Goal: Contribute content: Contribute content

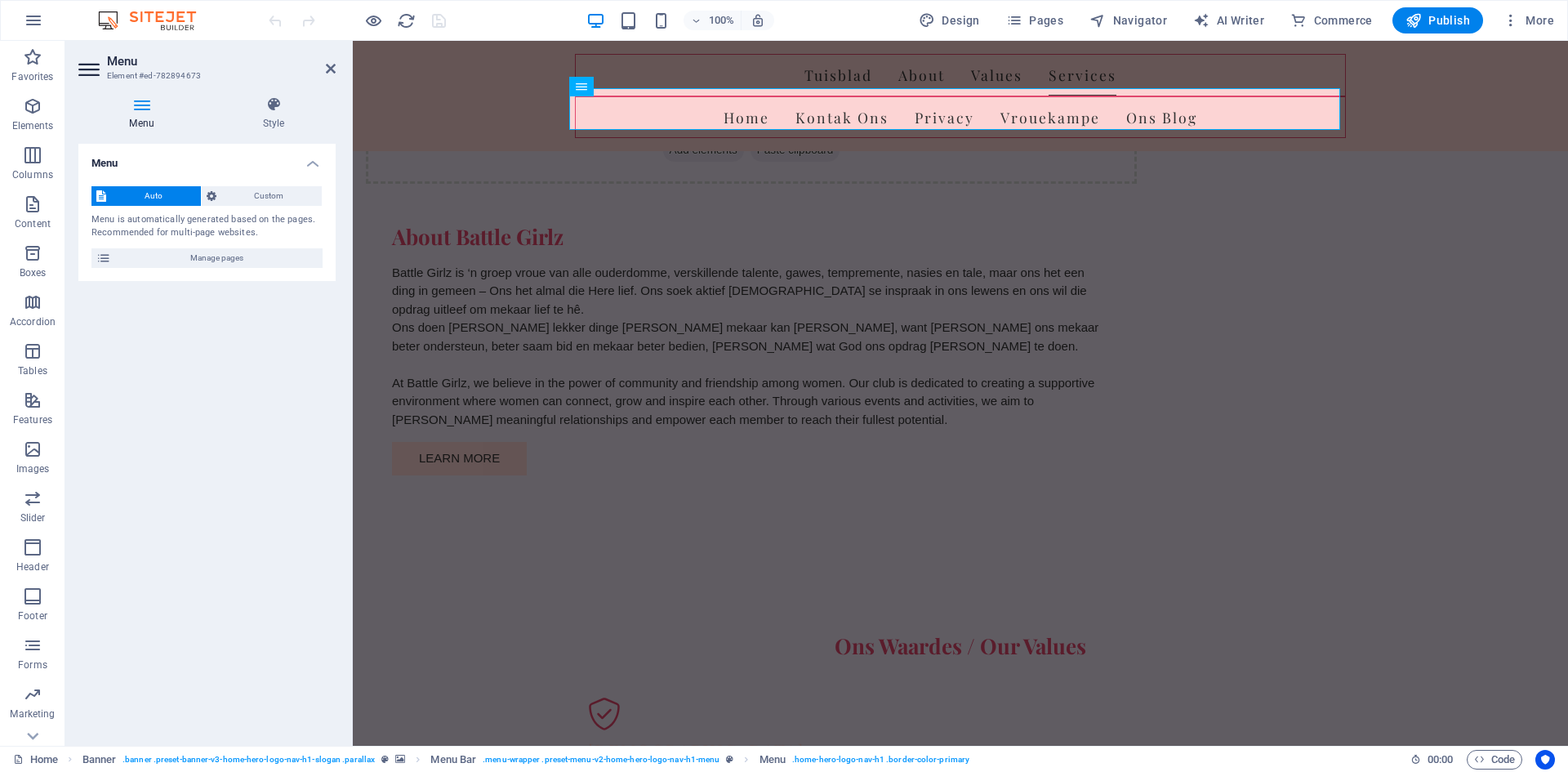
scroll to position [1597, 0]
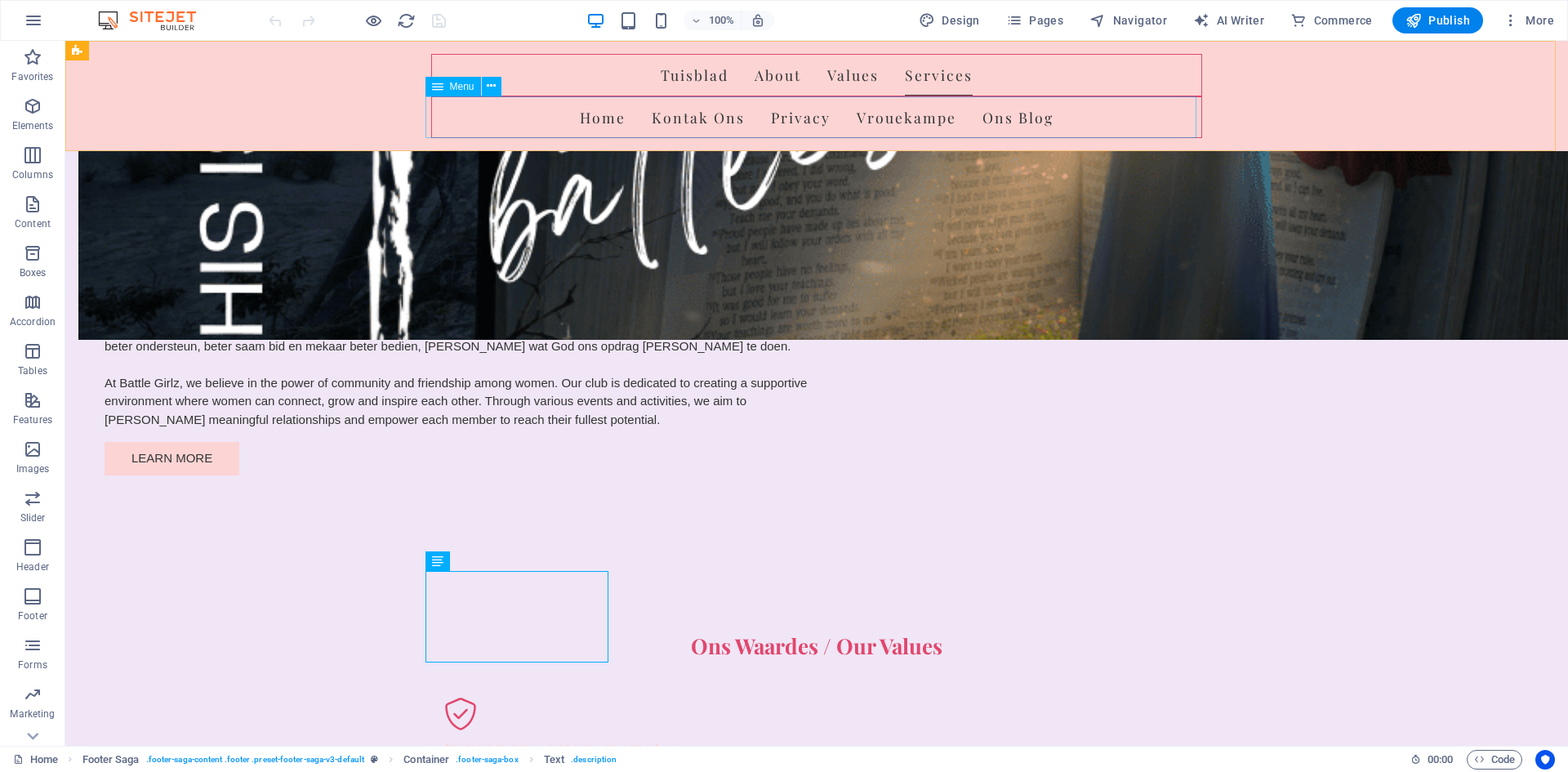
click at [916, 120] on nav "Home Kontak Ons Privacy Vrouekampe Ons Blog" at bounding box center [816, 117] width 771 height 42
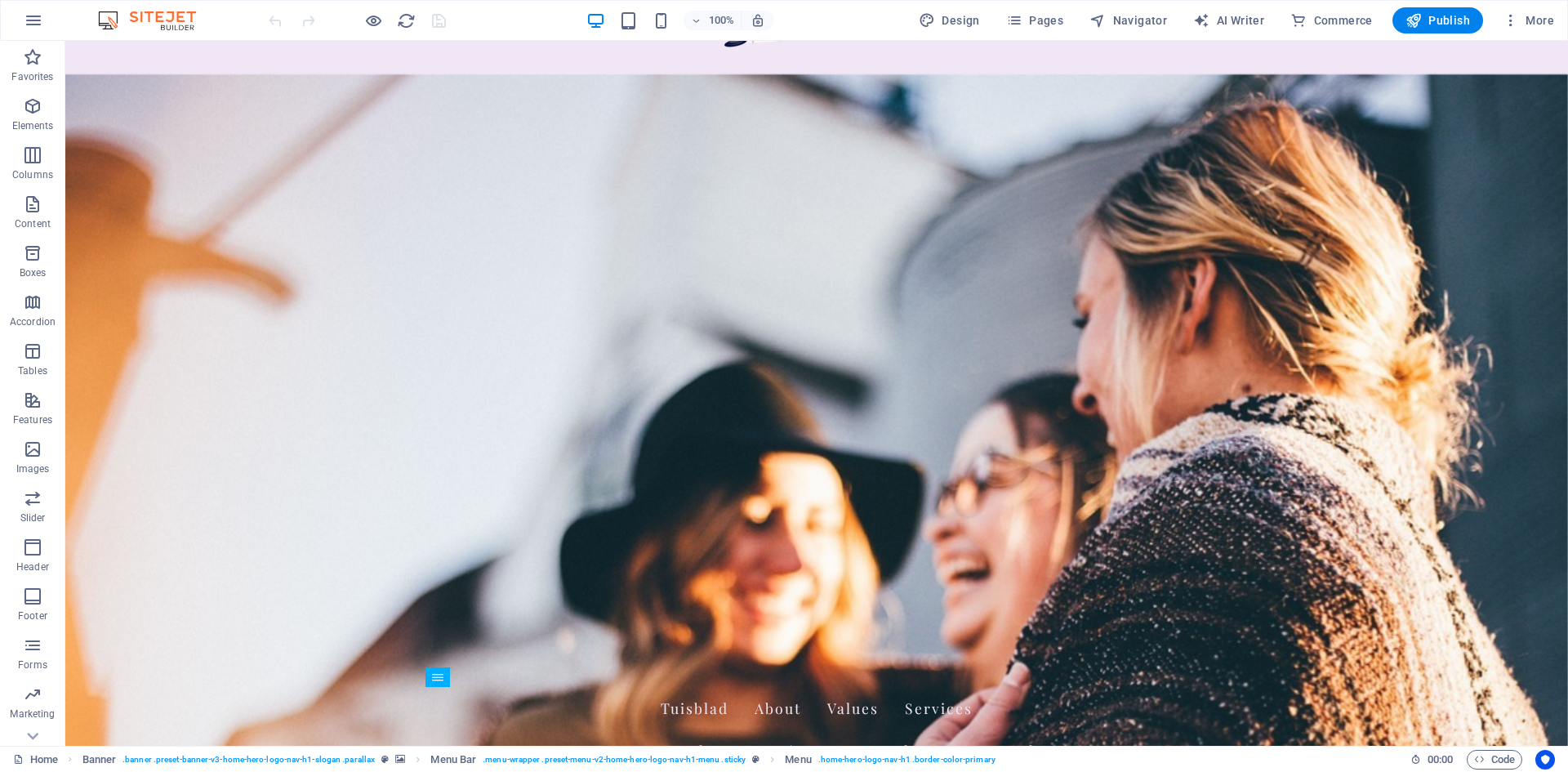
scroll to position [0, 0]
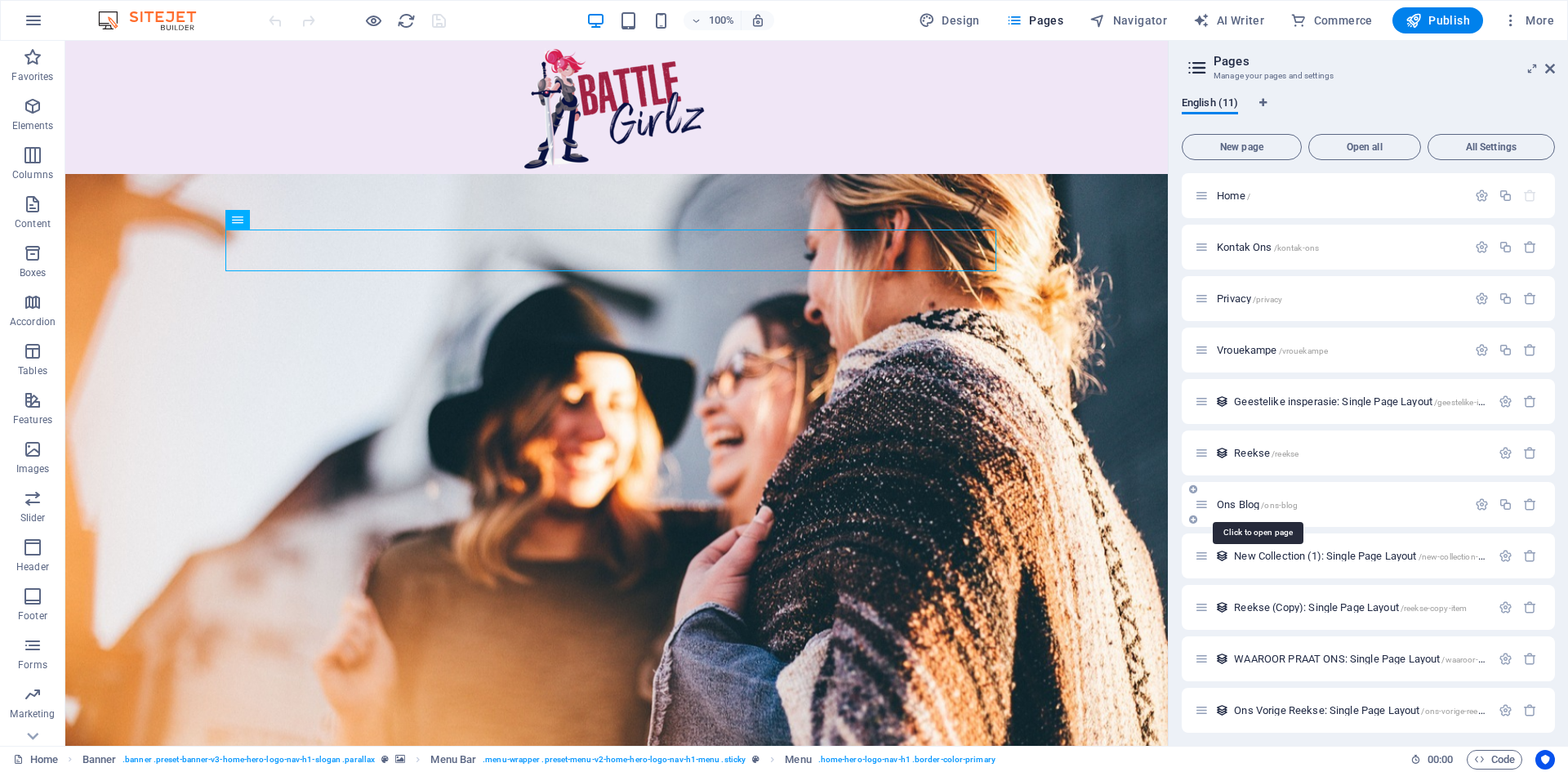
click at [1237, 506] on span "Ons Blog /ons-blog" at bounding box center [1257, 504] width 81 height 12
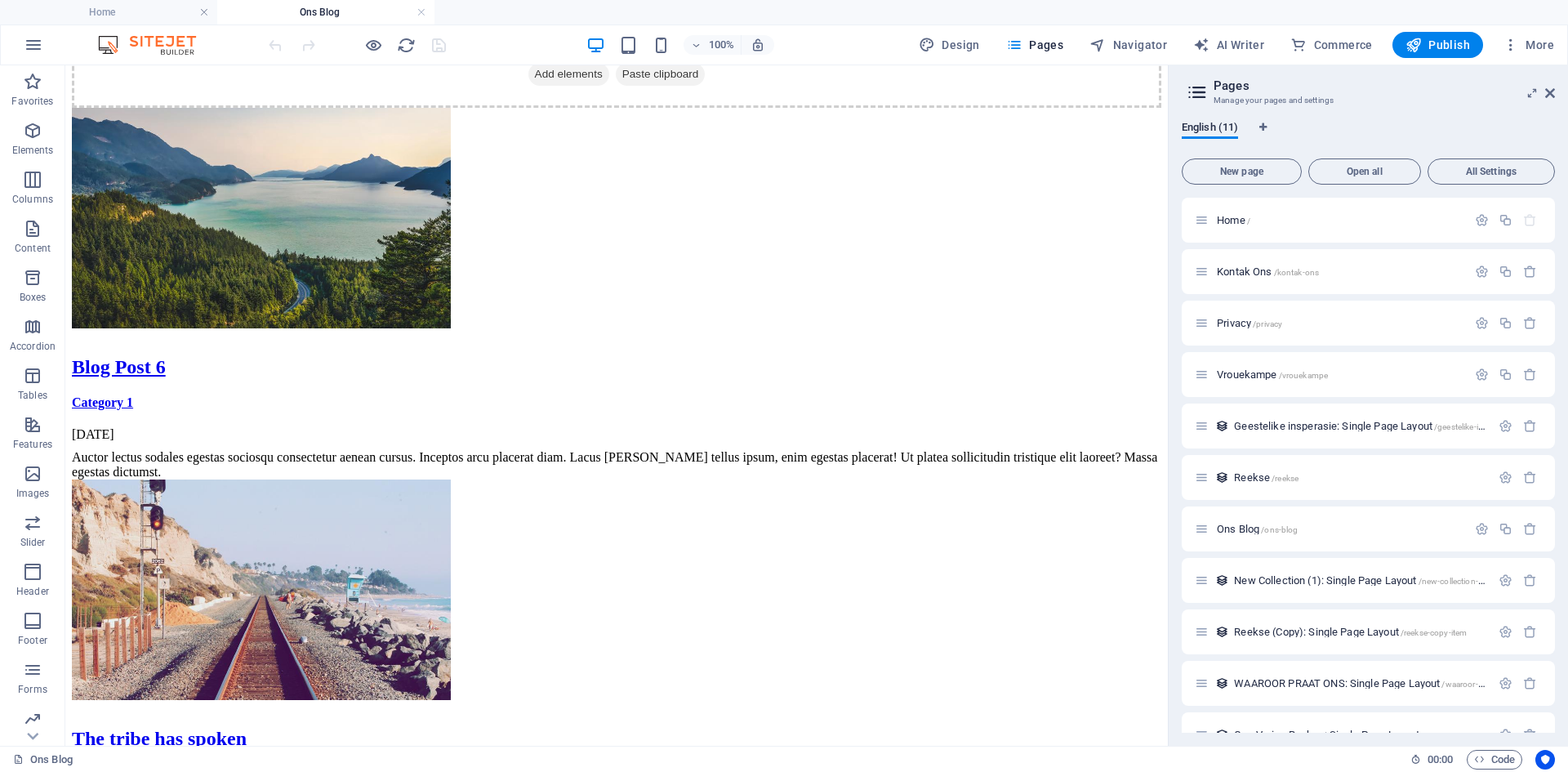
scroll to position [514, 0]
click at [1262, 582] on span "New Collection (1): Single Page Layout /new-collection-1-item" at bounding box center [1368, 580] width 267 height 12
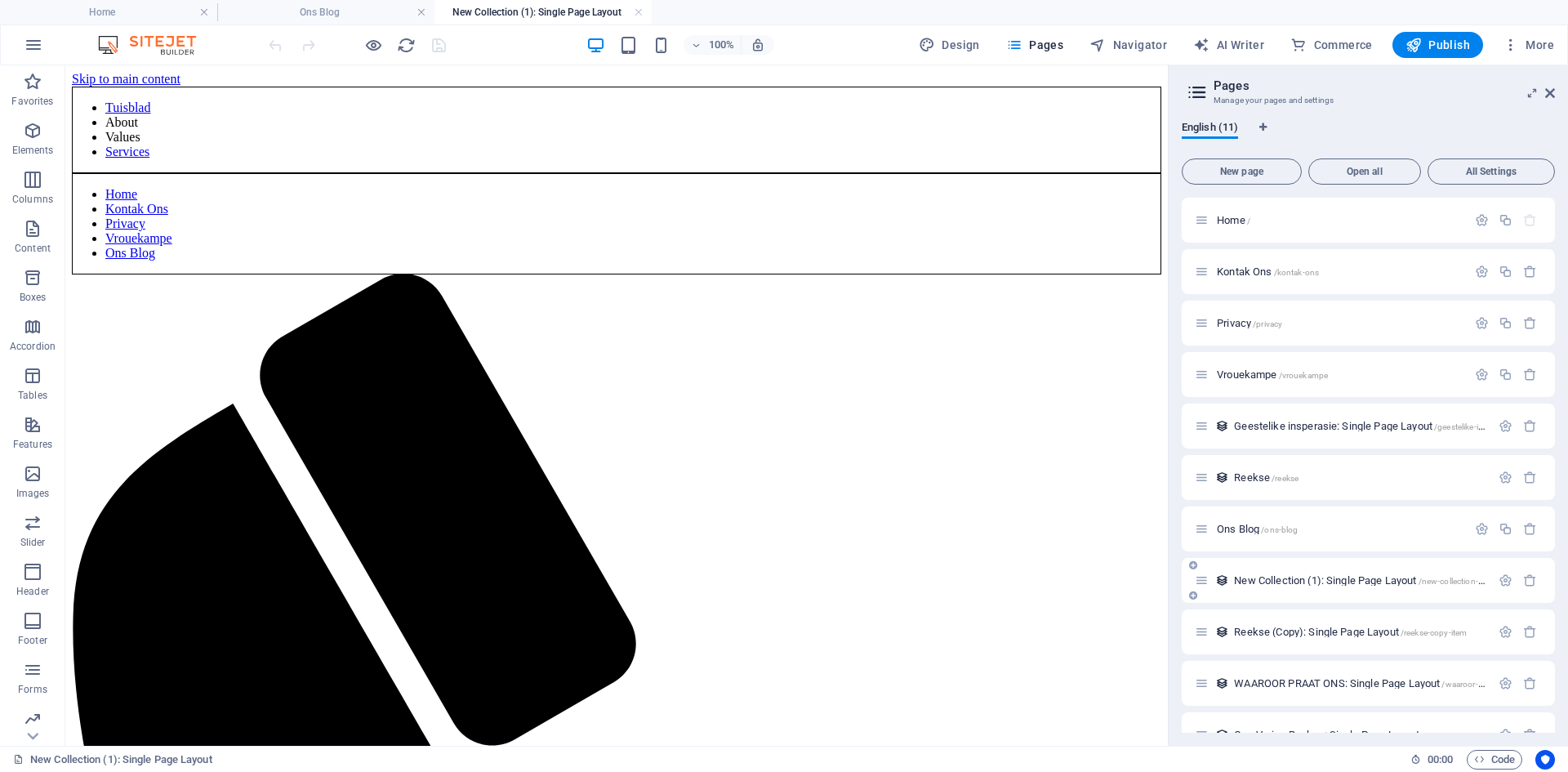
scroll to position [0, 0]
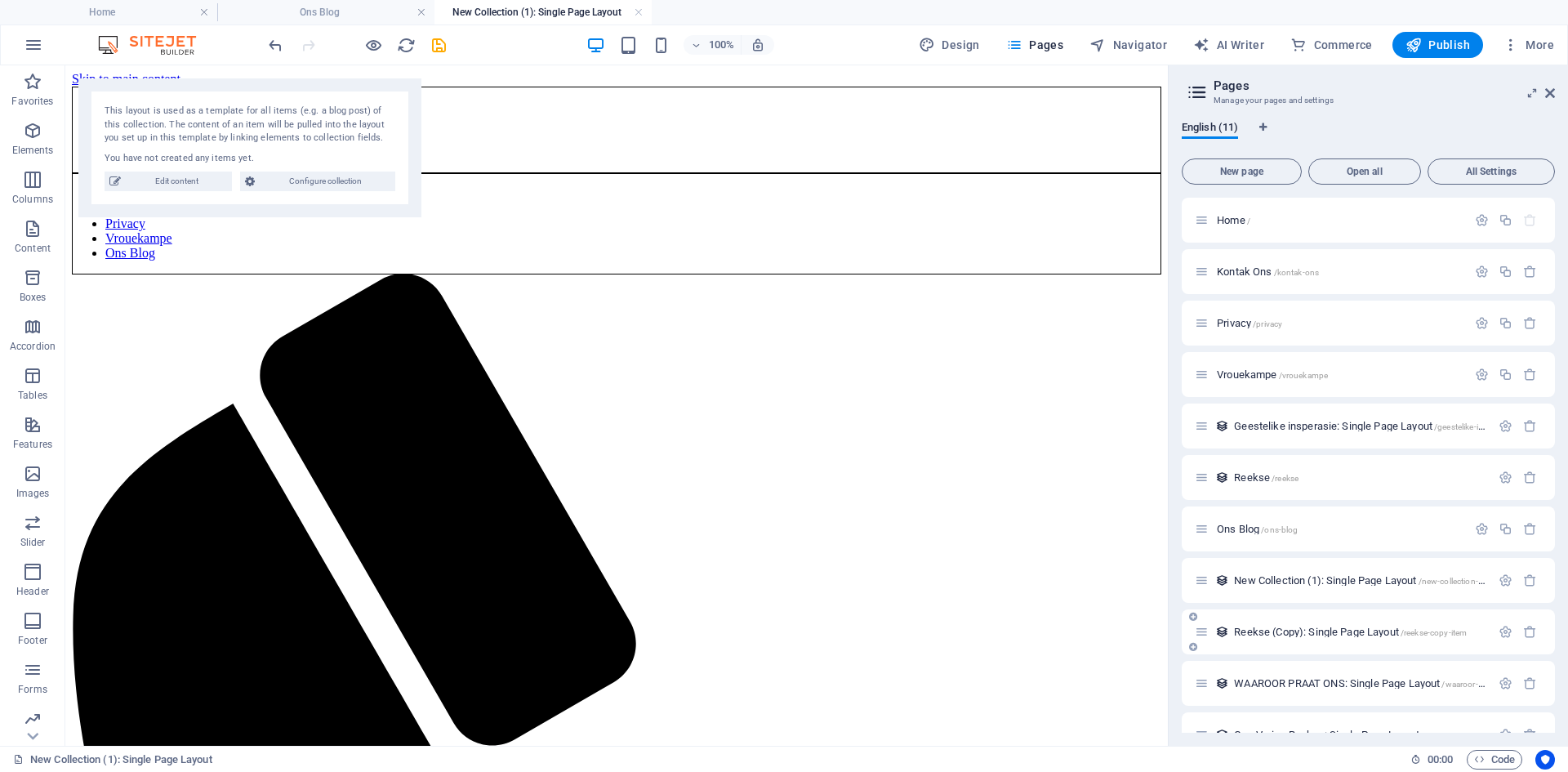
click at [1331, 636] on span "Reekse (Copy): Single Page Layout /reekse-copy-item" at bounding box center [1350, 632] width 233 height 12
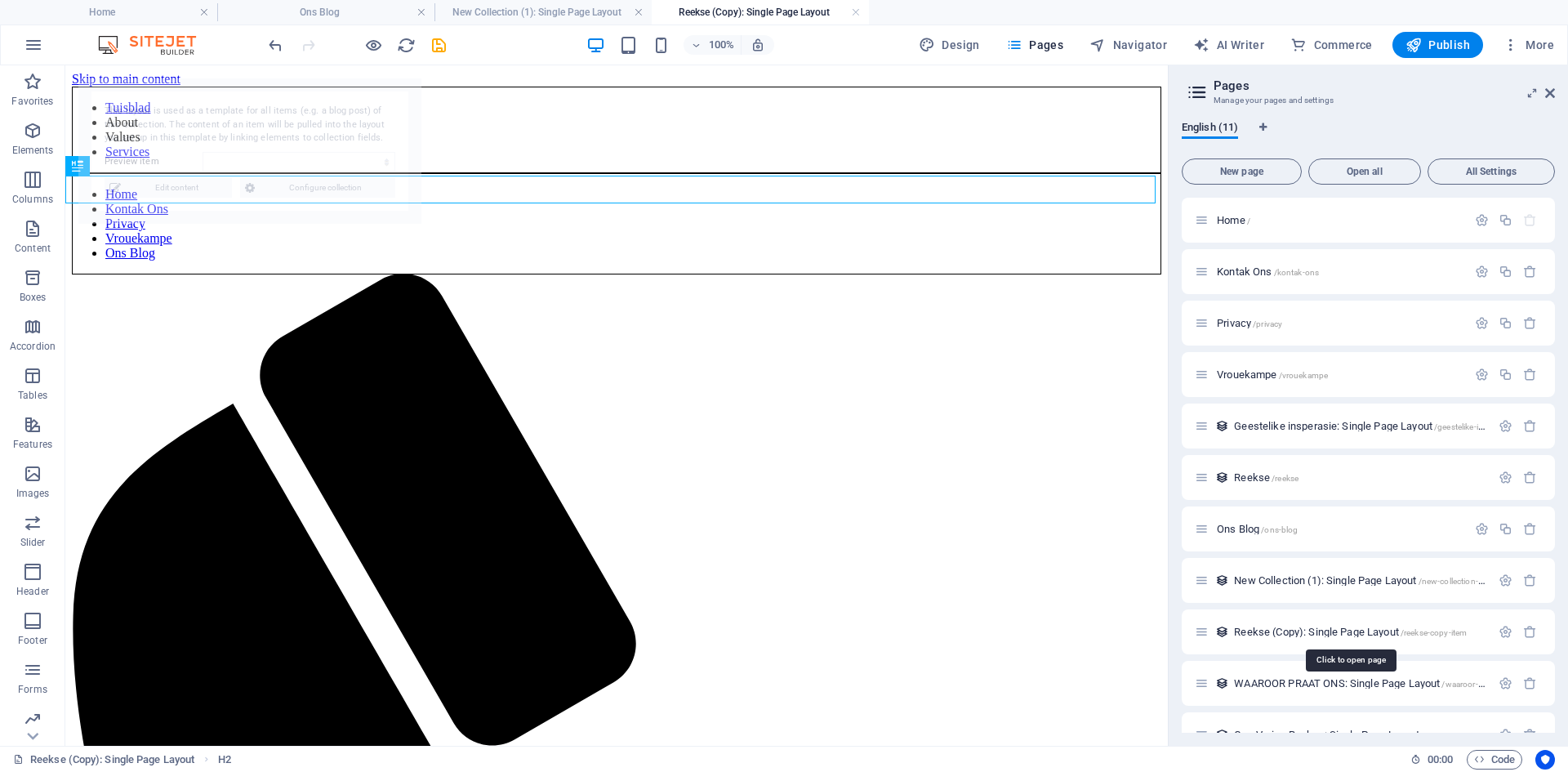
select select "688f3b3f58986898780bc72b"
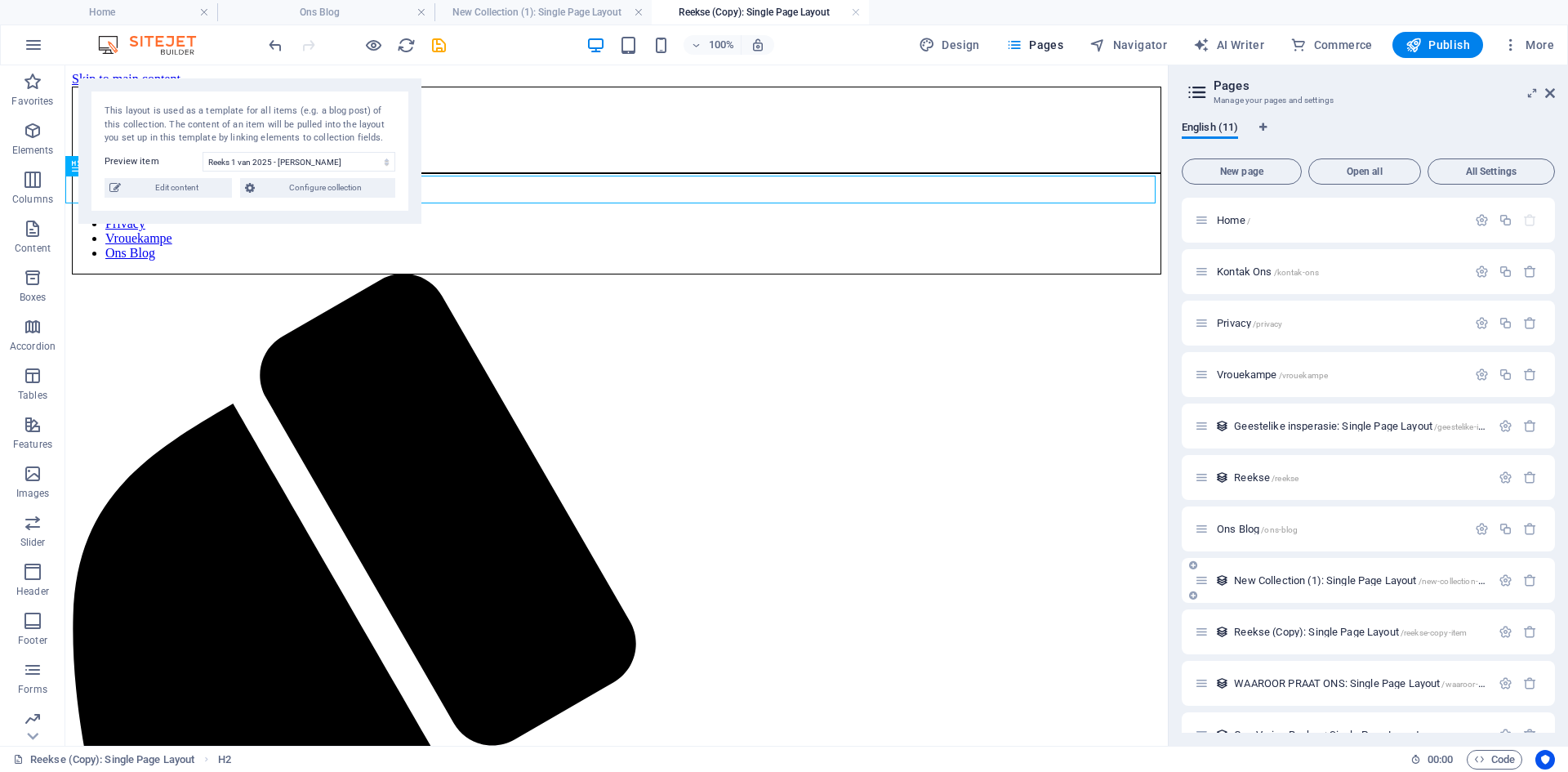
click at [1252, 563] on div "New Collection (1): Single Page Layout /new-collection-1-item" at bounding box center [1368, 581] width 373 height 45
click at [1252, 534] on div "Ons Blog /ons-blog" at bounding box center [1330, 529] width 272 height 19
click at [1254, 482] on span "Reekse /reekse" at bounding box center [1267, 477] width 65 height 12
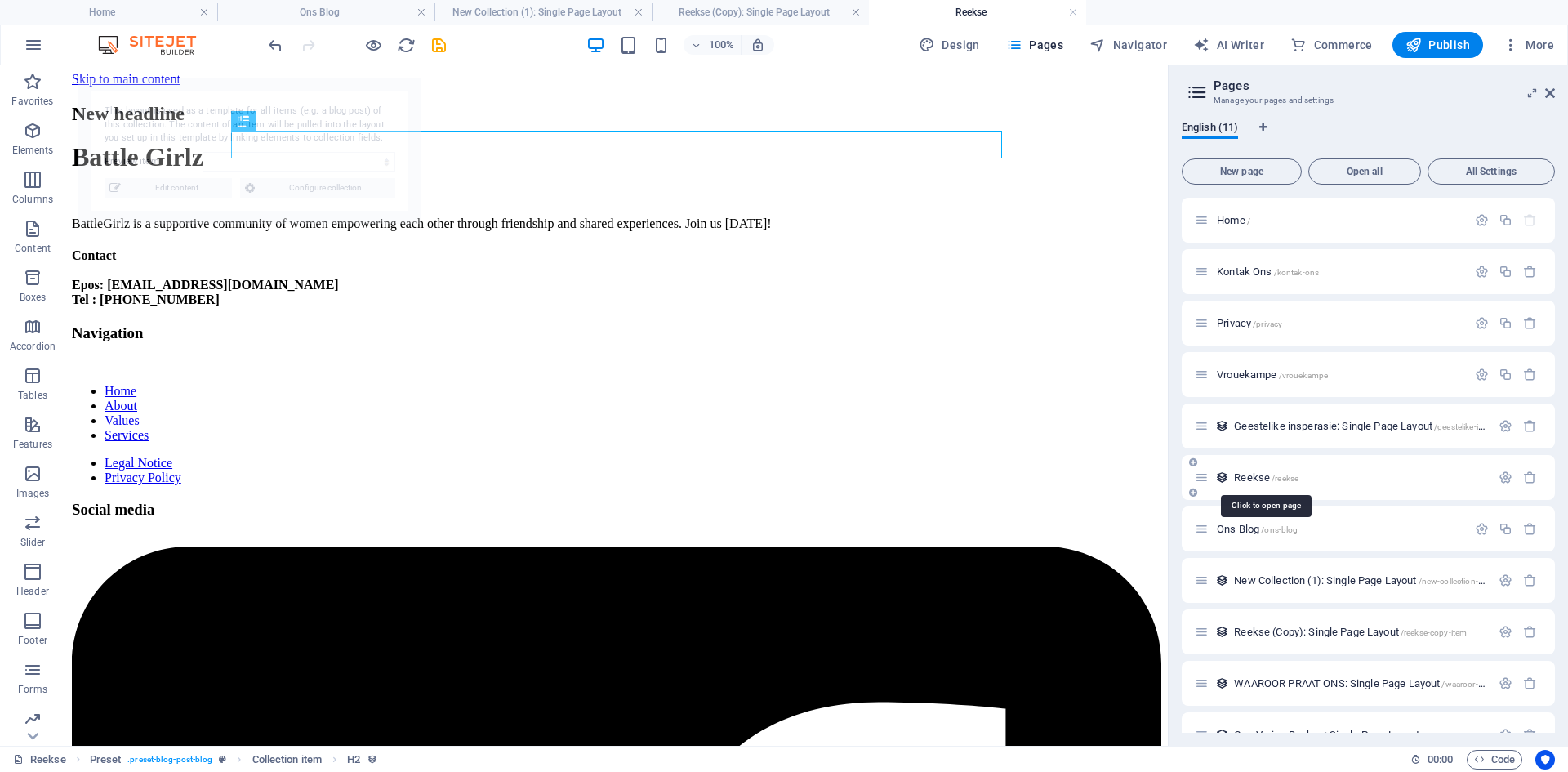
select select "686d6973f8bb17f8cf0f5789"
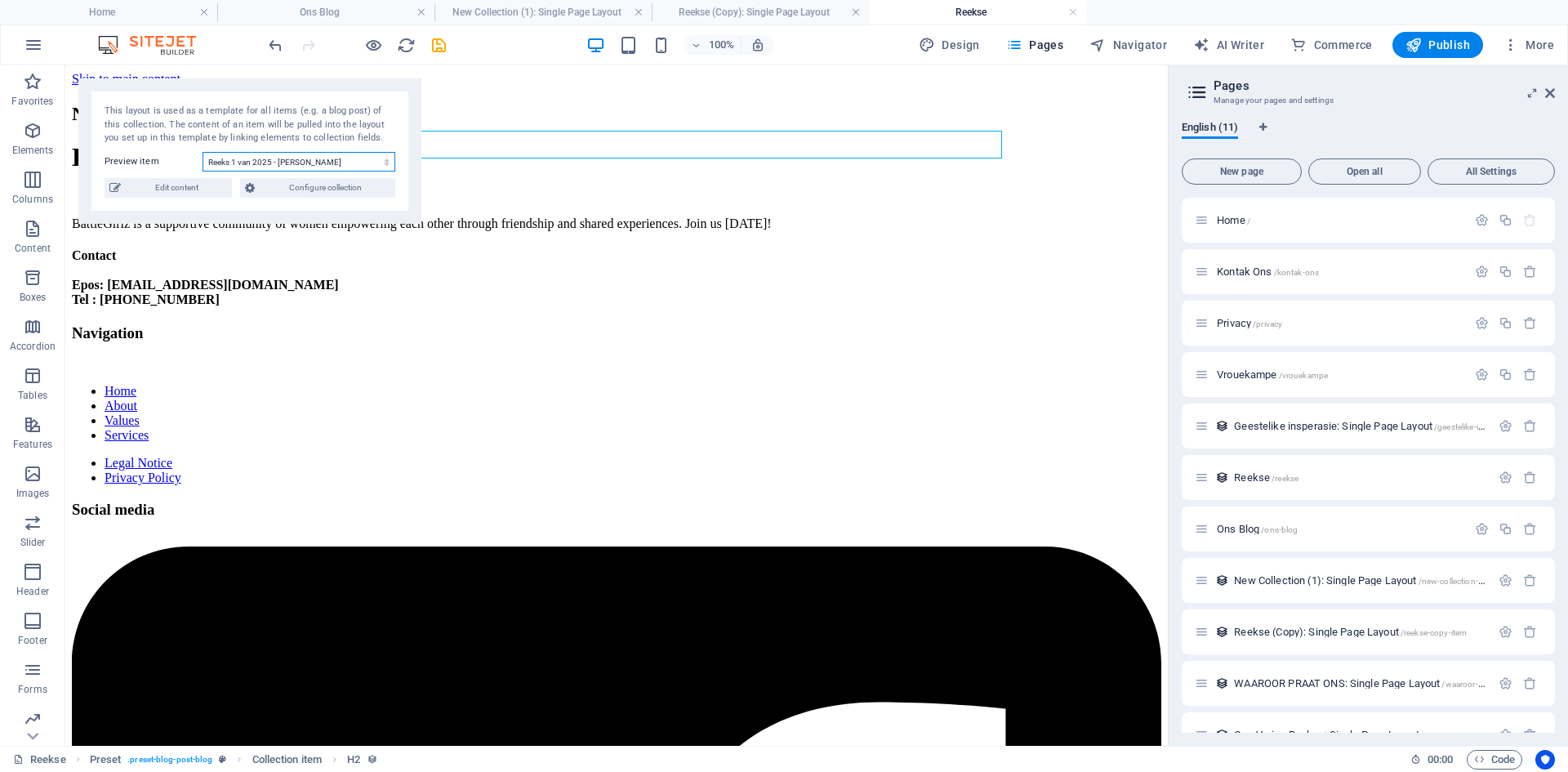
click at [389, 165] on select "Reeks 1 van 2025 - Markus Reeks 5 - Wie is ek? Reeks 4 - Saam in God Reeks 3 - …" at bounding box center [299, 162] width 193 height 20
click at [1294, 573] on div "New Collection (1): Single Page Layout /new-collection-1-item" at bounding box center [1343, 580] width 296 height 19
click at [1271, 581] on span "New Collection (1): Single Page Layout /new-collection-1-item" at bounding box center [1368, 580] width 267 height 12
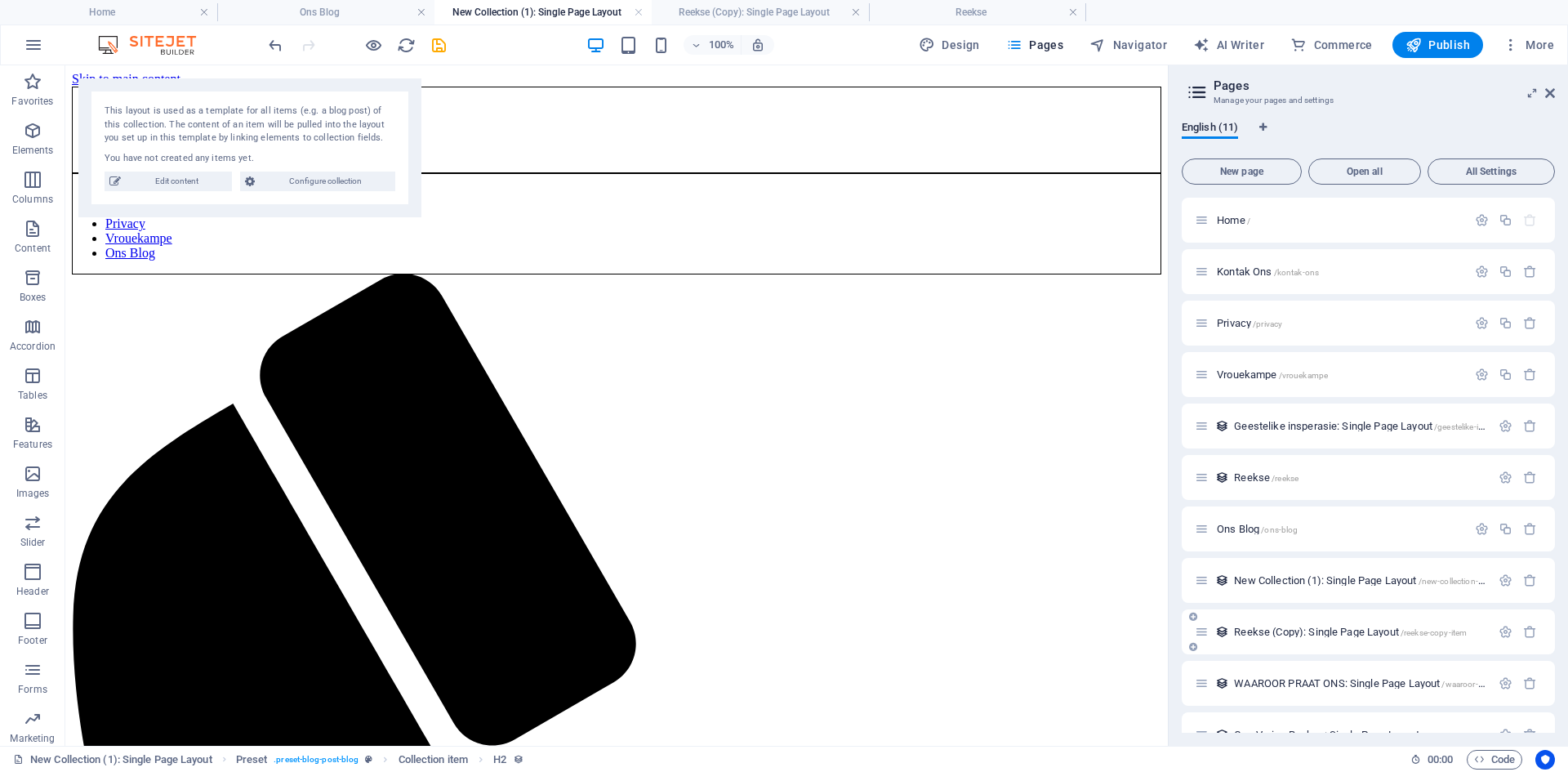
click at [1383, 637] on div "Reekse (Copy): Single Page Layout /reekse-copy-item" at bounding box center [1343, 632] width 296 height 19
click at [1260, 631] on span "Reekse (Copy): Single Page Layout /reekse-copy-item" at bounding box center [1350, 632] width 233 height 12
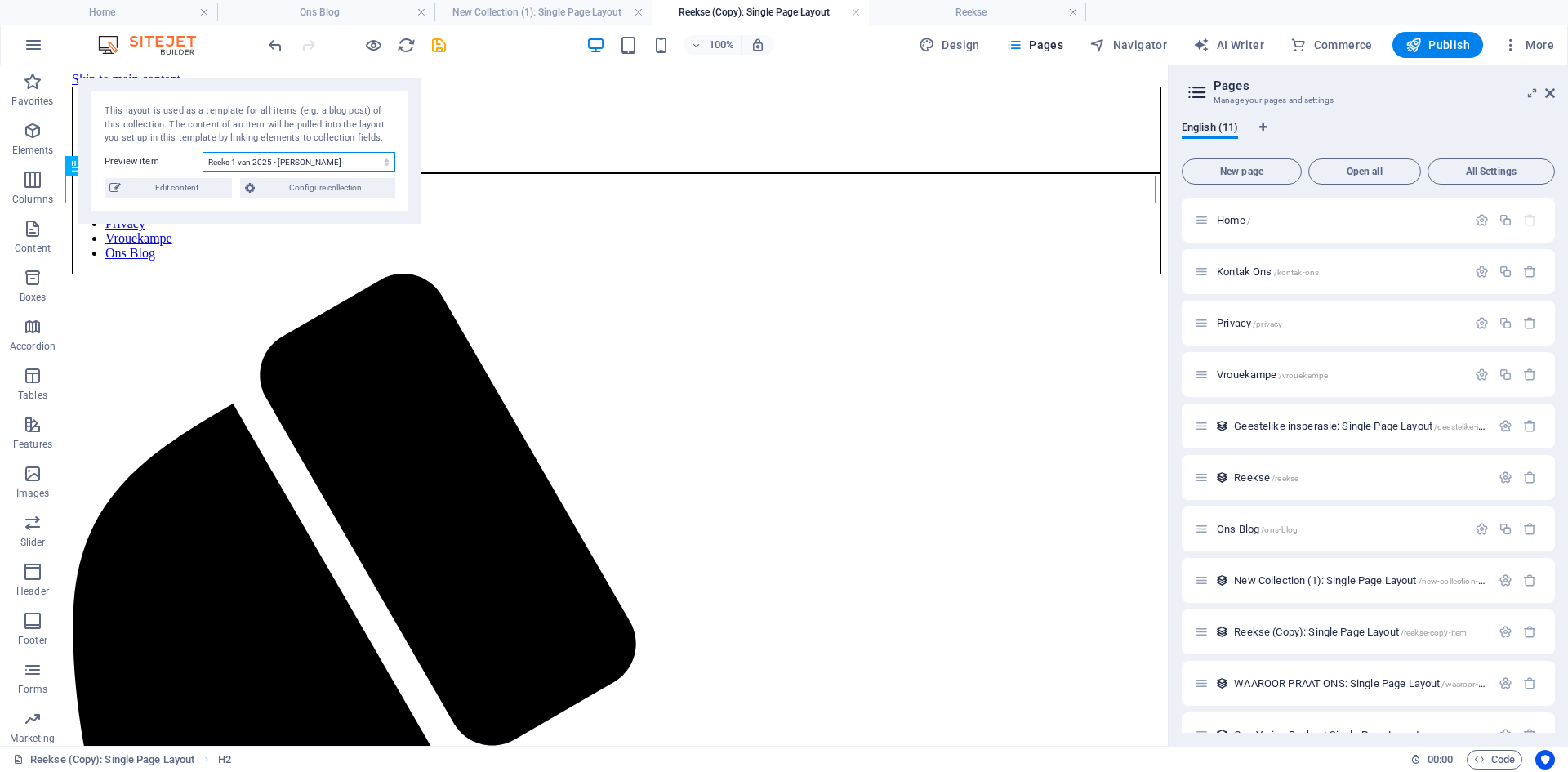
click at [387, 165] on select "Reeks 1 van 2025 - Markus Reeks 5 - Wie is ek? Reeks 4 - Saam in God Reeks 3 - …" at bounding box center [299, 162] width 193 height 20
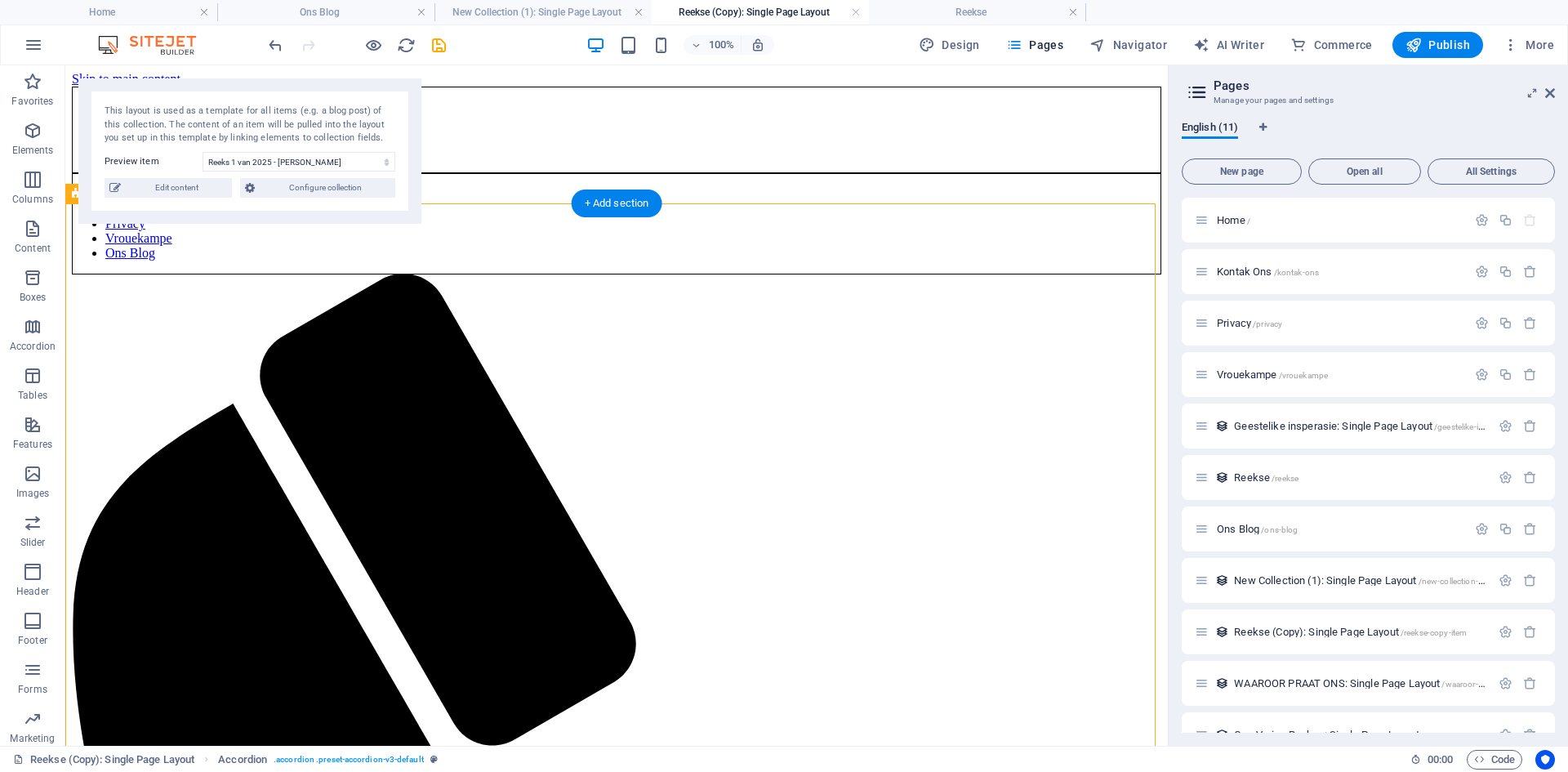
click at [480, 8] on h4 "New Collection (1): Single Page Layout" at bounding box center [543, 12] width 218 height 18
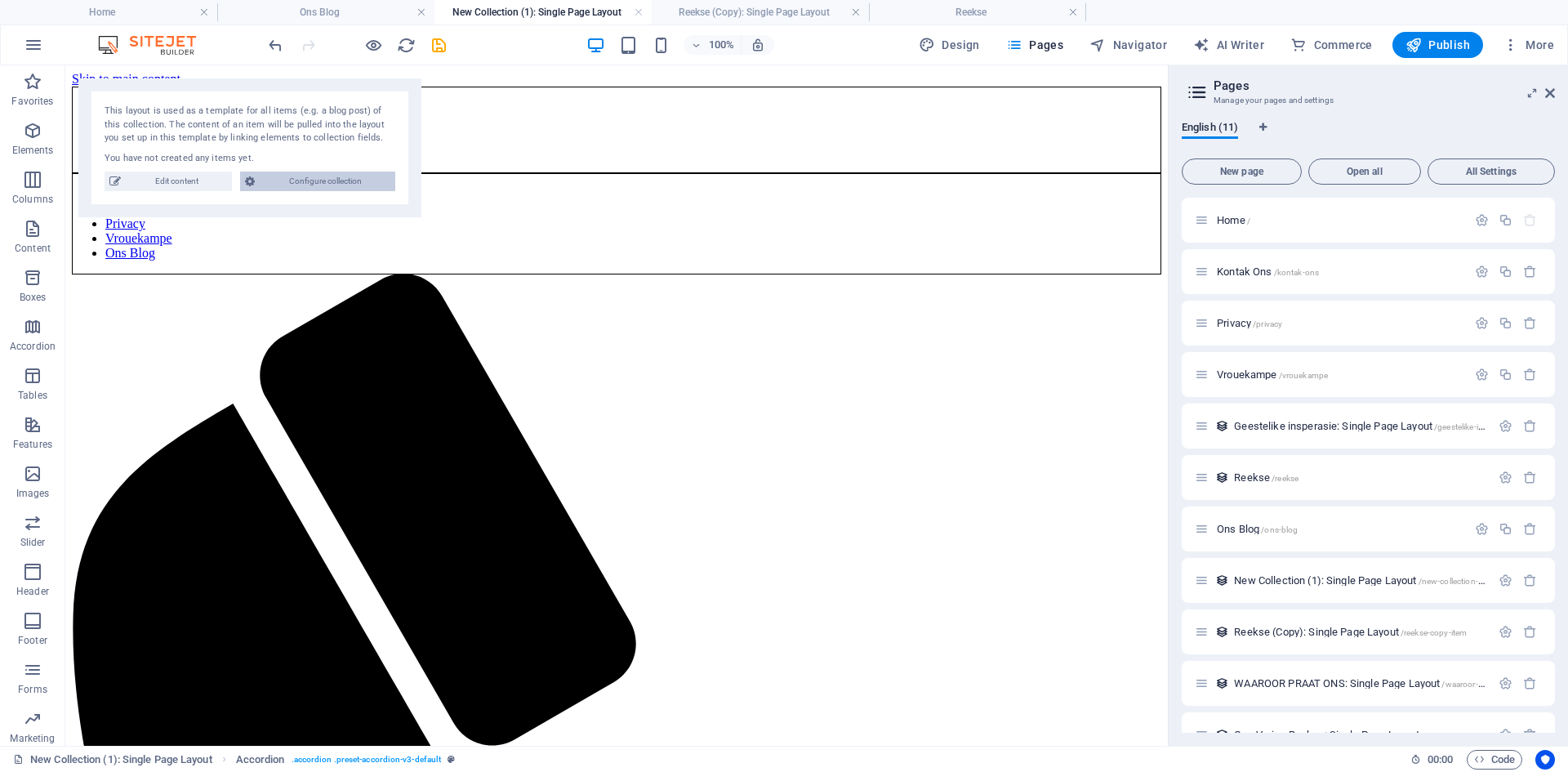
click at [317, 179] on span "Configure collection" at bounding box center [325, 181] width 130 height 20
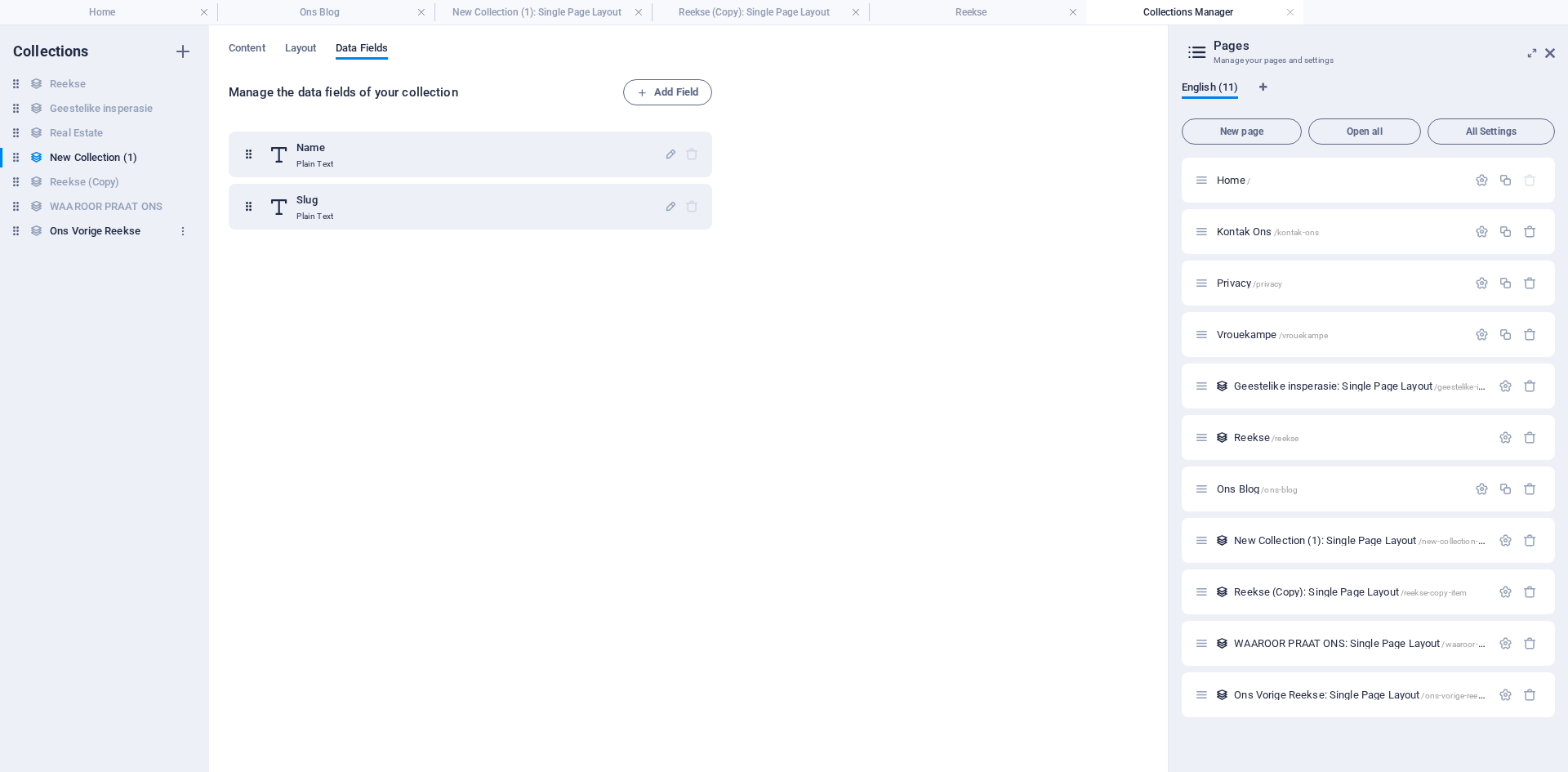
click at [65, 226] on h6 "Ons Vorige Reekse" at bounding box center [95, 231] width 91 height 20
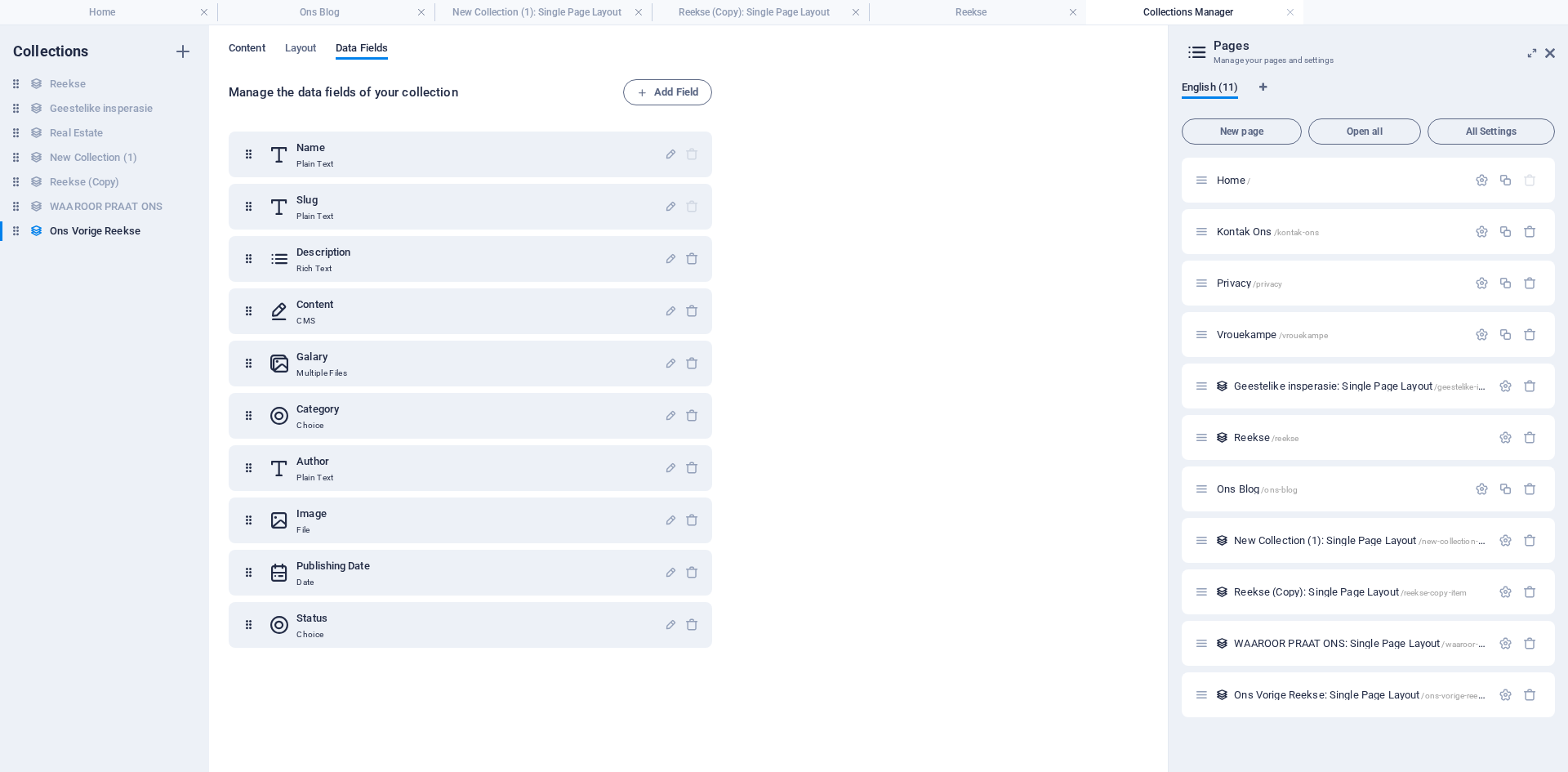
click at [255, 48] on span "Content" at bounding box center [247, 50] width 37 height 23
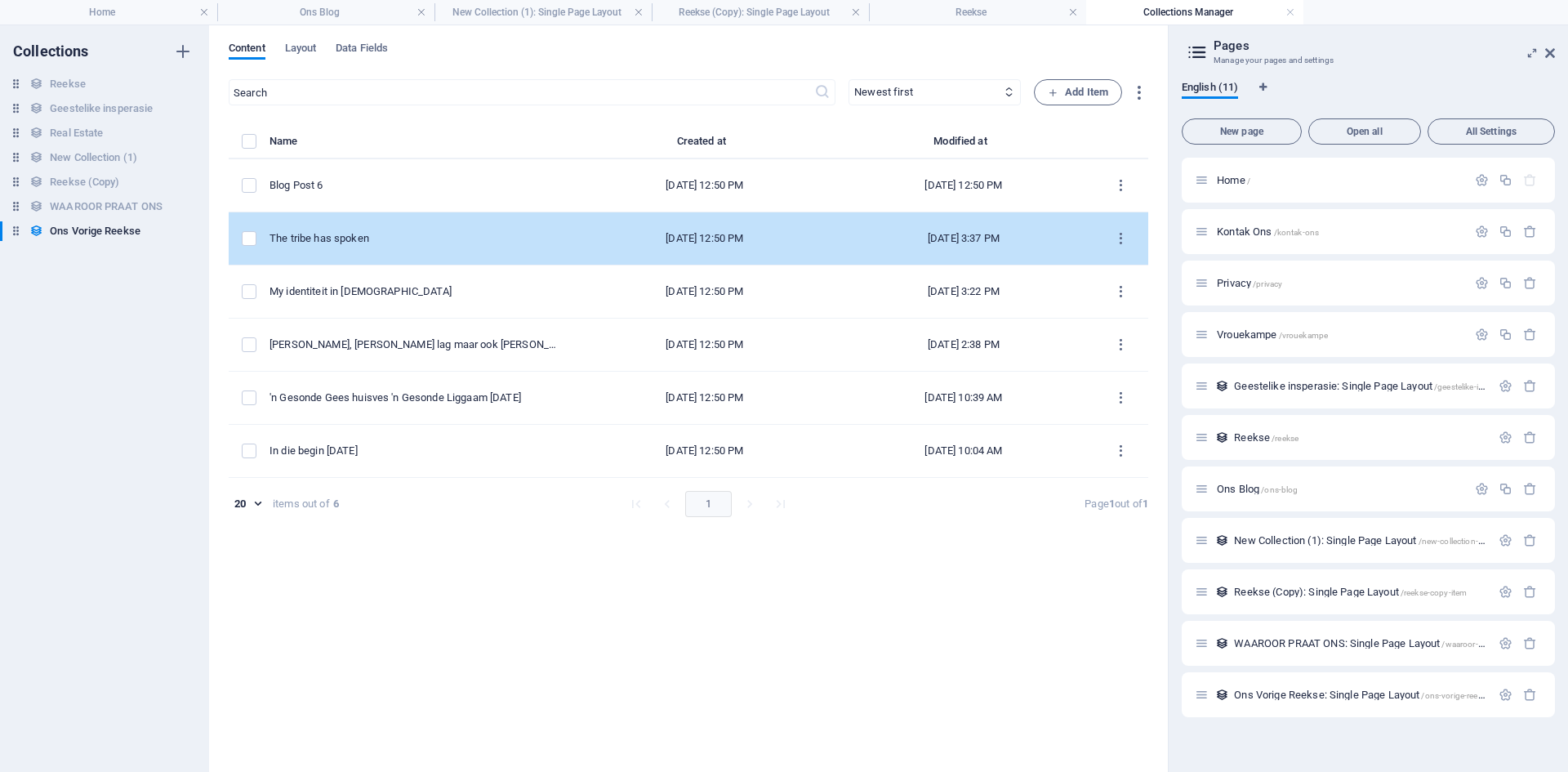
click at [399, 235] on div "The tribe has spoken" at bounding box center [415, 238] width 292 height 15
select select "Category 1"
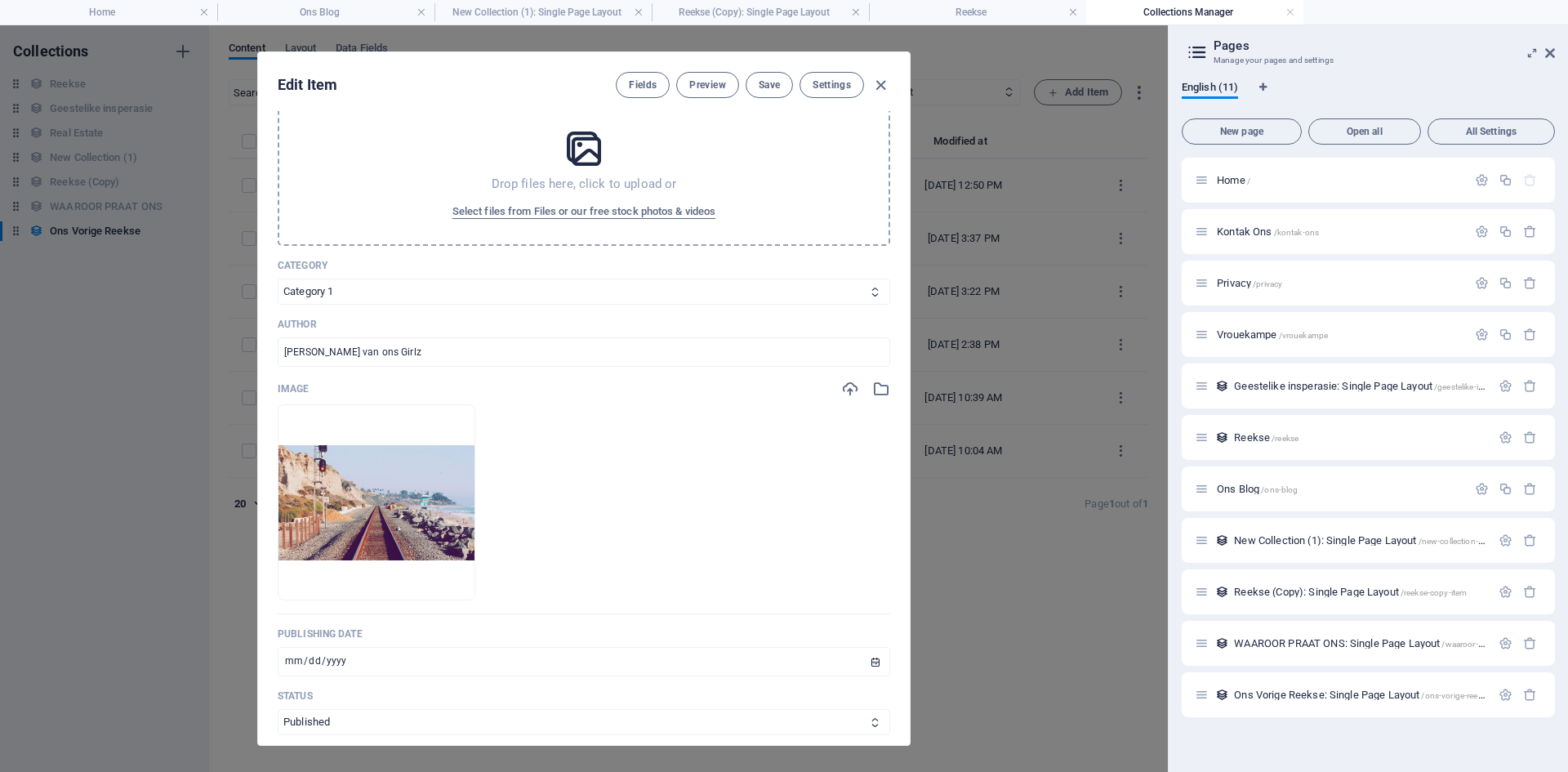
scroll to position [499, 0]
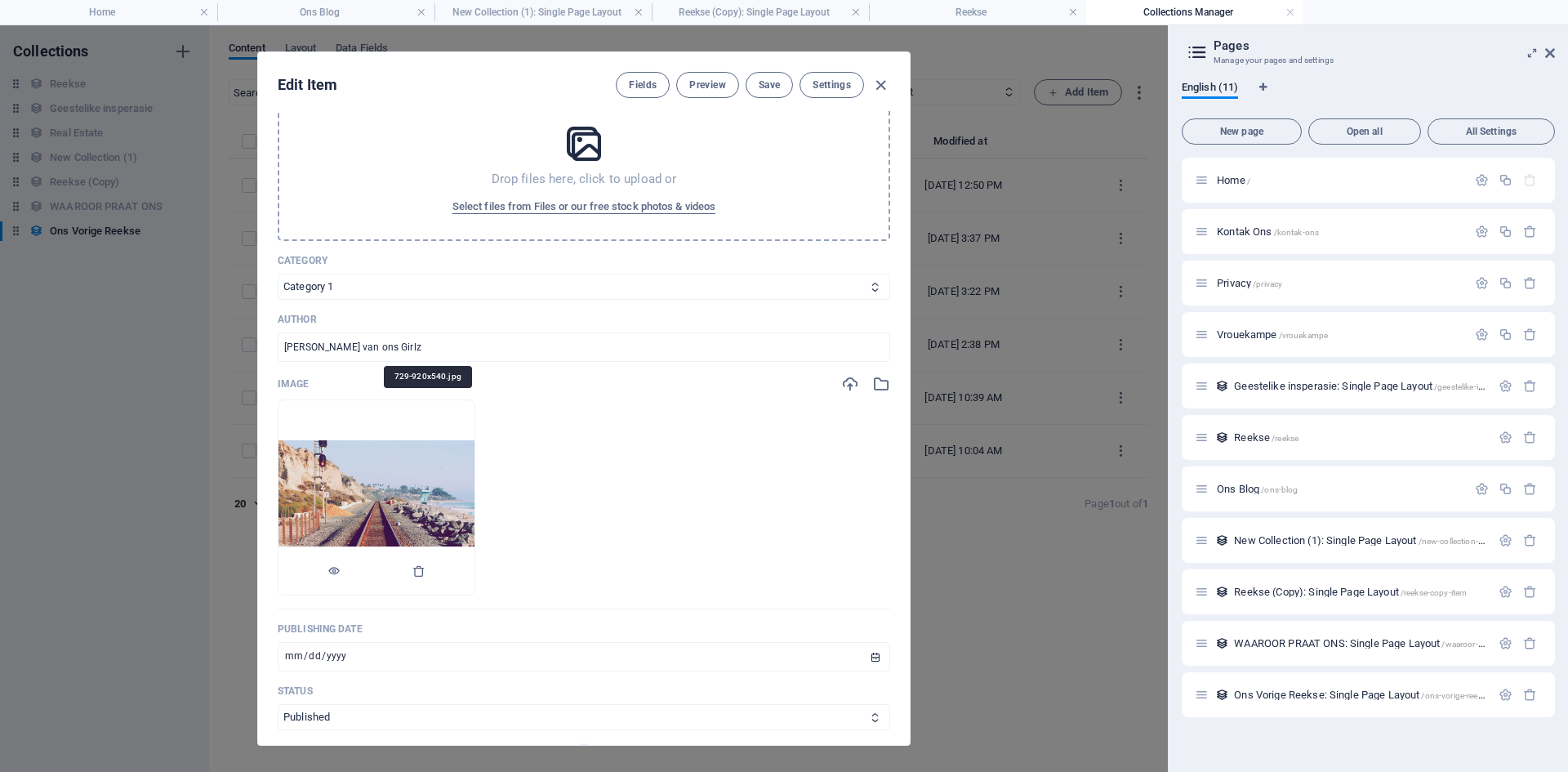
click at [474, 480] on img at bounding box center [376, 498] width 196 height 116
click at [433, 506] on img at bounding box center [376, 498] width 196 height 116
click at [425, 574] on icon "button" at bounding box center [419, 571] width 13 height 13
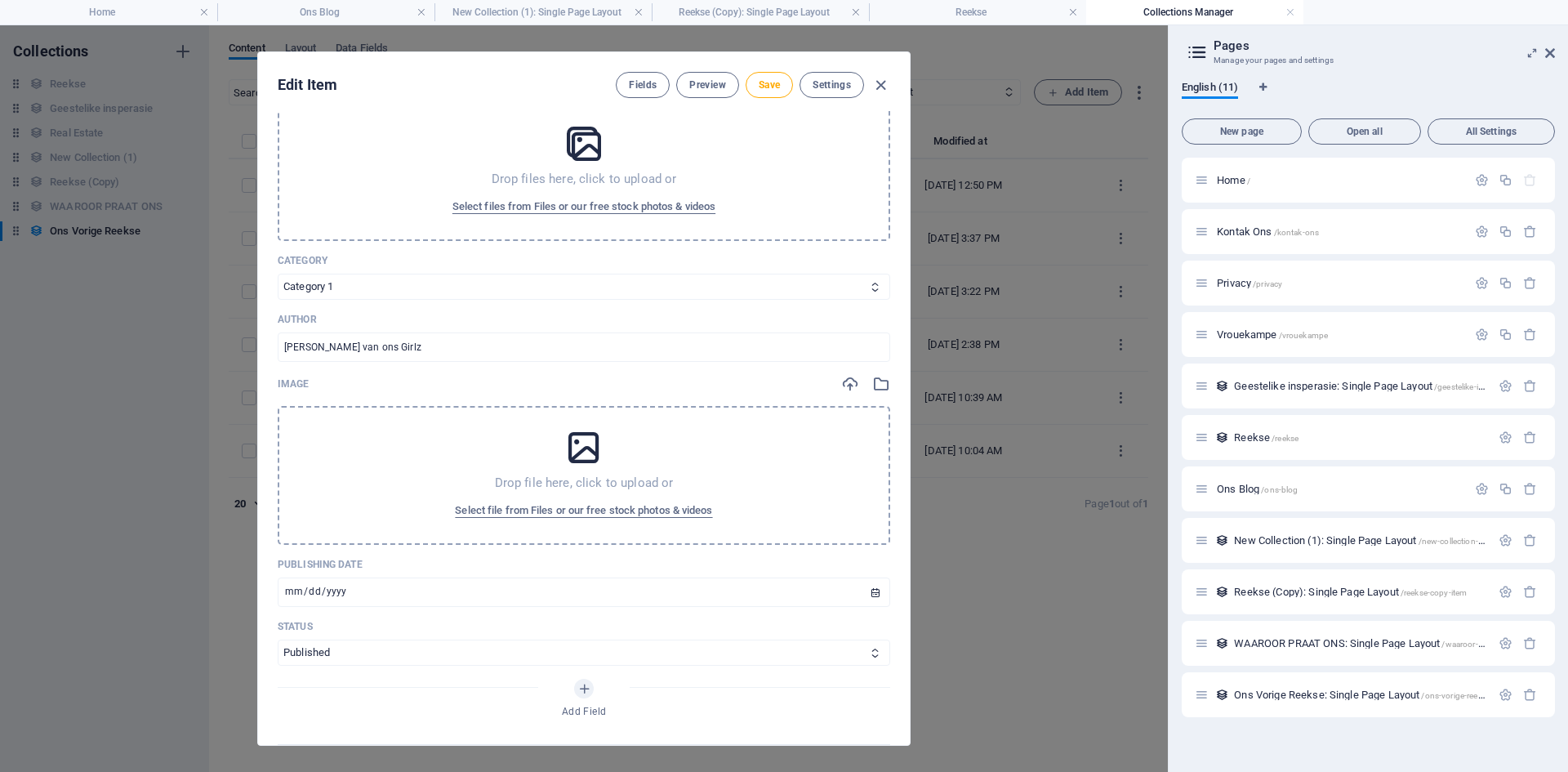
click at [564, 489] on p "Drop file here, click to upload or" at bounding box center [584, 483] width 179 height 17
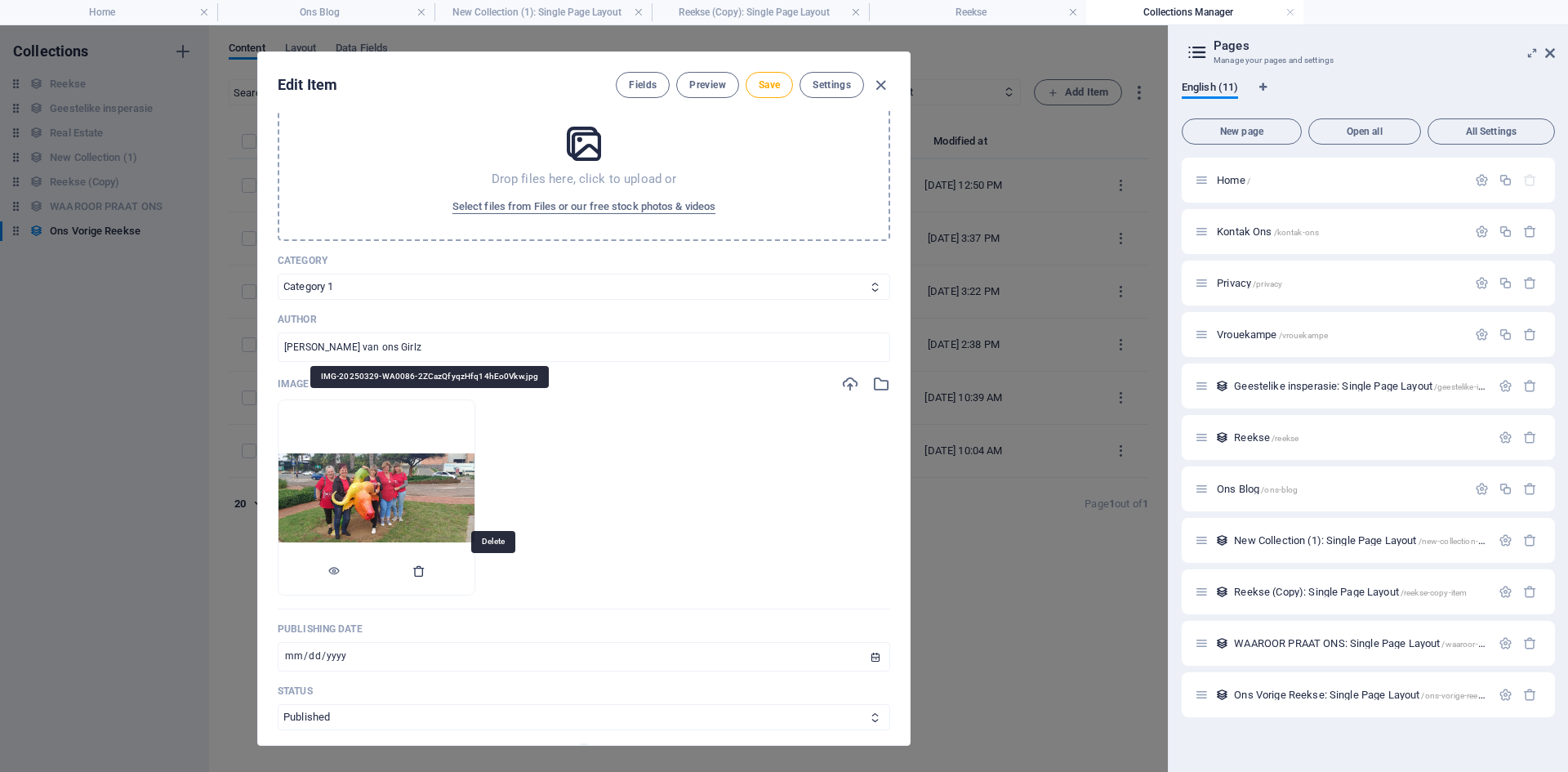
click at [425, 568] on icon "button" at bounding box center [419, 571] width 13 height 13
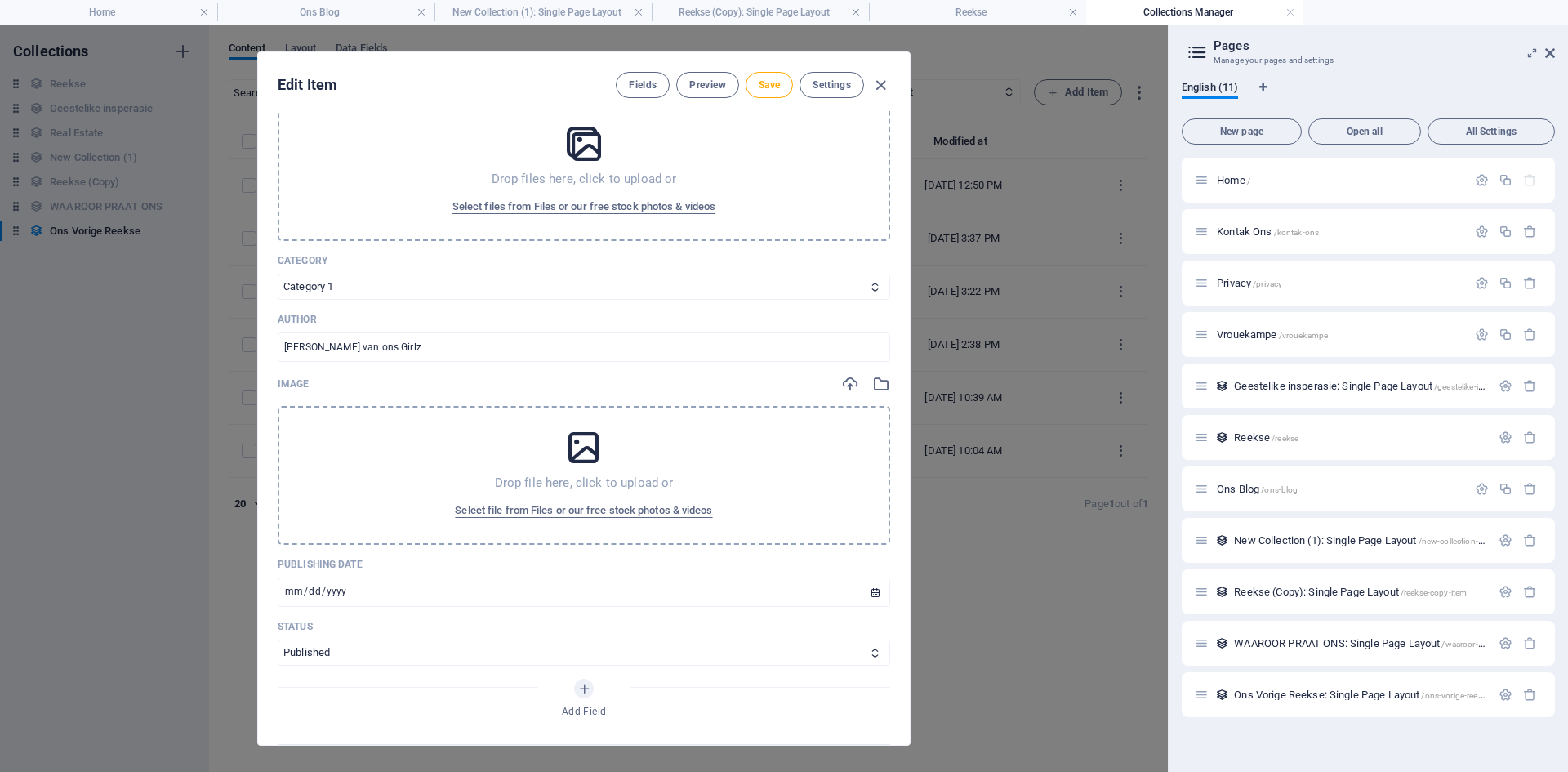
click at [587, 437] on icon at bounding box center [583, 447] width 41 height 41
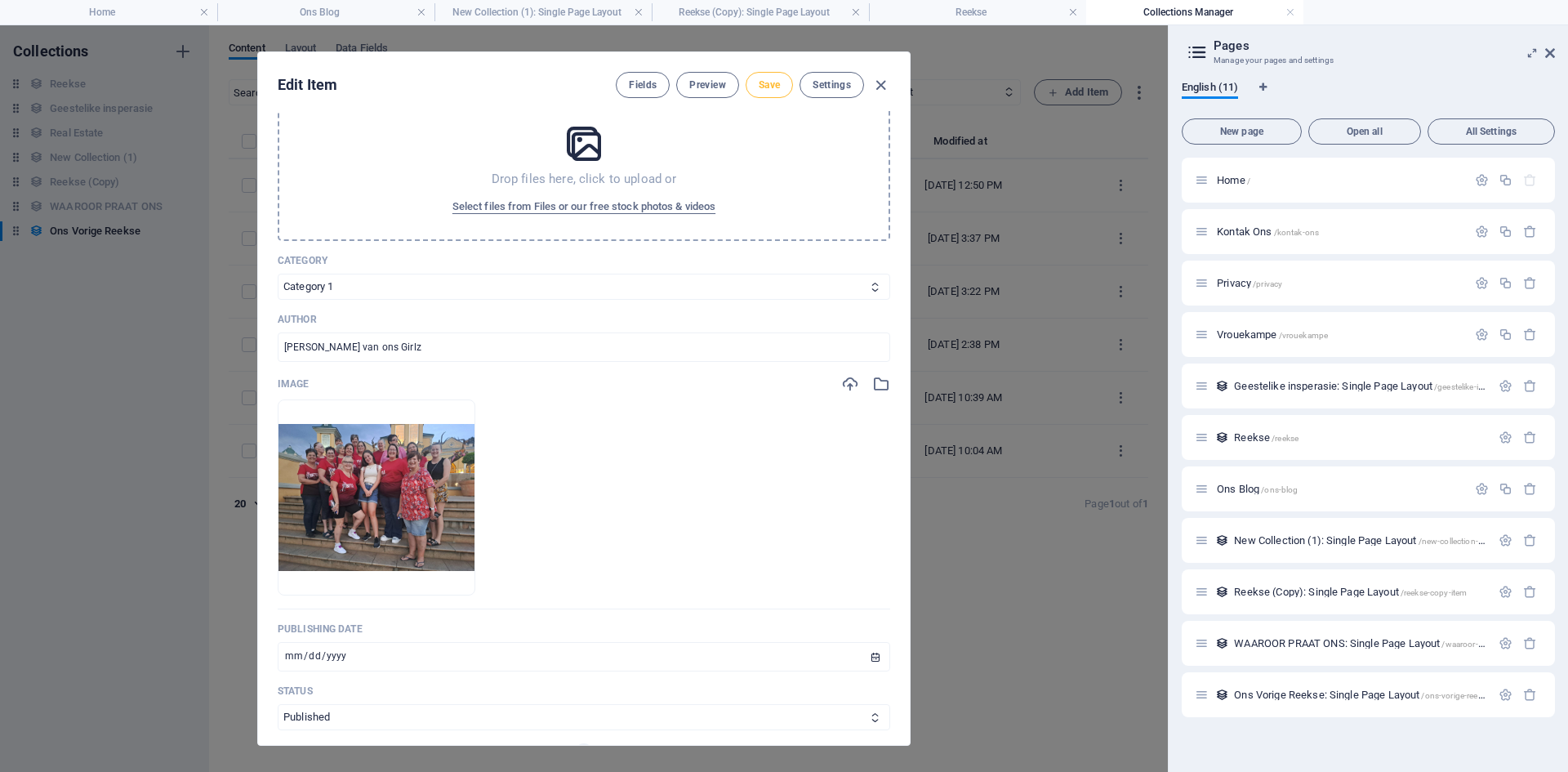
click at [765, 86] on span "Save" at bounding box center [769, 85] width 22 height 13
click at [882, 86] on icon "button" at bounding box center [880, 85] width 19 height 19
type input "[DATE]"
type input "terugvoer"
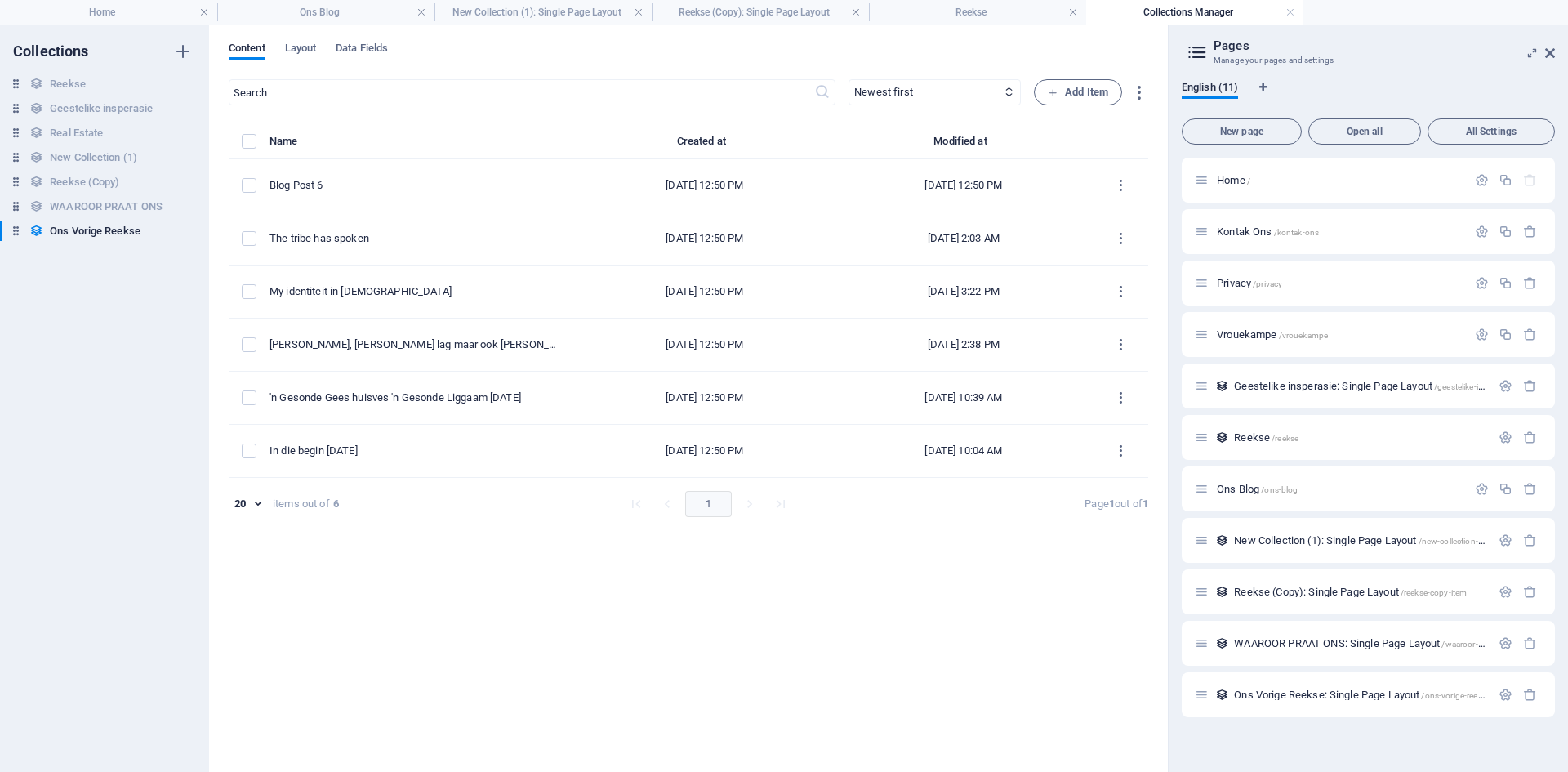
scroll to position [0, 0]
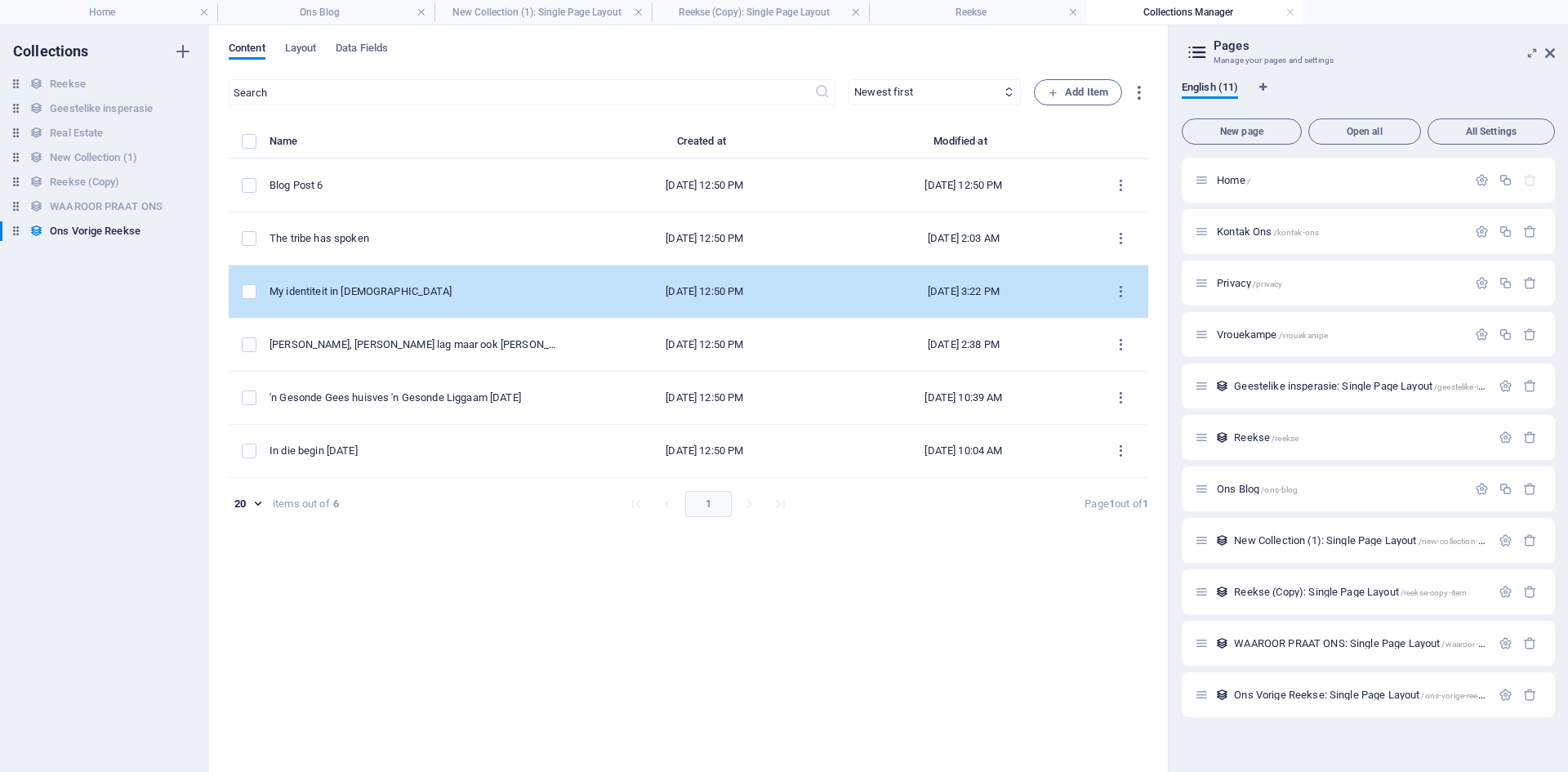
click at [375, 280] on td "My identiteit in [DEMOGRAPHIC_DATA]" at bounding box center [422, 293] width 306 height 53
select select "Category 1"
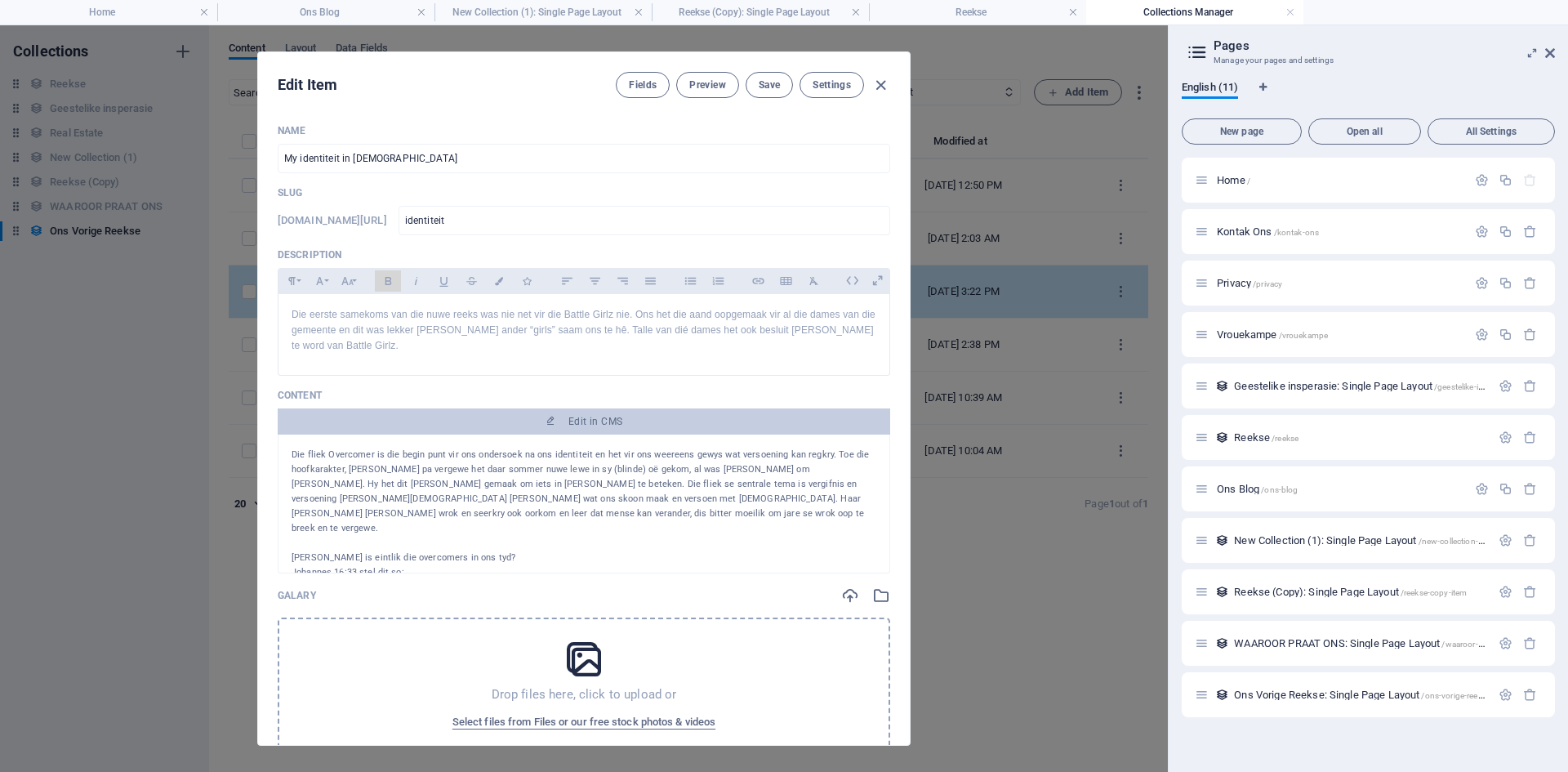
click at [375, 280] on button "Bold" at bounding box center [387, 281] width 26 height 22
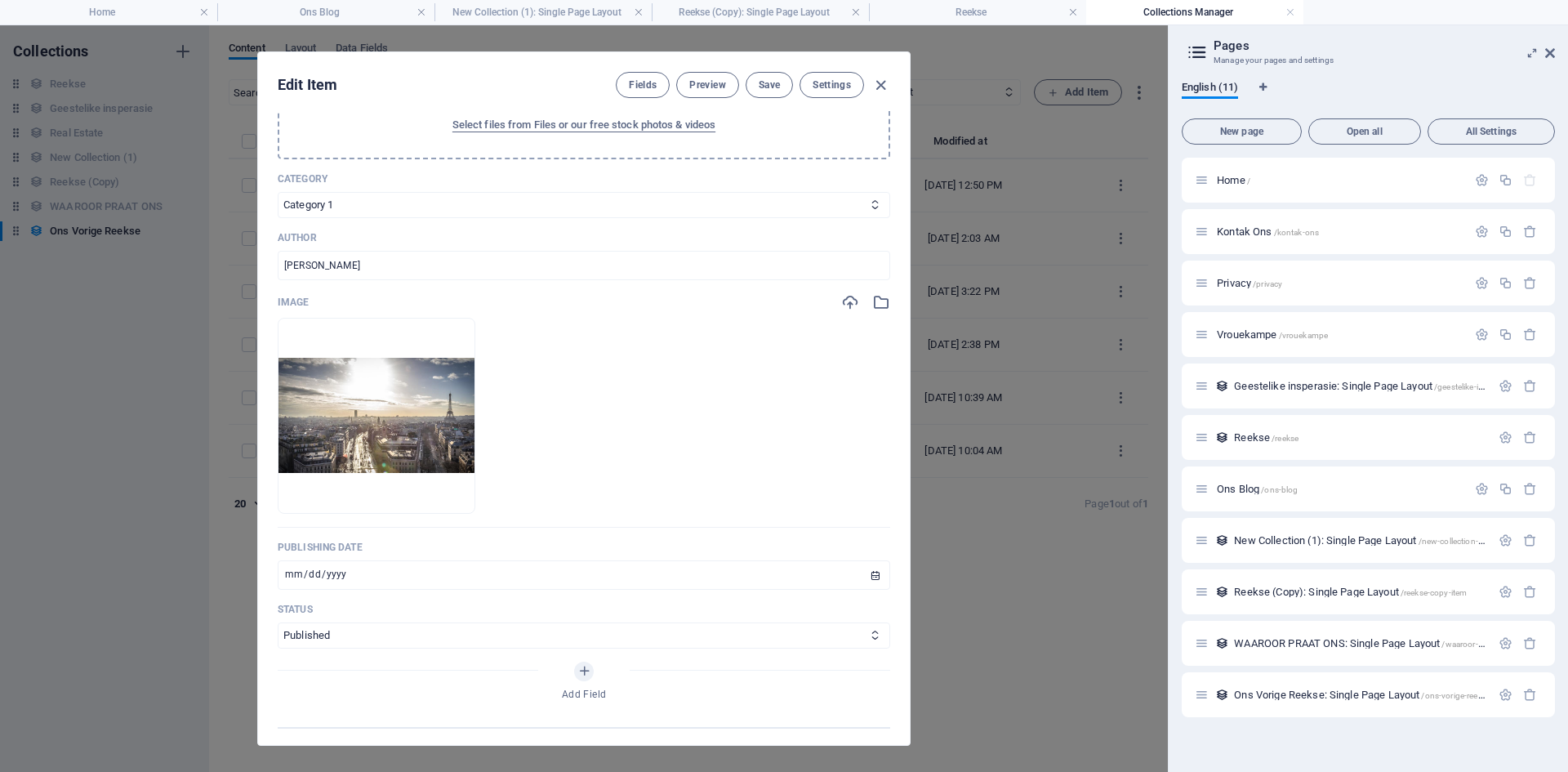
scroll to position [608, 0]
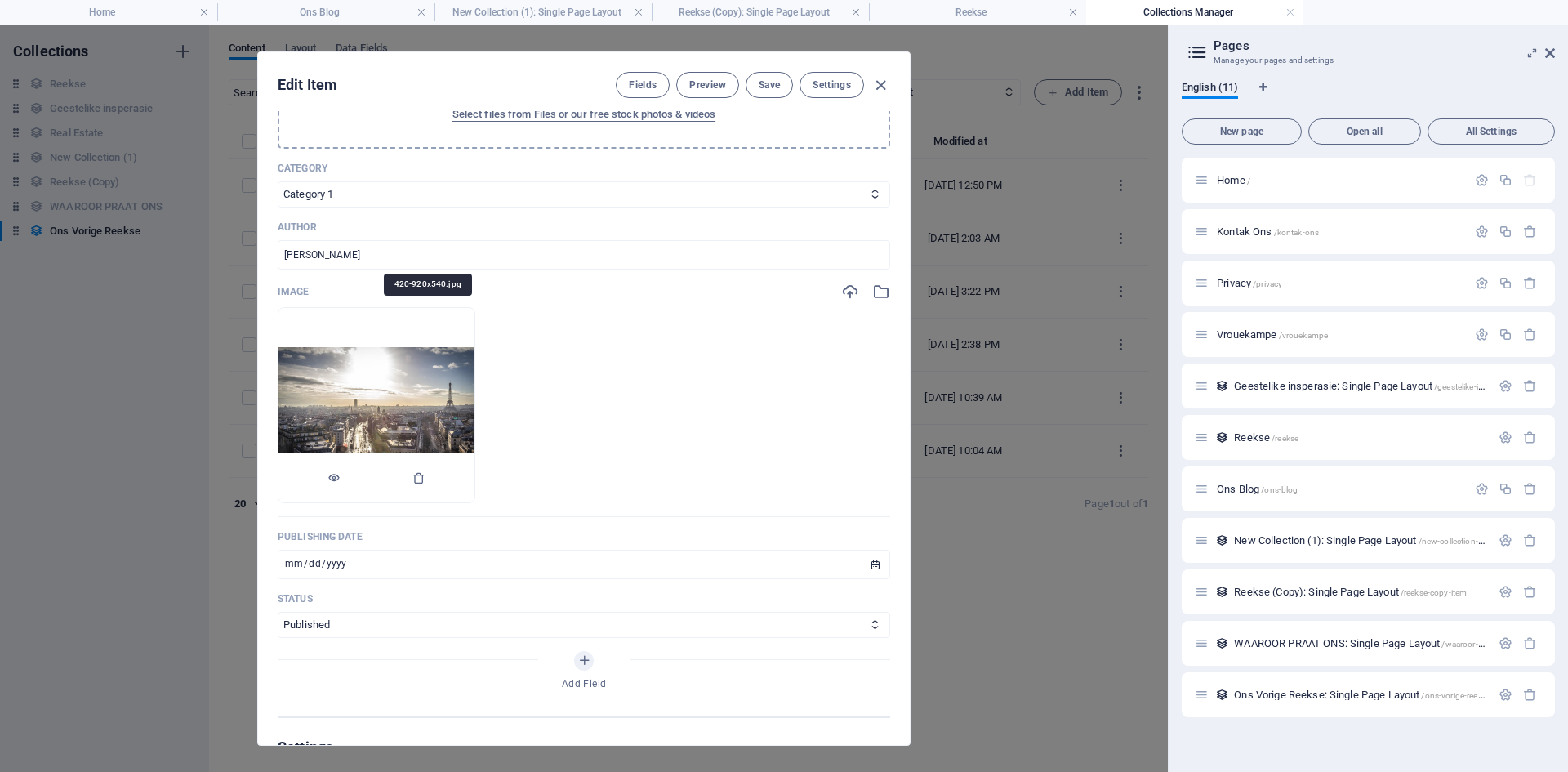
click at [468, 404] on img at bounding box center [376, 405] width 196 height 116
click at [425, 478] on icon "button" at bounding box center [419, 478] width 13 height 13
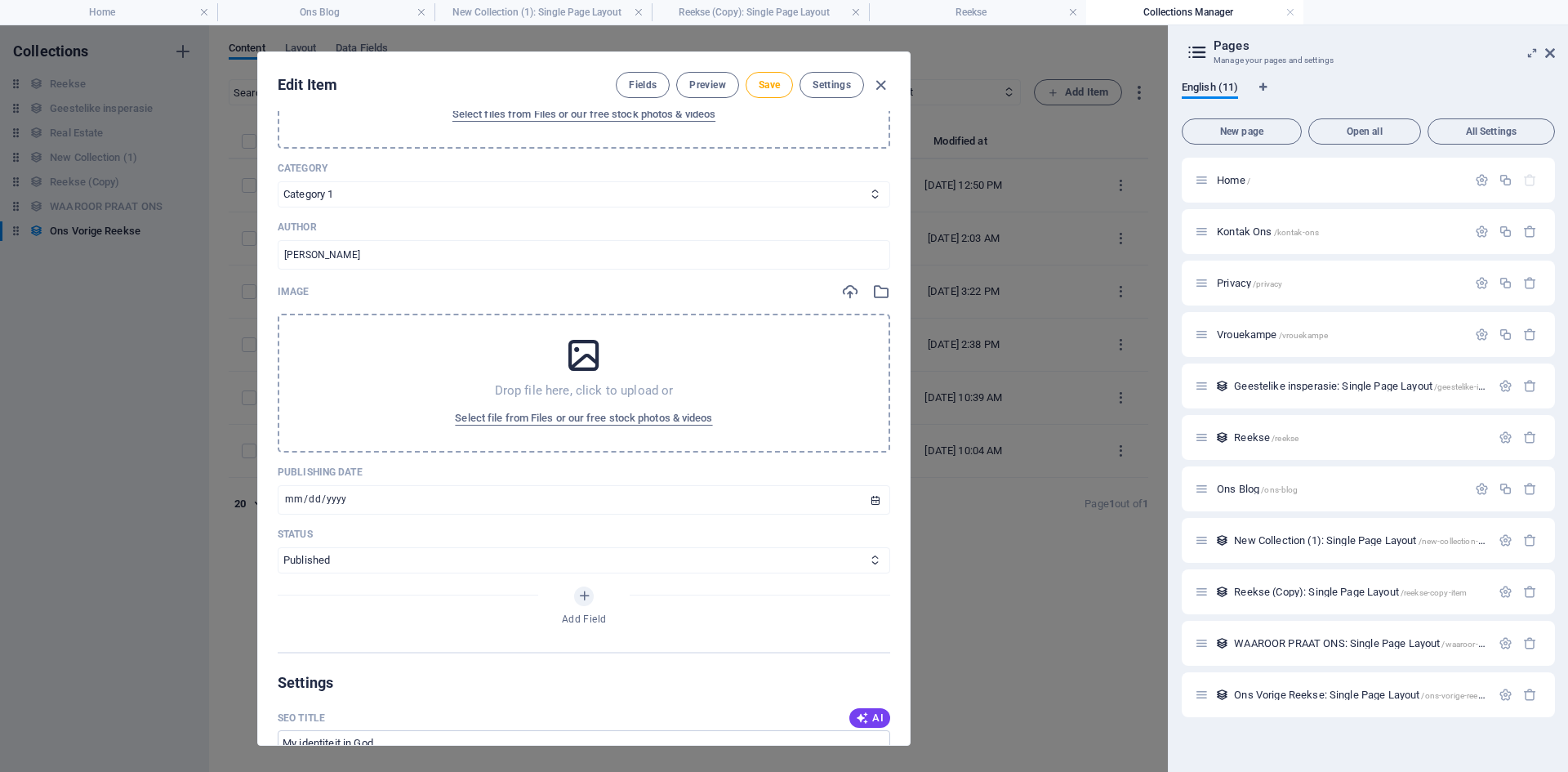
click at [554, 388] on p "Drop file here, click to upload or" at bounding box center [584, 391] width 179 height 17
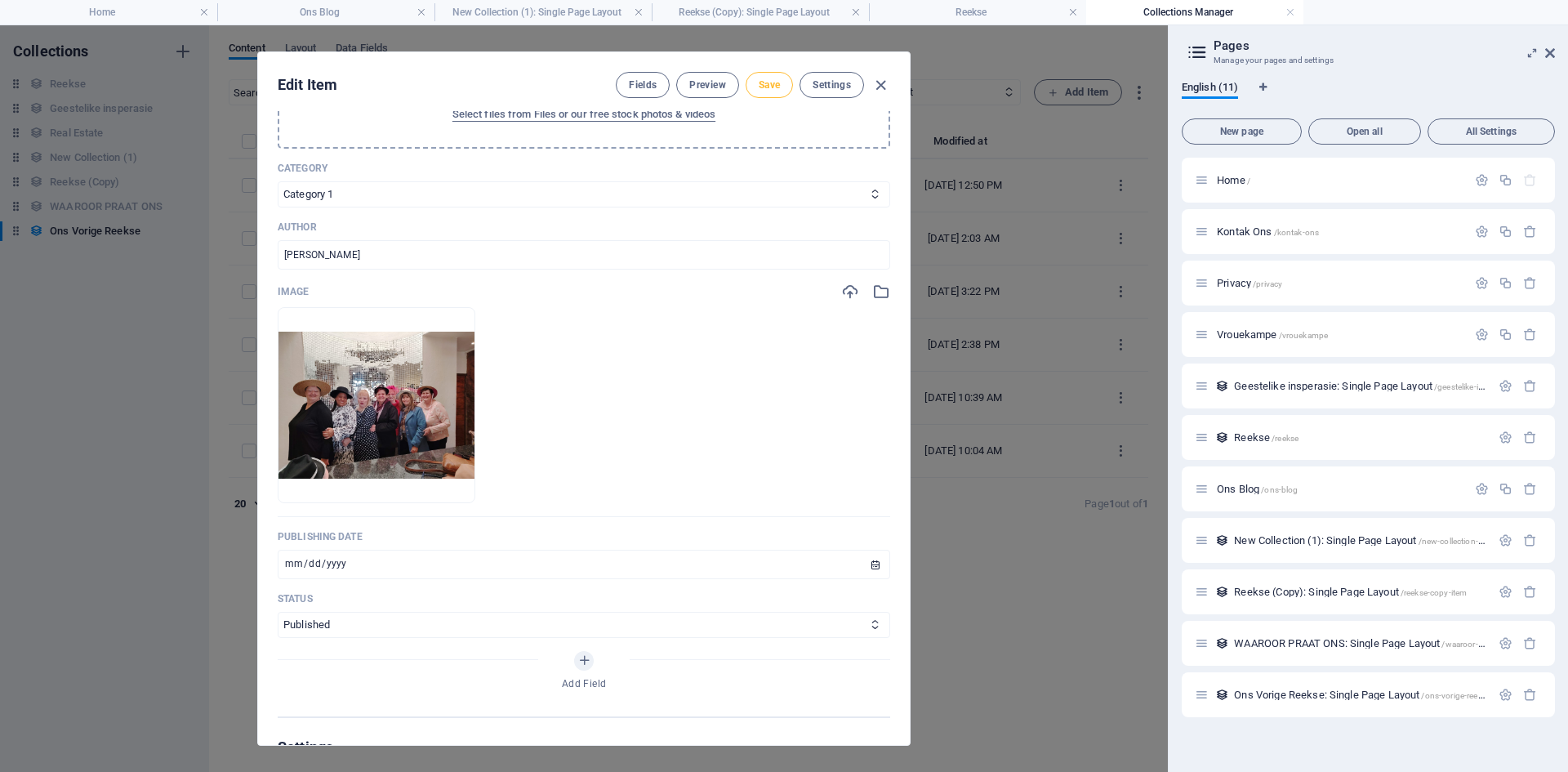
click at [774, 91] on span "Save" at bounding box center [769, 85] width 22 height 13
click at [880, 90] on icon "button" at bounding box center [880, 85] width 19 height 19
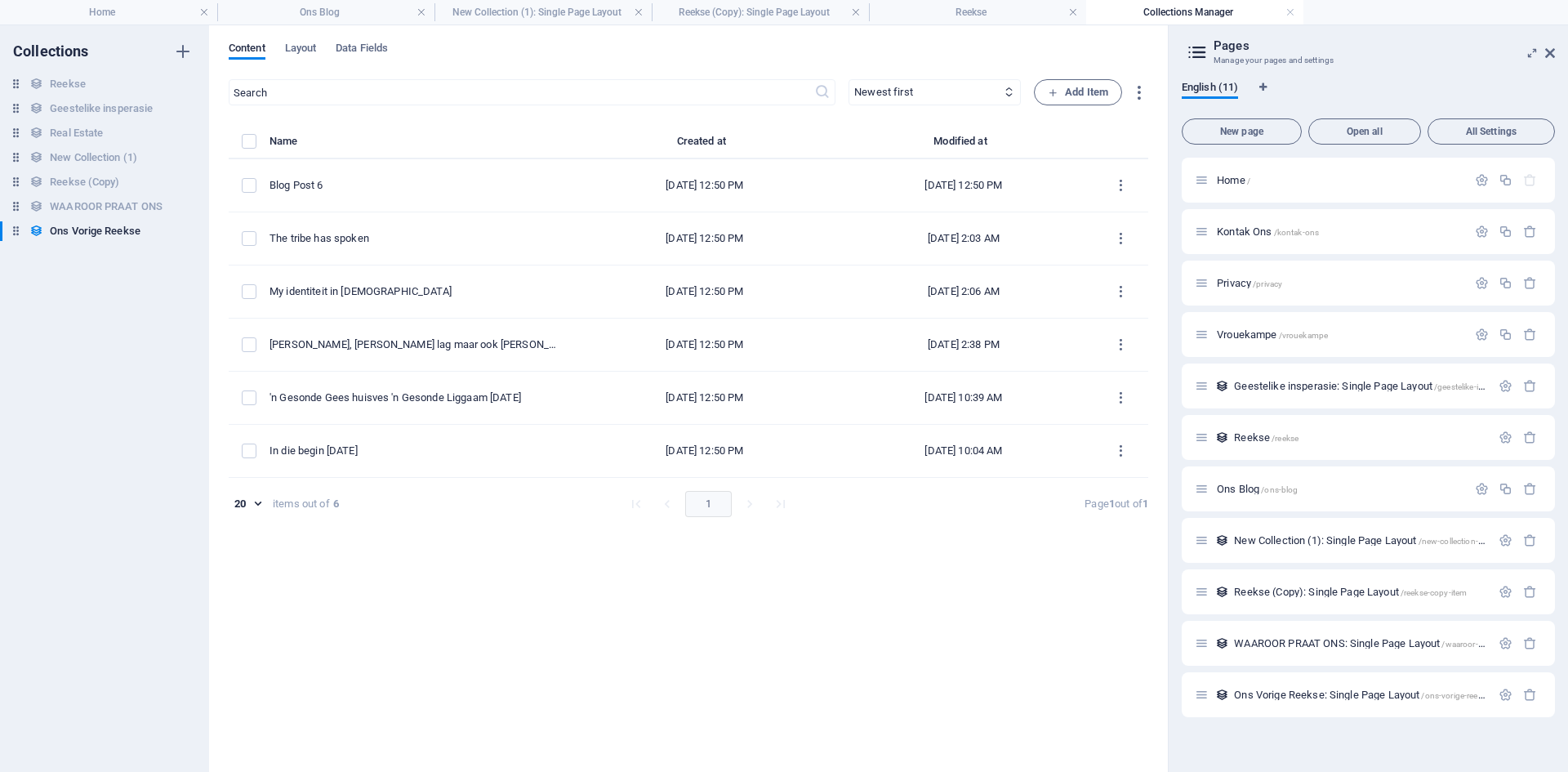
type input "[DATE]"
type input "identiteit"
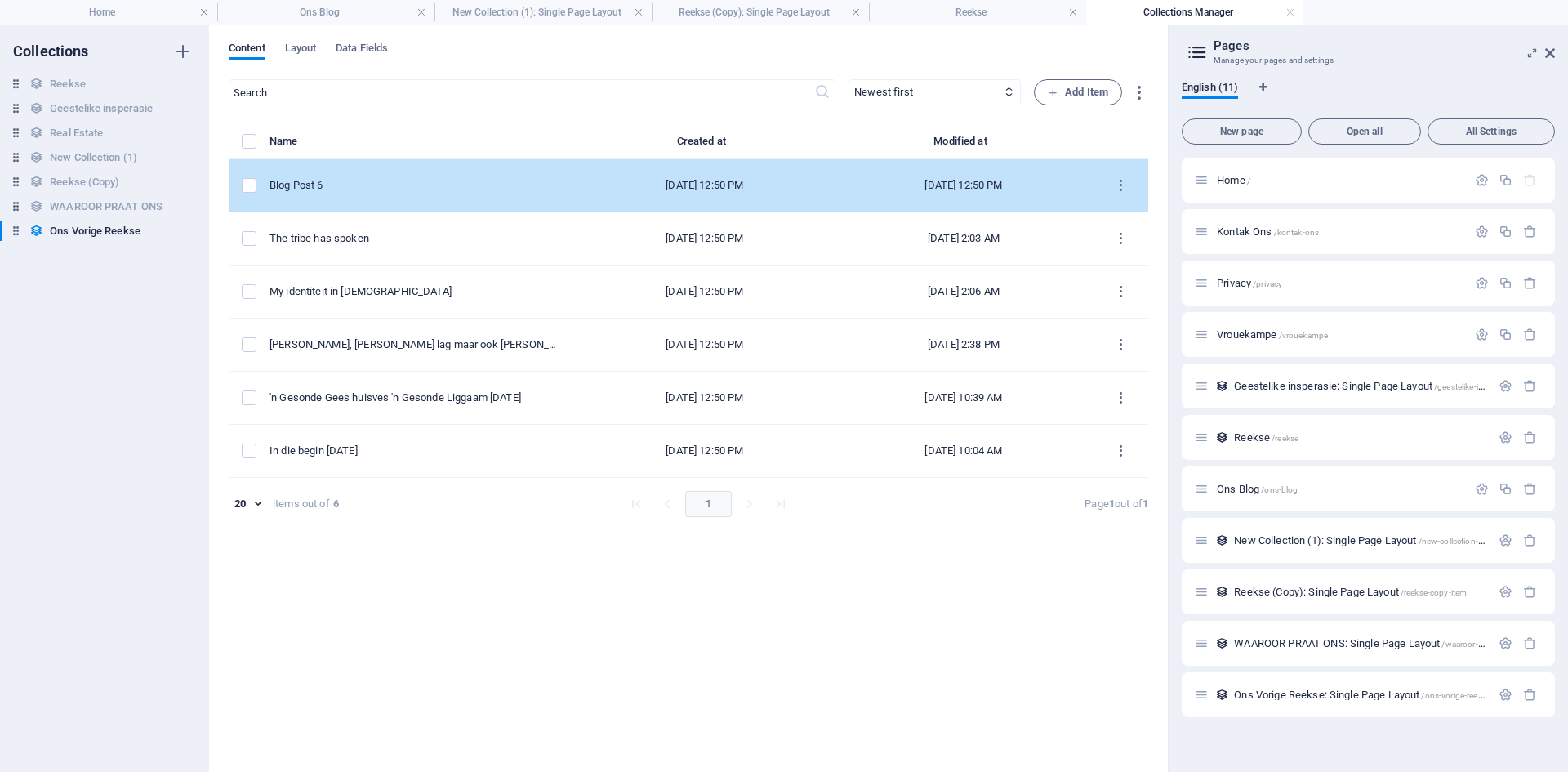
click at [424, 196] on td "Blog Post 6" at bounding box center [422, 186] width 306 height 53
select select "Category 1"
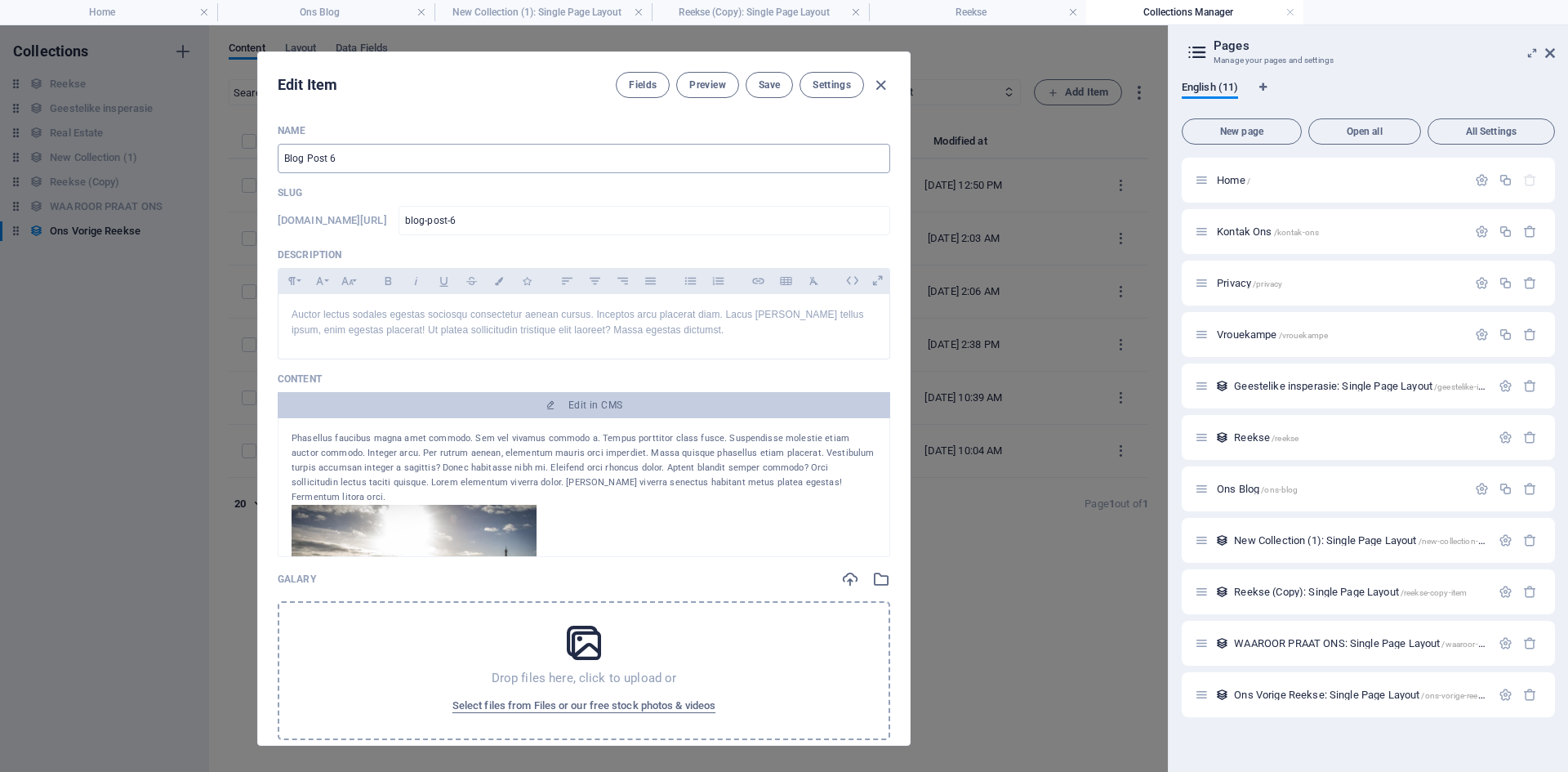
click at [396, 160] on input "Blog Post 6" at bounding box center [583, 158] width 612 height 29
type input "B"
type input "O"
click at [345, 156] on input "By Jesus se voete Saam Met Markus" at bounding box center [583, 158] width 612 height 29
click at [332, 157] on input "By Jesus se Voete Saam Met Markus" at bounding box center [583, 158] width 612 height 29
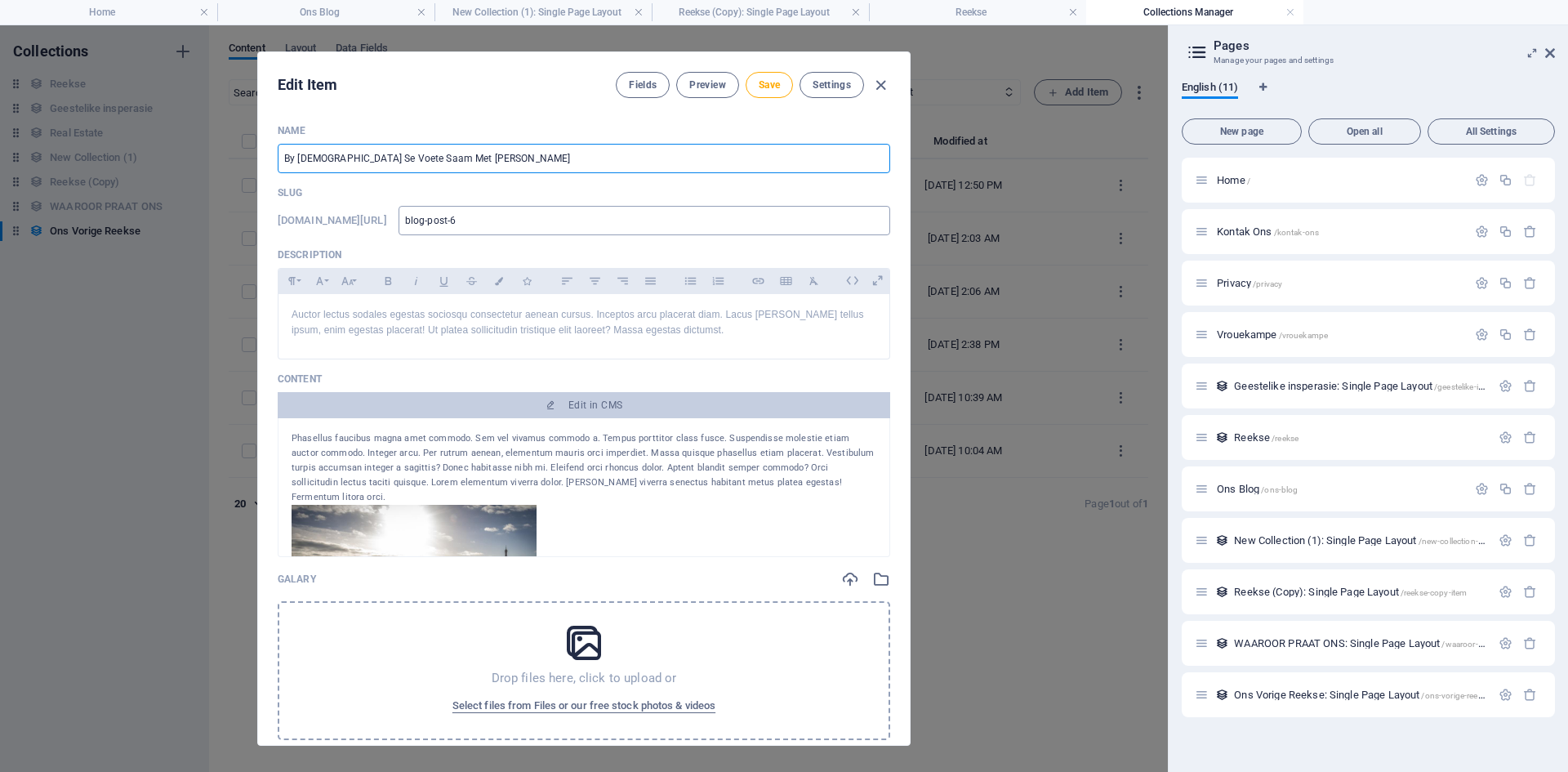
type input "By [DEMOGRAPHIC_DATA] Se Voete Saam Met [PERSON_NAME]"
click at [575, 216] on input "blog-post-6" at bounding box center [644, 220] width 492 height 29
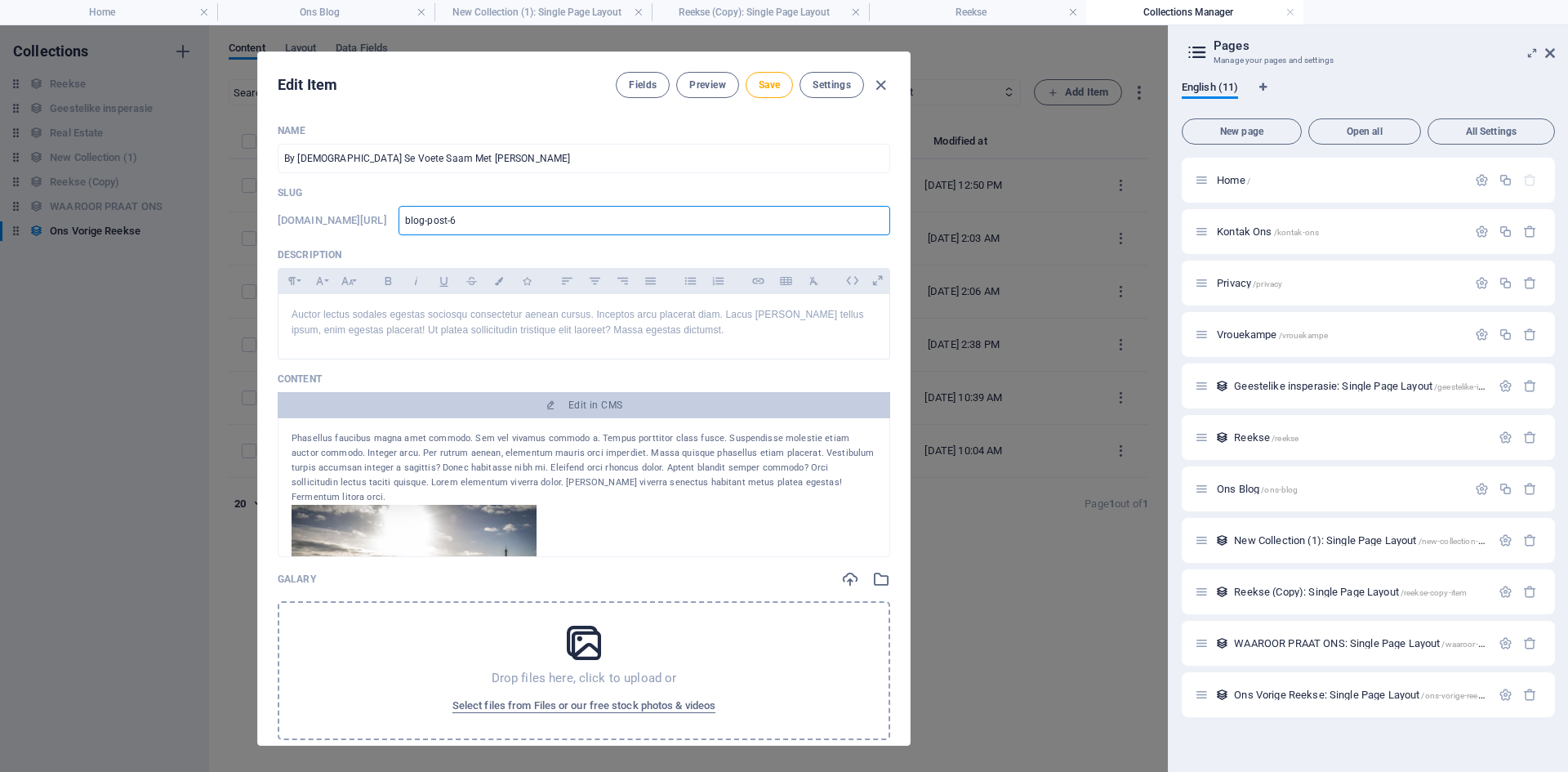
type input "blog-post-"
type input "blog-post"
type input "blog-pos"
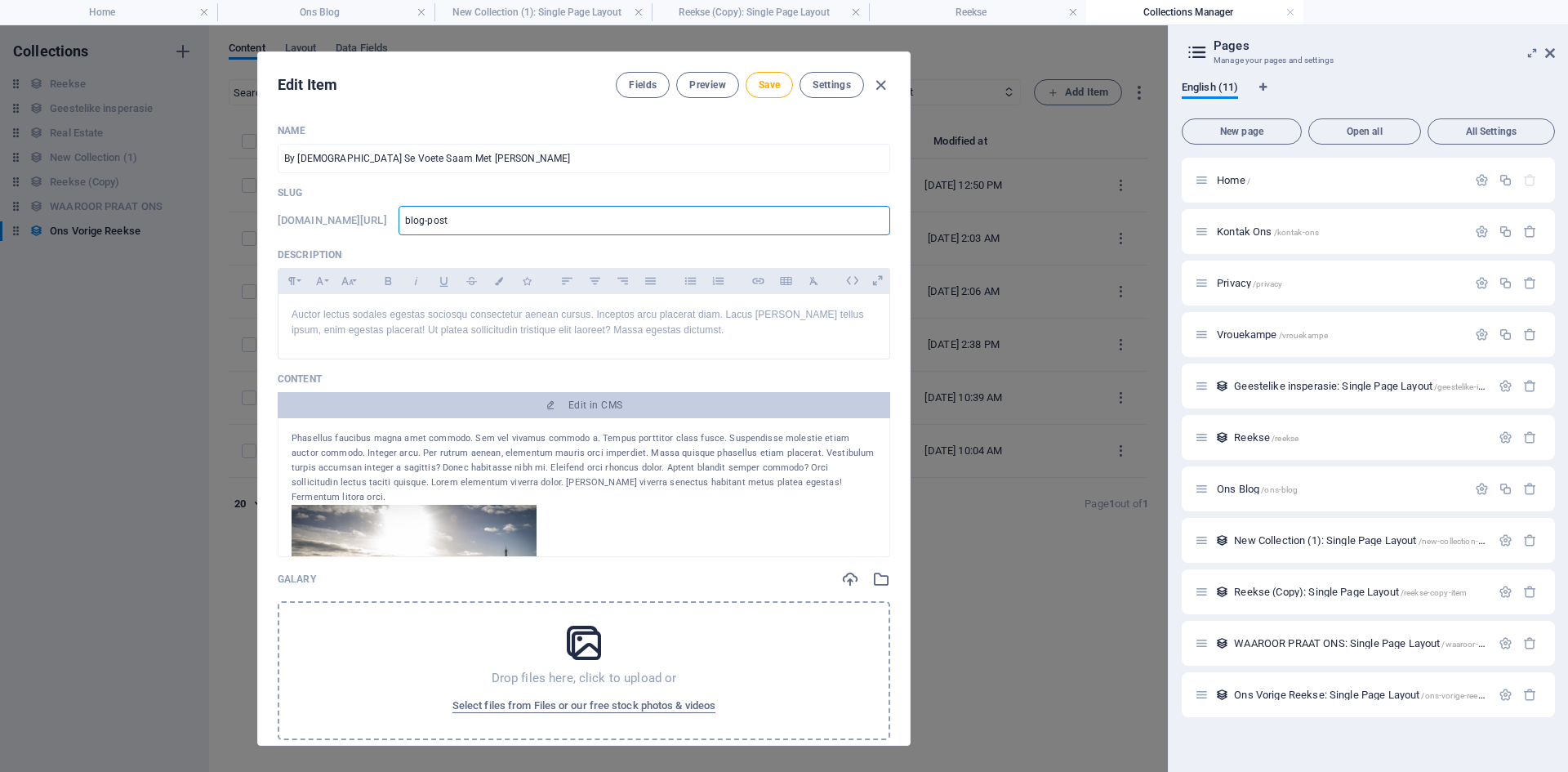
type input "blog-pos"
type input "blog-po"
type input "blog-p"
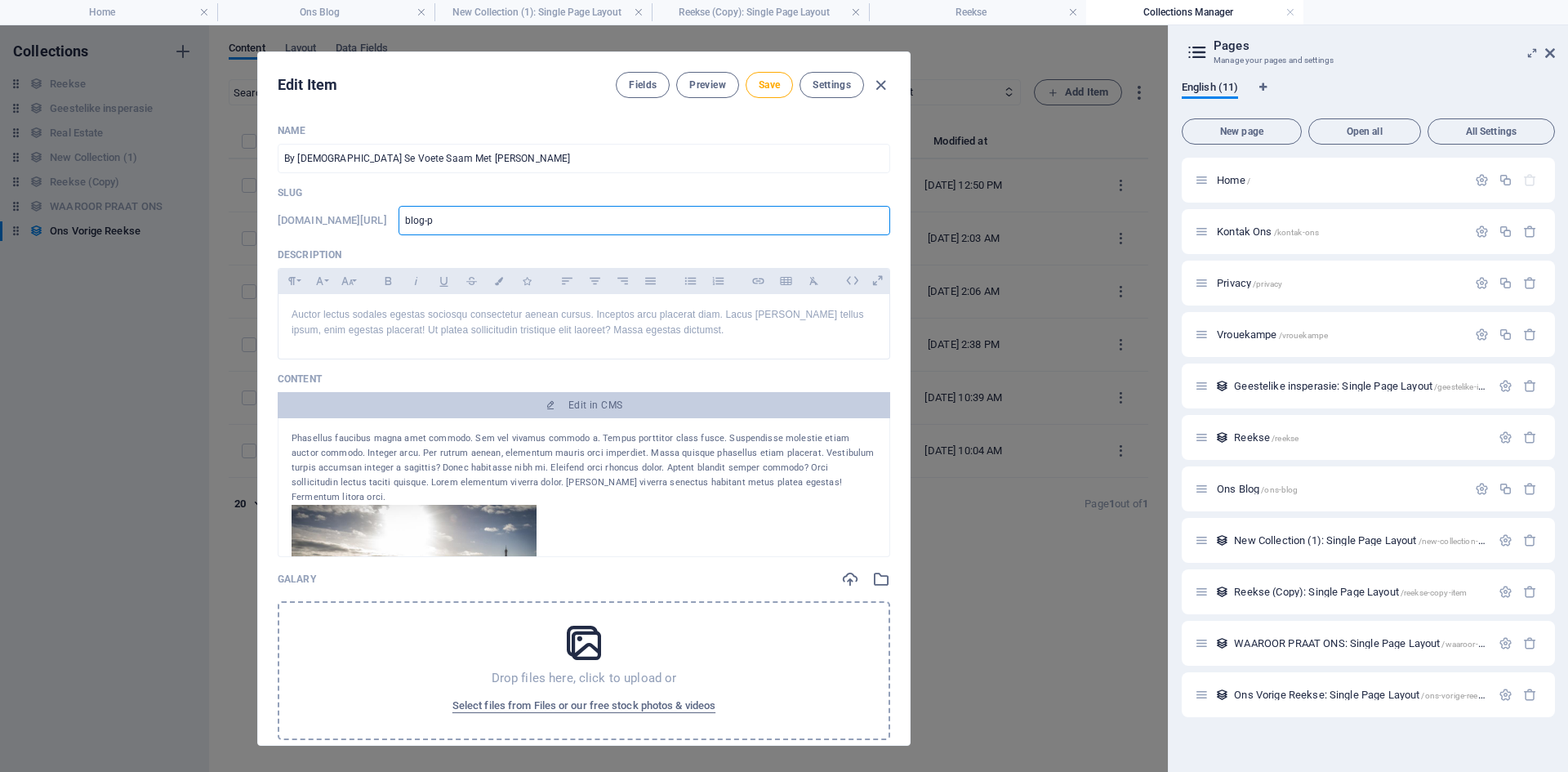
type input "blog-"
type input "blog"
type input "blo"
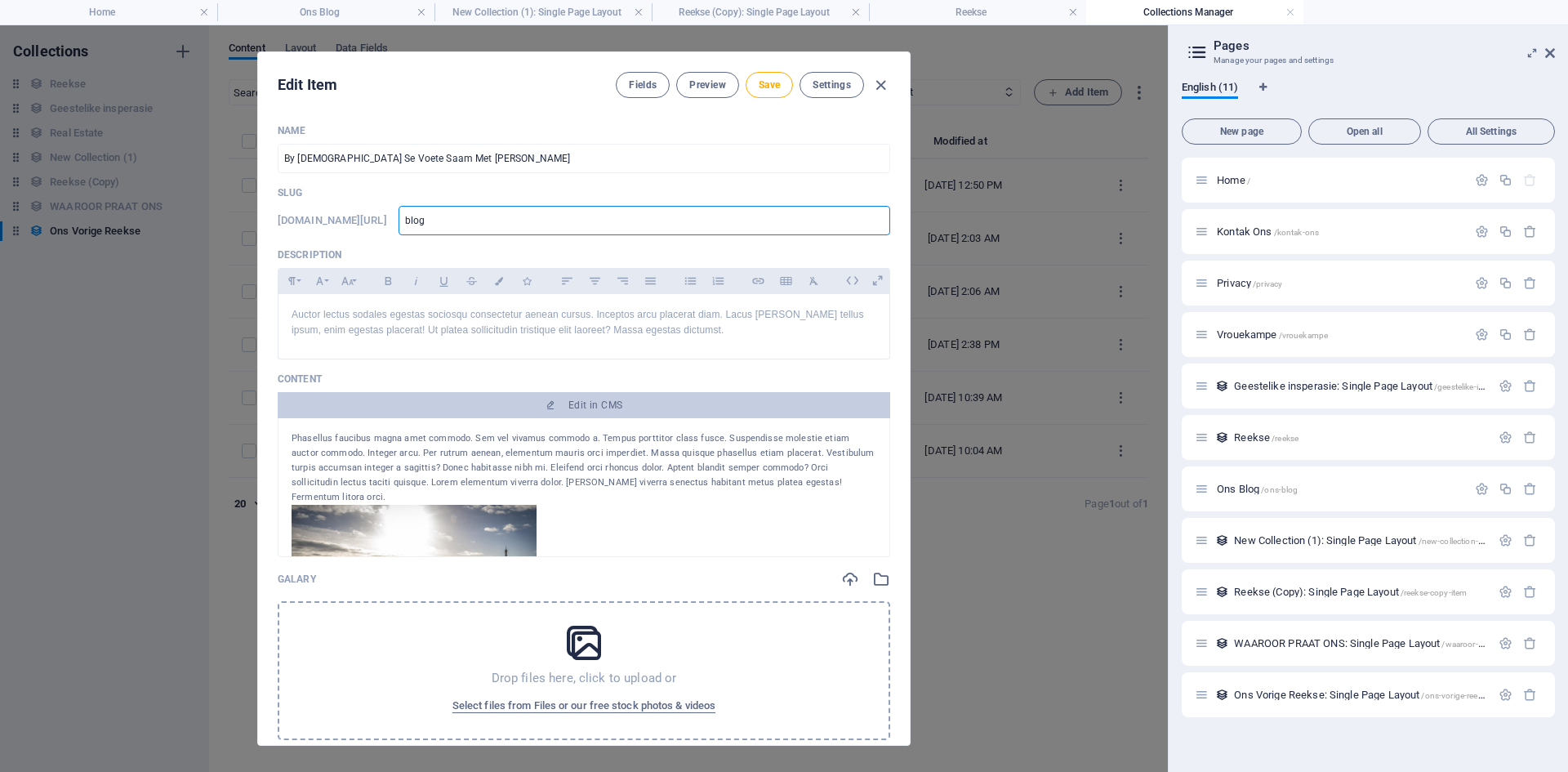
type input "blo"
type input "bl"
type input "b"
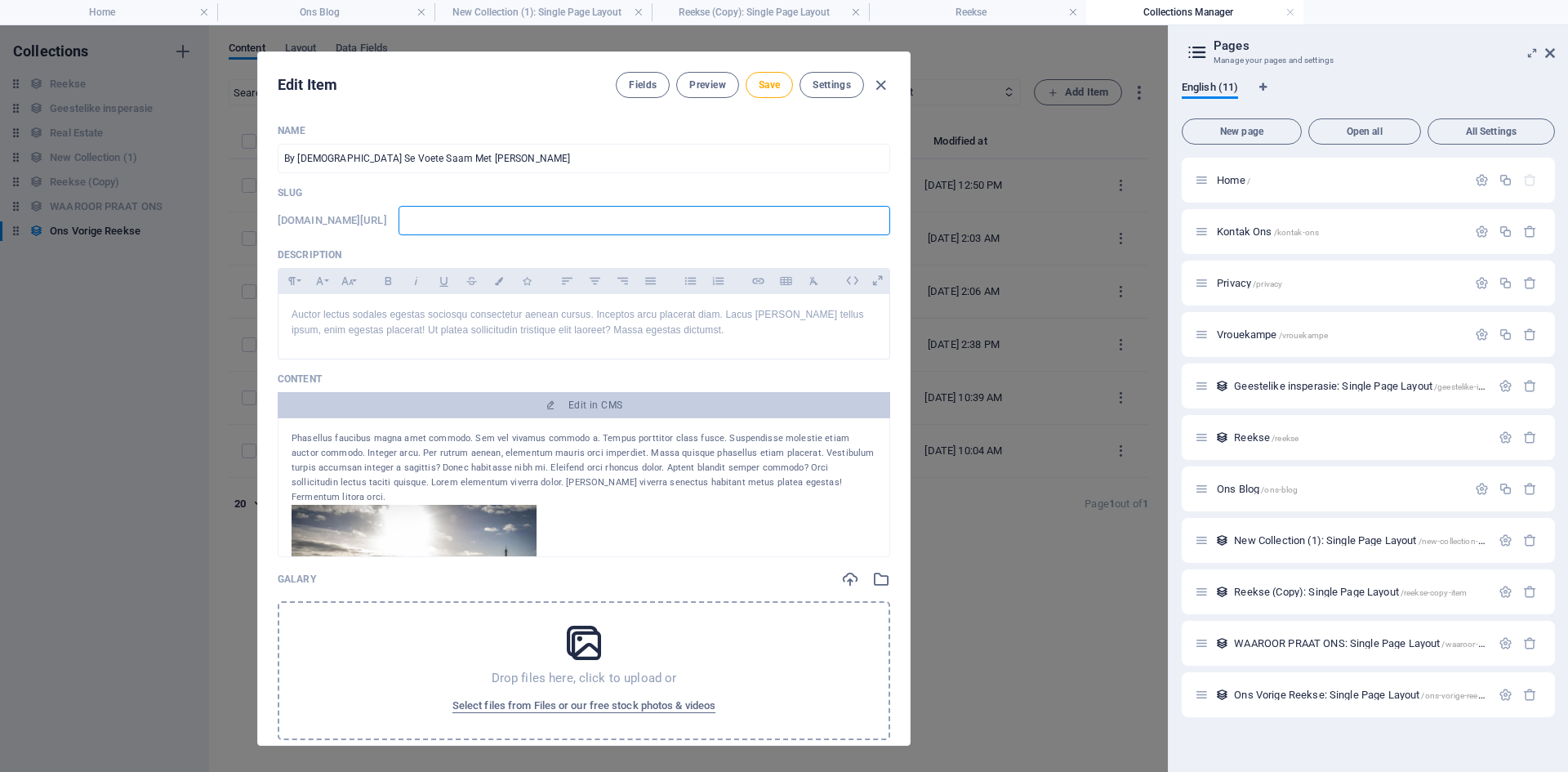
type input "M"
type input "Ma"
type input "Mar"
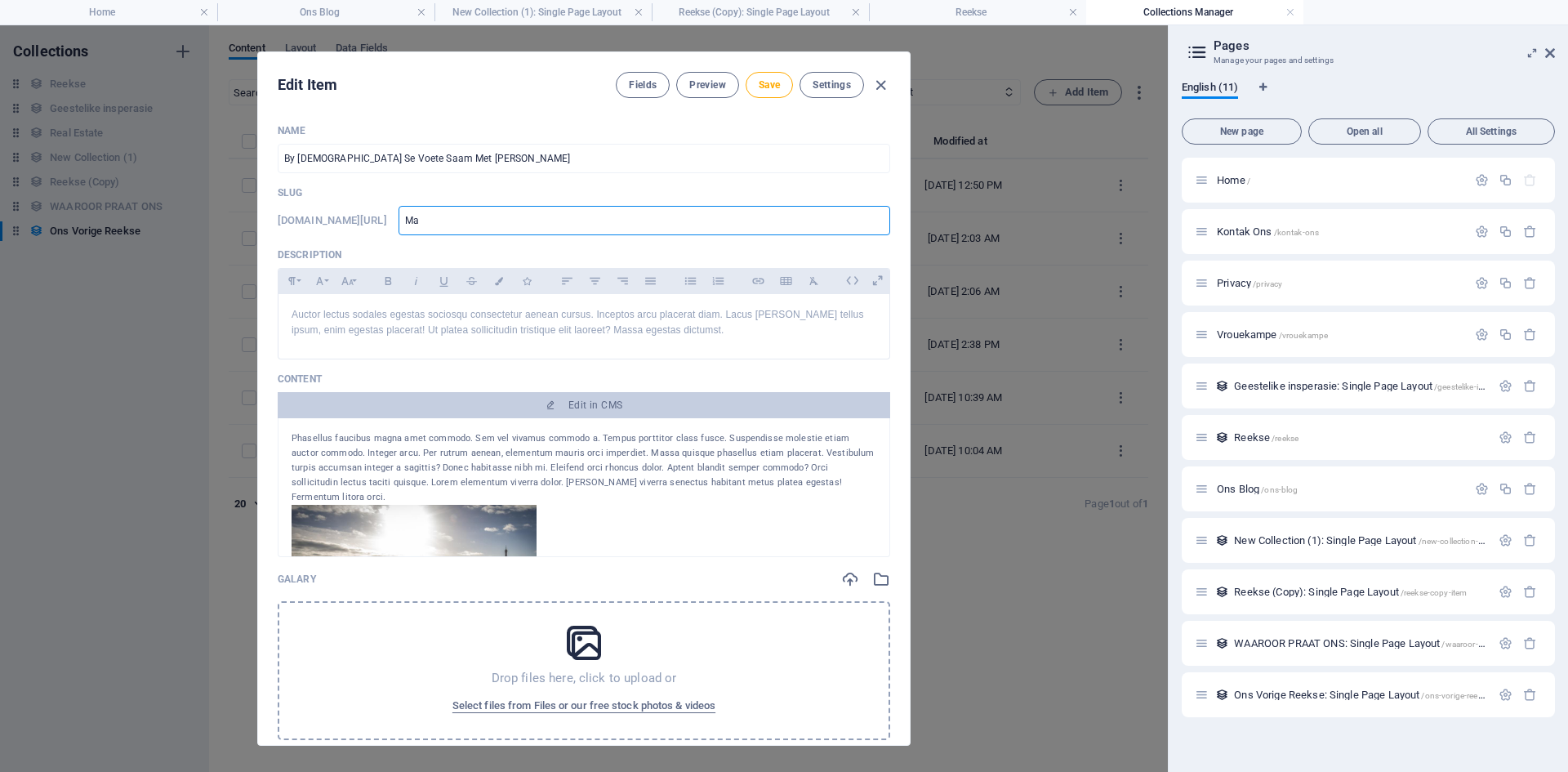
type input "Mar"
type input "Mark"
type input "Marku"
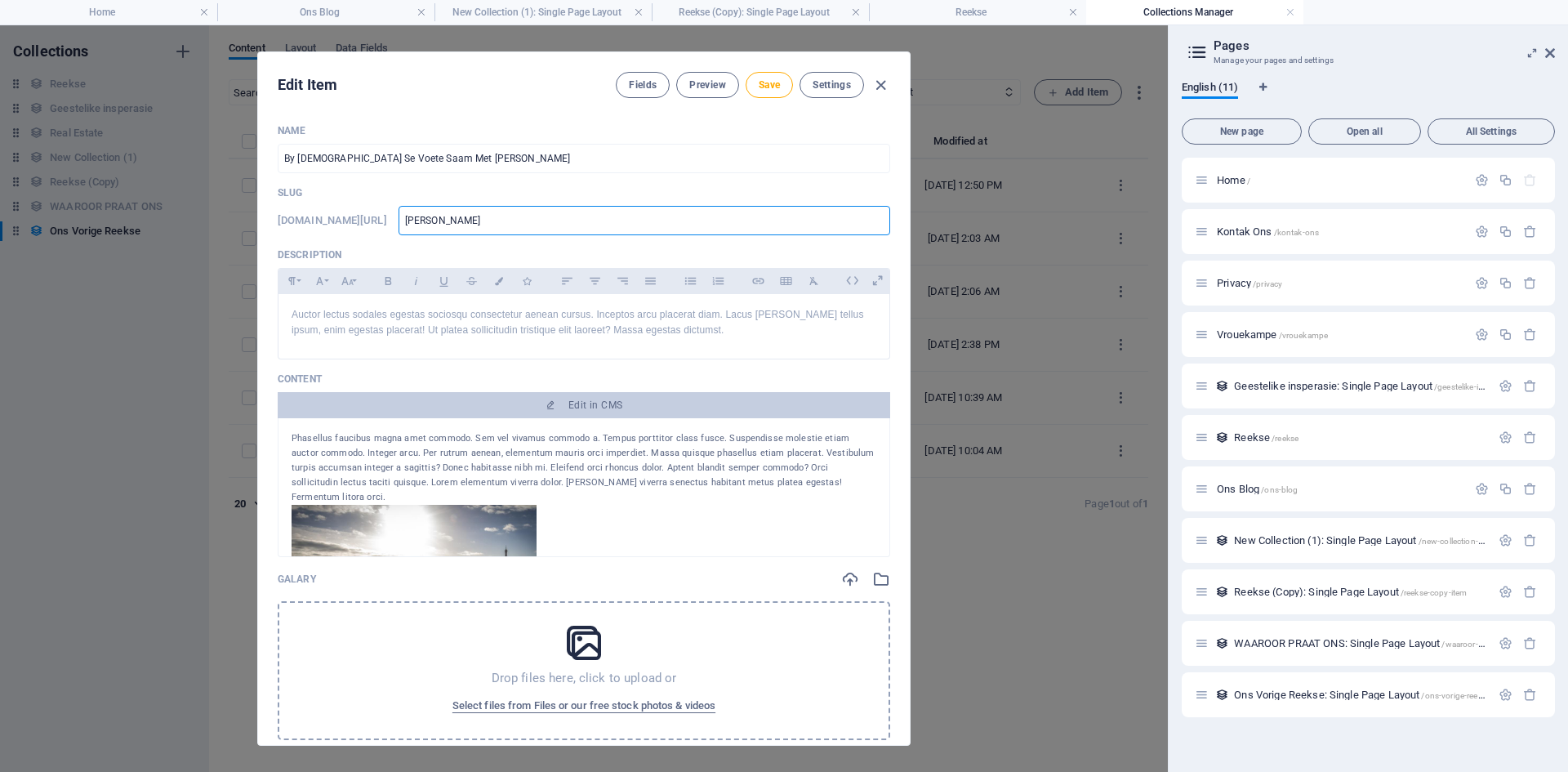
type input "Markus"
type input "[PERSON_NAME]"
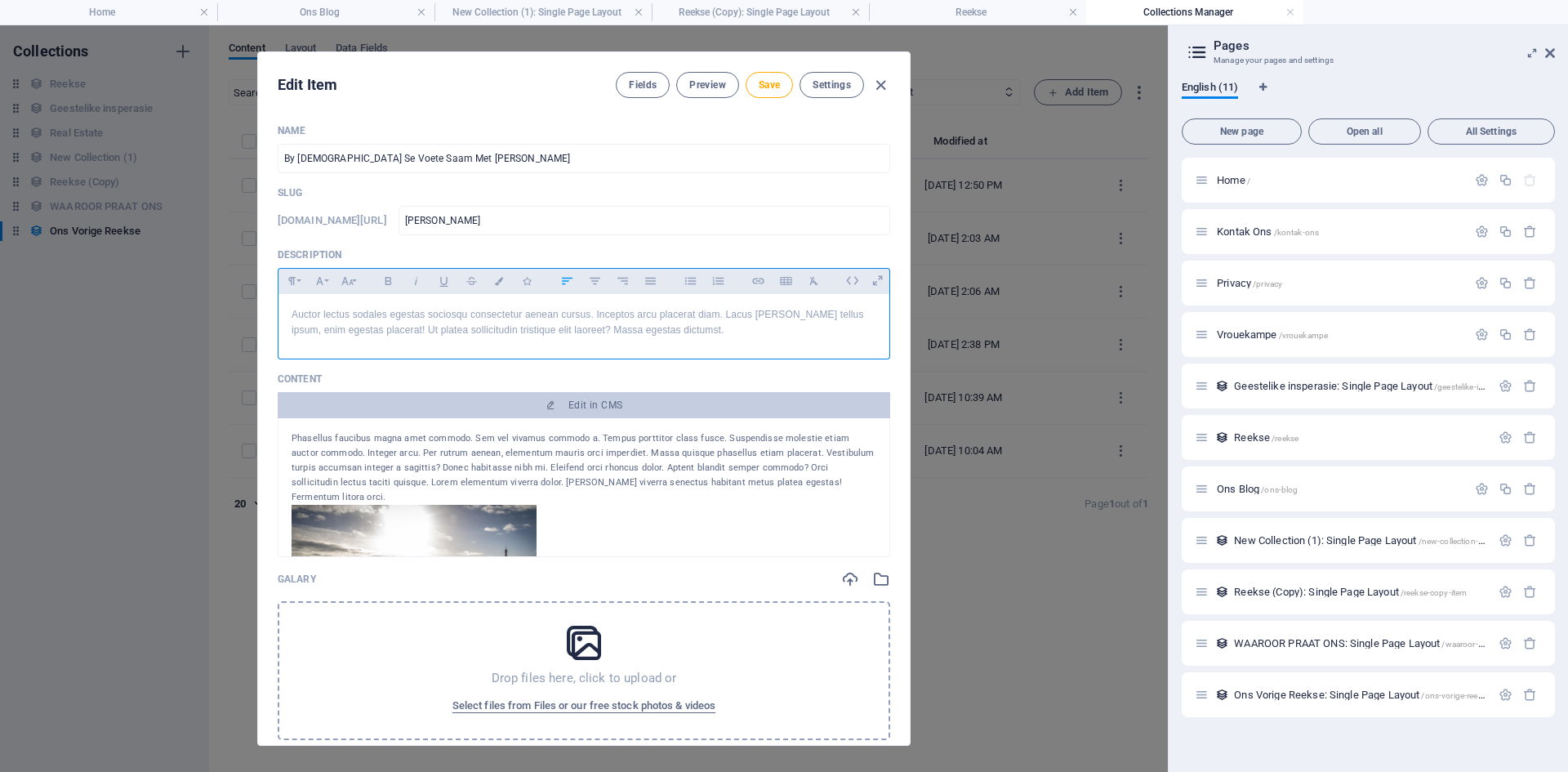
click at [717, 337] on p "Auctor lectus sodales egestas sociosqu consectetur aenean cursus. Inceptos arcu…" at bounding box center [584, 322] width 585 height 31
click at [672, 335] on p "Auctor lectus sodales egestas sociosqu consectetur aenean cursus. Inceptos arcu…" at bounding box center [584, 322] width 585 height 31
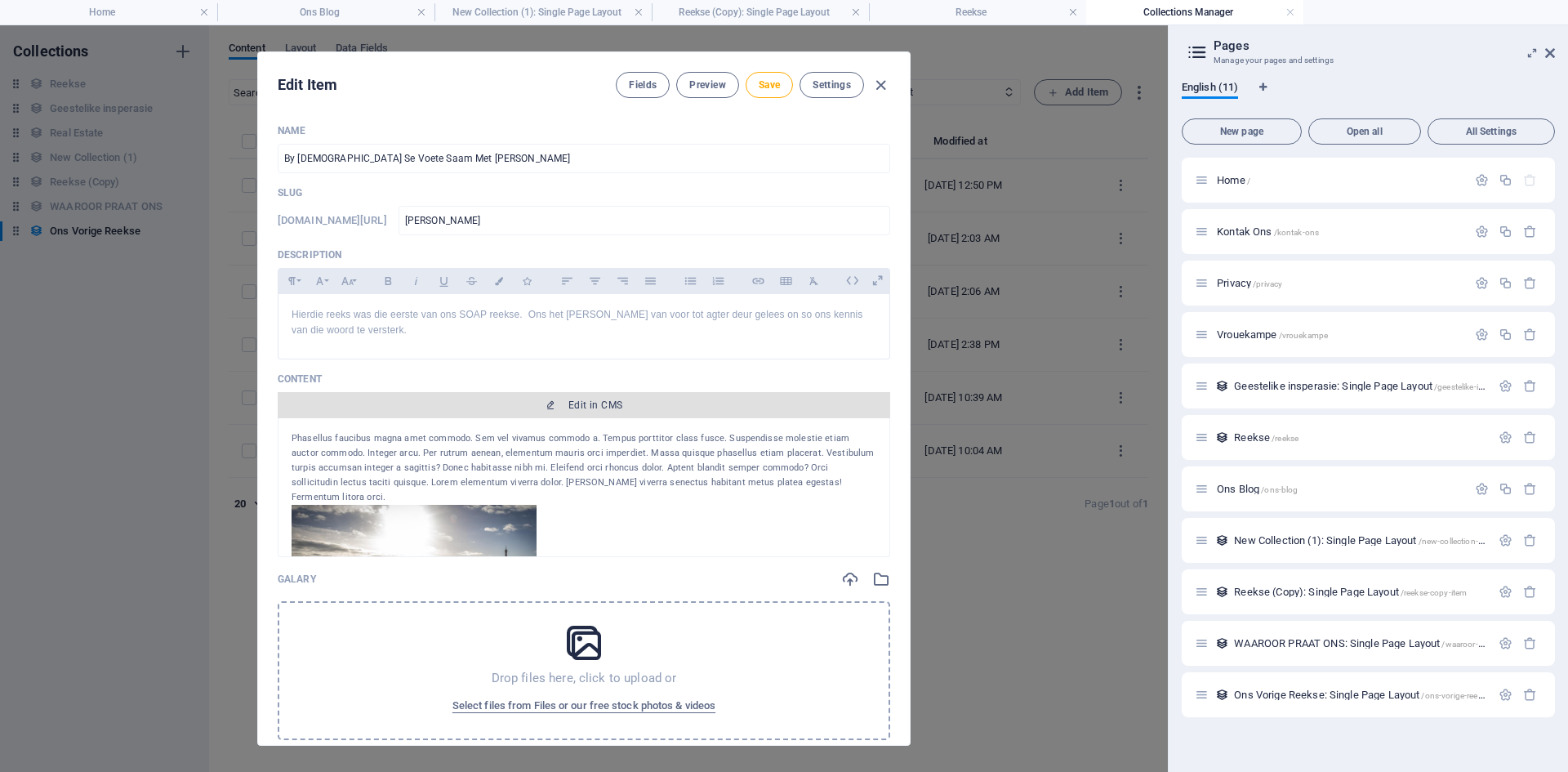
click at [571, 401] on span "Edit in CMS" at bounding box center [595, 406] width 54 height 13
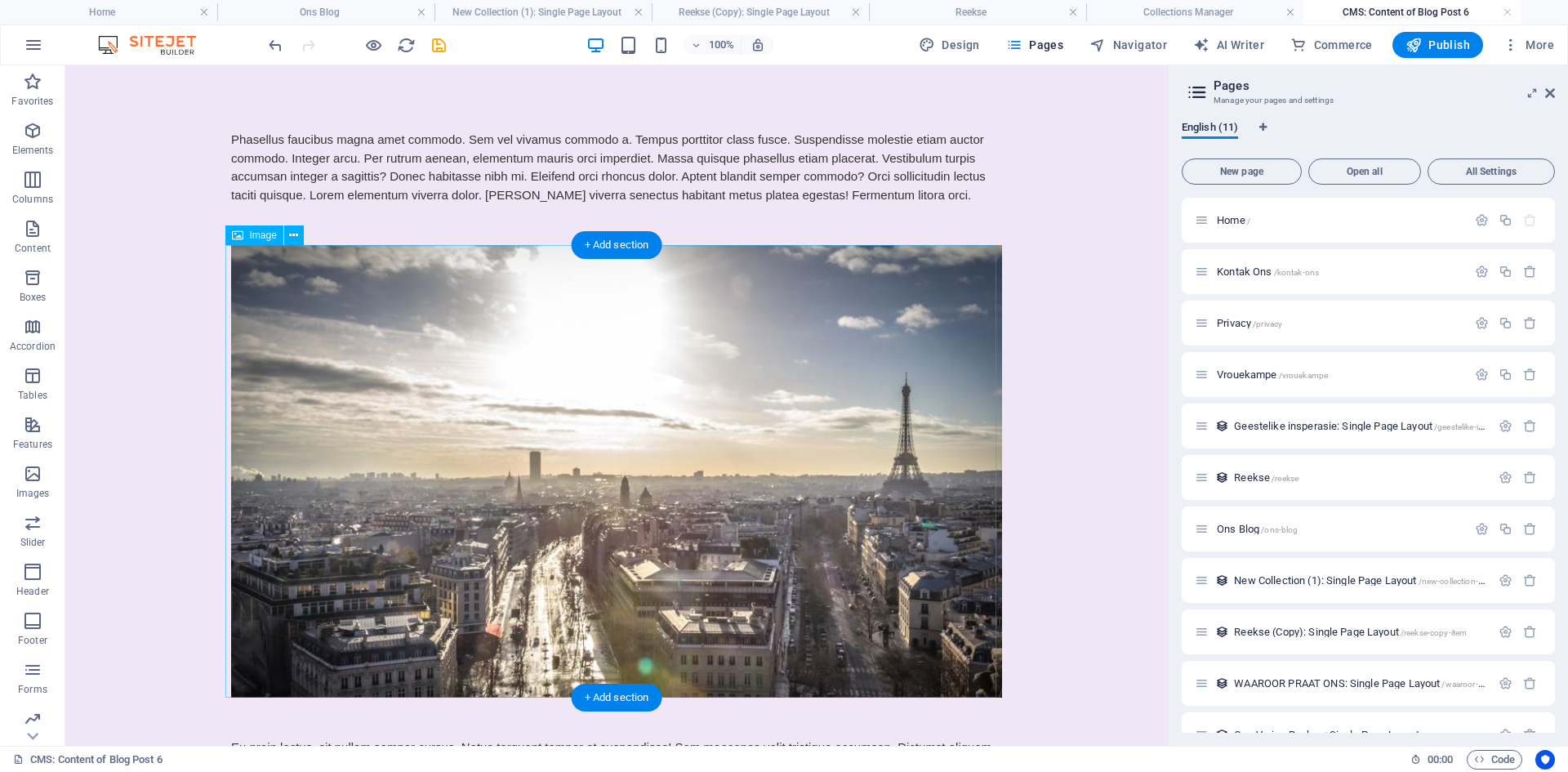
scroll to position [0, 0]
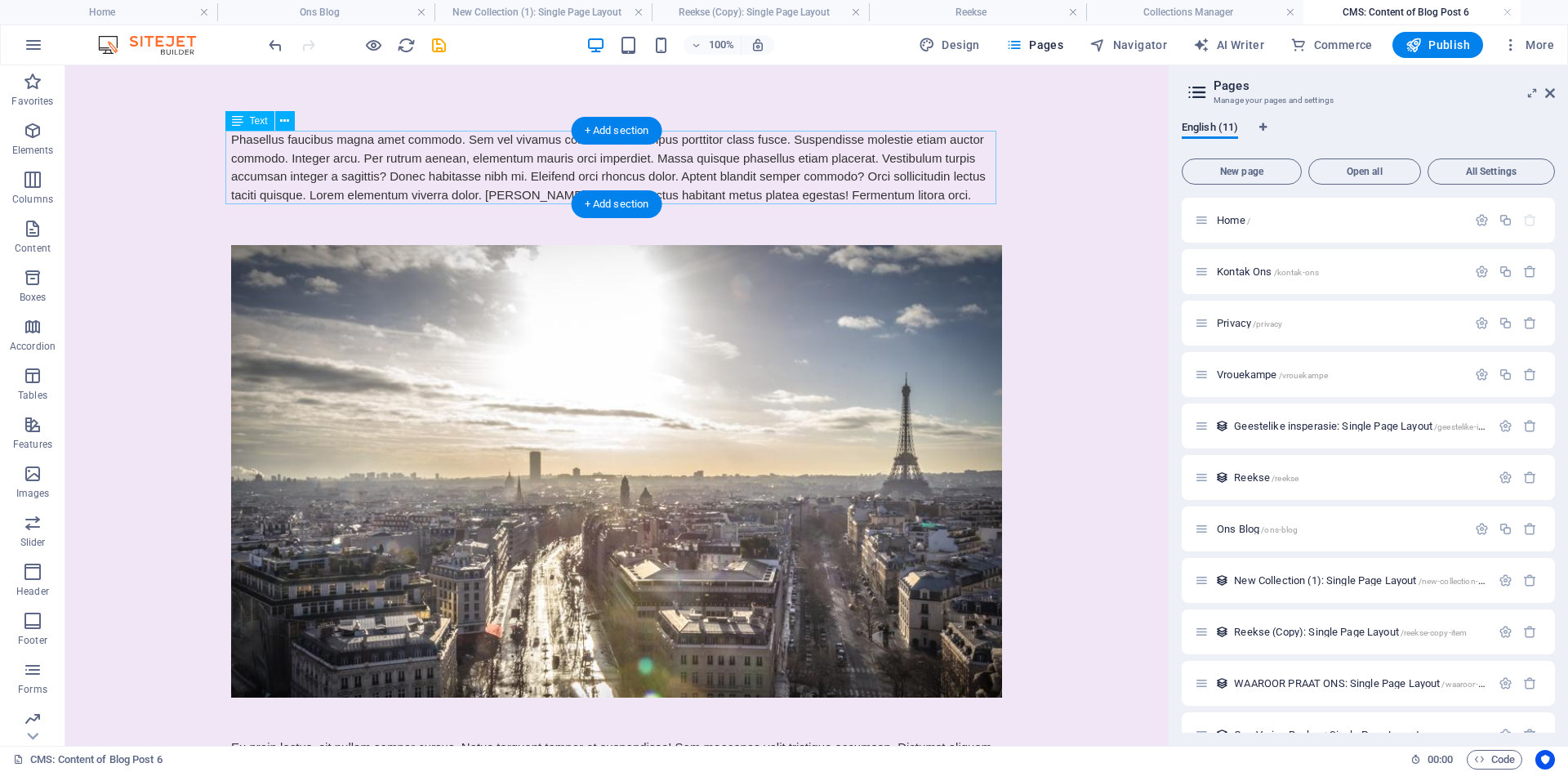
click at [313, 151] on div "Phasellus faucibus magna amet commodo. Sem vel vivamus commodo a. Tempus portti…" at bounding box center [616, 167] width 771 height 73
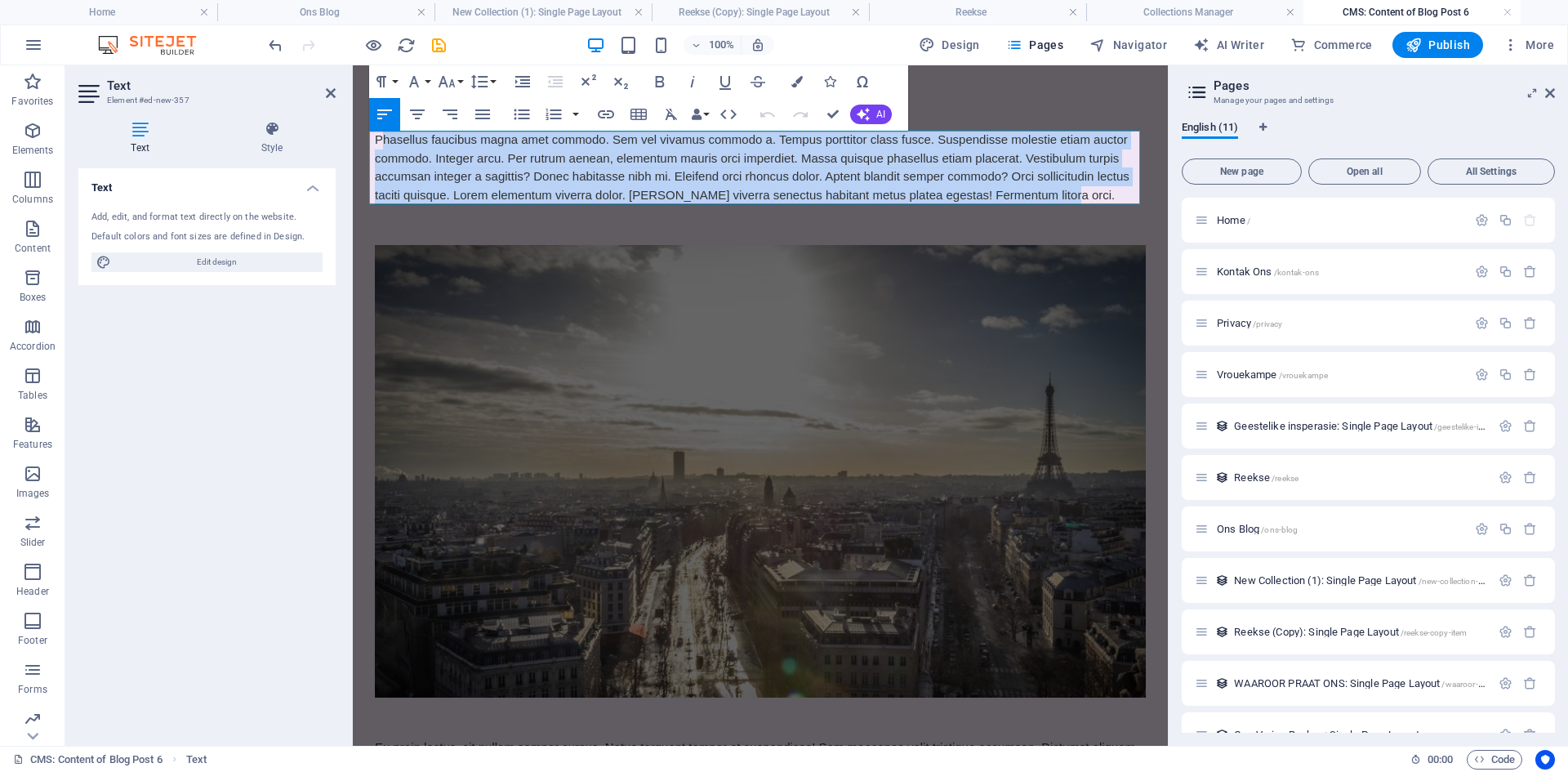
drag, startPoint x: 1065, startPoint y: 199, endPoint x: 381, endPoint y: 143, distance: 686.3
click at [381, 143] on div "Phasellus faucibus magna amet commodo. Sem vel vivamus commodo a. Tempus portti…" at bounding box center [760, 167] width 771 height 73
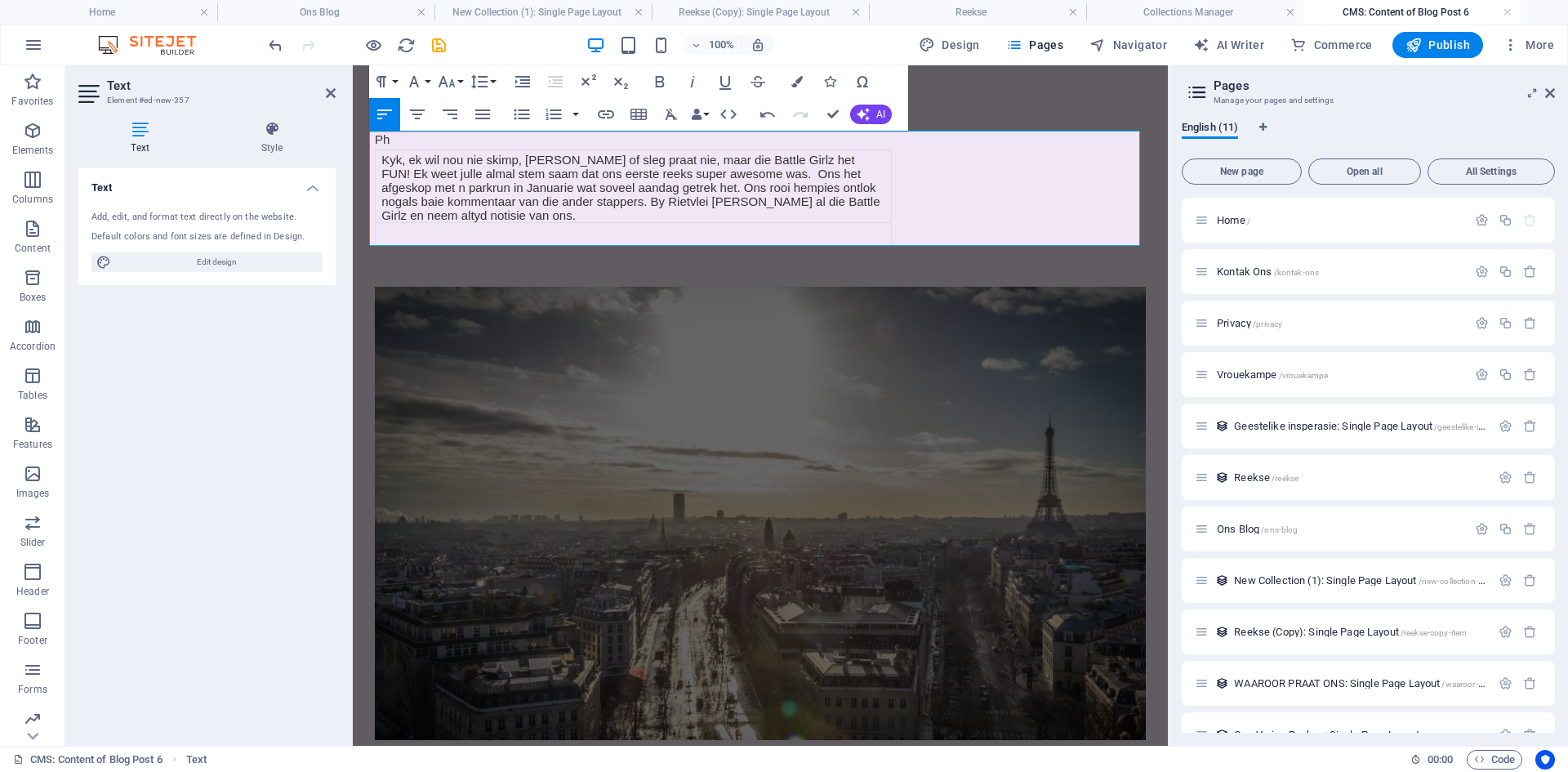
click at [390, 137] on div "Ph Kyk, ek wil nou nie skimp, skinder of sleg praat nie, maar die Battle Girlz …" at bounding box center [760, 188] width 771 height 116
click at [844, 408] on figure at bounding box center [760, 513] width 771 height 453
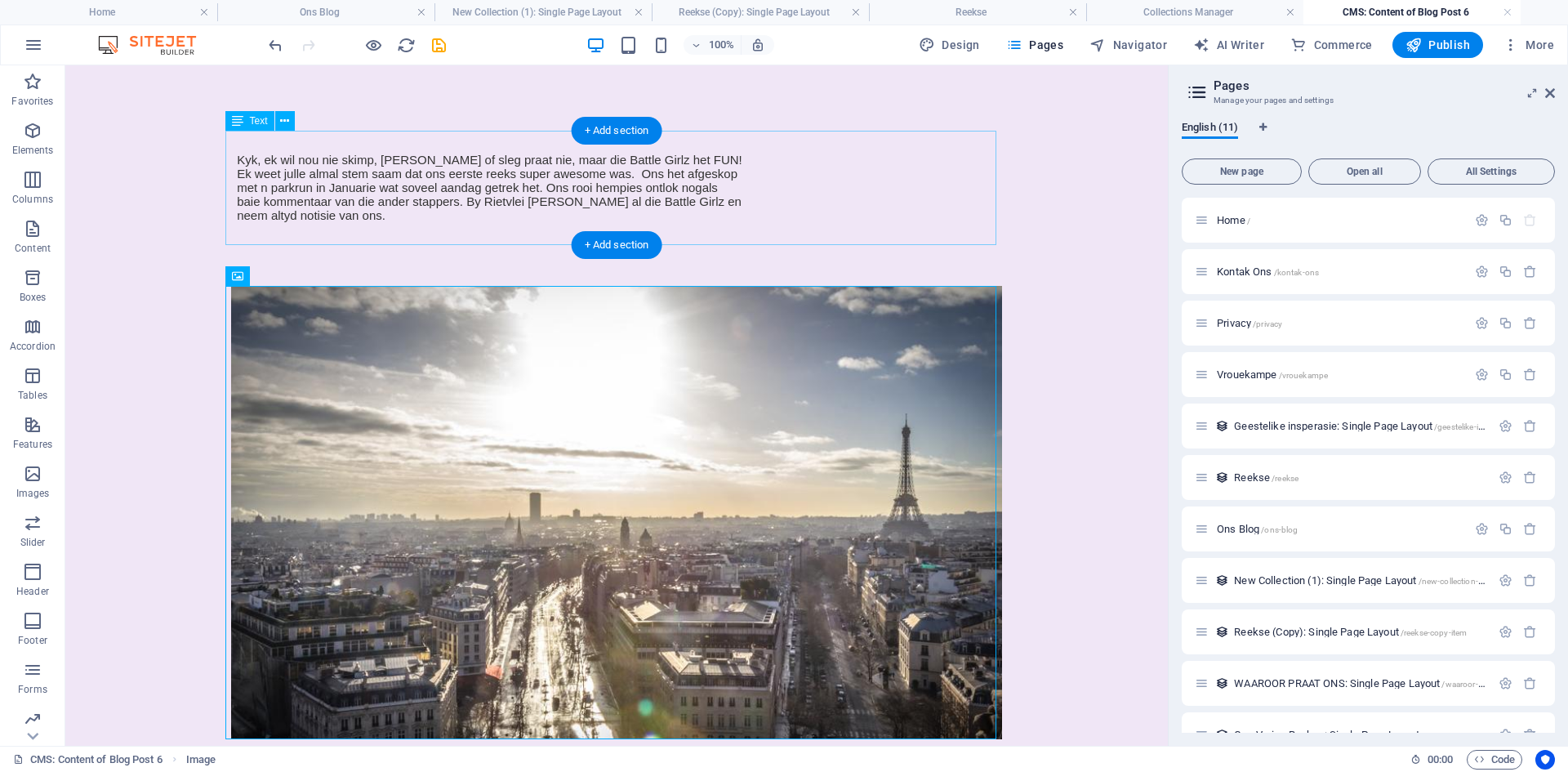
click at [679, 160] on div "​ Kyk, ek wil nou nie skimp, skinder of sleg praat nie, maar die Battle Girlz h…" at bounding box center [616, 188] width 771 height 115
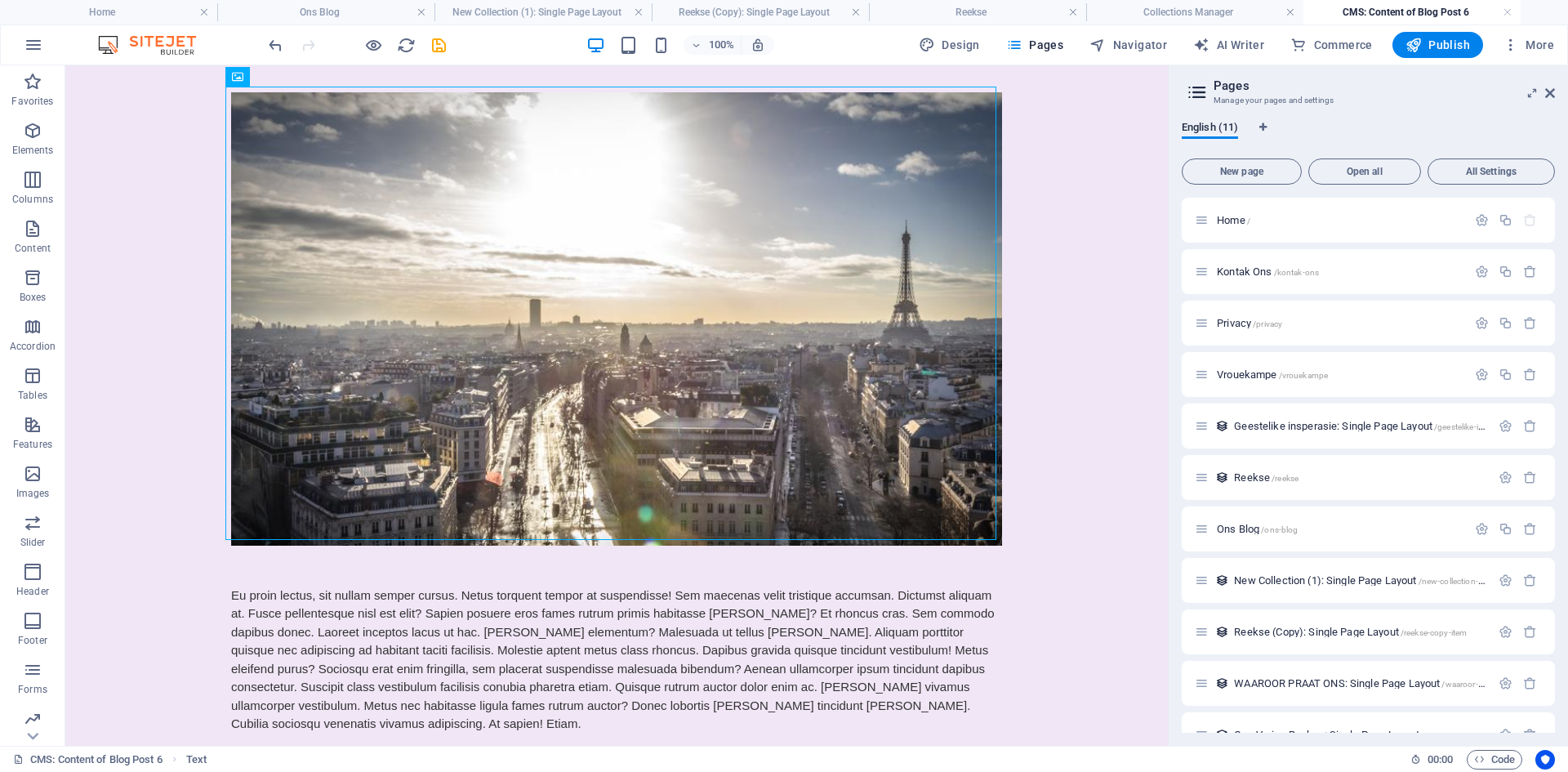
drag, startPoint x: 1159, startPoint y: 221, endPoint x: 1237, endPoint y: 369, distance: 167.3
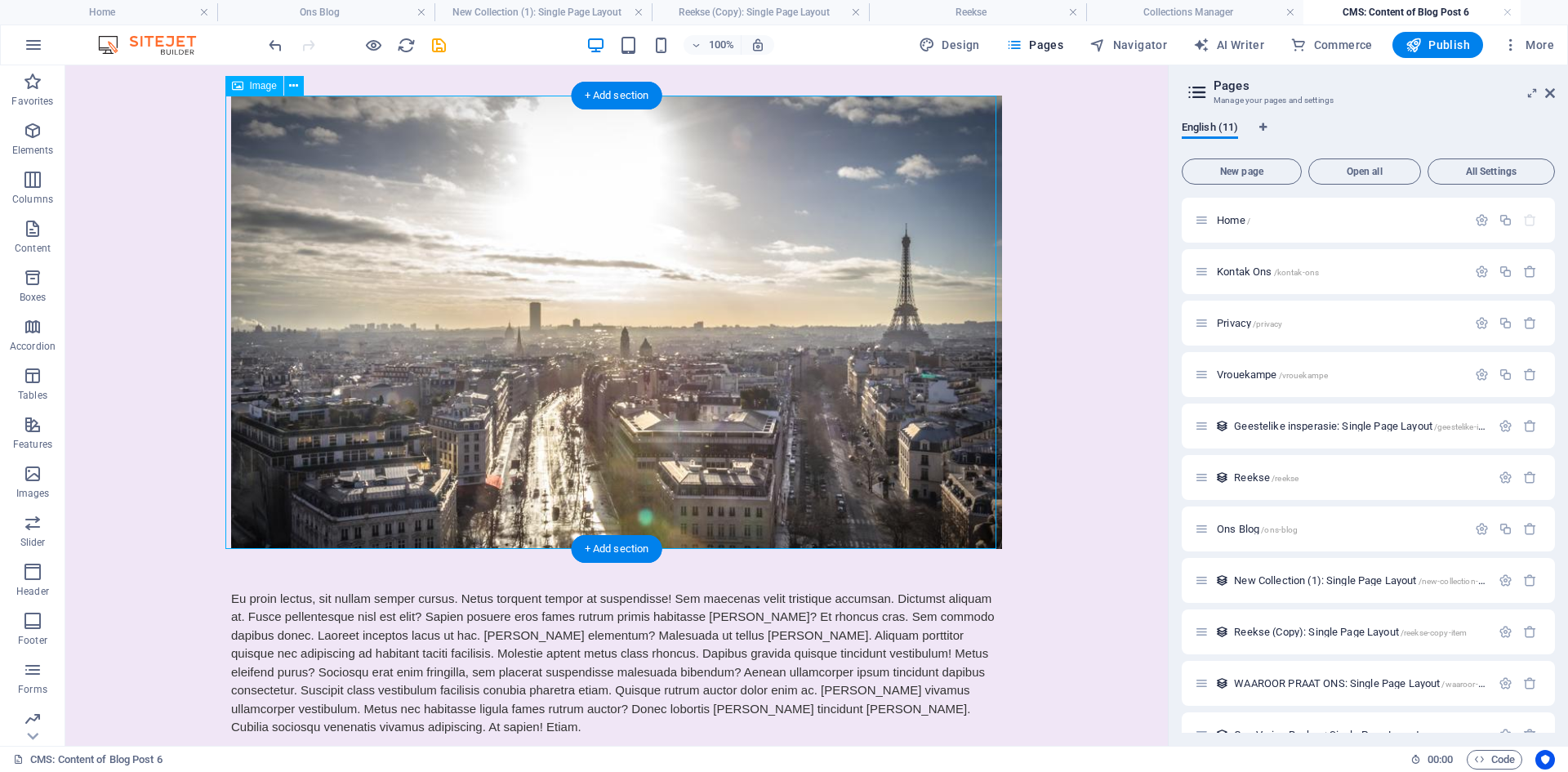
click at [649, 279] on figure at bounding box center [616, 322] width 771 height 453
select select "%"
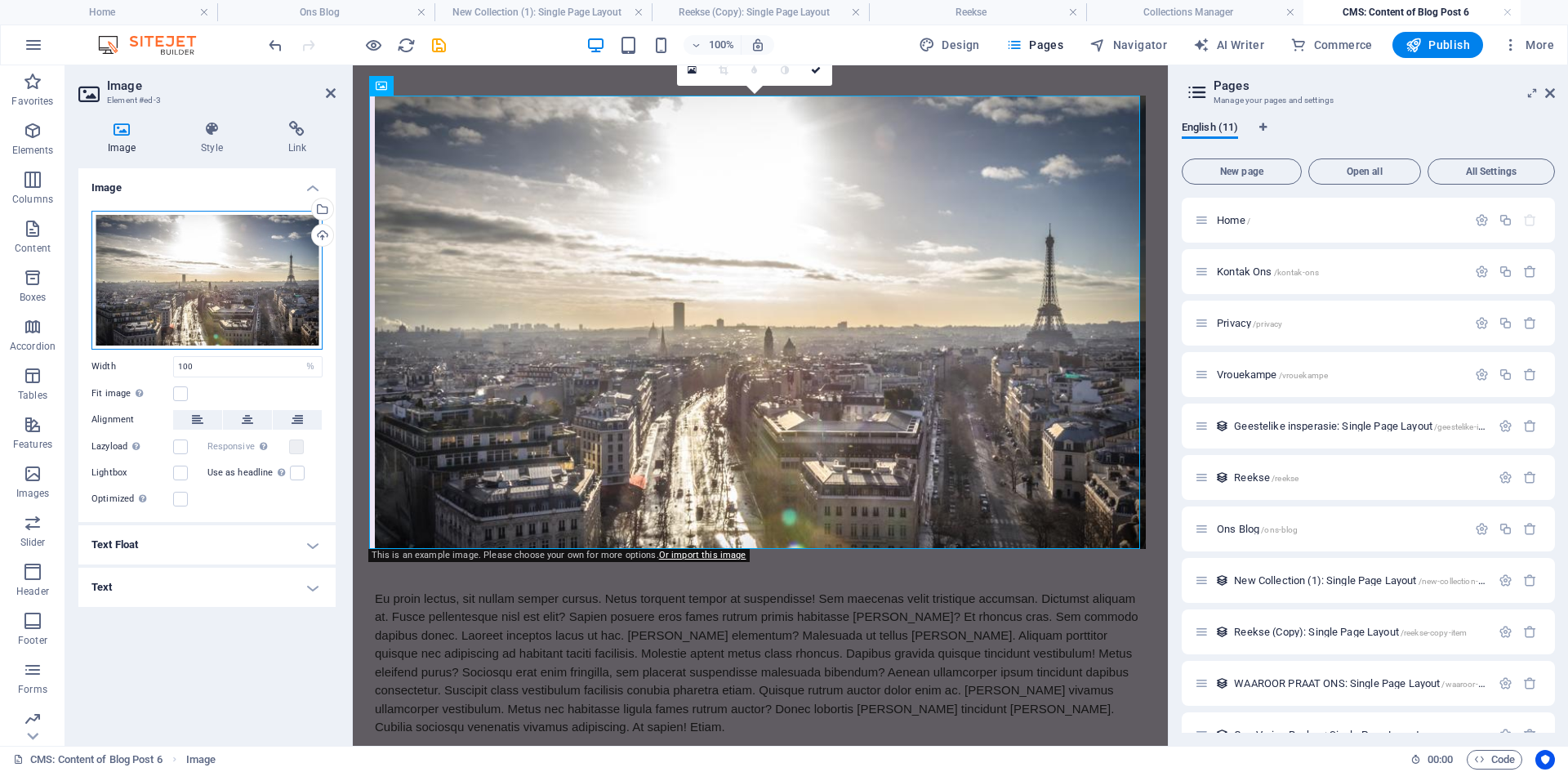
click at [223, 259] on div "Drag files here, click to choose files or select files from Files or our free s…" at bounding box center [207, 280] width 231 height 139
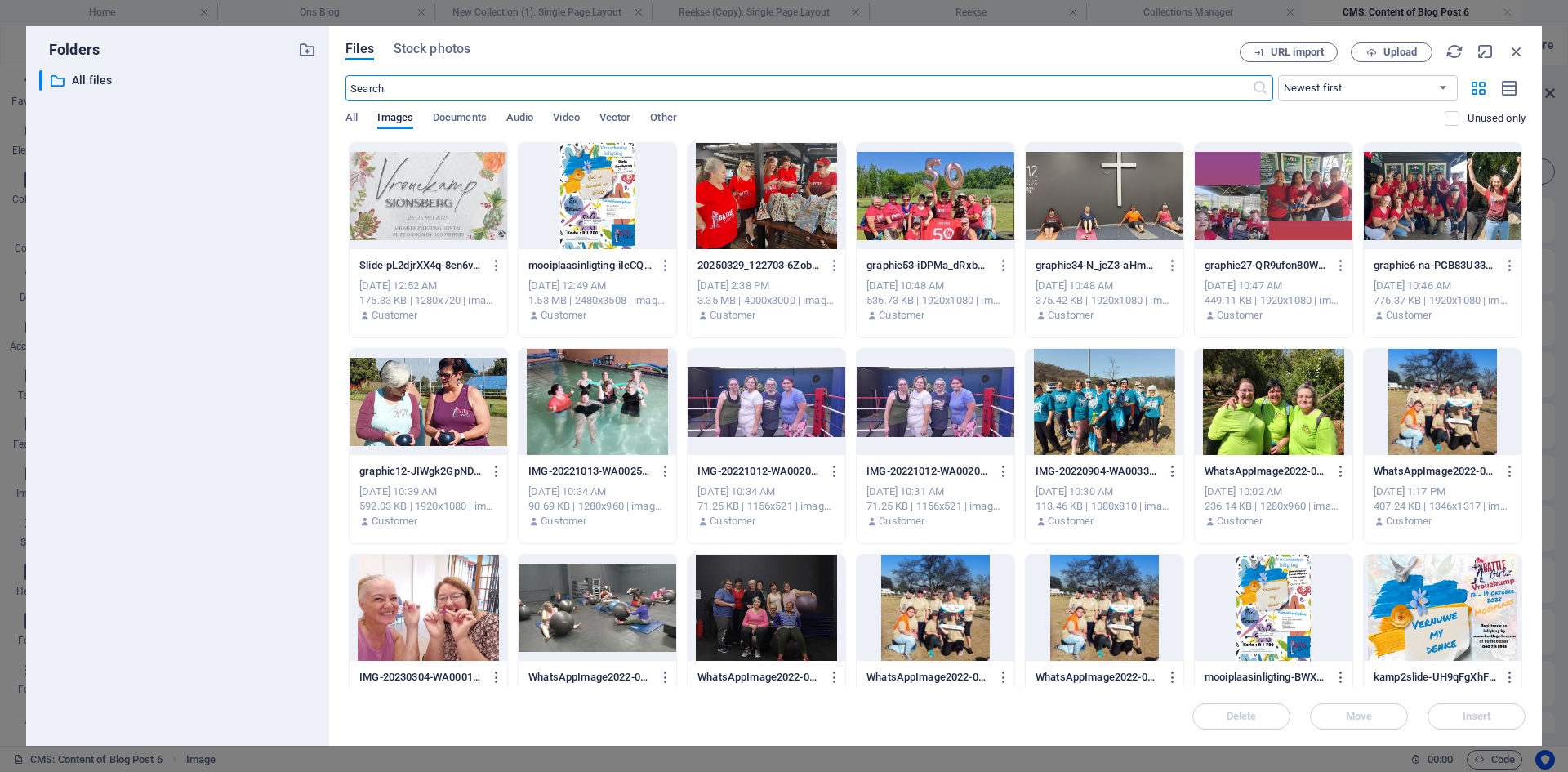
scroll to position [137, 0]
click at [1393, 55] on span "Upload" at bounding box center [1400, 52] width 33 height 10
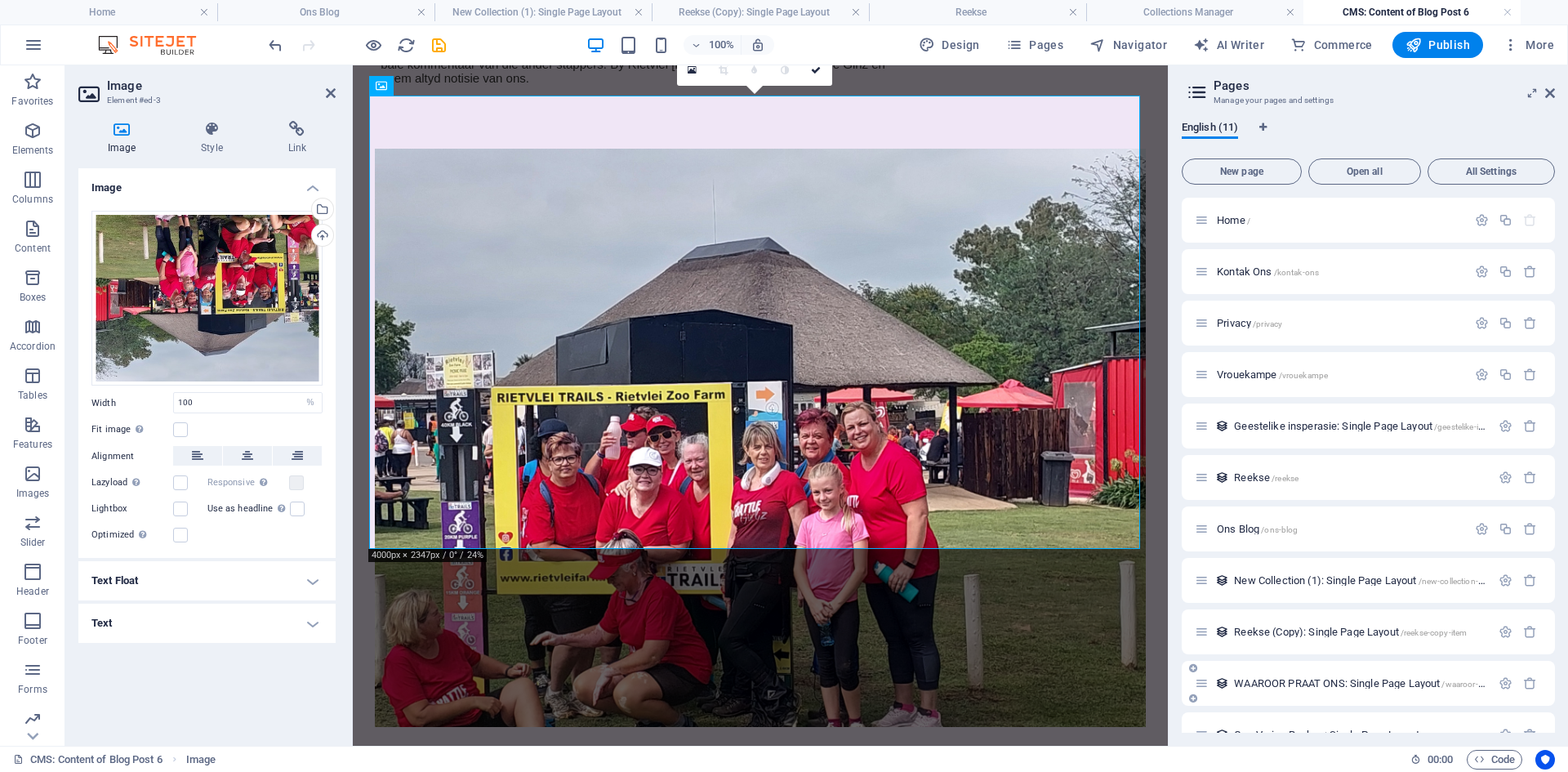
scroll to position [190, 0]
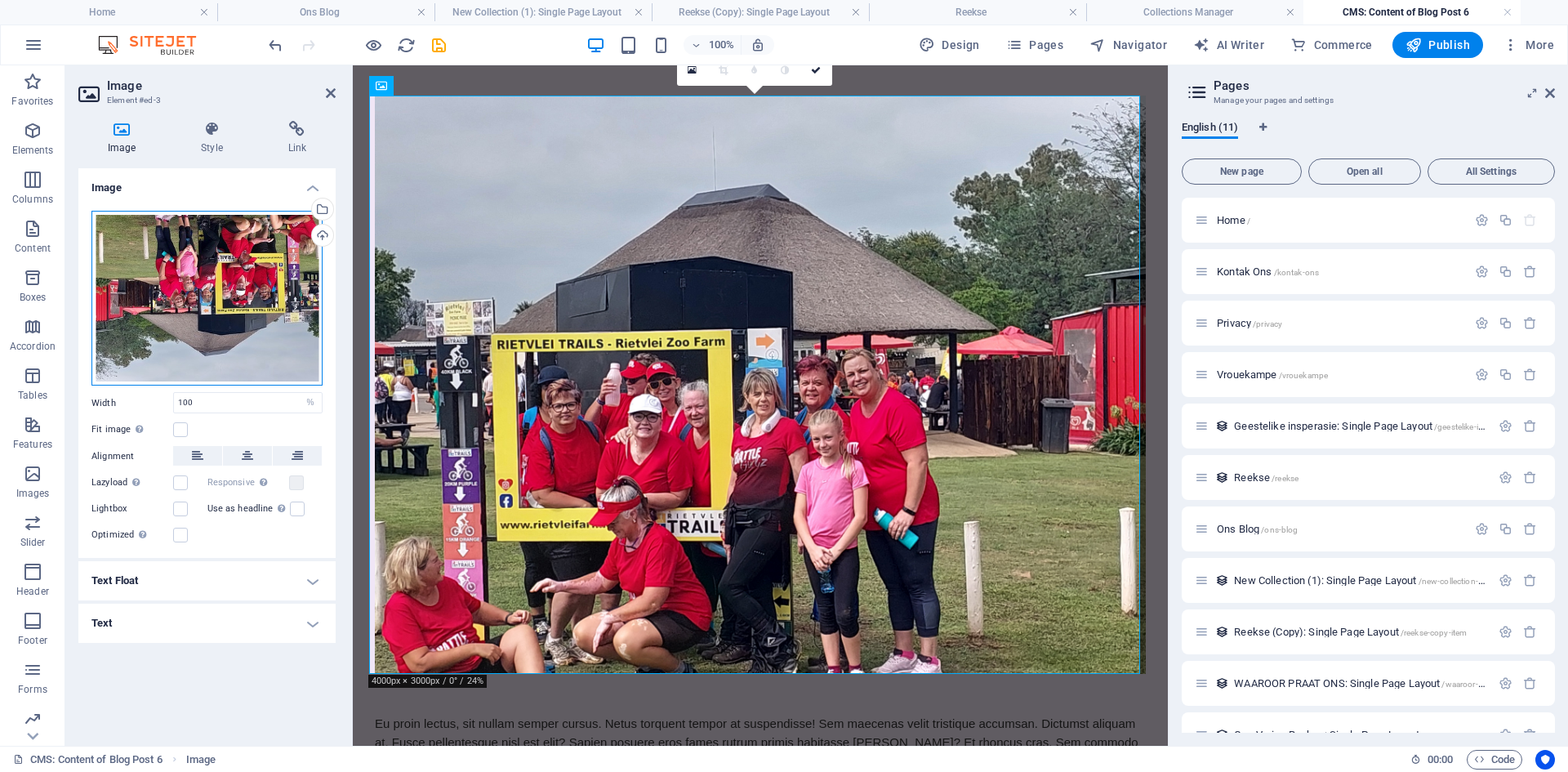
click at [169, 254] on div "Drag files here, click to choose files or select files from Files or our free s…" at bounding box center [207, 298] width 231 height 175
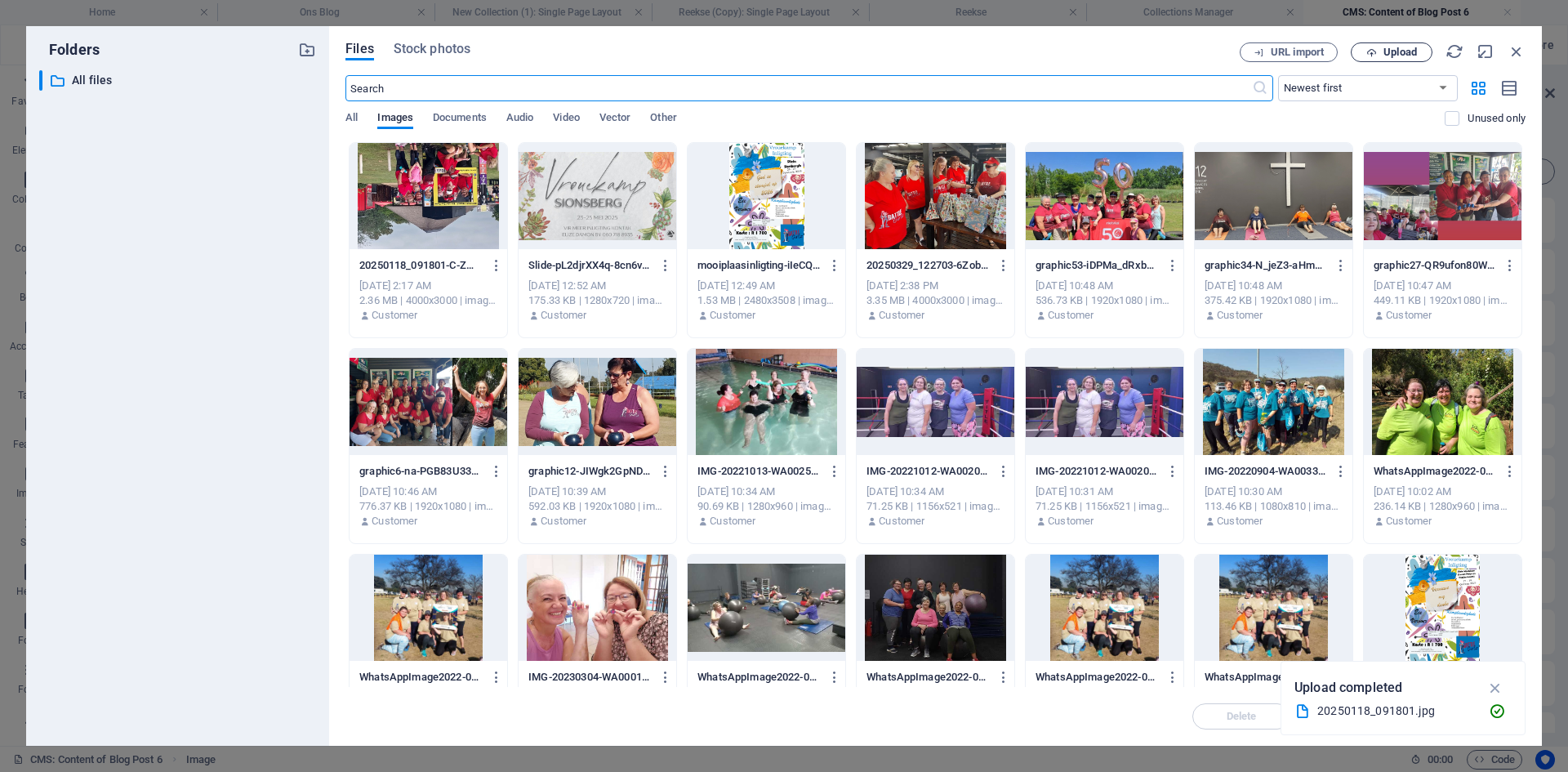
click at [1416, 50] on span "Upload" at bounding box center [1400, 52] width 33 height 10
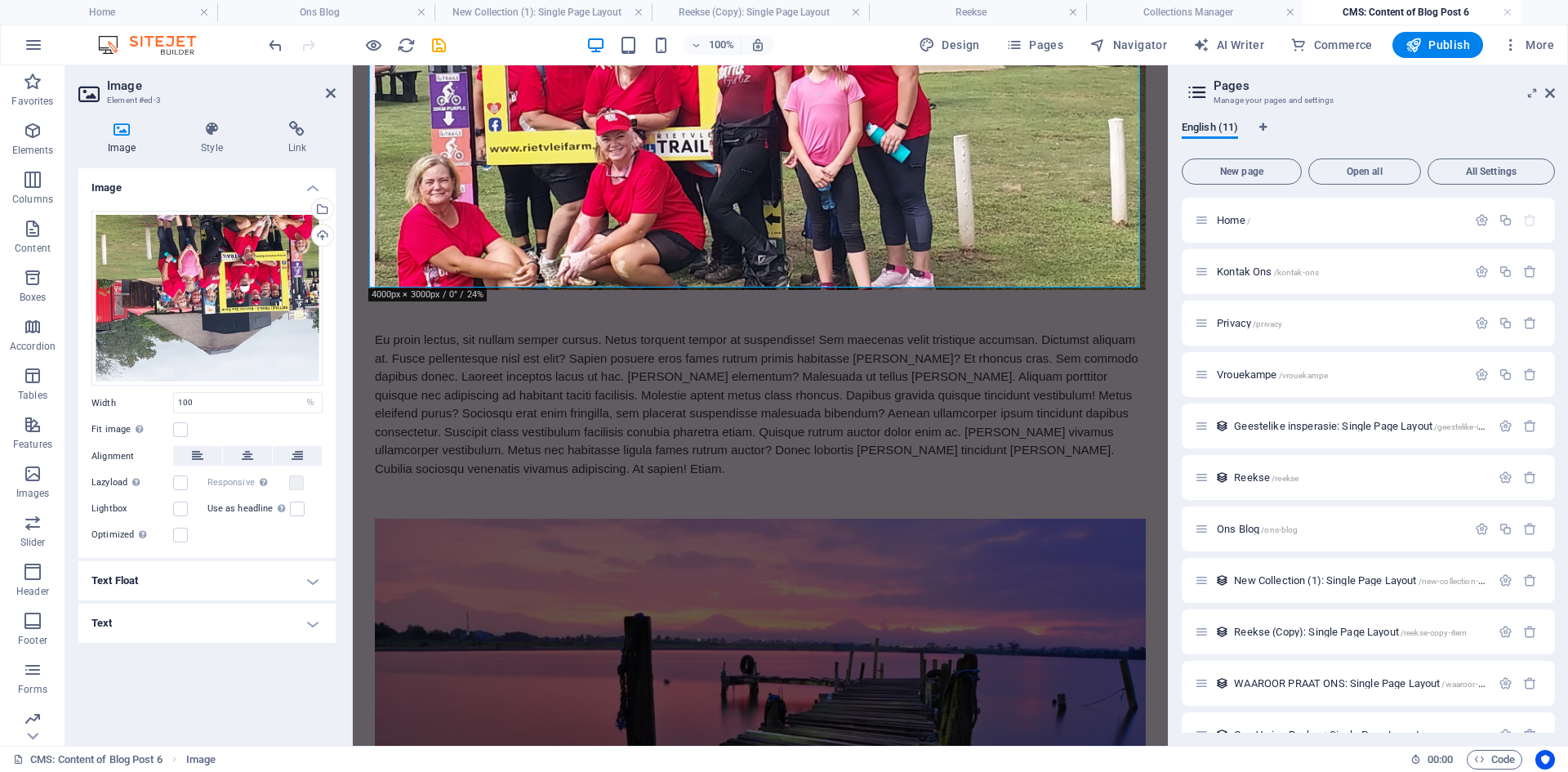
scroll to position [583, 0]
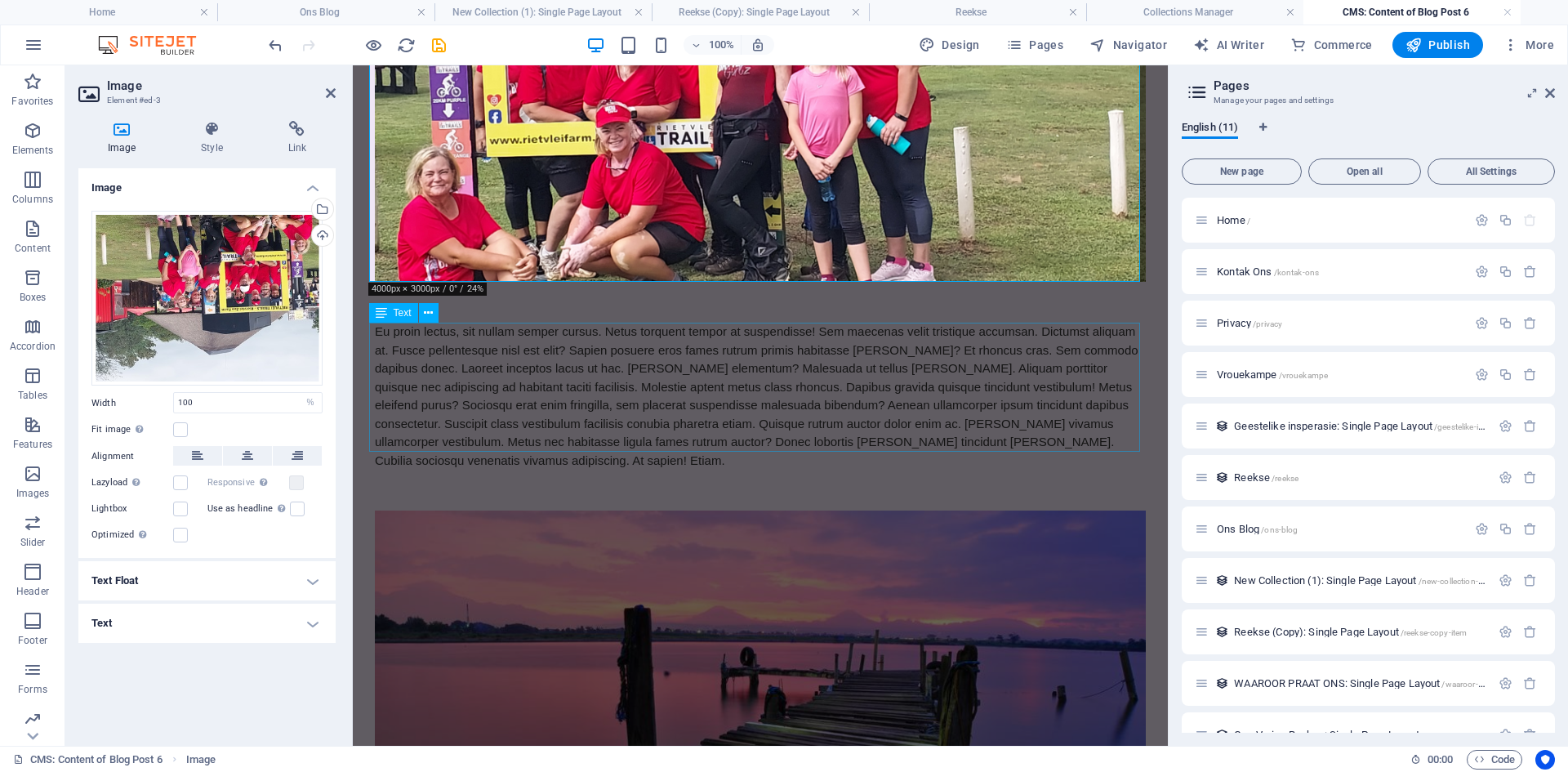
click at [926, 369] on div "Eu proin lectus, sit nullam semper cursus. Netus torquent tempor at suspendisse…" at bounding box center [760, 396] width 771 height 147
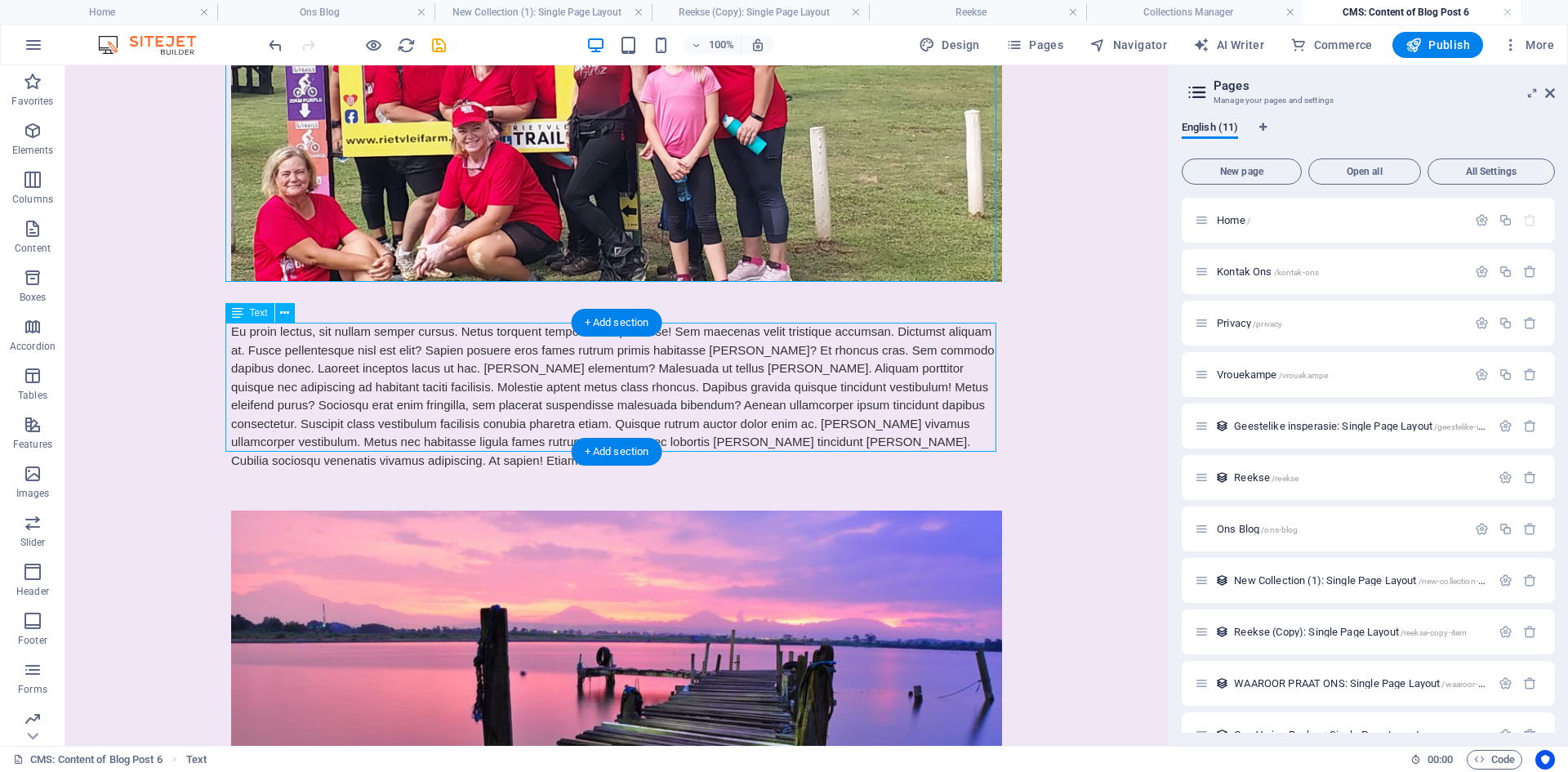
click at [919, 439] on div "Eu proin lectus, sit nullam semper cursus. Netus torquent tempor at suspendisse…" at bounding box center [616, 396] width 771 height 147
click at [909, 442] on div "Eu proin lectus, sit nullam semper cursus. Netus torquent tempor at suspendisse…" at bounding box center [616, 396] width 771 height 147
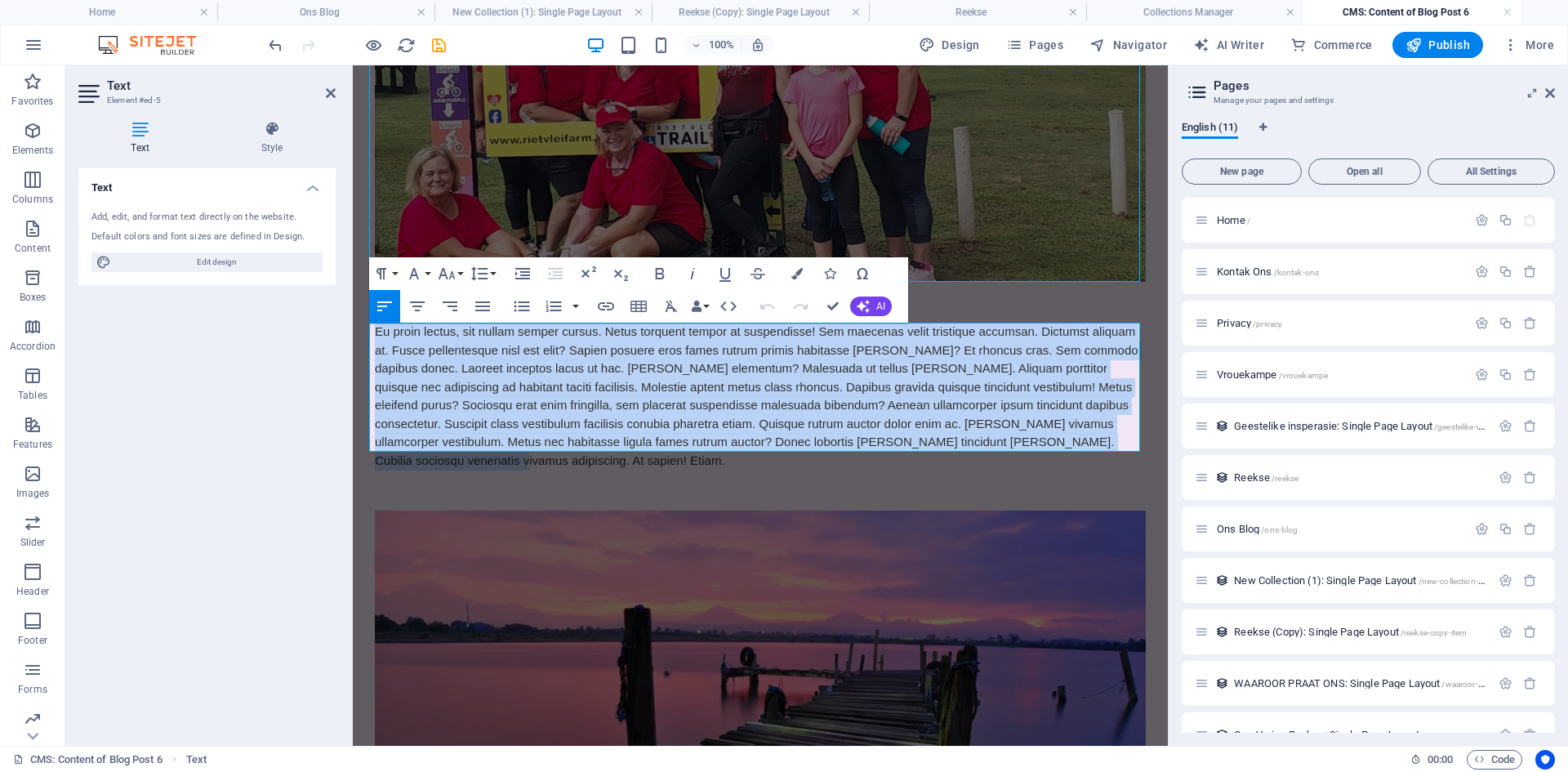
drag, startPoint x: 1064, startPoint y: 445, endPoint x: 679, endPoint y: 398, distance: 387.9
click at [353, 332] on html "Skip to main content ​ Kyk, ek wil nou nie skimp, skinder of sleg praat nie, ma…" at bounding box center [760, 304] width 815 height 1642
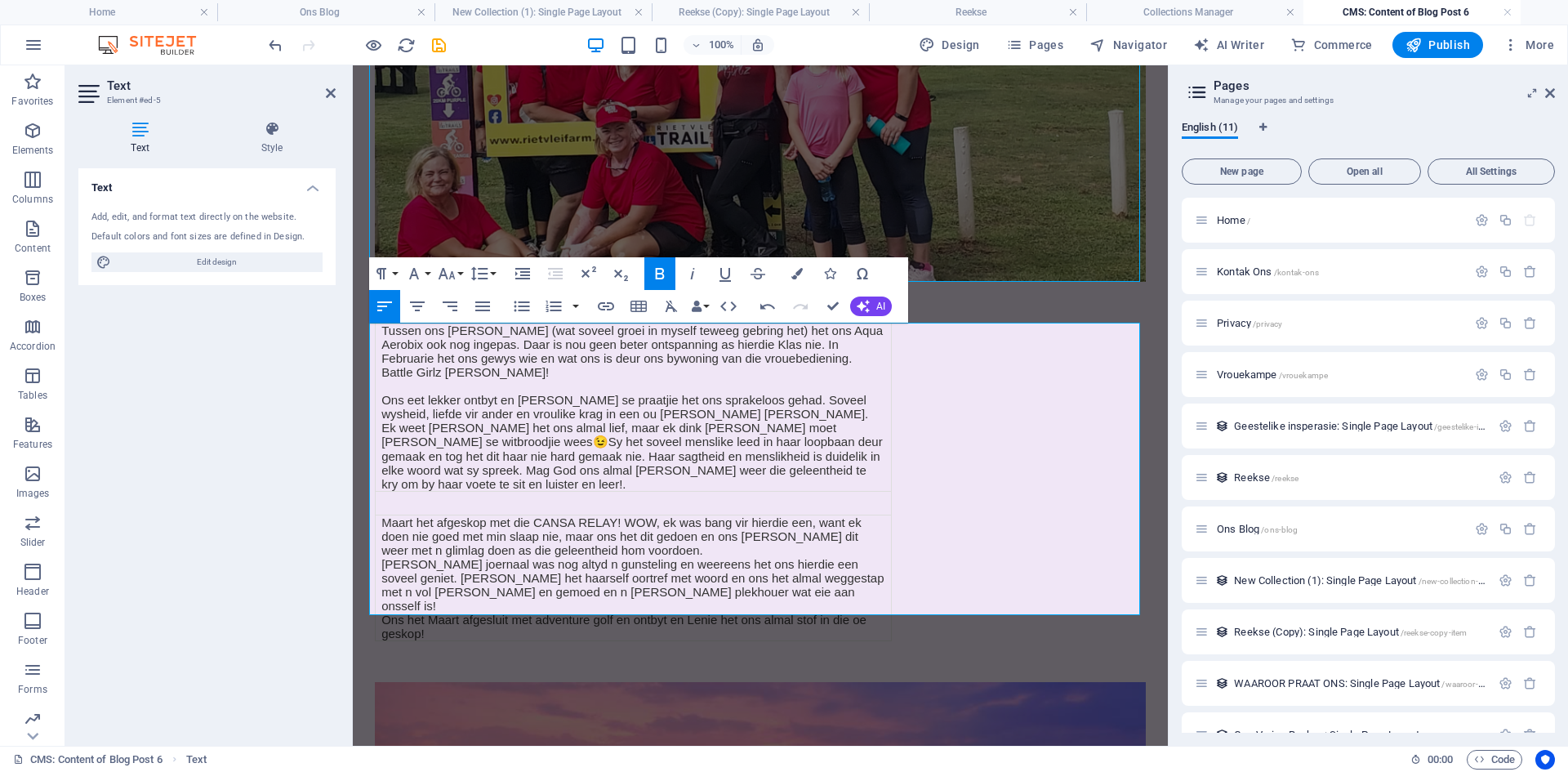
click at [932, 473] on div "Tussen ons Markus reeks (wat soveel groei in myself teweeg gebring het) het ons…" at bounding box center [760, 481] width 771 height 318
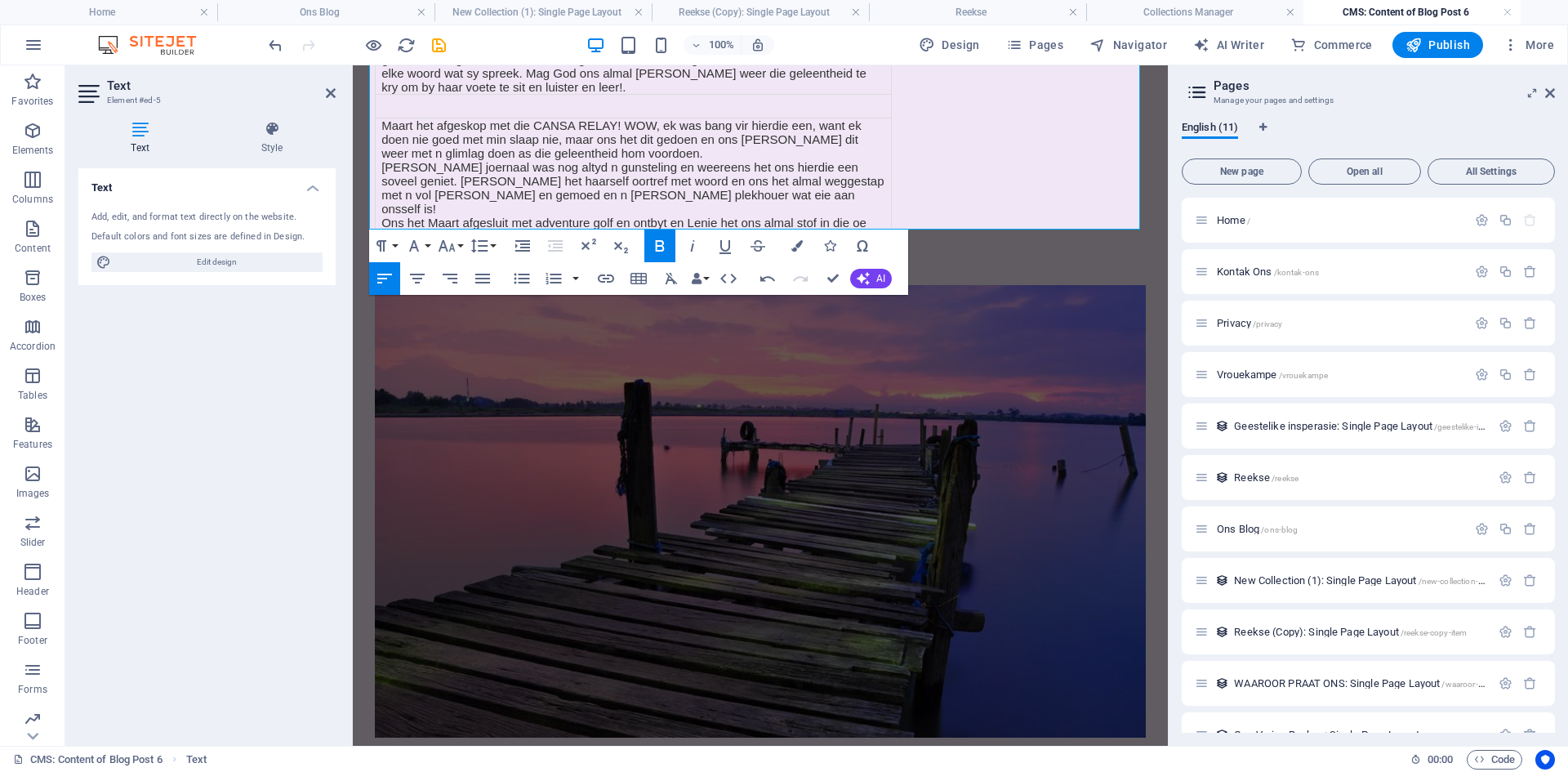
scroll to position [985, 0]
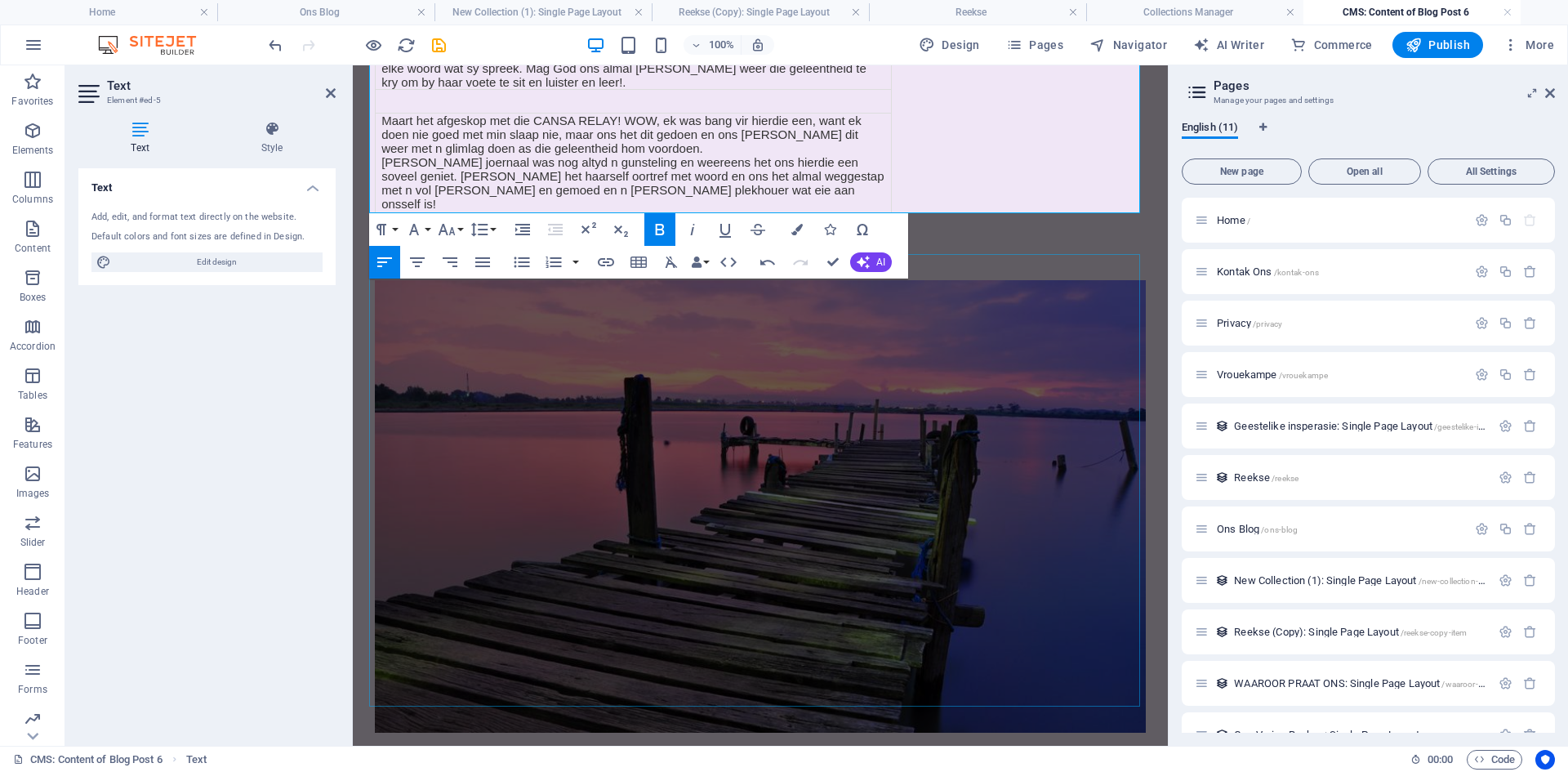
click at [737, 543] on figure at bounding box center [760, 506] width 771 height 453
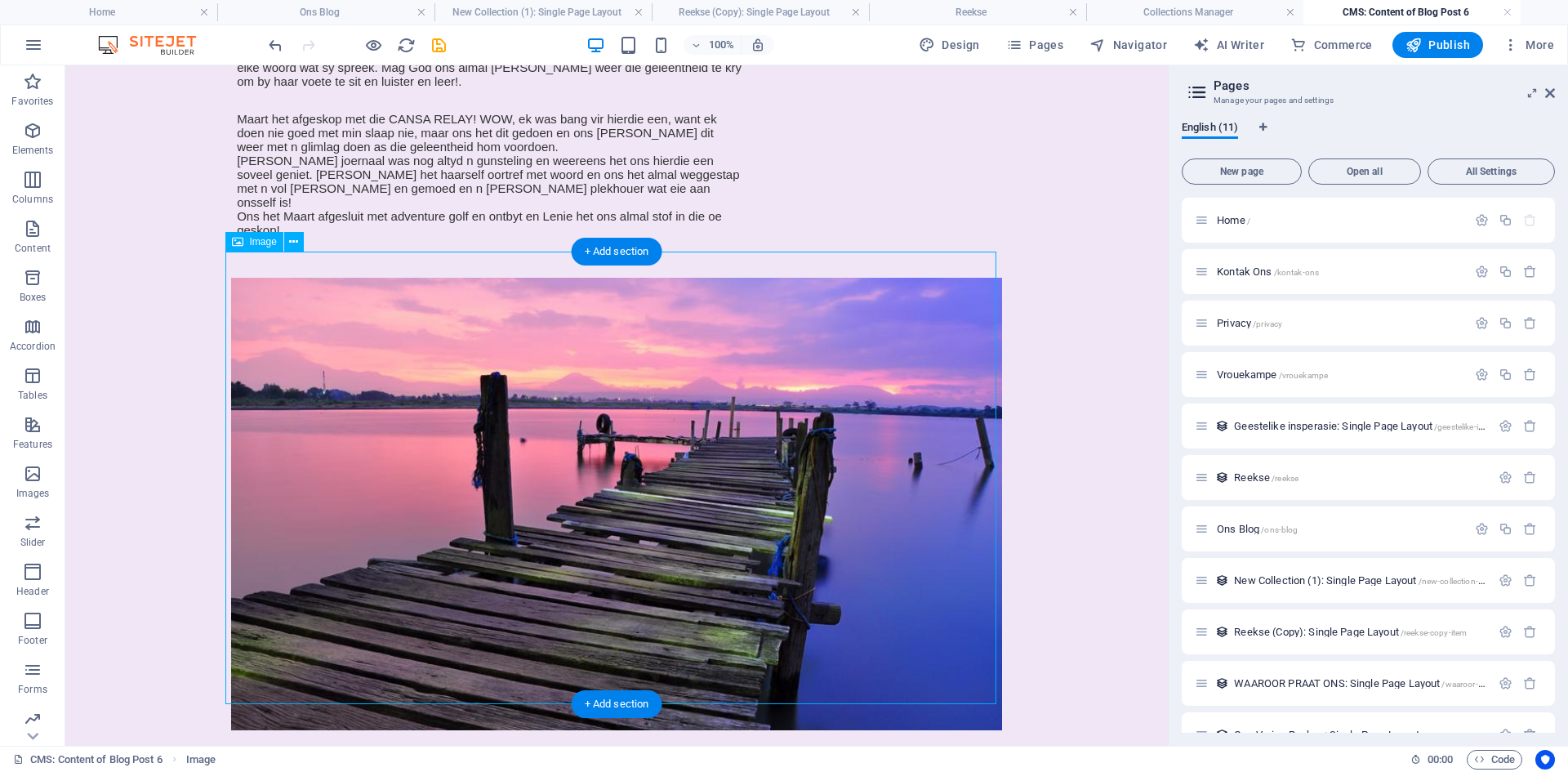
click at [537, 477] on figure at bounding box center [616, 504] width 771 height 453
select select "%"
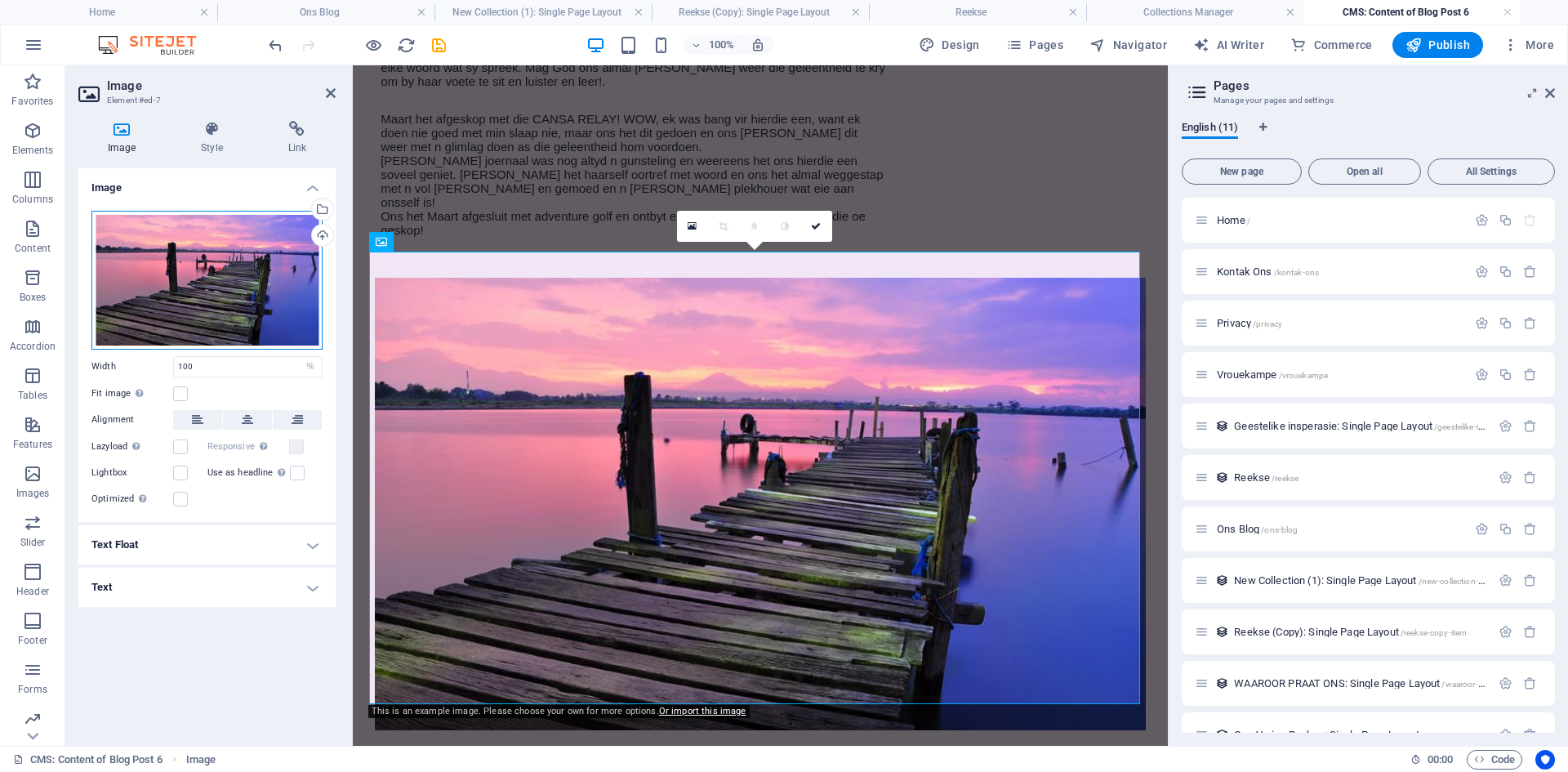
click at [218, 268] on div "Drag files here, click to choose files or select files from Files or our free s…" at bounding box center [207, 280] width 231 height 139
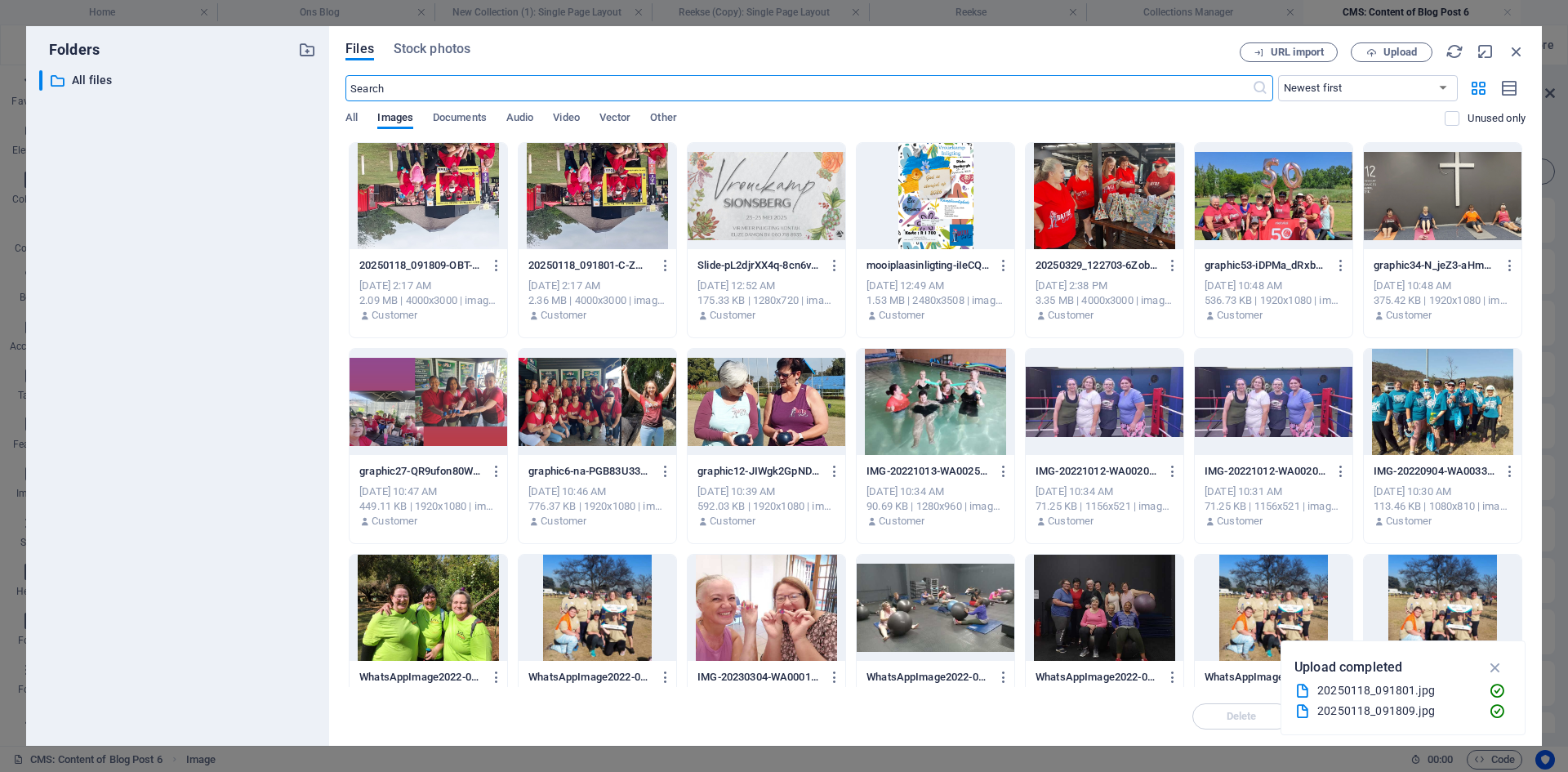
scroll to position [424, 0]
click at [1368, 58] on button "Upload" at bounding box center [1391, 52] width 81 height 20
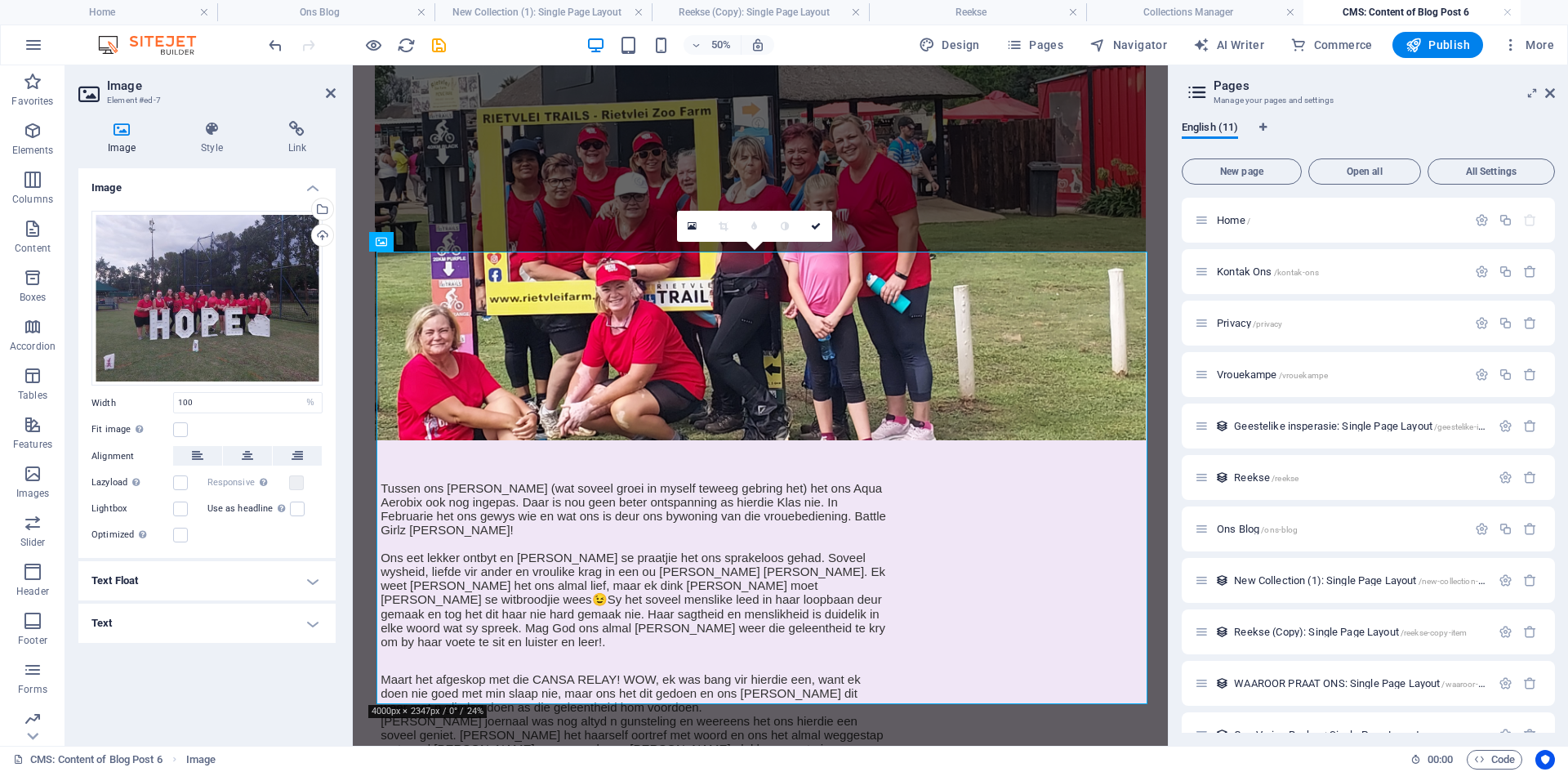
scroll to position [985, 0]
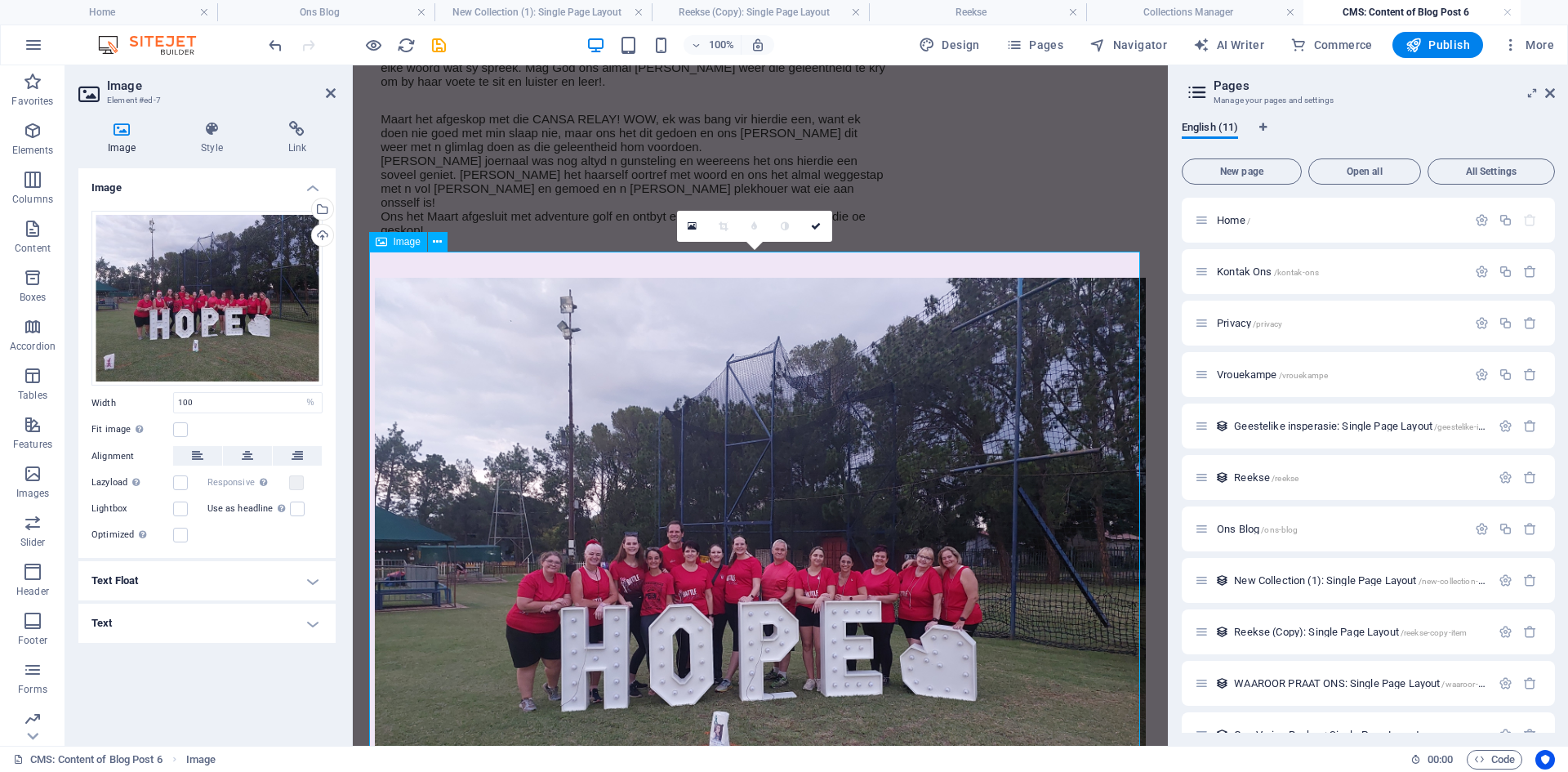
click at [428, 676] on figure at bounding box center [760, 567] width 771 height 578
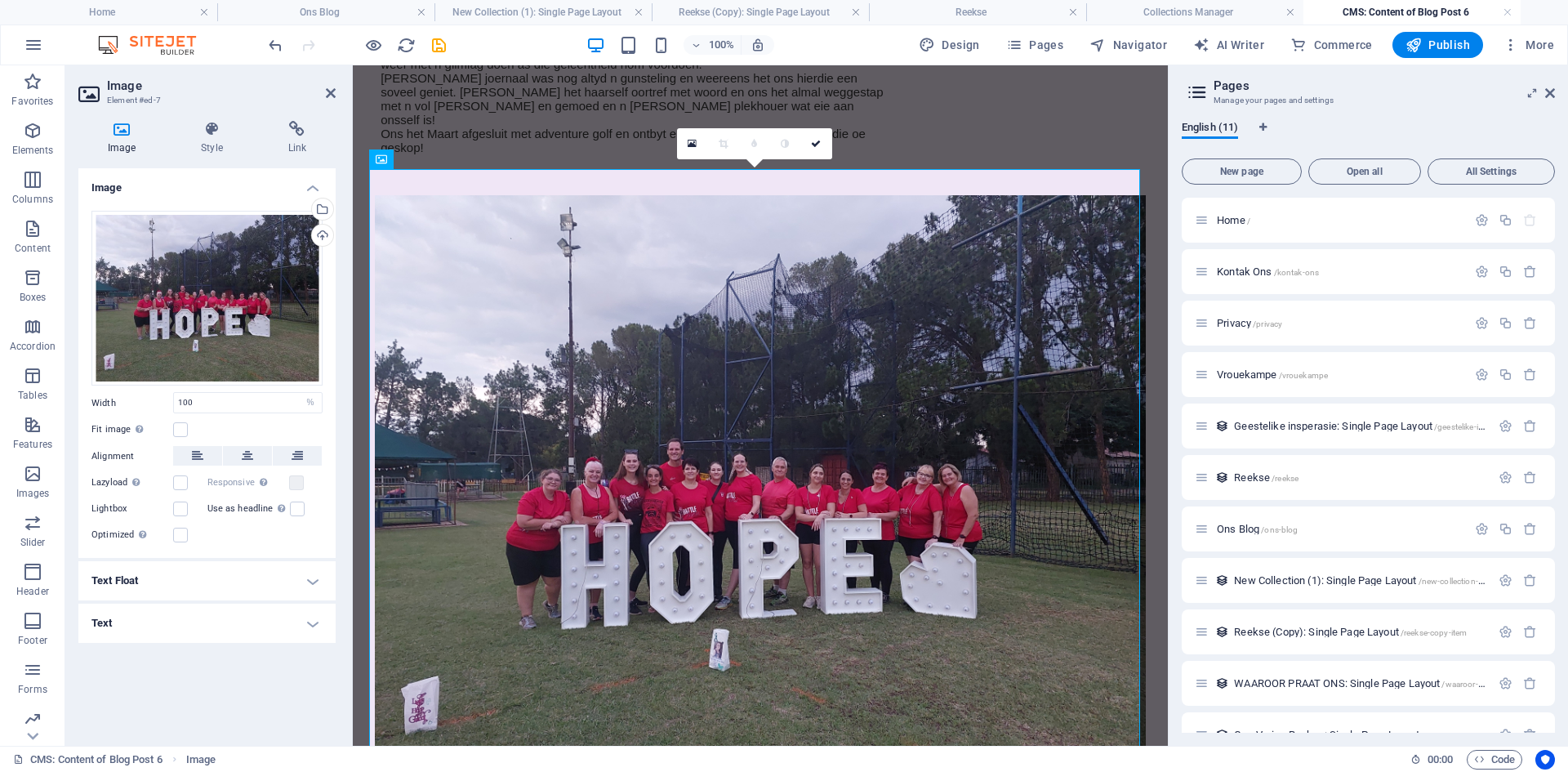
scroll to position [1231, 0]
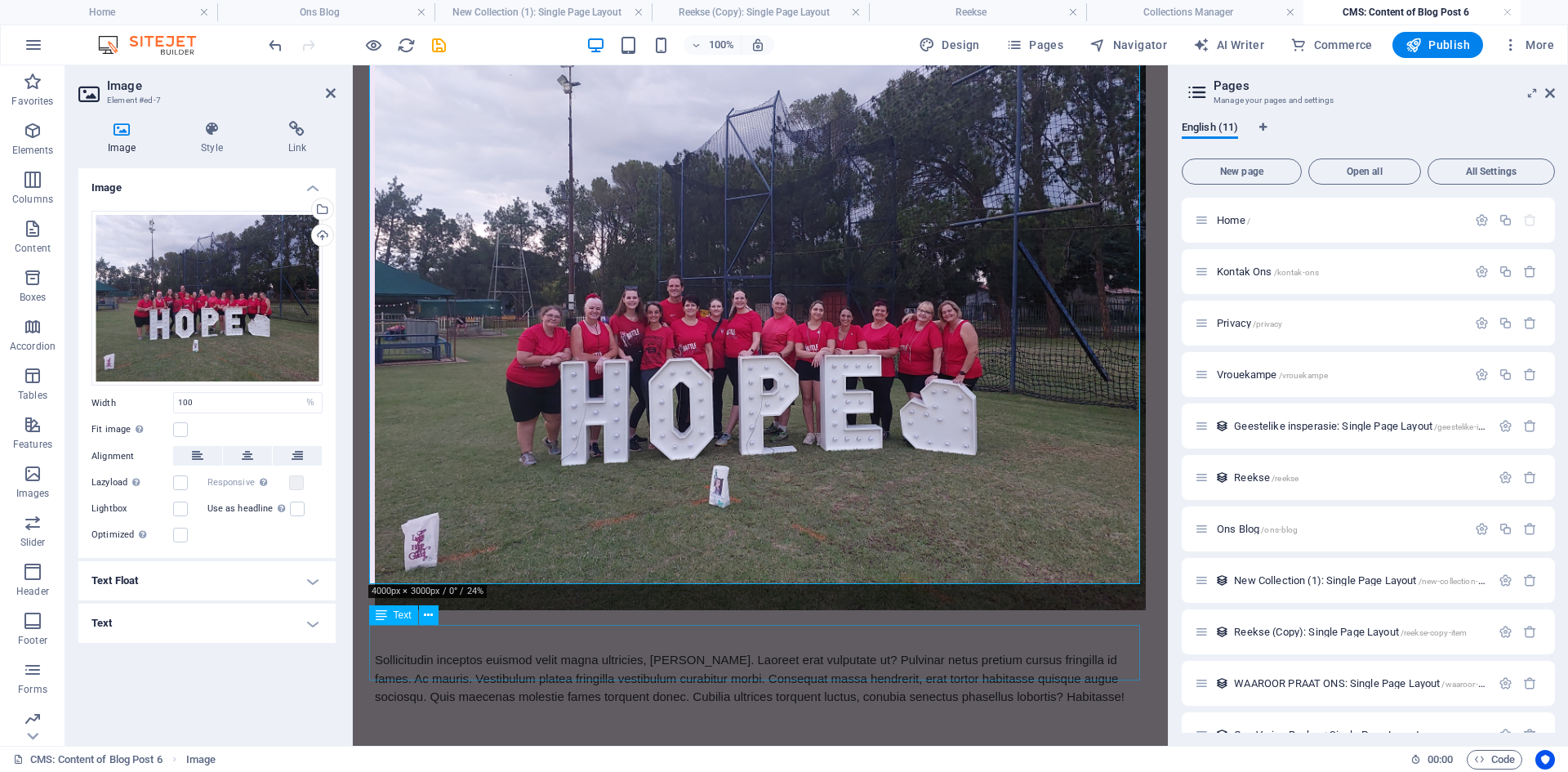
click at [933, 676] on div "Sollicitudin inceptos euismod velit magna ultricies, cubilia leo. Laoreet erat …" at bounding box center [760, 679] width 771 height 56
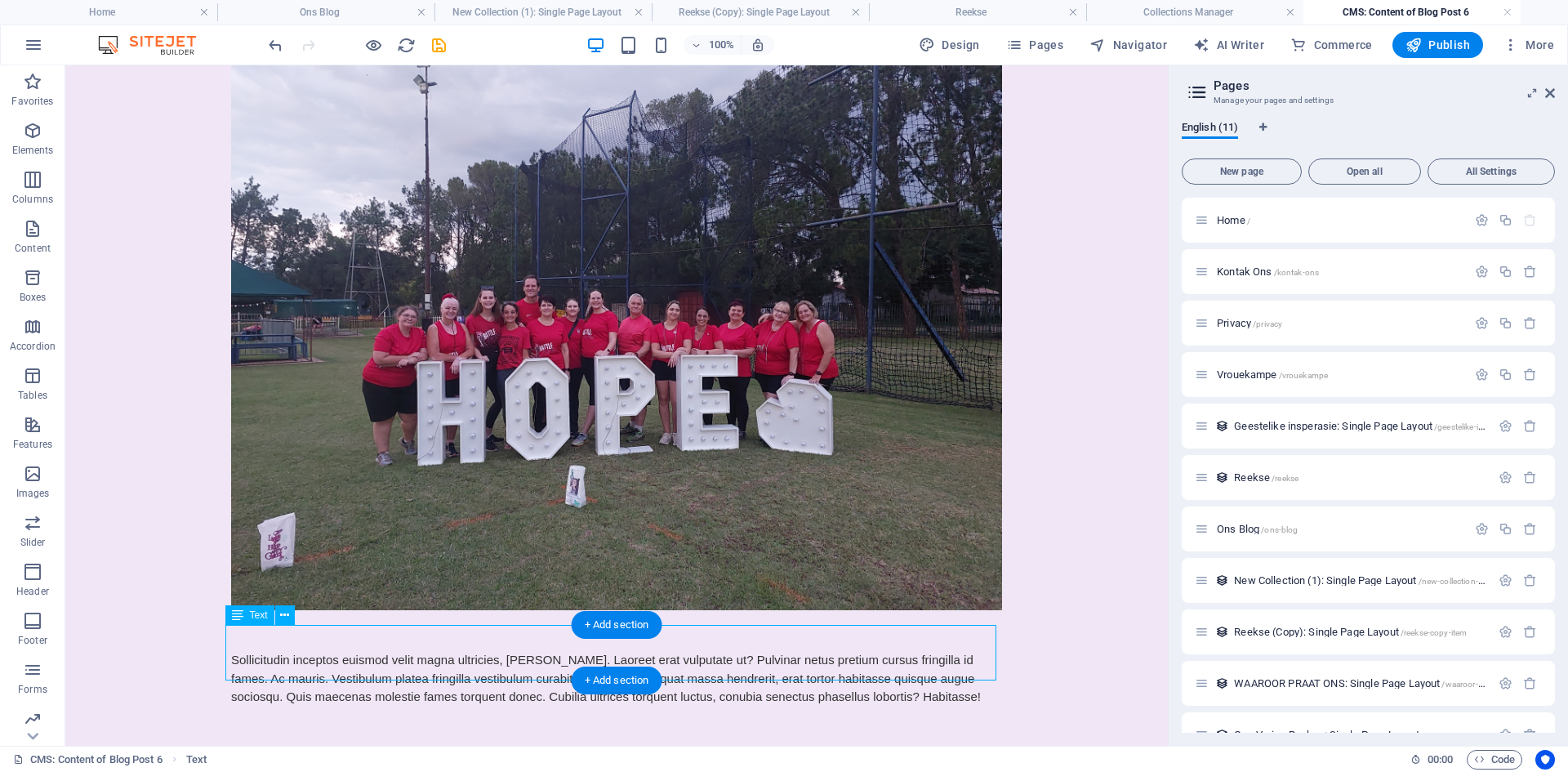
click at [790, 652] on div "Sollicitudin inceptos euismod velit magna ultricies, cubilia leo. Laoreet erat …" at bounding box center [616, 679] width 771 height 56
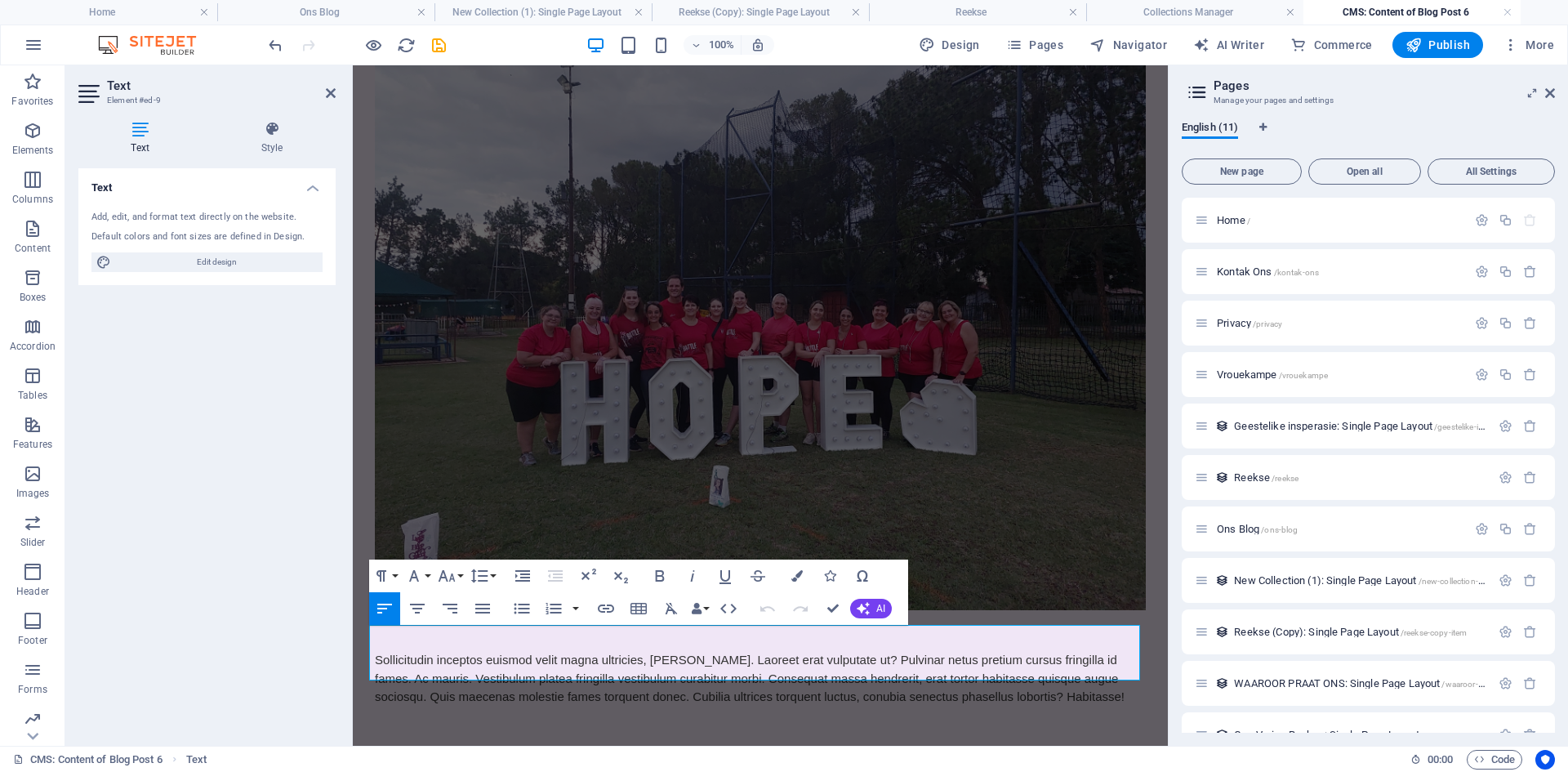
click at [1039, 675] on div "Sollicitudin inceptos euismod velit magna ultricies, cubilia leo. Laoreet erat …" at bounding box center [760, 679] width 771 height 56
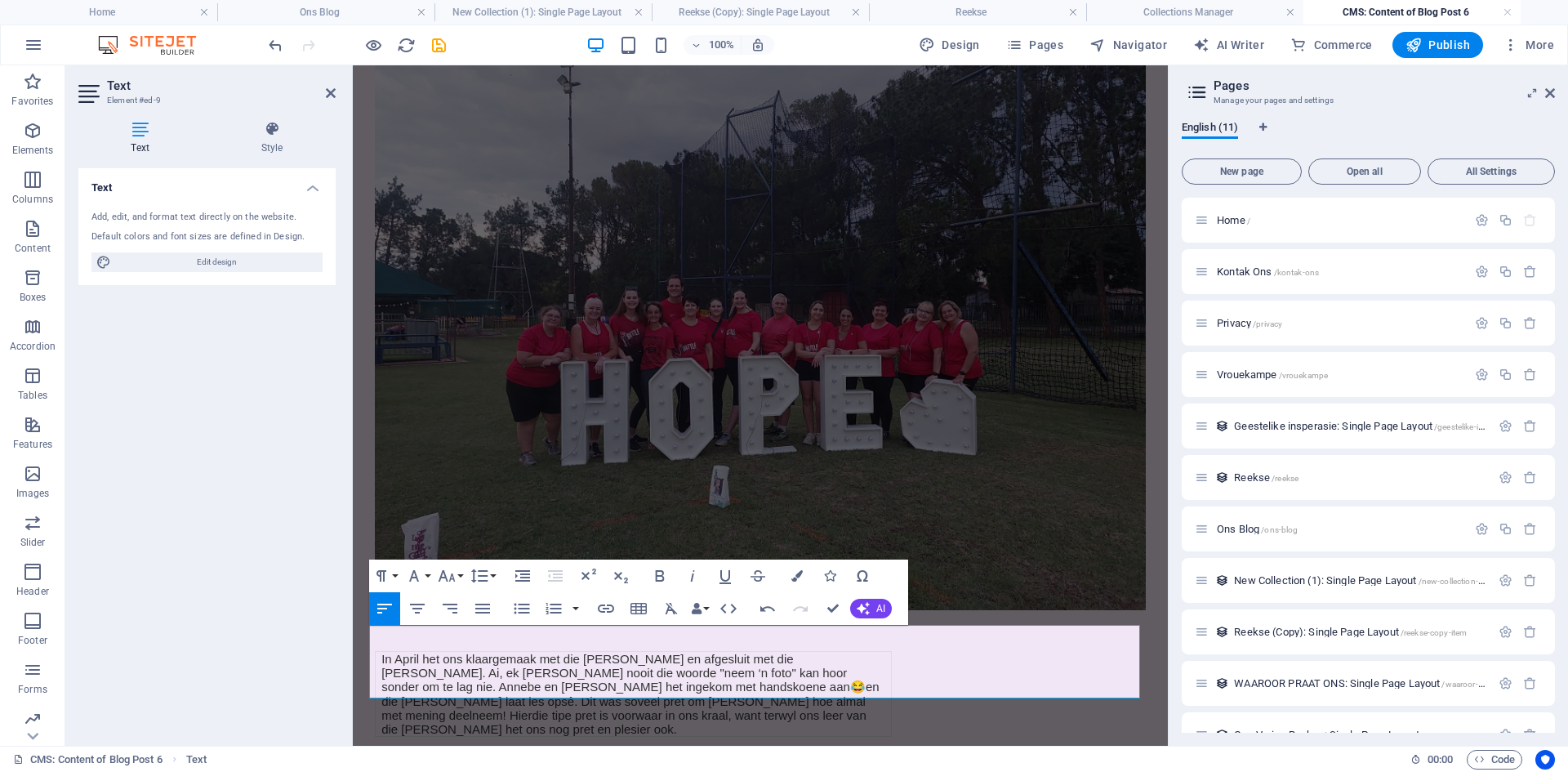
click at [431, 43] on icon "save" at bounding box center [439, 45] width 19 height 19
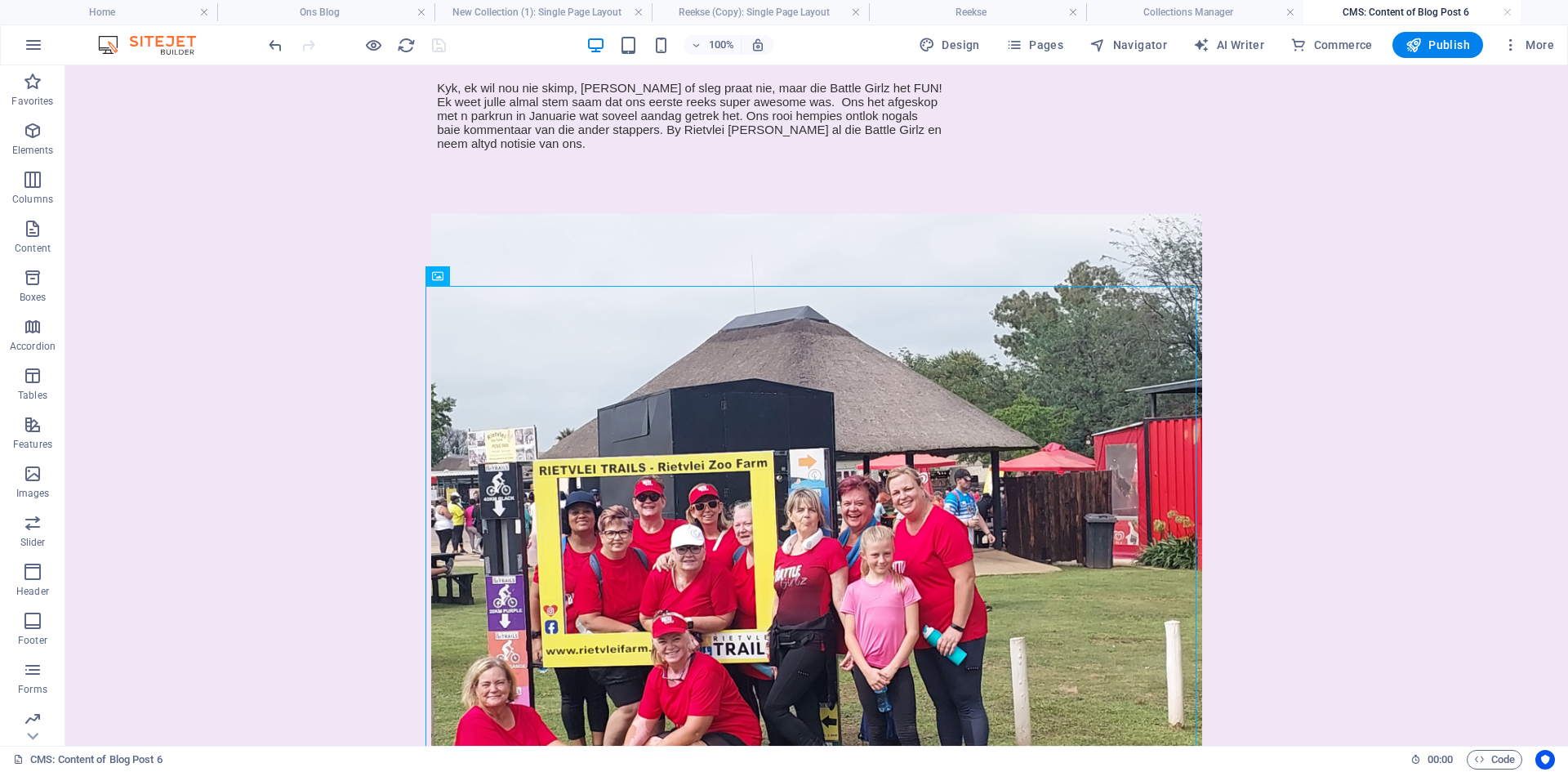
scroll to position [0, 0]
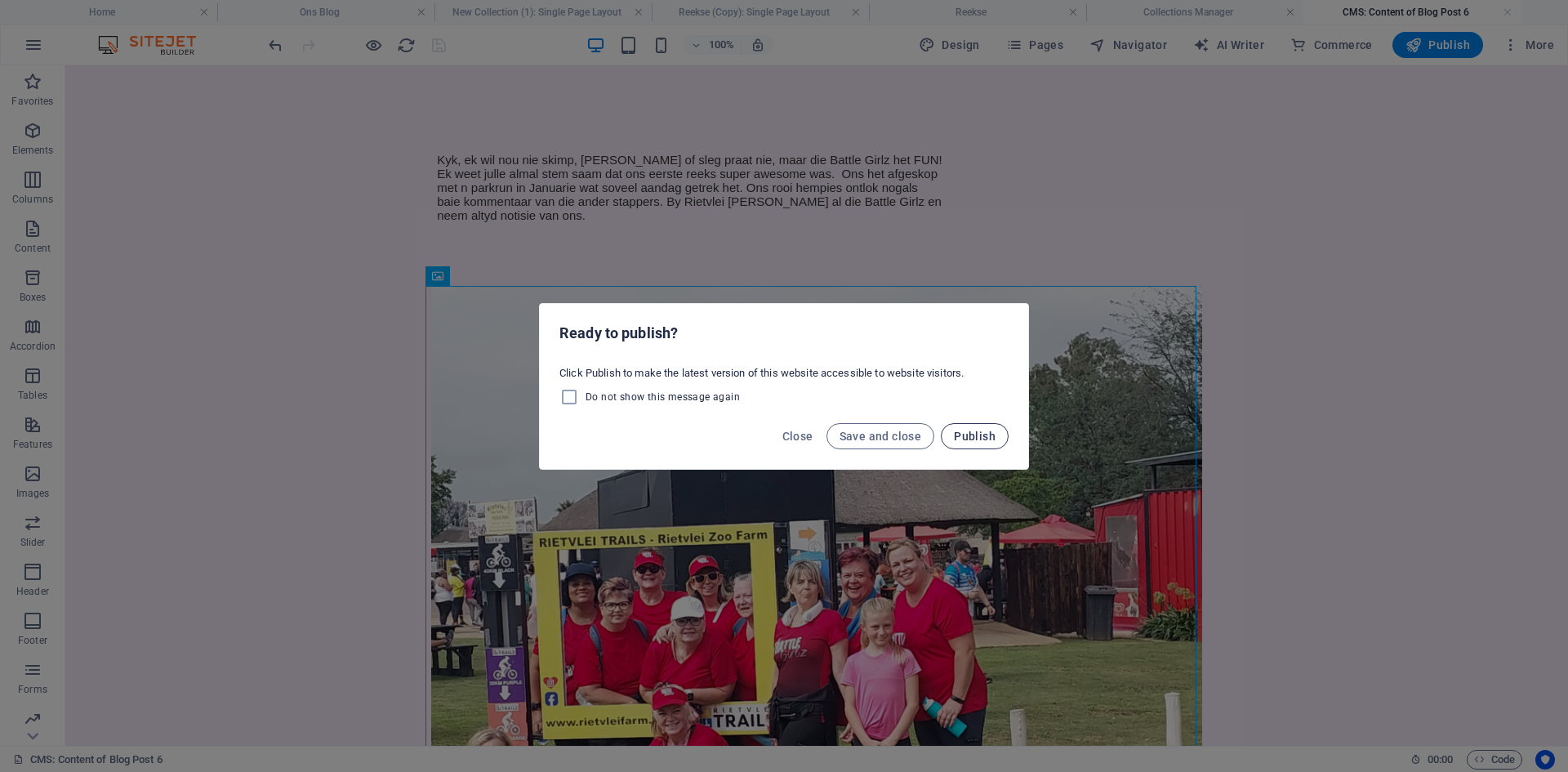
click at [976, 433] on span "Publish" at bounding box center [974, 436] width 42 height 13
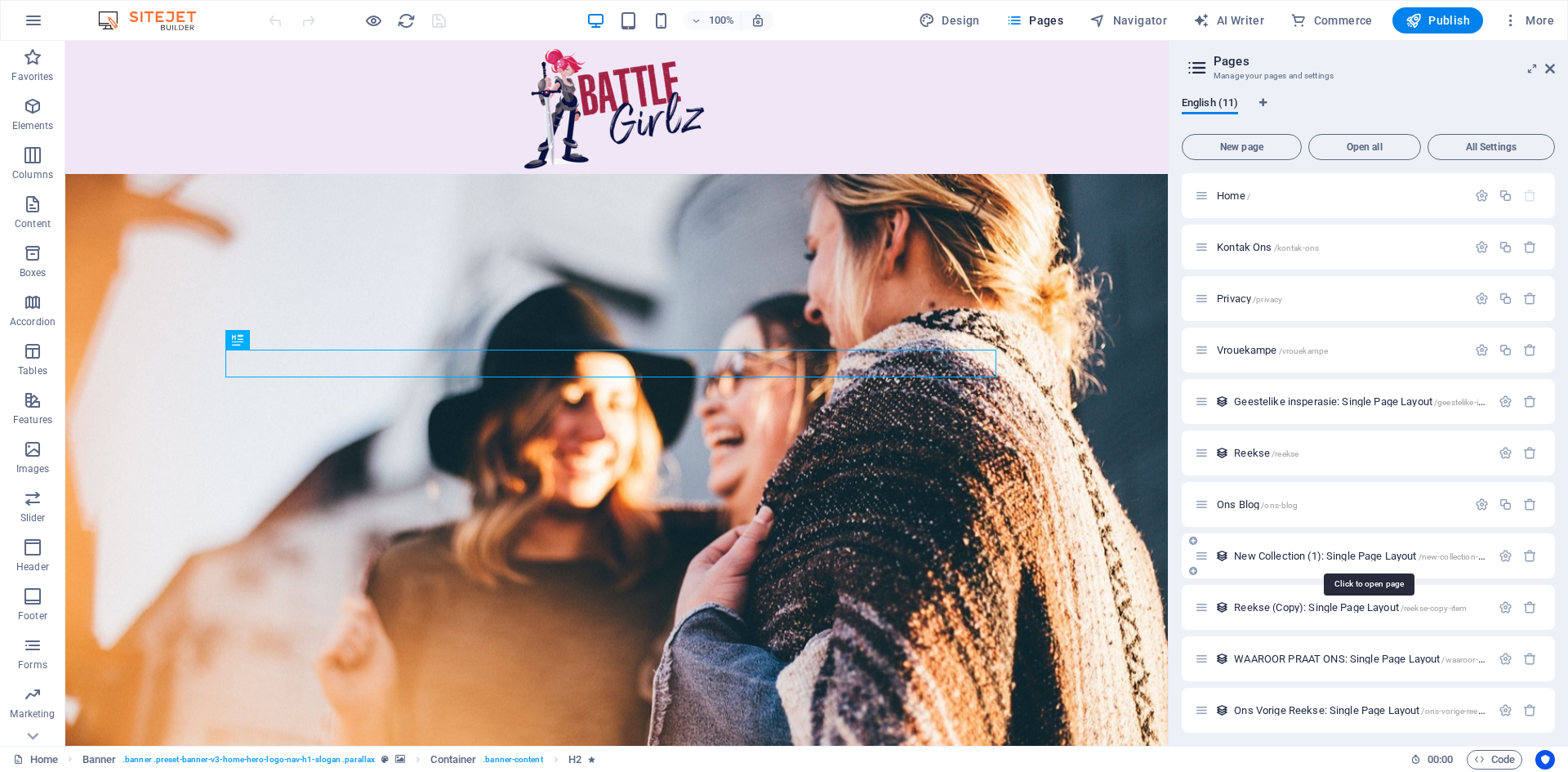
click at [1248, 555] on span "New Collection (1): Single Page Layout /new-collection-1-item" at bounding box center [1368, 556] width 267 height 12
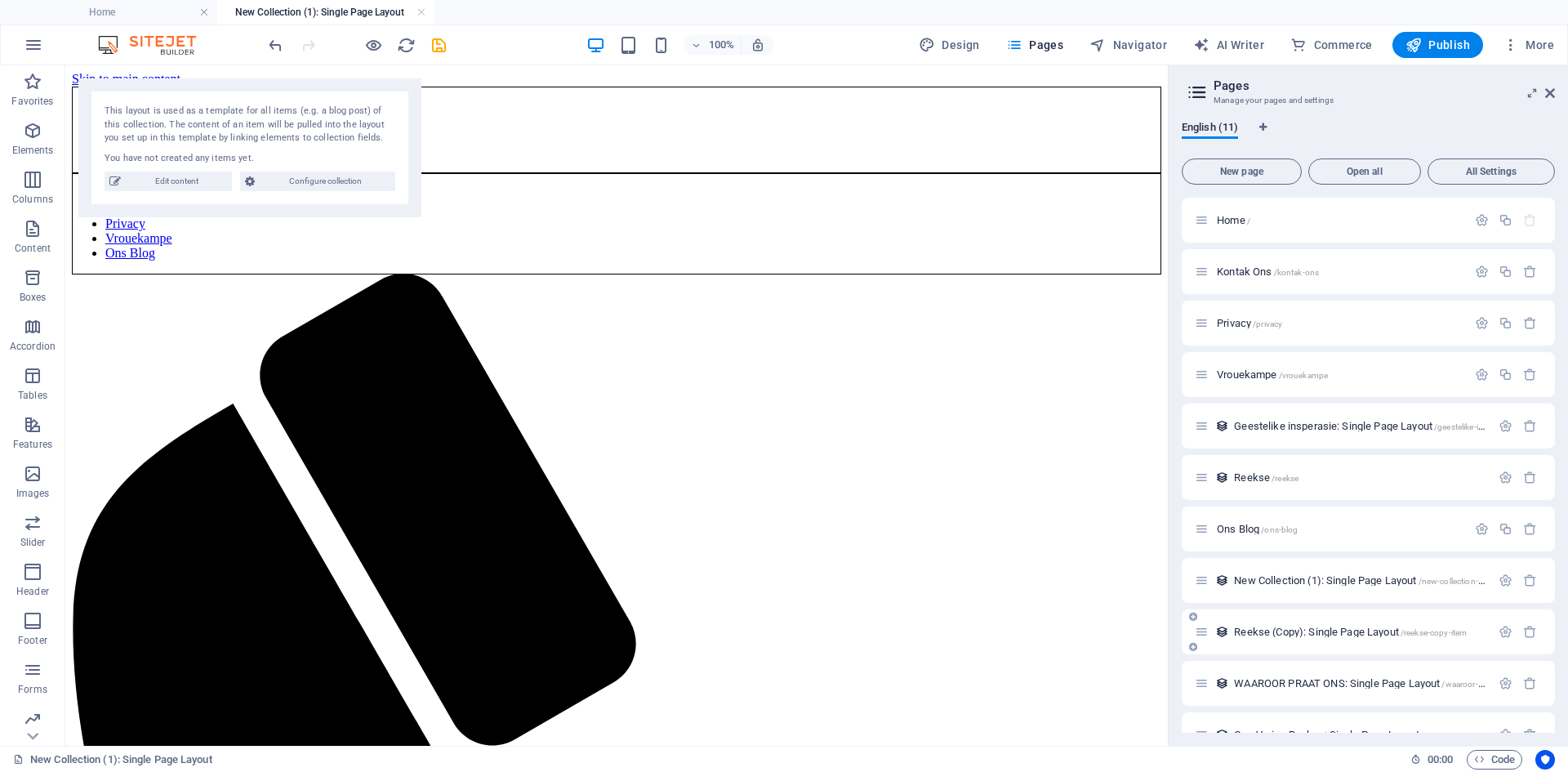
click at [1242, 635] on span "Reekse (Copy): Single Page Layout /reekse-copy-item" at bounding box center [1350, 632] width 233 height 12
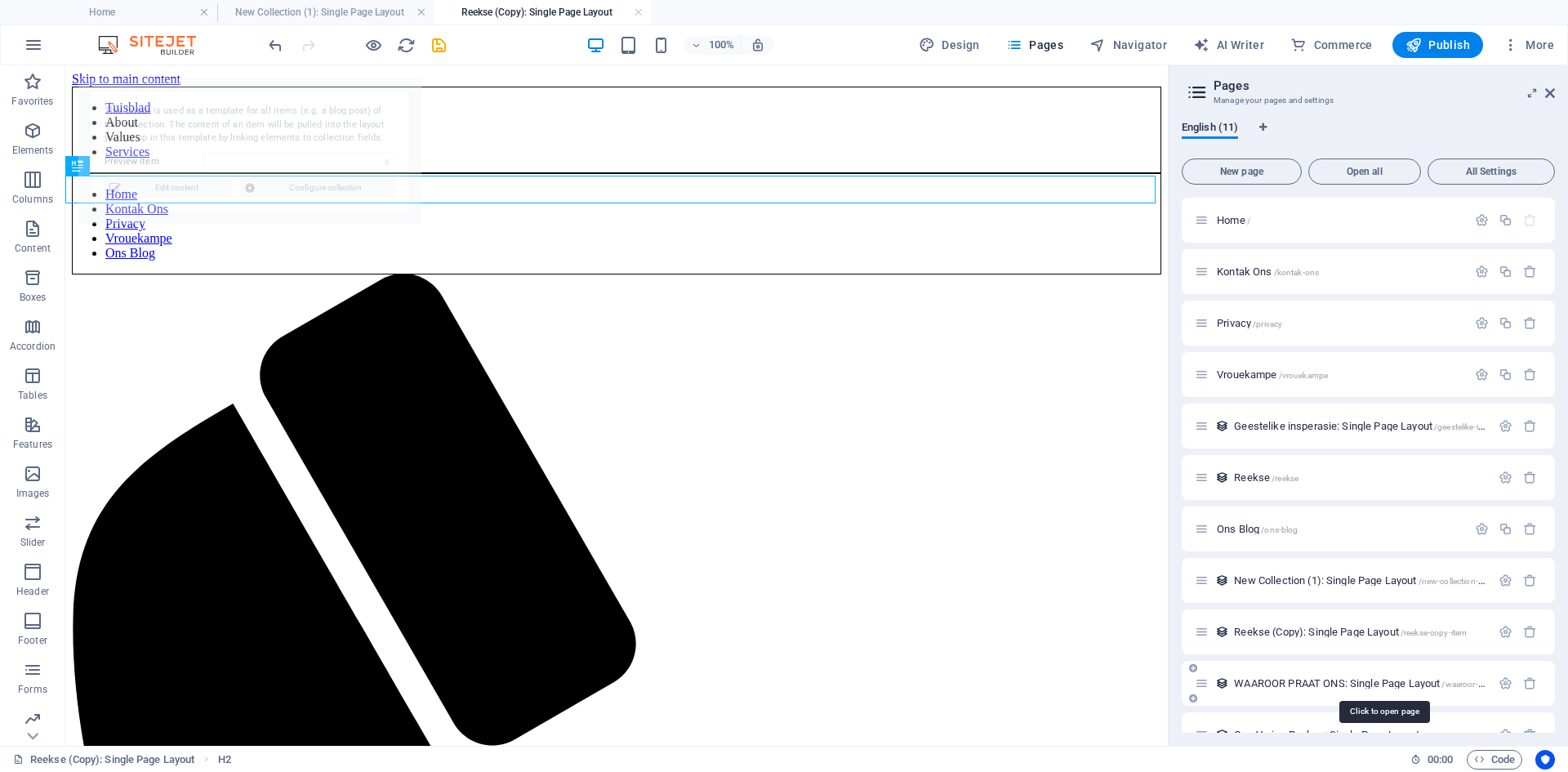
select select "688f3b3f58986898780bc72b"
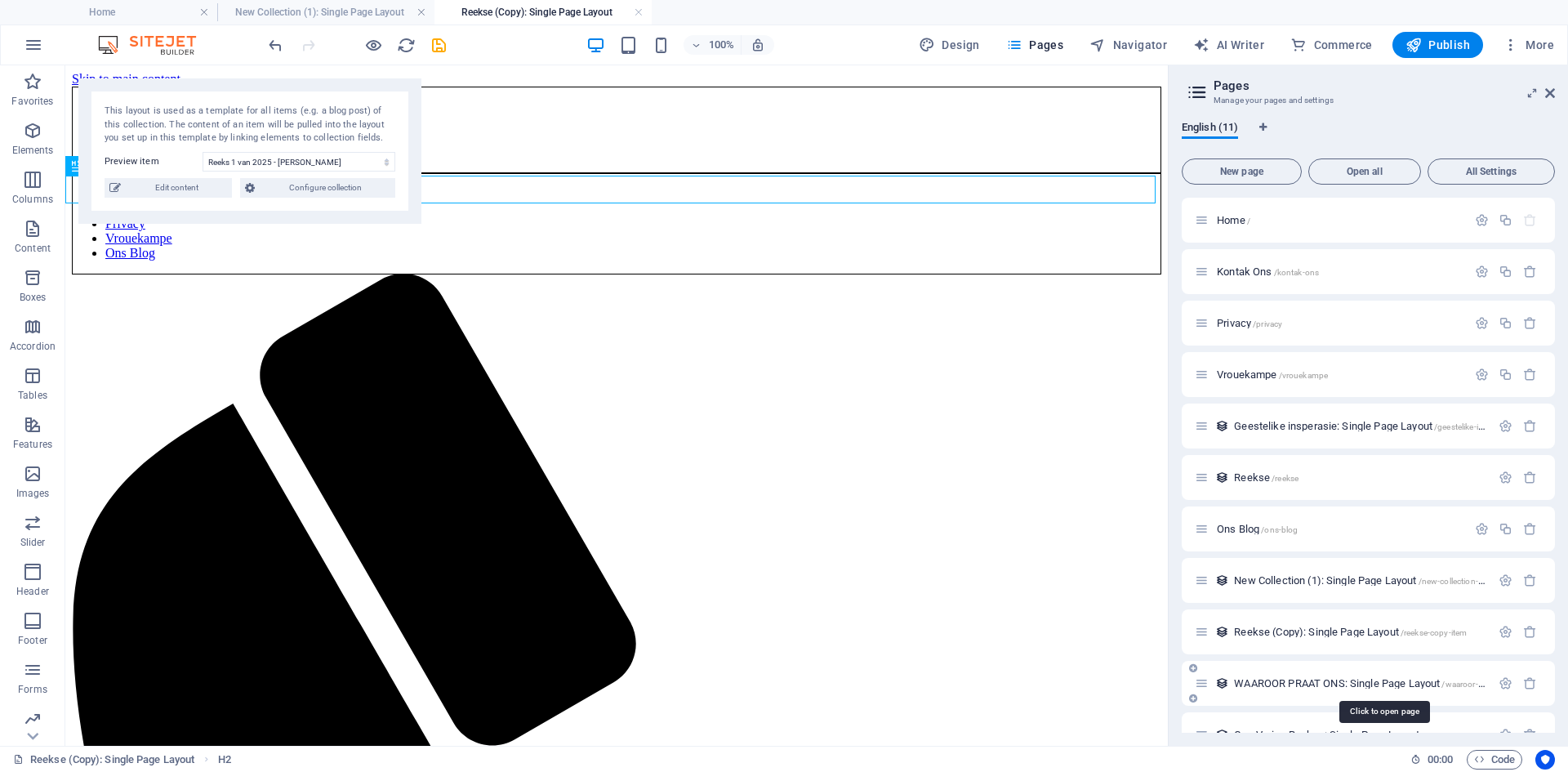
click at [1267, 678] on span "WAAROOR PRAAT ONS: Single Page Layout /waaroor-praat-ons-item" at bounding box center [1383, 683] width 297 height 12
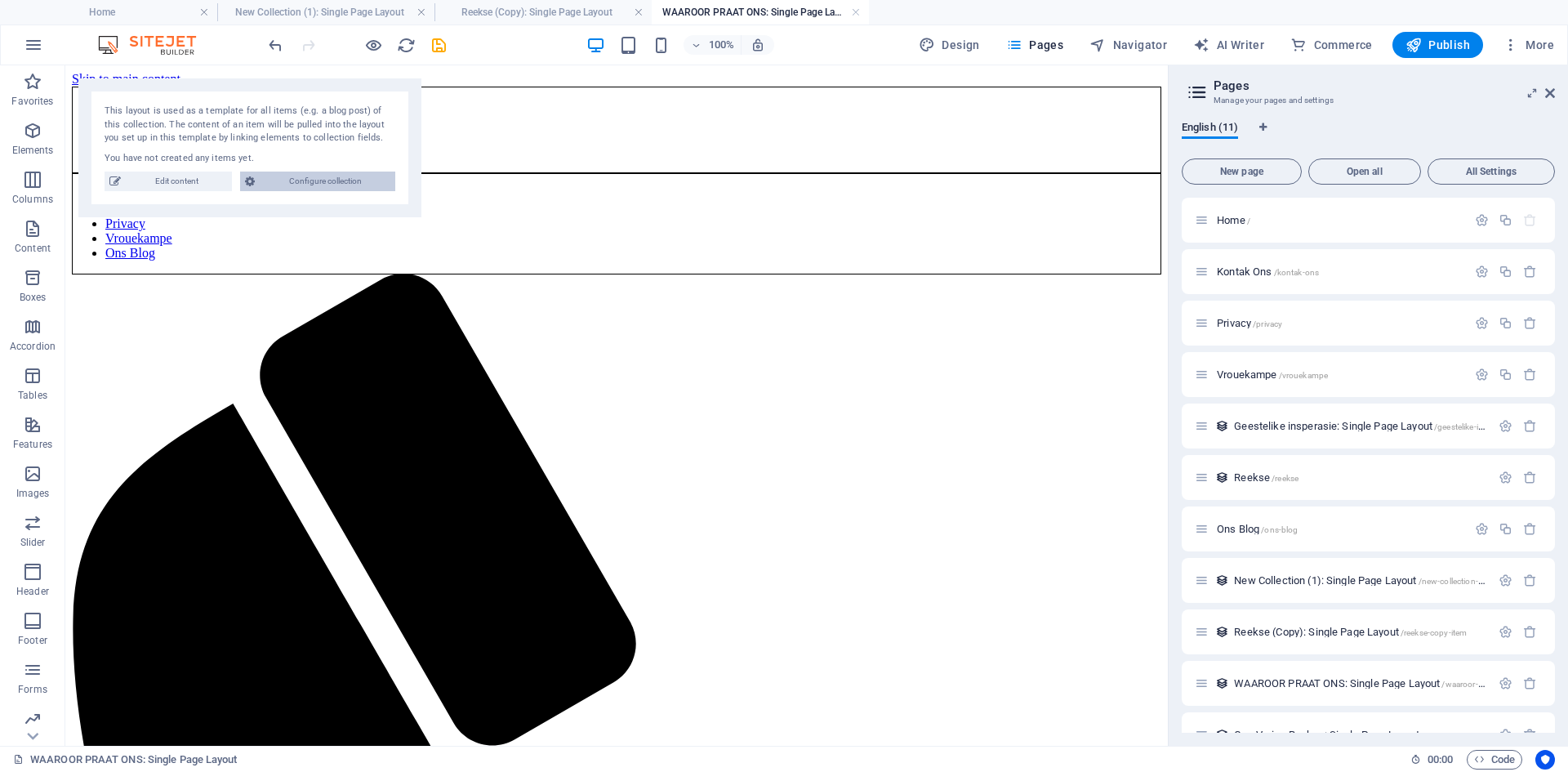
click at [361, 179] on span "Configure collection" at bounding box center [325, 181] width 130 height 20
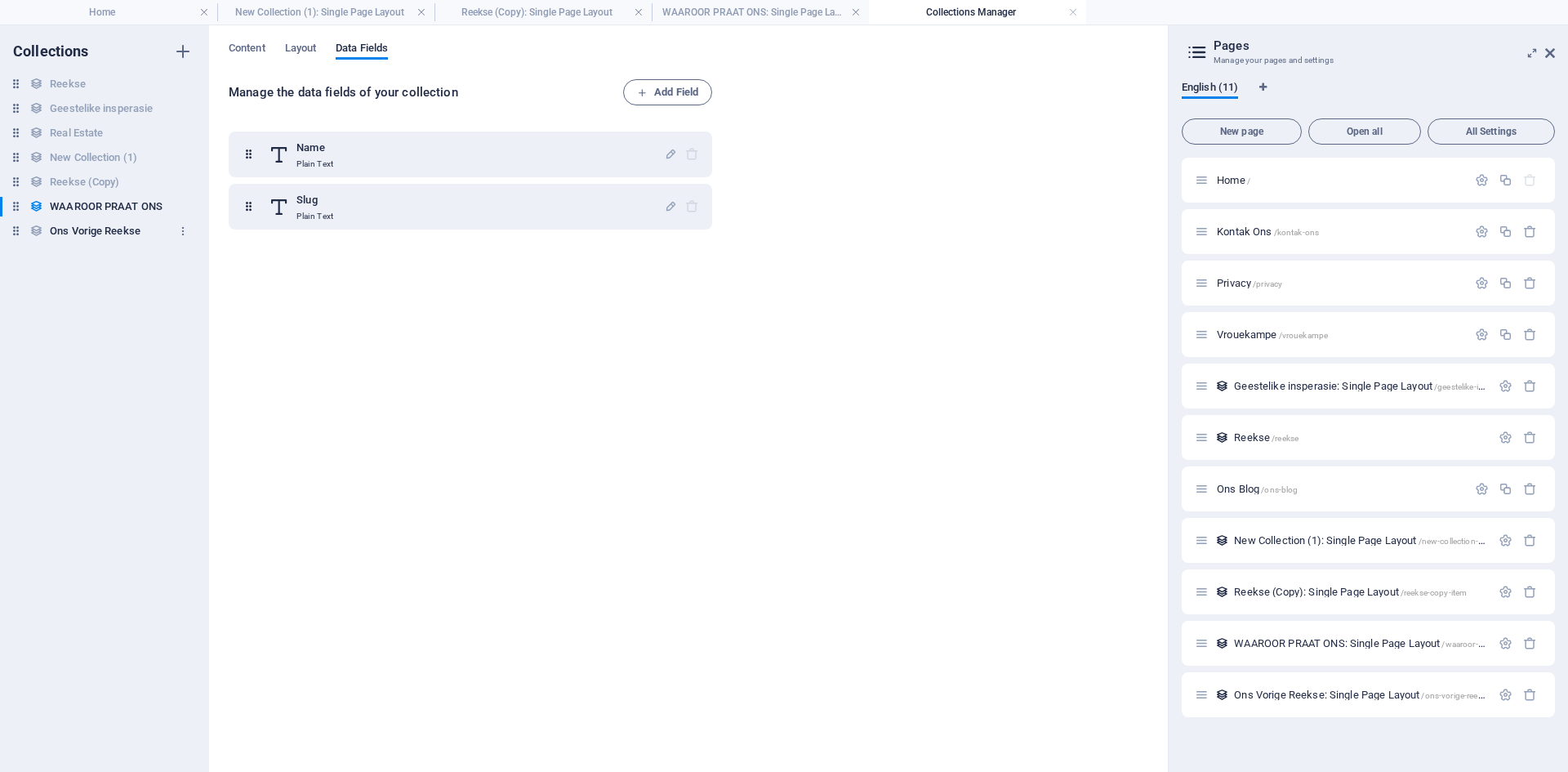
click at [116, 227] on h6 "Ons Vorige Reekse" at bounding box center [95, 231] width 91 height 20
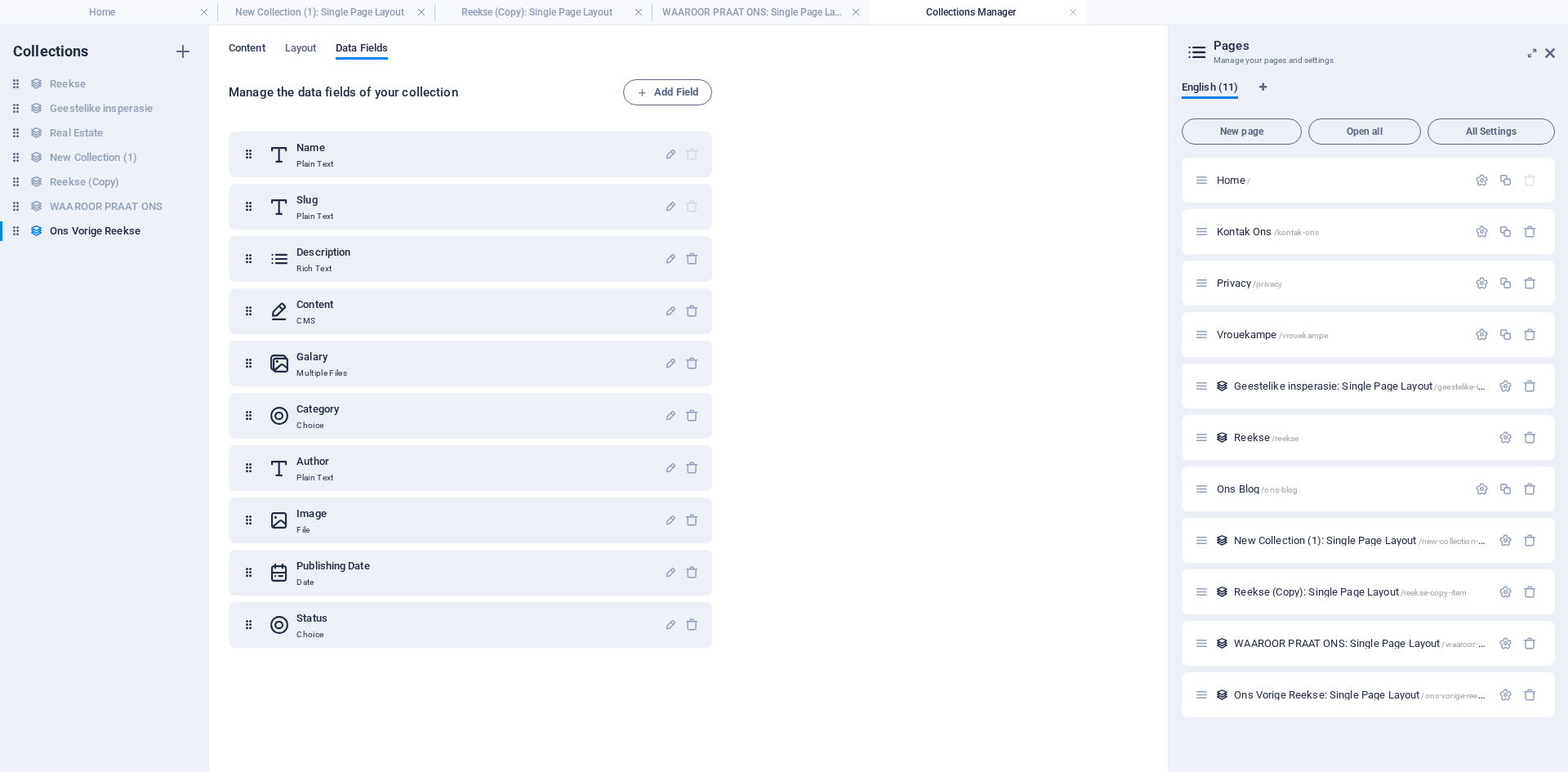
click at [243, 42] on span "Content" at bounding box center [247, 50] width 37 height 23
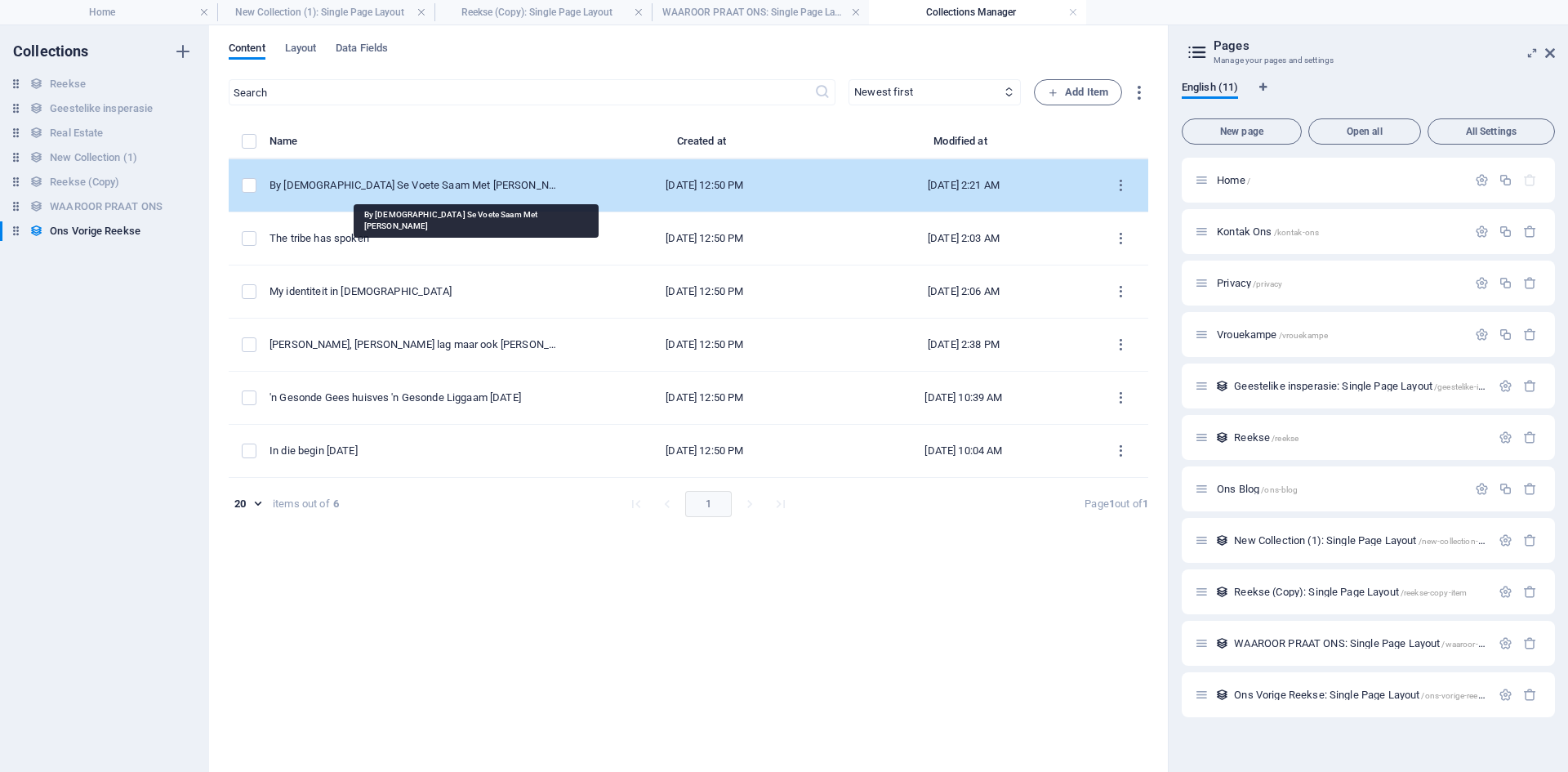
click at [370, 180] on div "By [DEMOGRAPHIC_DATA] Se Voete Saam Met [PERSON_NAME]" at bounding box center [415, 185] width 292 height 15
select select "Category 1"
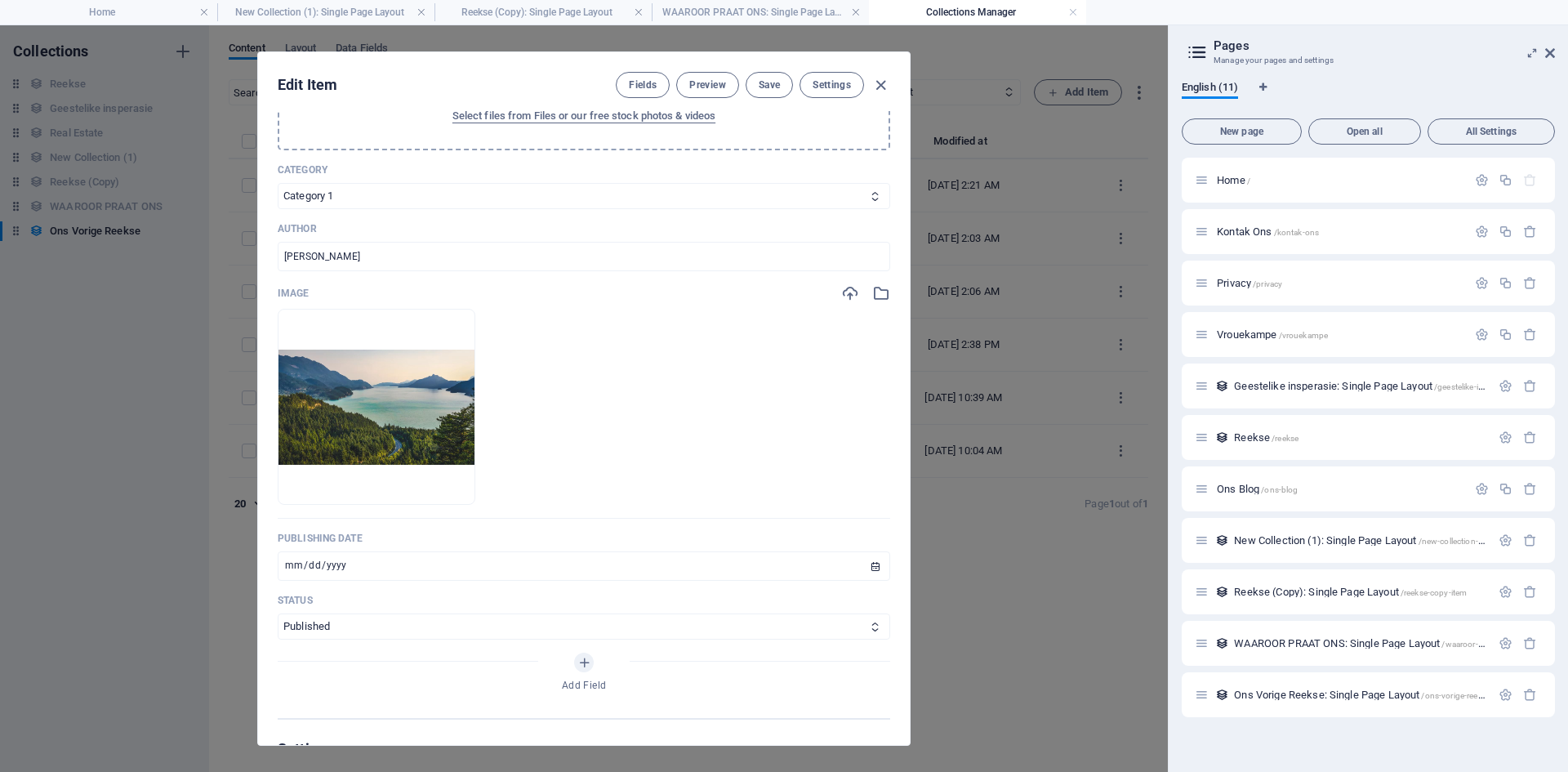
scroll to position [704, 0]
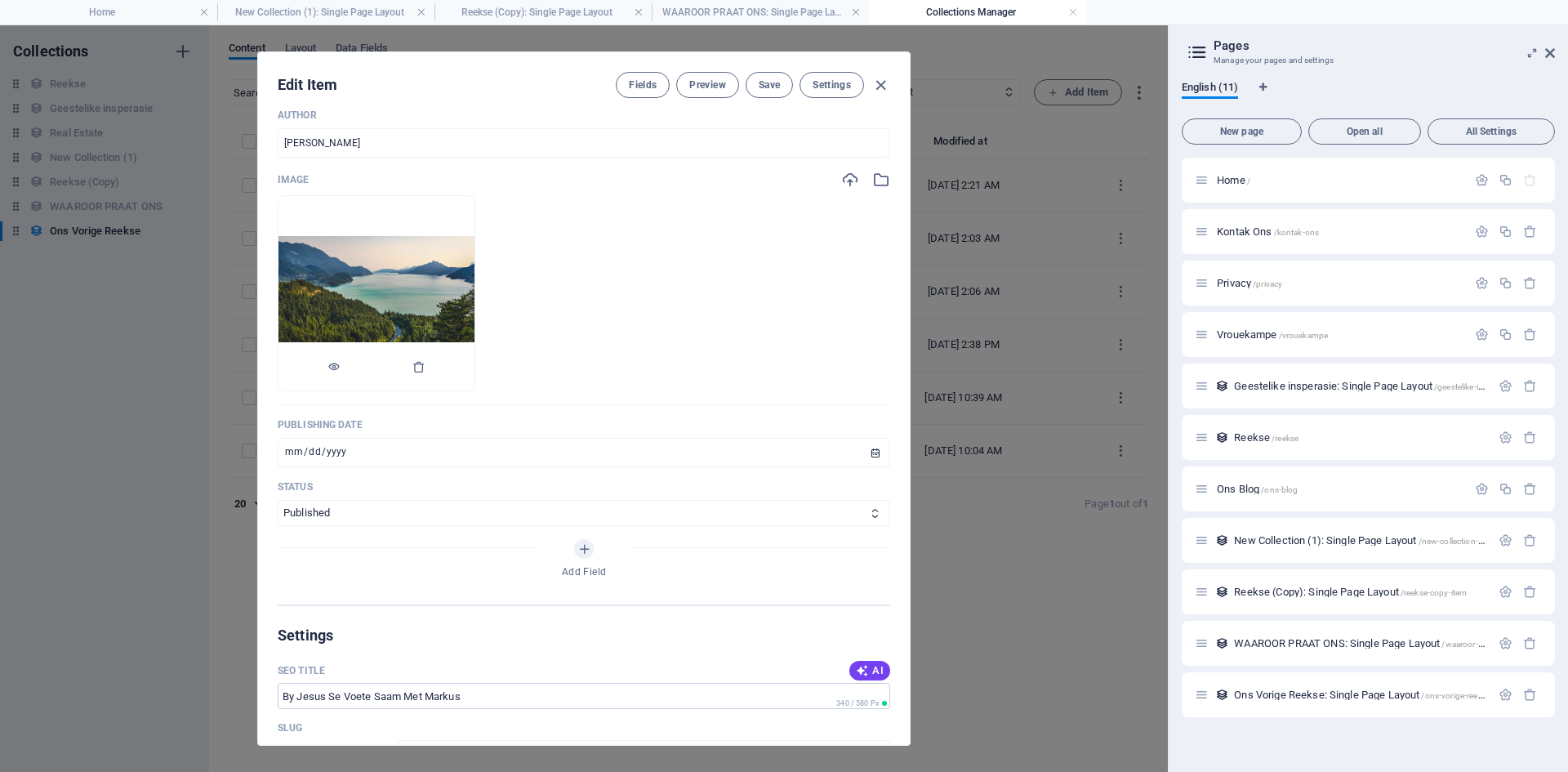
click at [448, 275] on img at bounding box center [376, 293] width 196 height 116
click at [425, 367] on icon "button" at bounding box center [419, 367] width 13 height 13
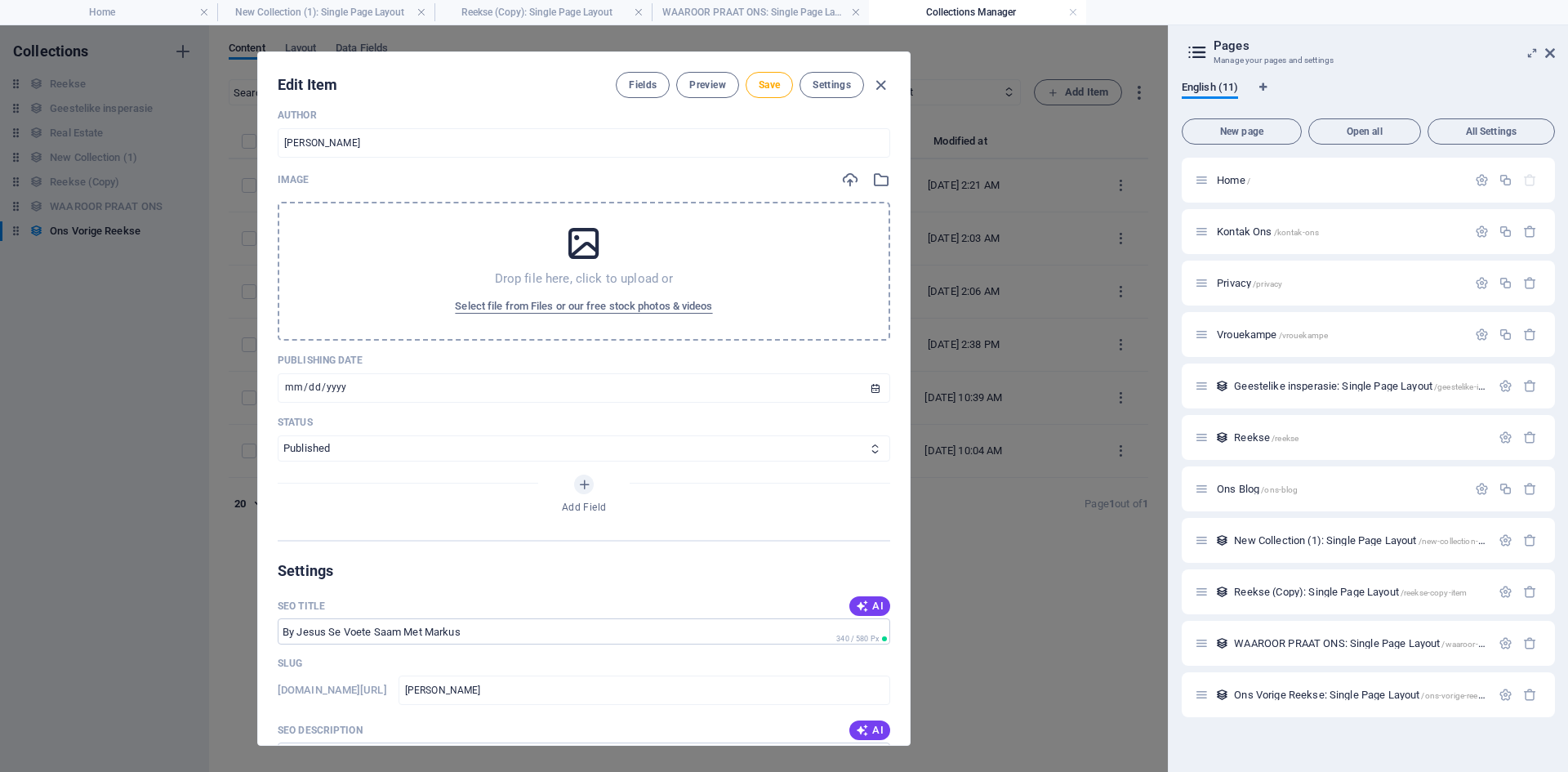
click at [562, 268] on div "Drop file here, click to upload or Select file from Files or our free stock pho…" at bounding box center [583, 271] width 612 height 139
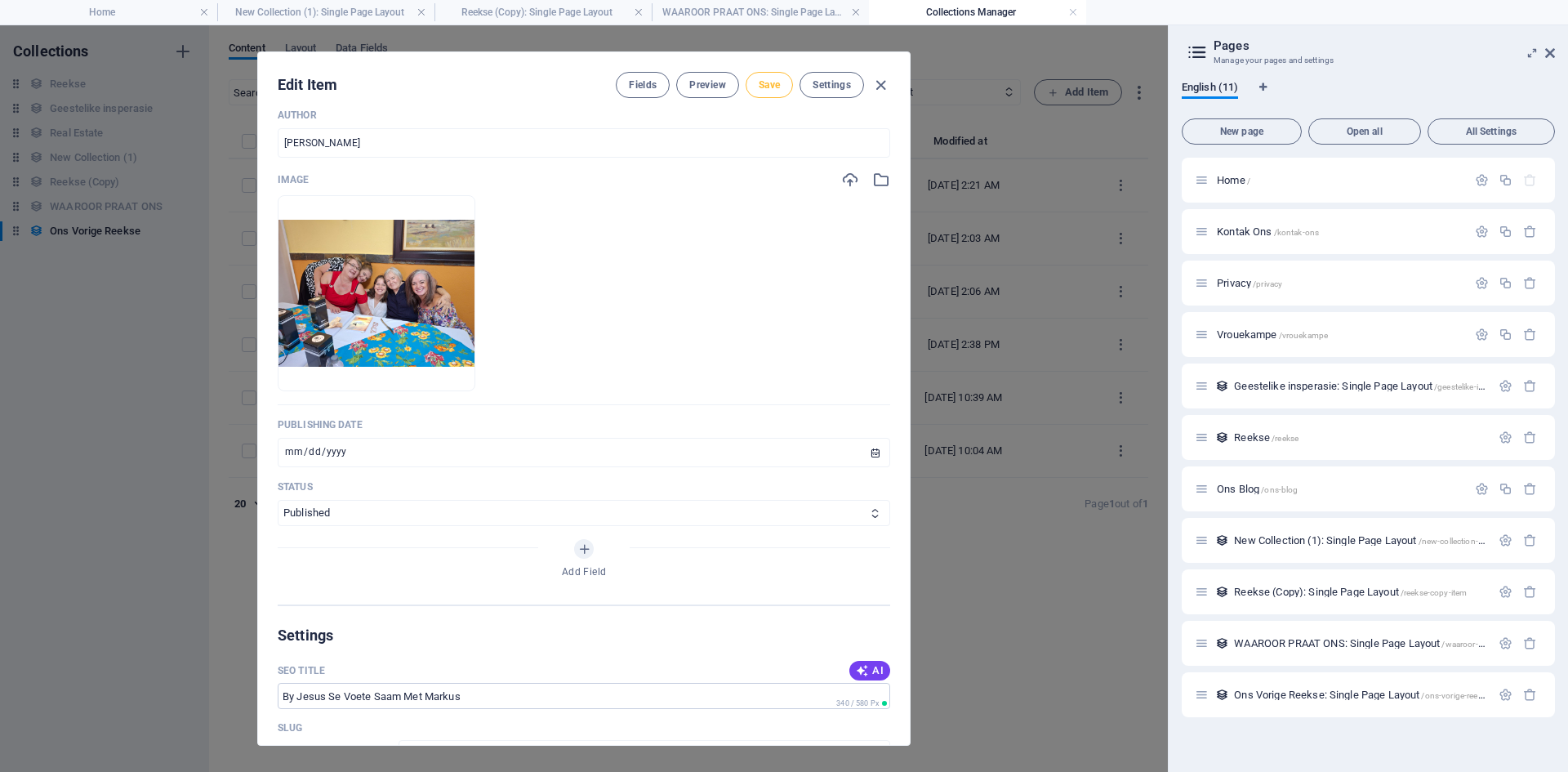
click at [771, 86] on span "Save" at bounding box center [769, 85] width 22 height 13
click at [880, 86] on icon "button" at bounding box center [880, 85] width 19 height 19
type input "[DATE]"
type input "[PERSON_NAME]"
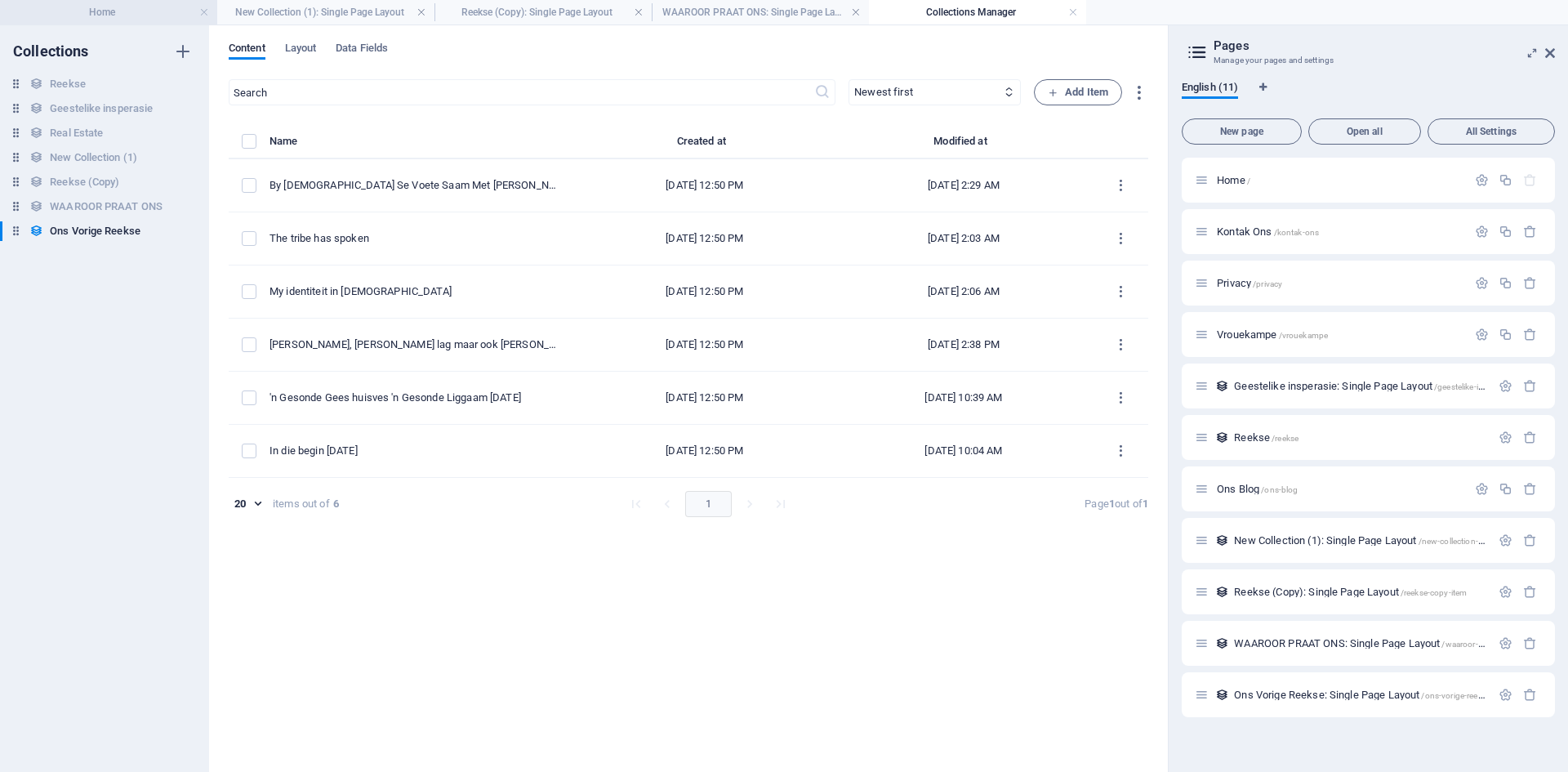
click at [198, 5] on h4 "Home" at bounding box center [109, 12] width 218 height 18
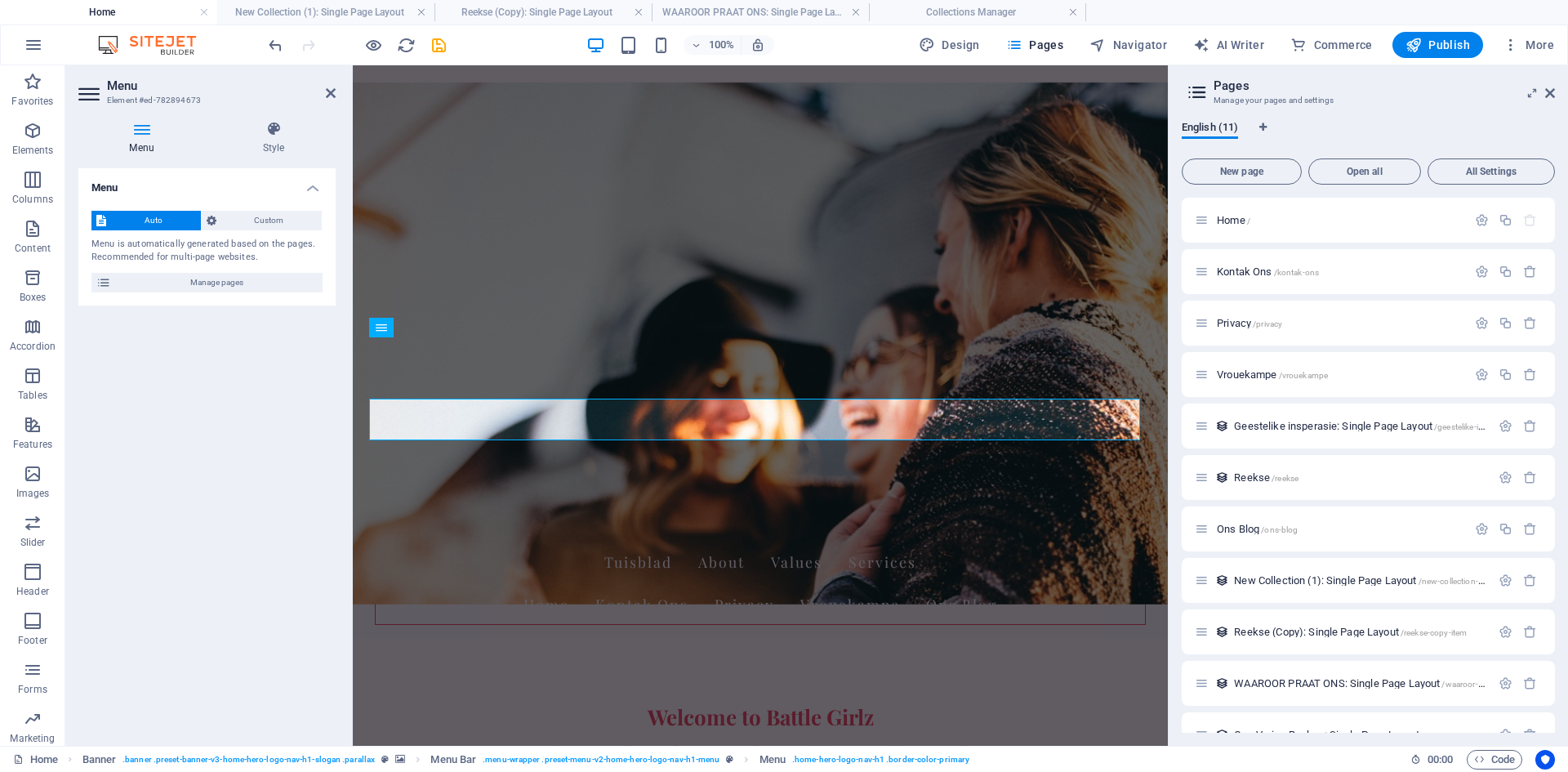
scroll to position [0, 0]
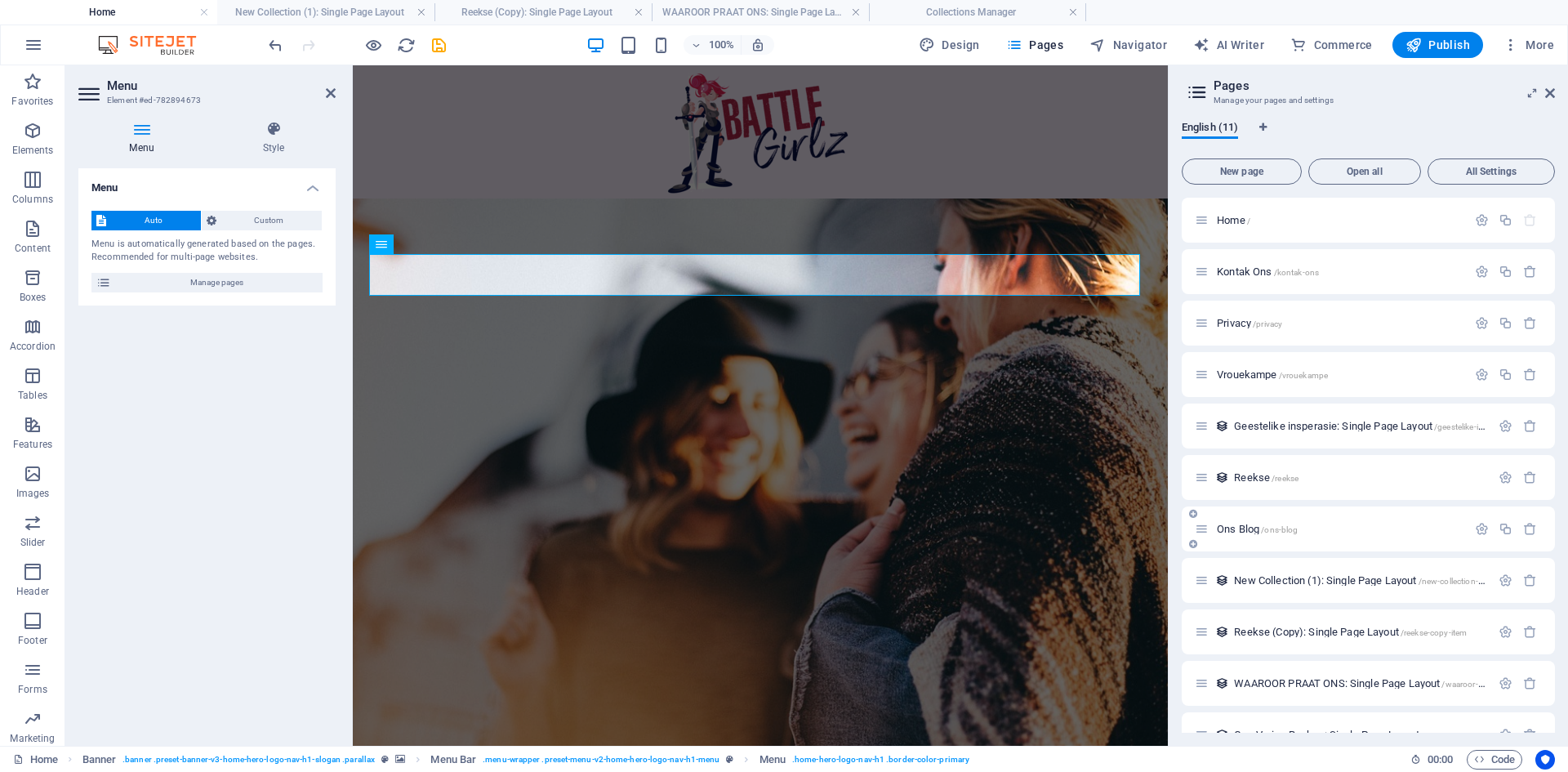
click at [1260, 537] on div "Ons Blog /ons-blog" at bounding box center [1330, 529] width 272 height 19
click at [1245, 531] on span "Ons Blog /ons-blog" at bounding box center [1257, 529] width 81 height 12
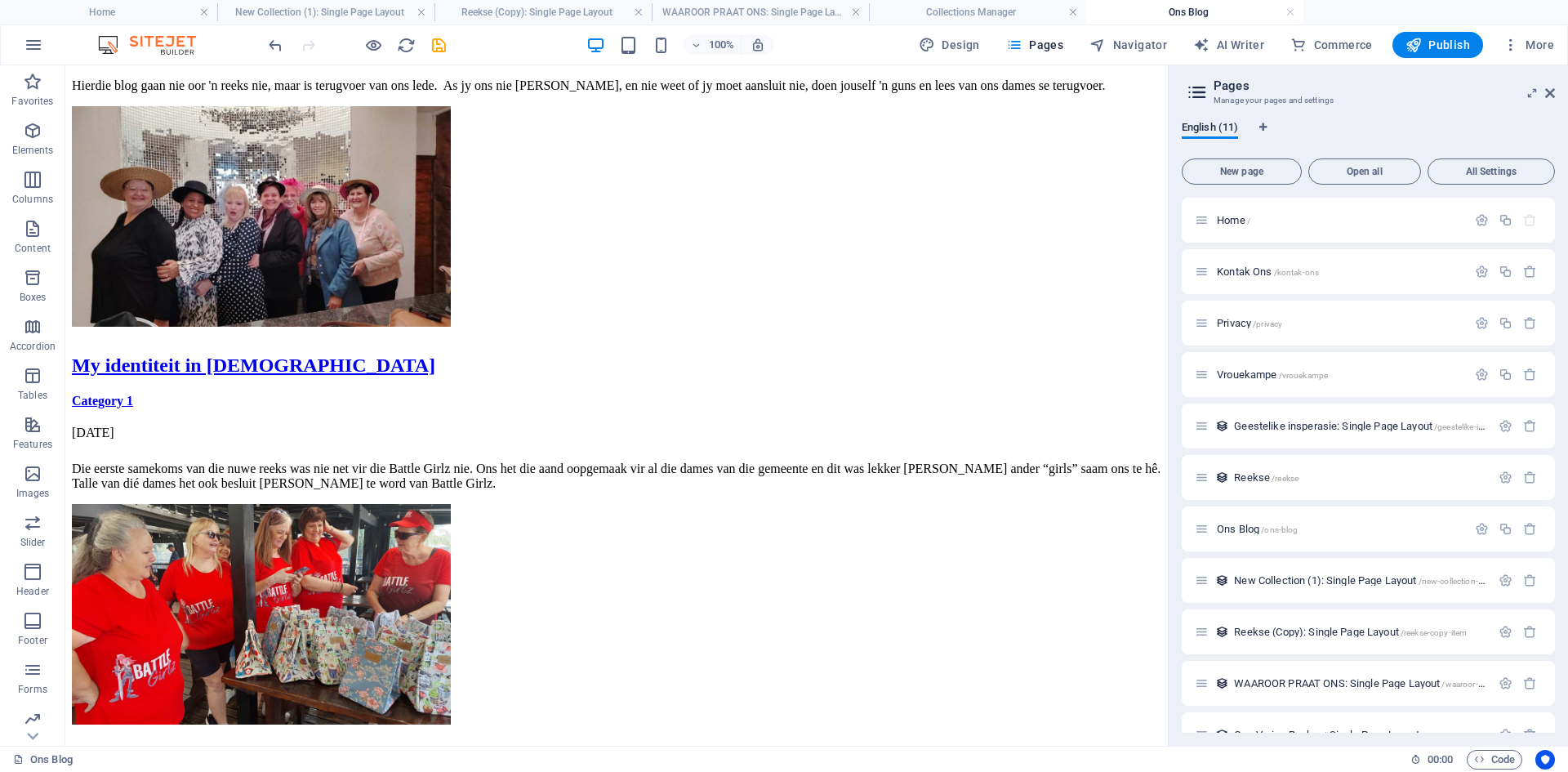
scroll to position [1363, 0]
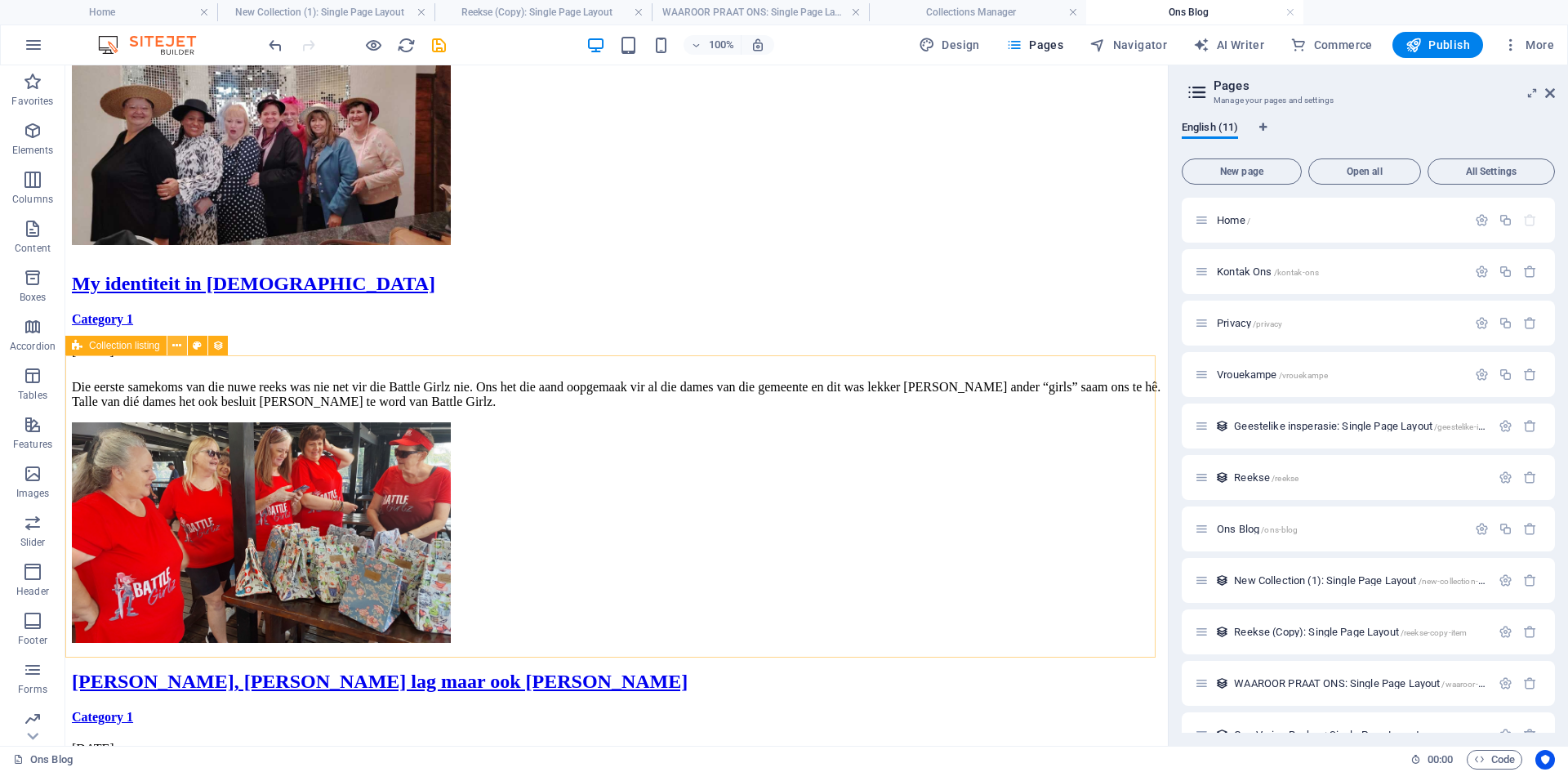
click at [177, 349] on icon at bounding box center [176, 346] width 9 height 17
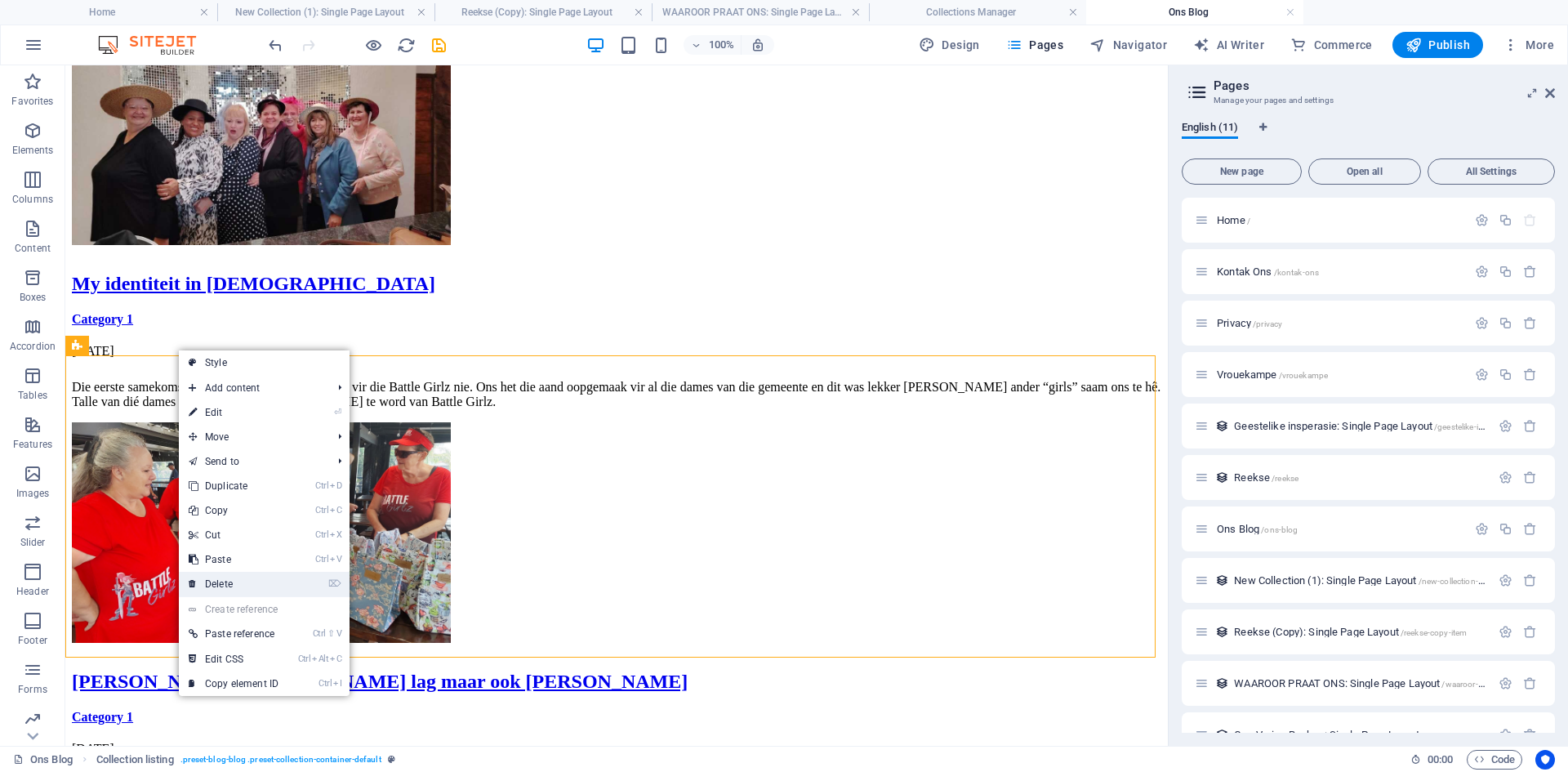
click at [218, 587] on link "⌦ Delete" at bounding box center [233, 583] width 110 height 24
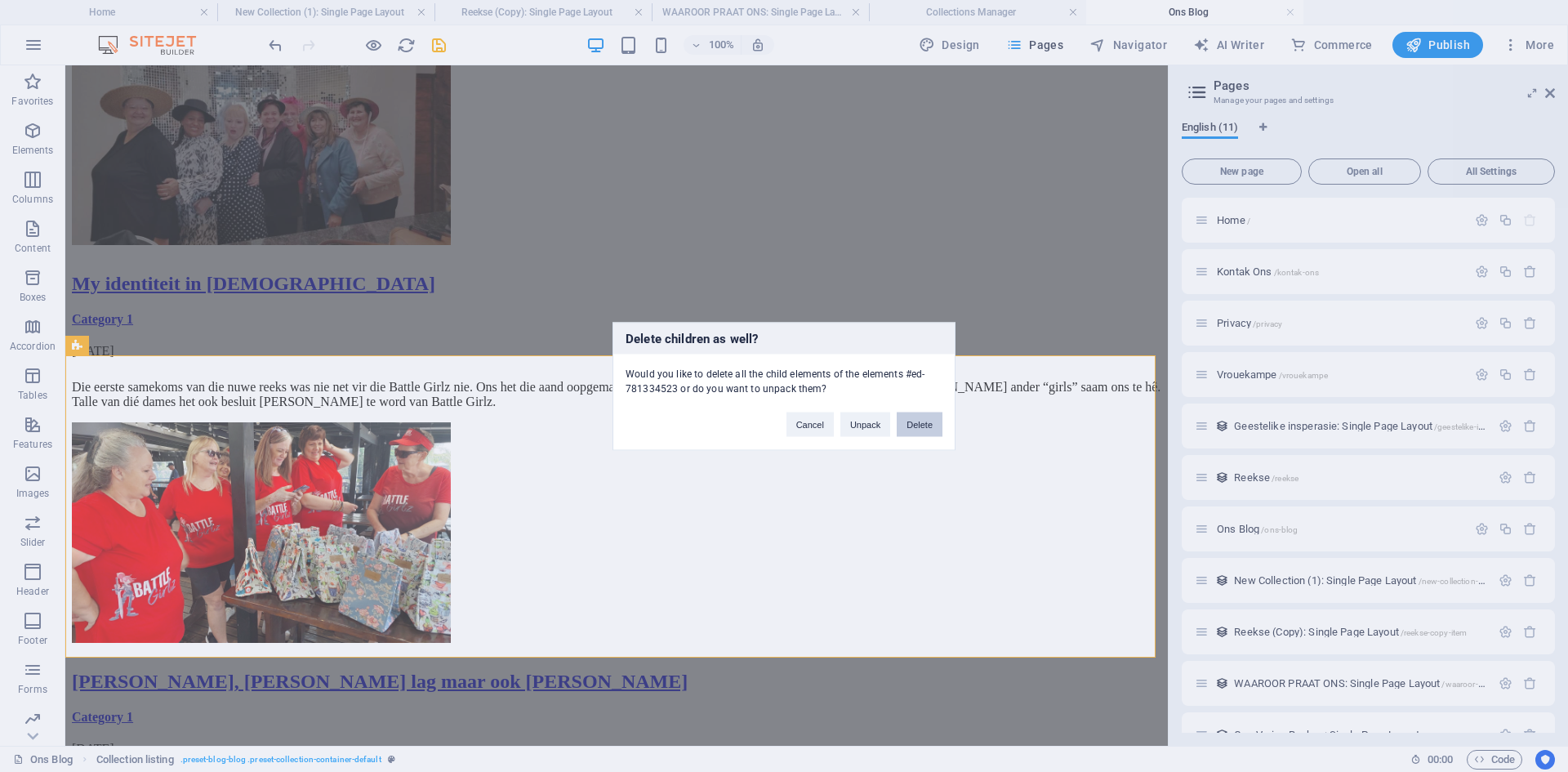
click at [915, 422] on button "Delete" at bounding box center [919, 424] width 46 height 24
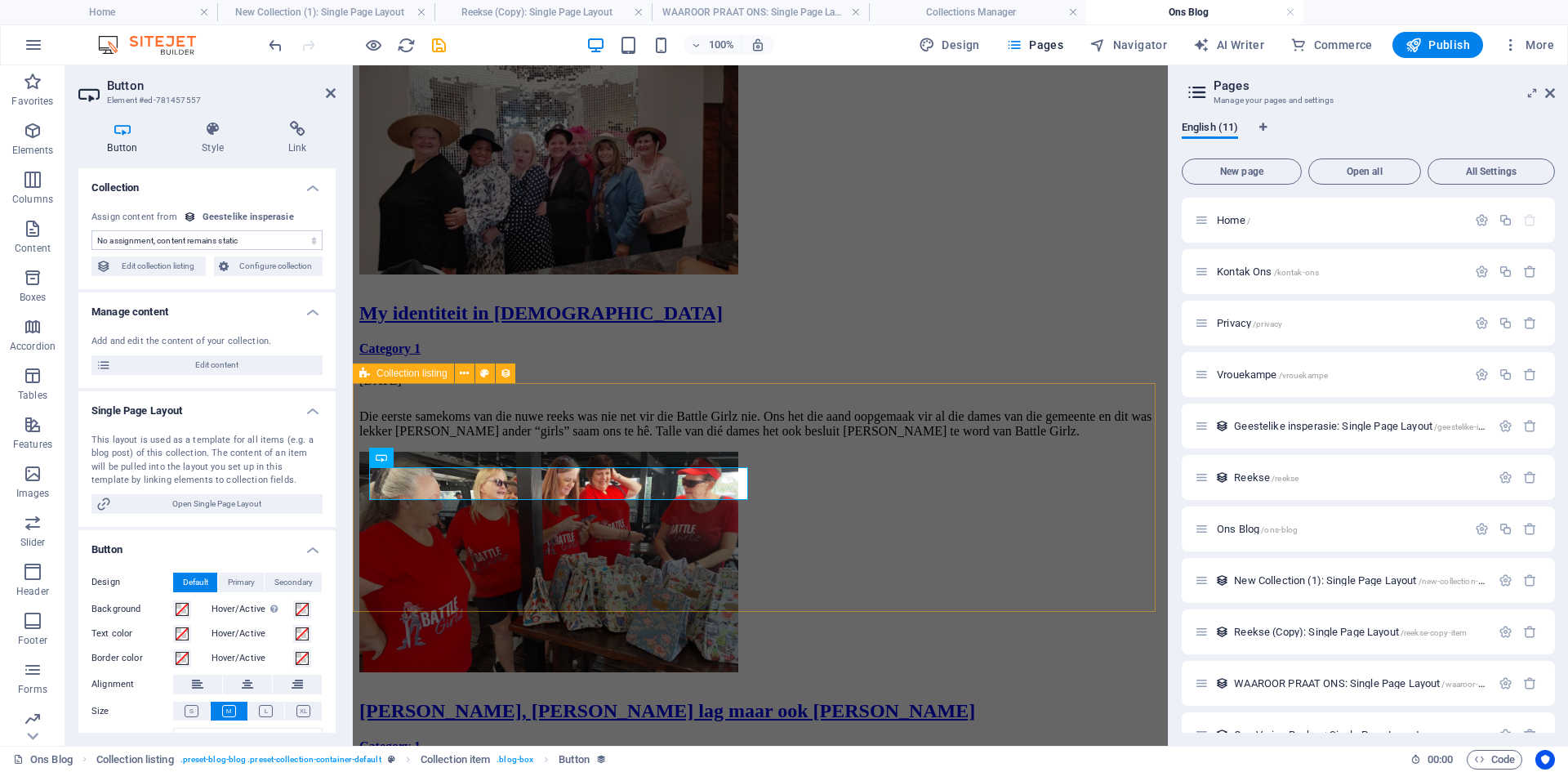
select select "name"
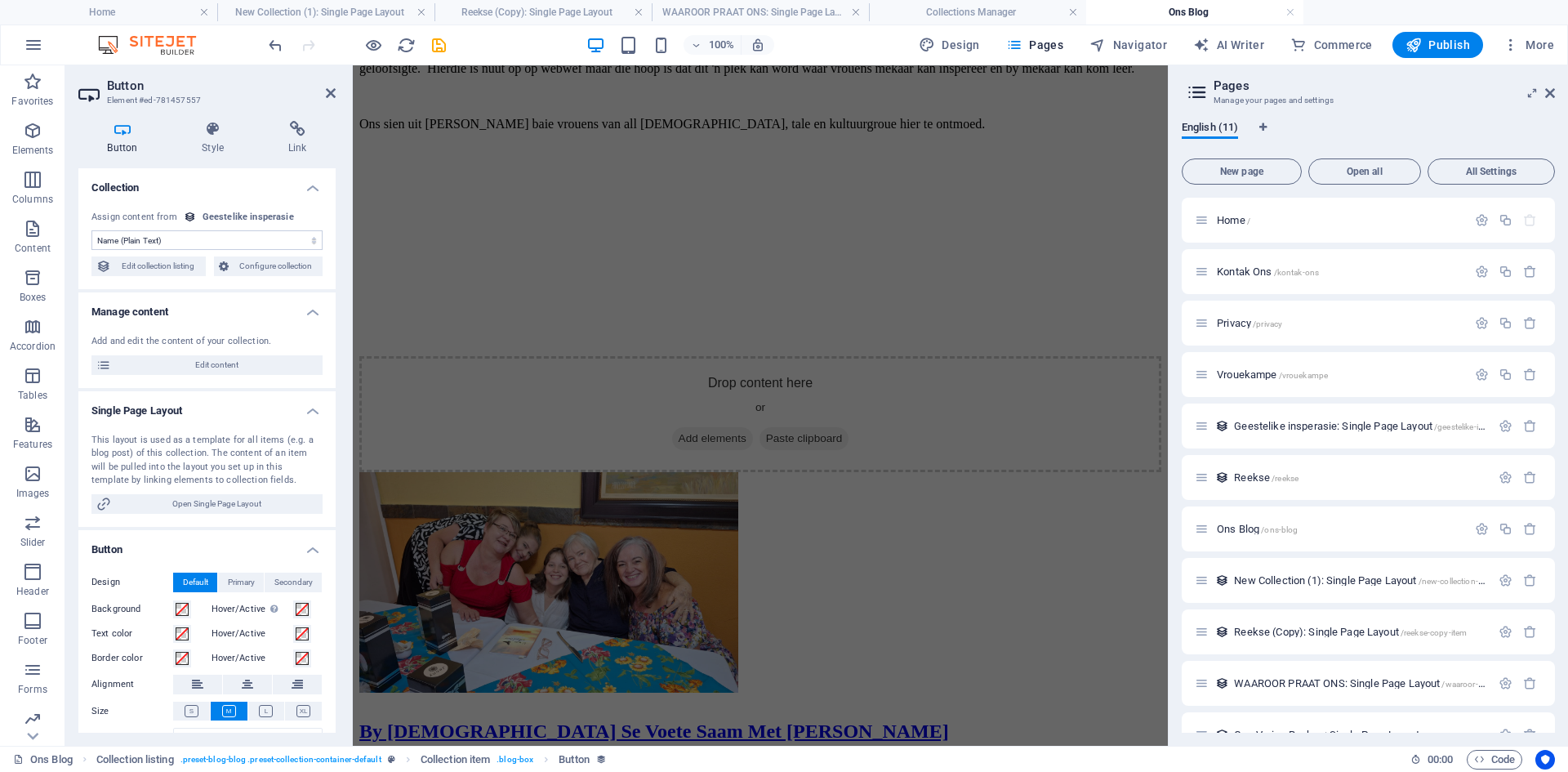
scroll to position [0, 0]
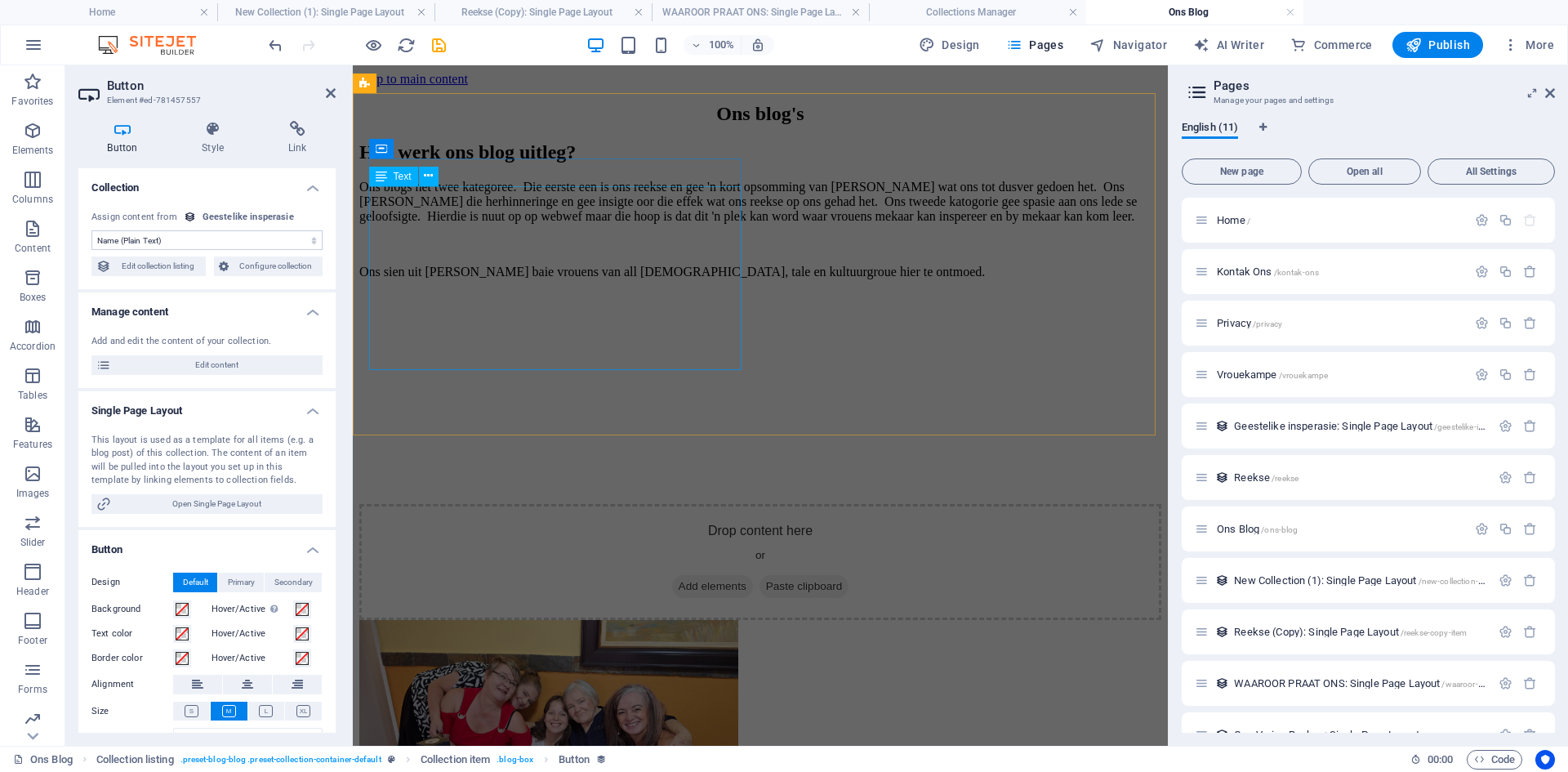
click at [698, 279] on div "Ons blogs het twee kategoree. Die eerste een is ons reekse en gee 'n kort opsom…" at bounding box center [761, 229] width 802 height 100
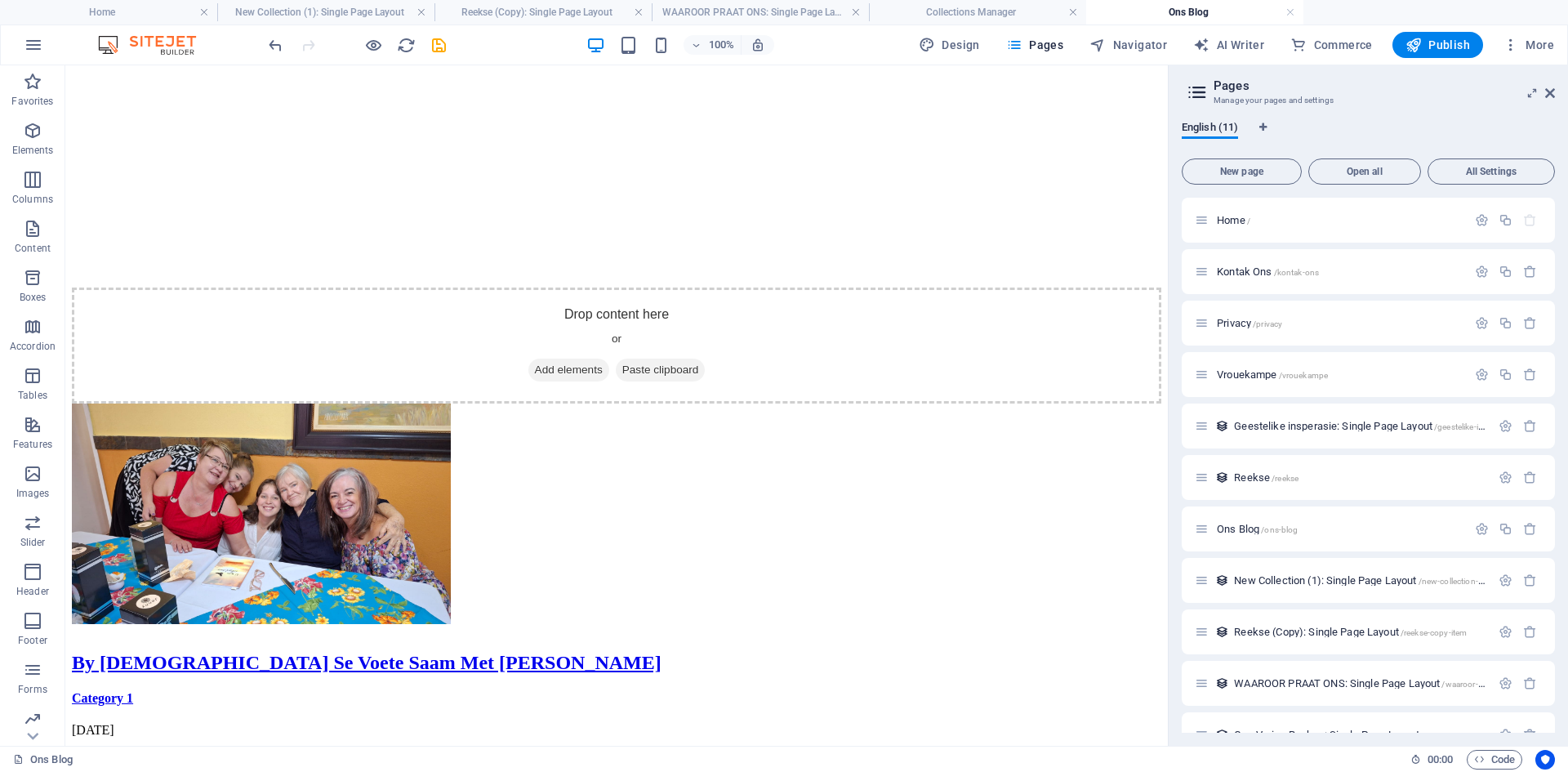
scroll to position [230, 0]
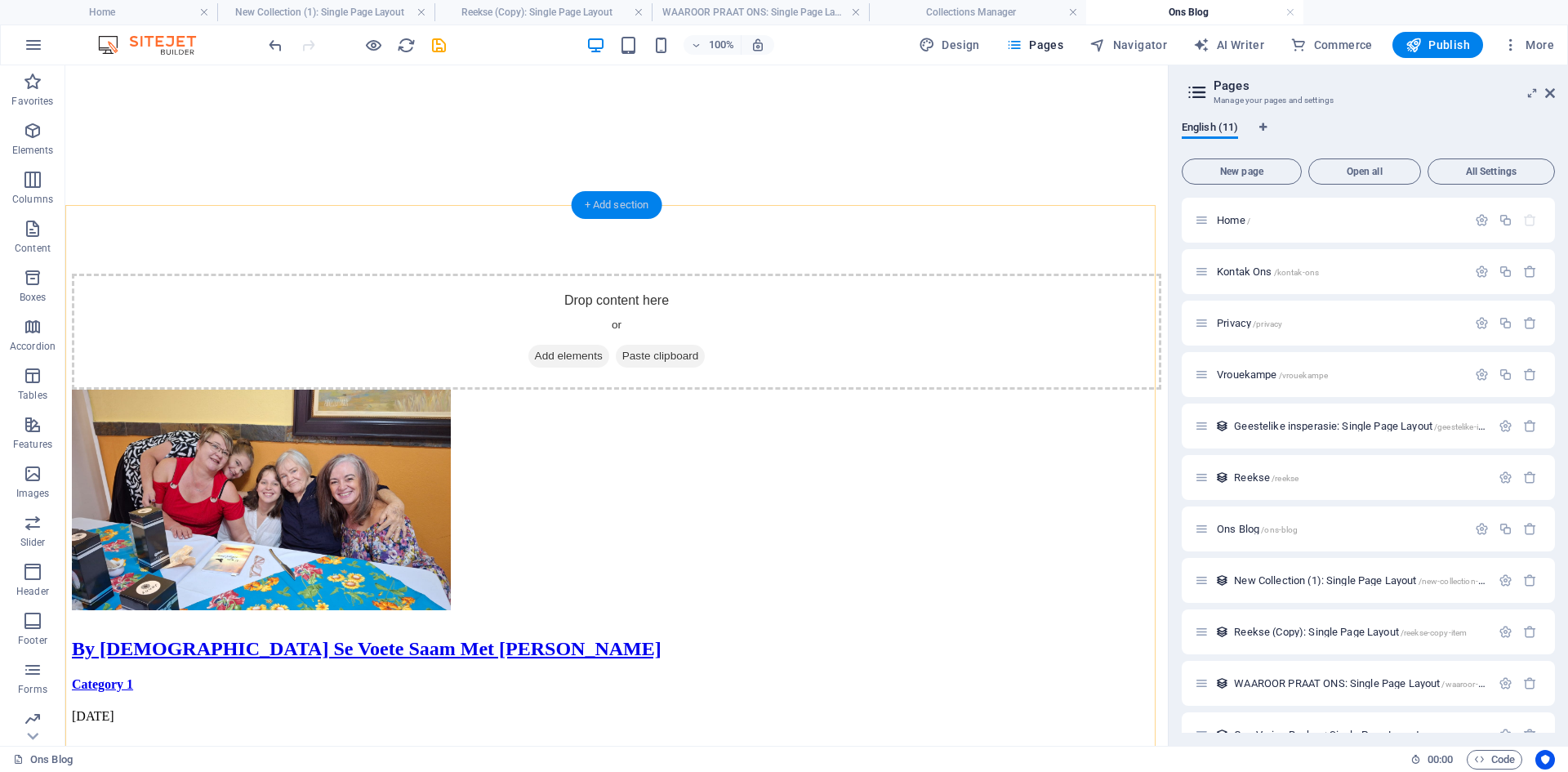
click at [597, 210] on div "+ Add section" at bounding box center [616, 204] width 91 height 27
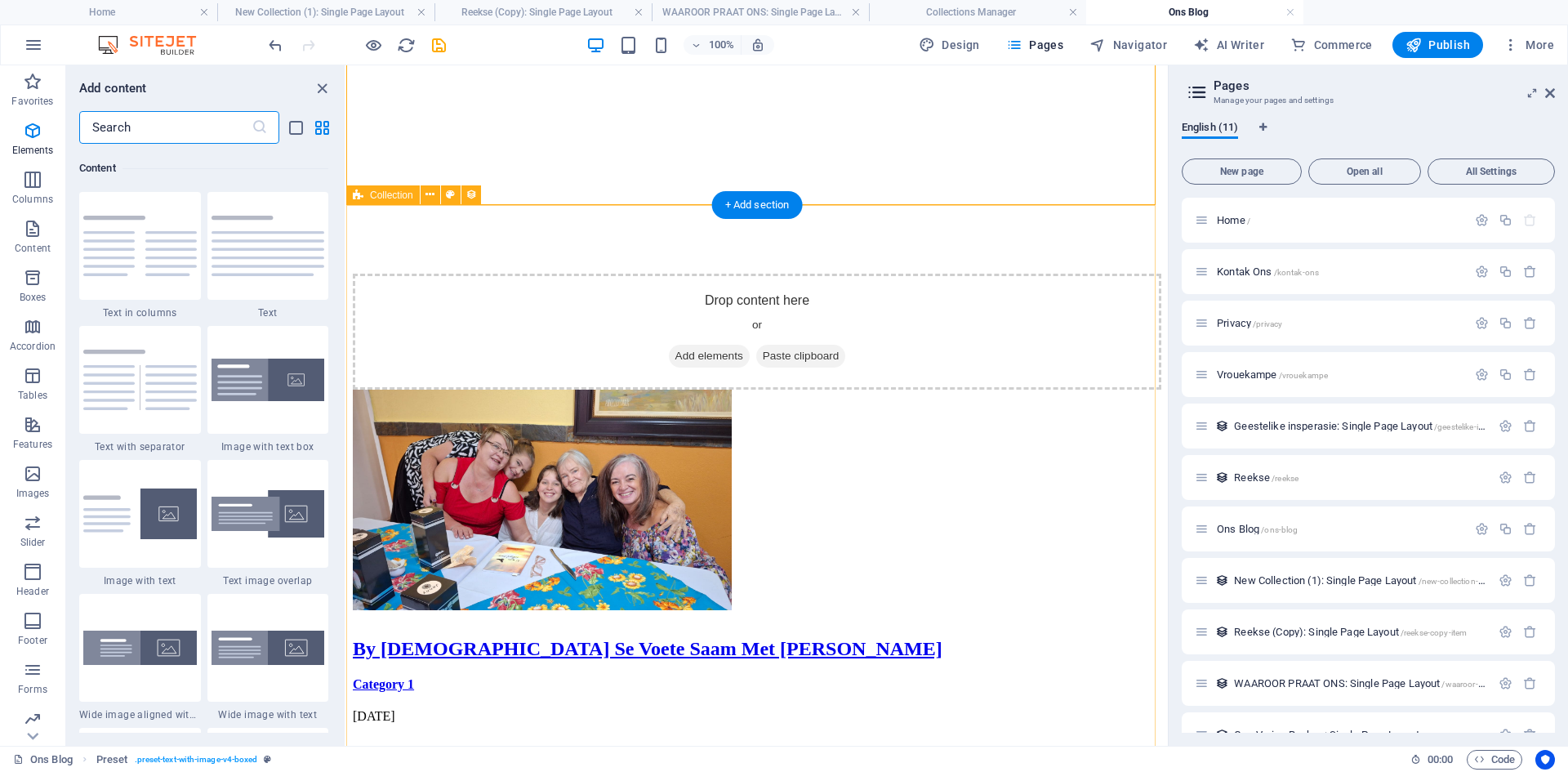
scroll to position [2859, 0]
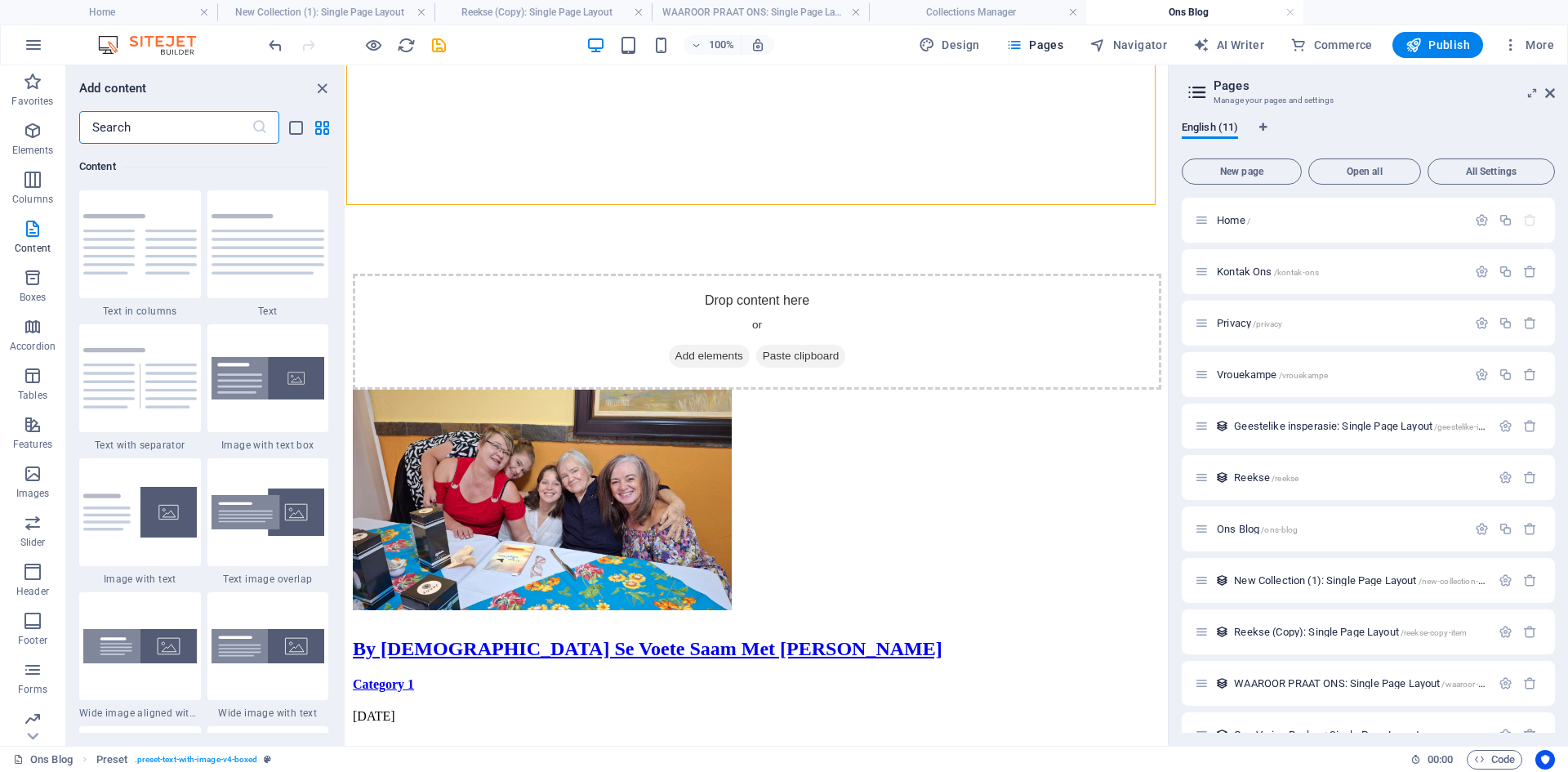
click at [144, 131] on input "text" at bounding box center [164, 127] width 172 height 32
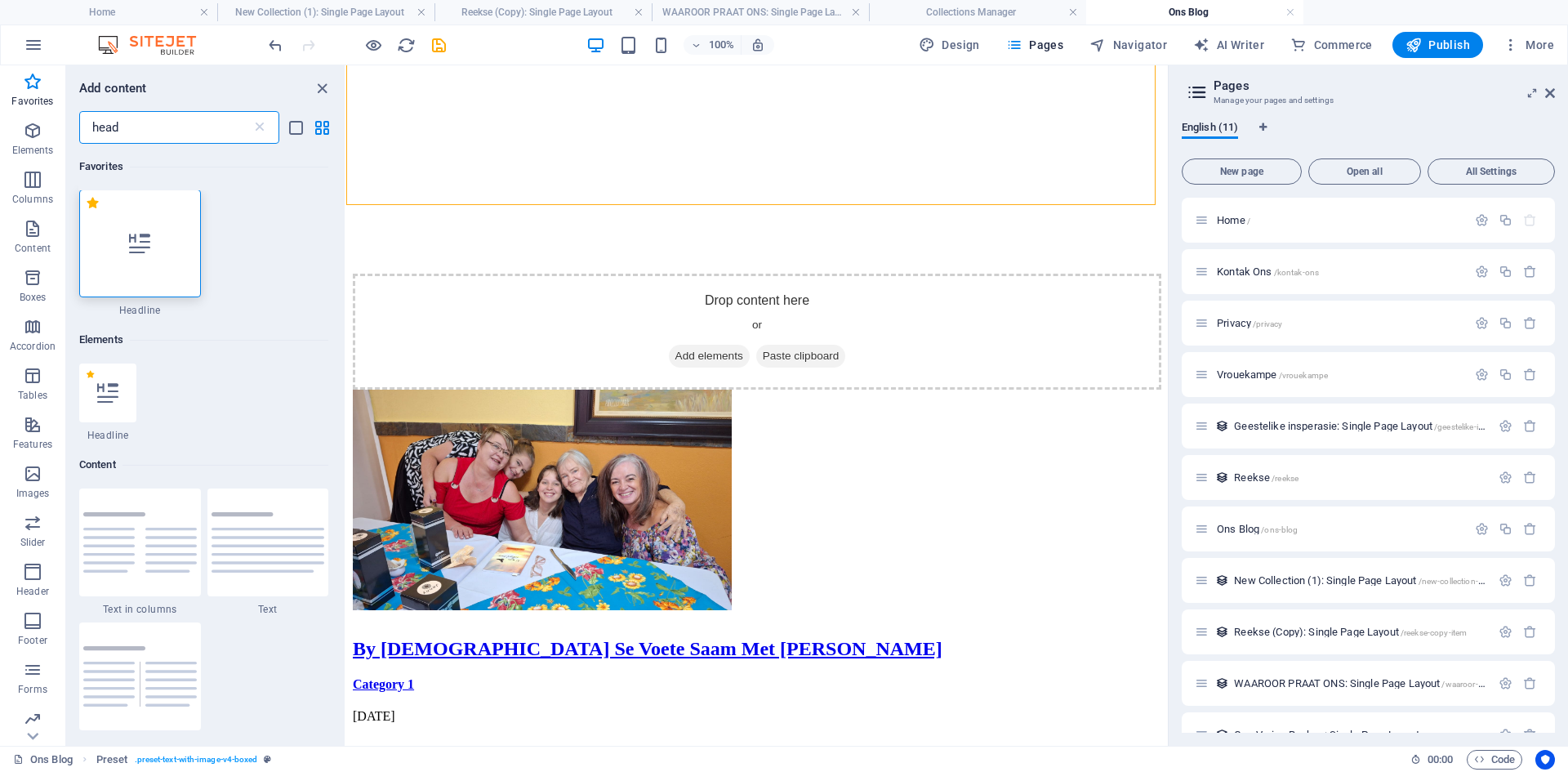
scroll to position [0, 0]
type input "head"
click at [142, 260] on div at bounding box center [140, 244] width 122 height 108
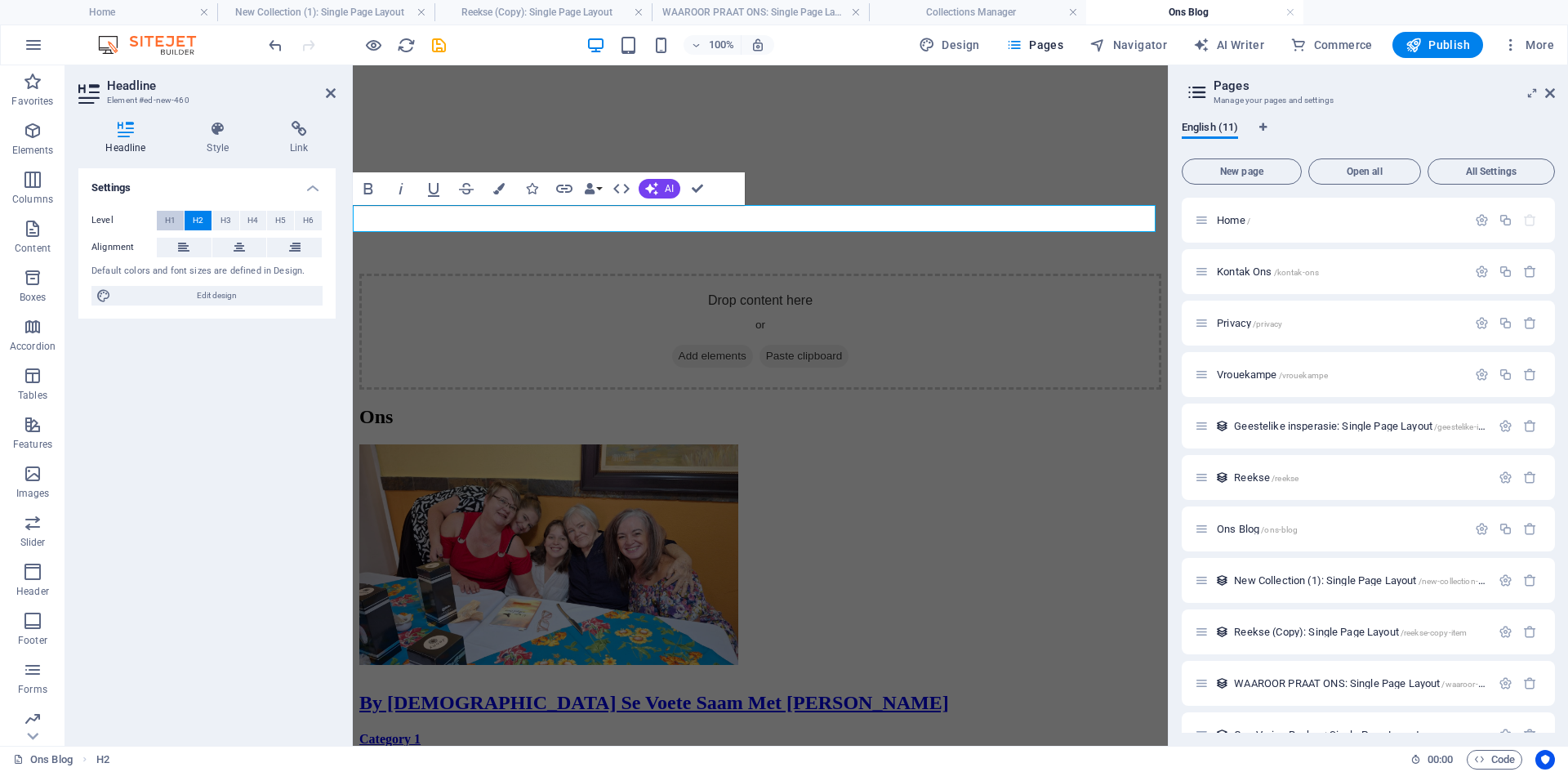
click at [167, 216] on span "H1" at bounding box center [170, 221] width 11 height 20
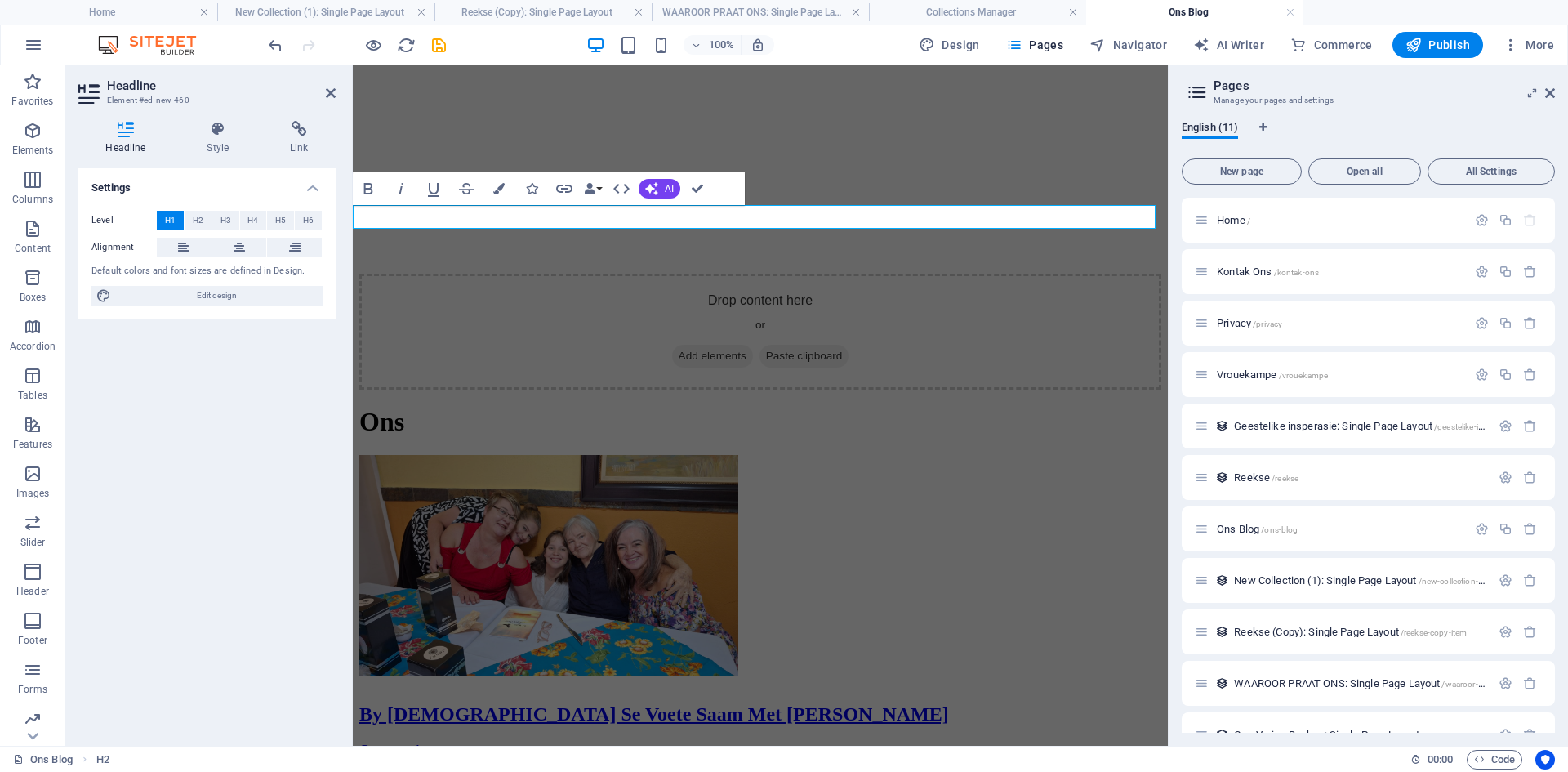
click at [403, 407] on h1 "Ons" at bounding box center [761, 422] width 802 height 30
click at [234, 247] on icon at bounding box center [239, 248] width 12 height 20
click at [194, 220] on span "H2" at bounding box center [198, 221] width 11 height 20
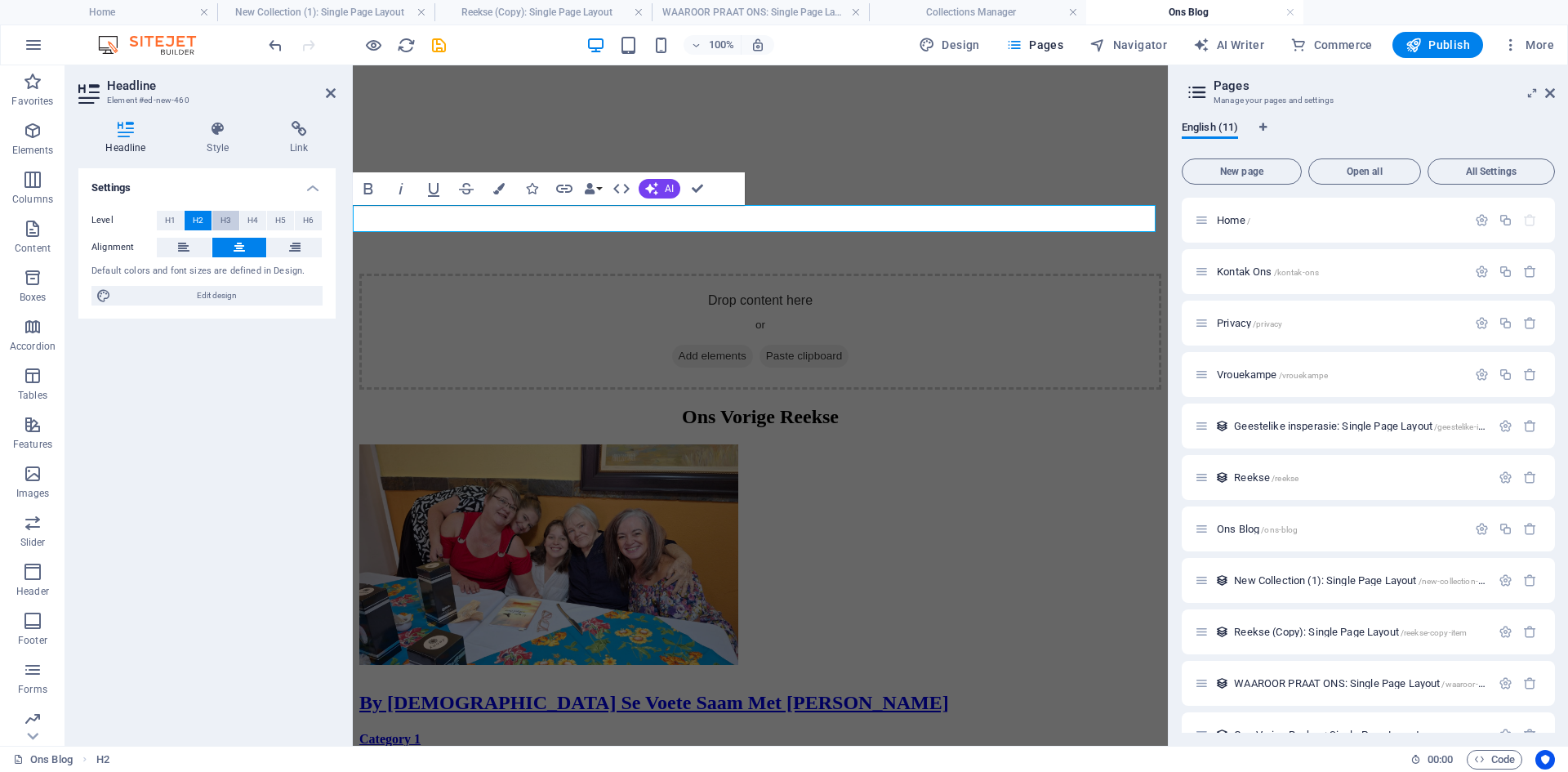
click at [226, 221] on span "H3" at bounding box center [225, 221] width 11 height 20
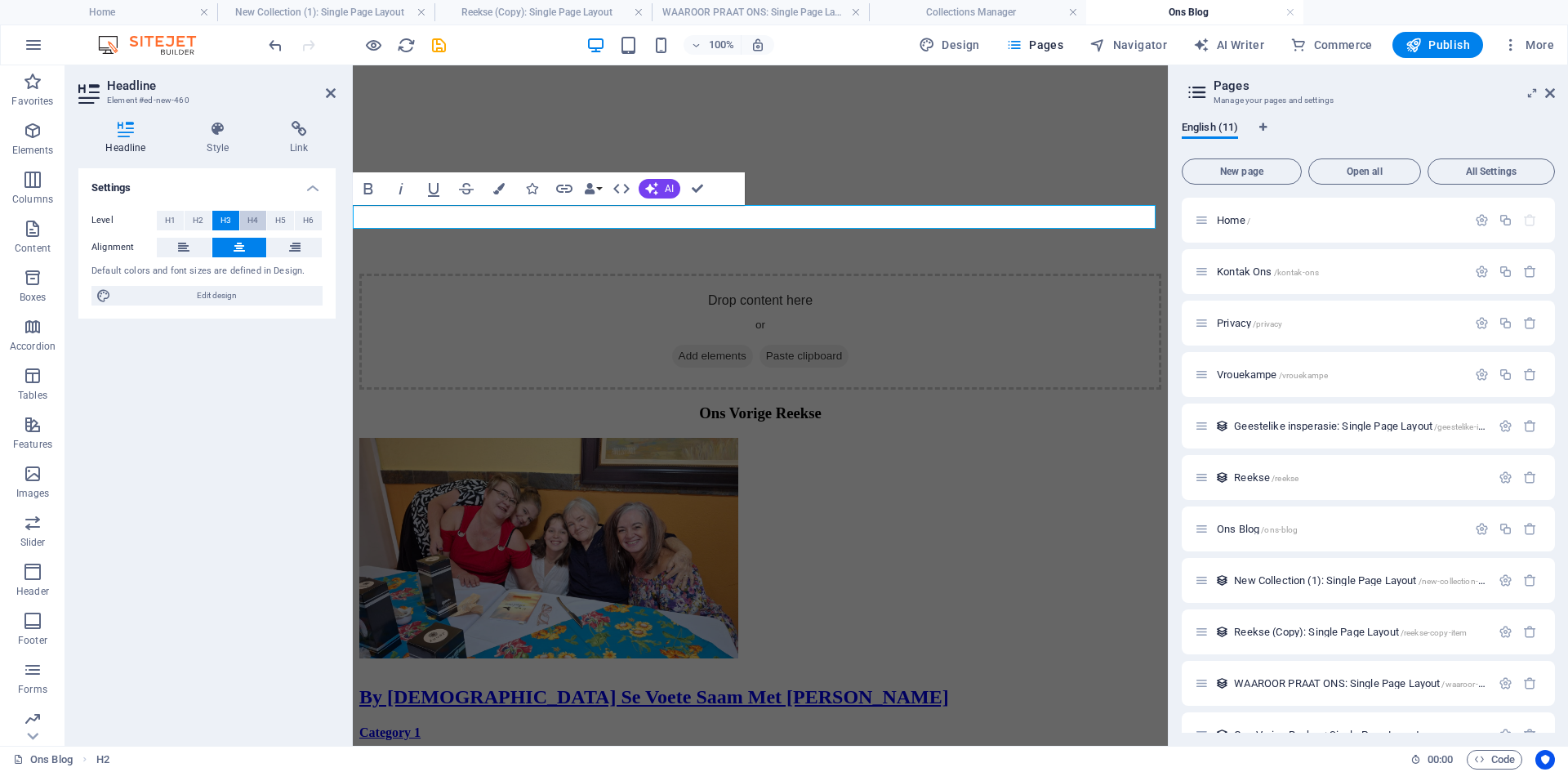
click at [248, 220] on span "H4" at bounding box center [252, 221] width 11 height 20
click at [278, 224] on span "H5" at bounding box center [280, 221] width 11 height 20
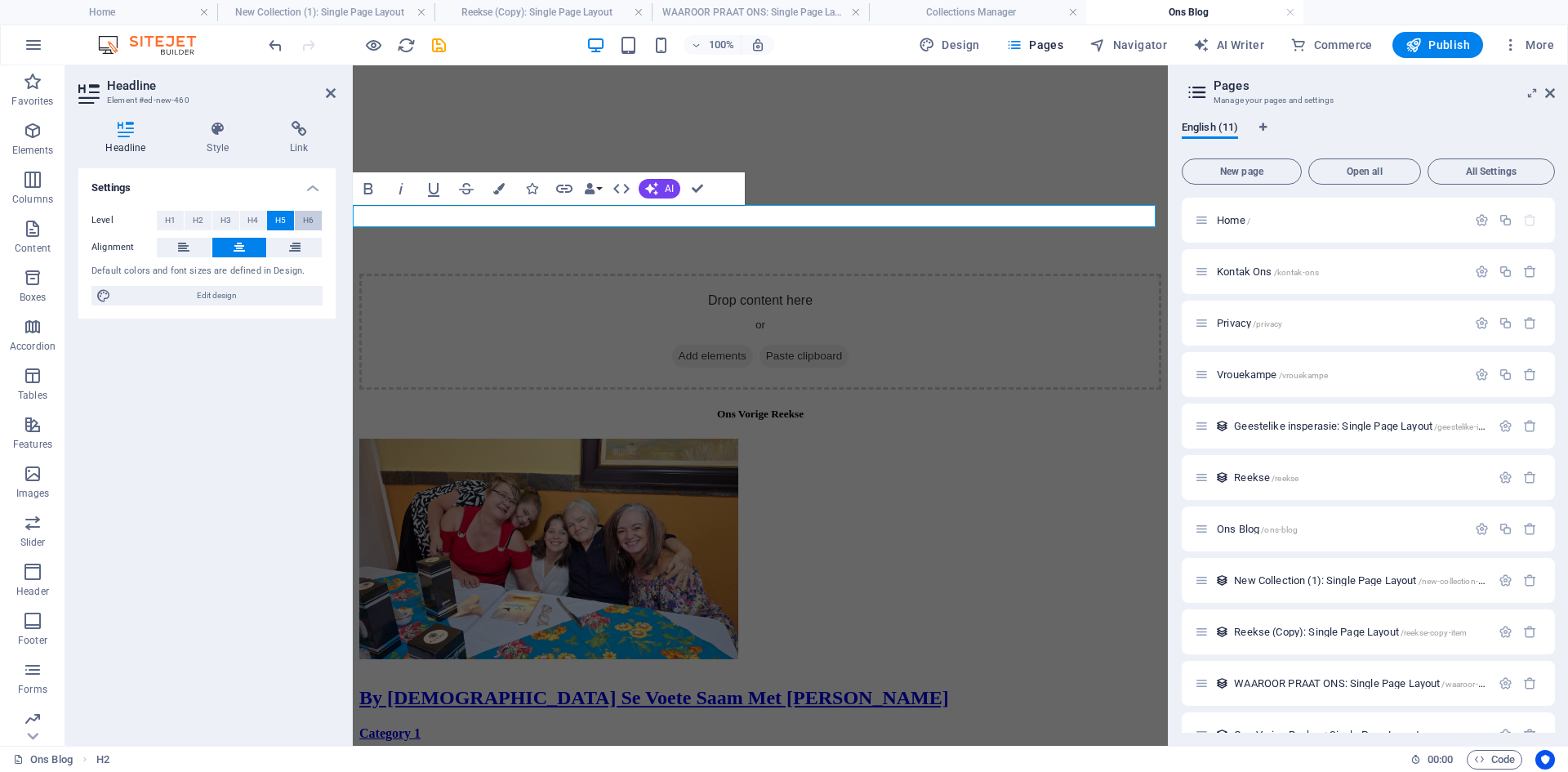
click at [302, 222] on button "H6" at bounding box center [308, 221] width 27 height 20
click at [190, 219] on button "H2" at bounding box center [198, 221] width 27 height 20
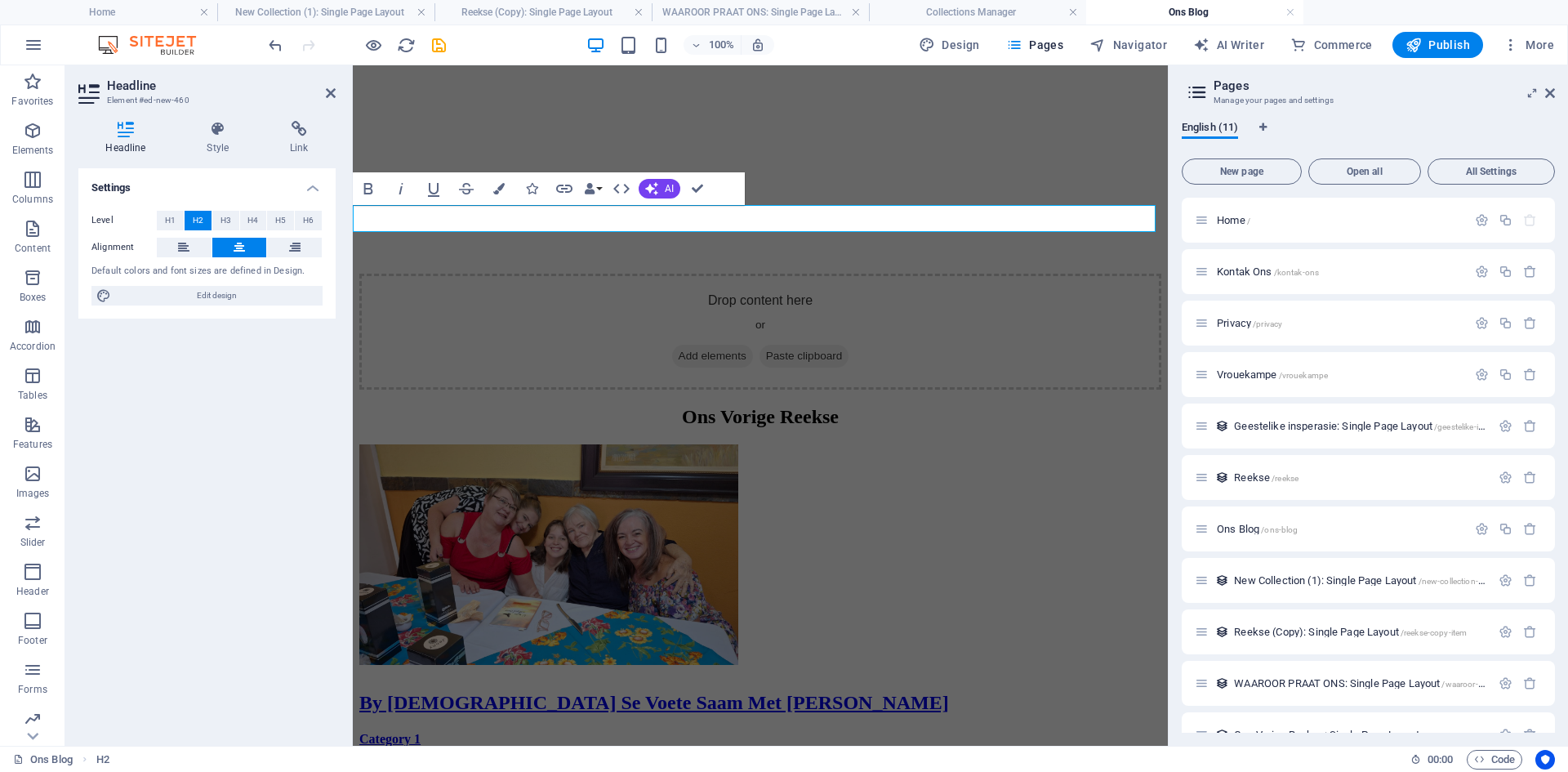
click at [220, 429] on div "Settings Level H1 H2 H3 H4 H5 H6 Alignment Default colors and font sizes are de…" at bounding box center [207, 450] width 257 height 564
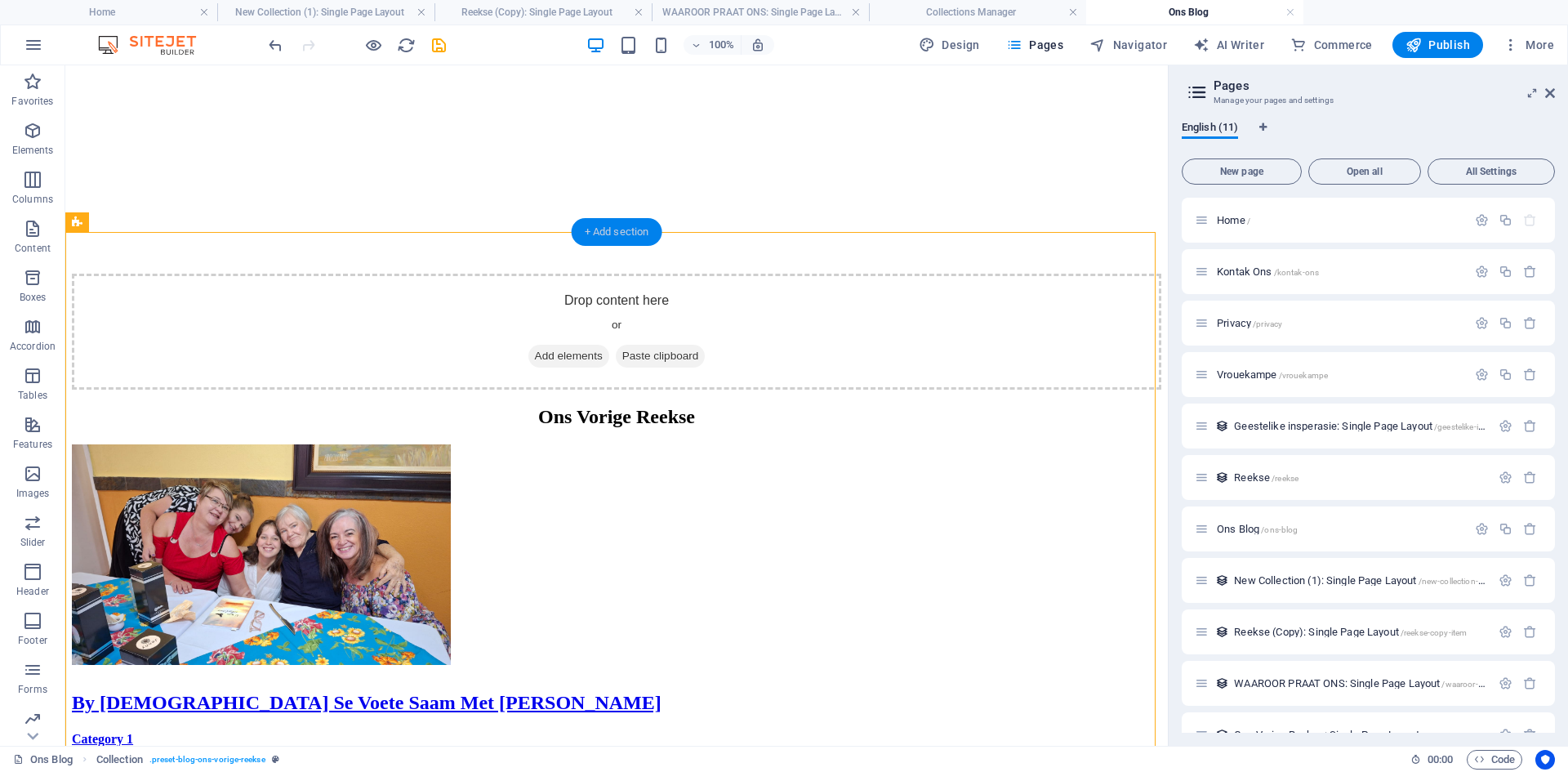
click at [599, 235] on div "+ Add section" at bounding box center [616, 232] width 91 height 27
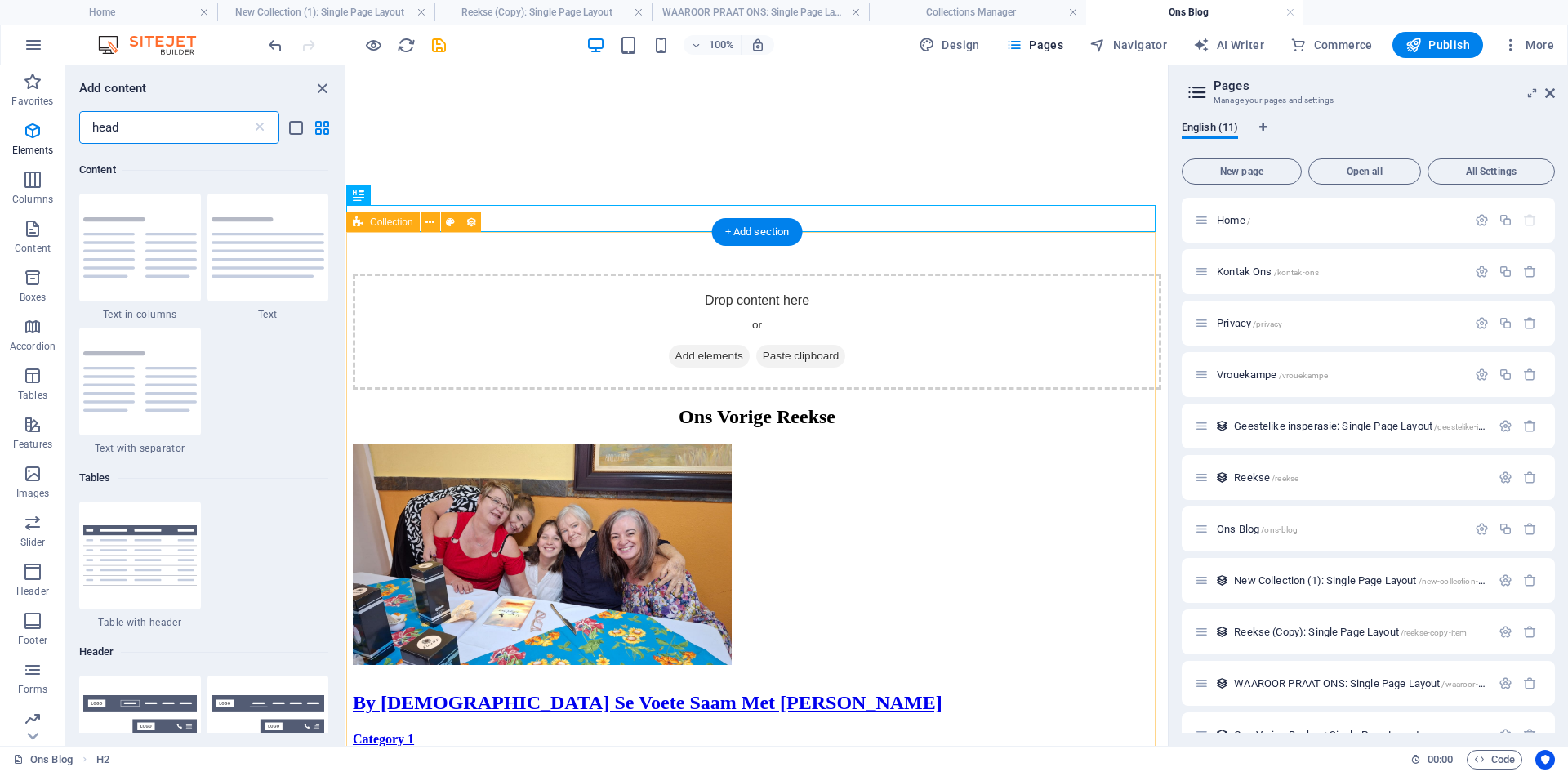
scroll to position [299, 0]
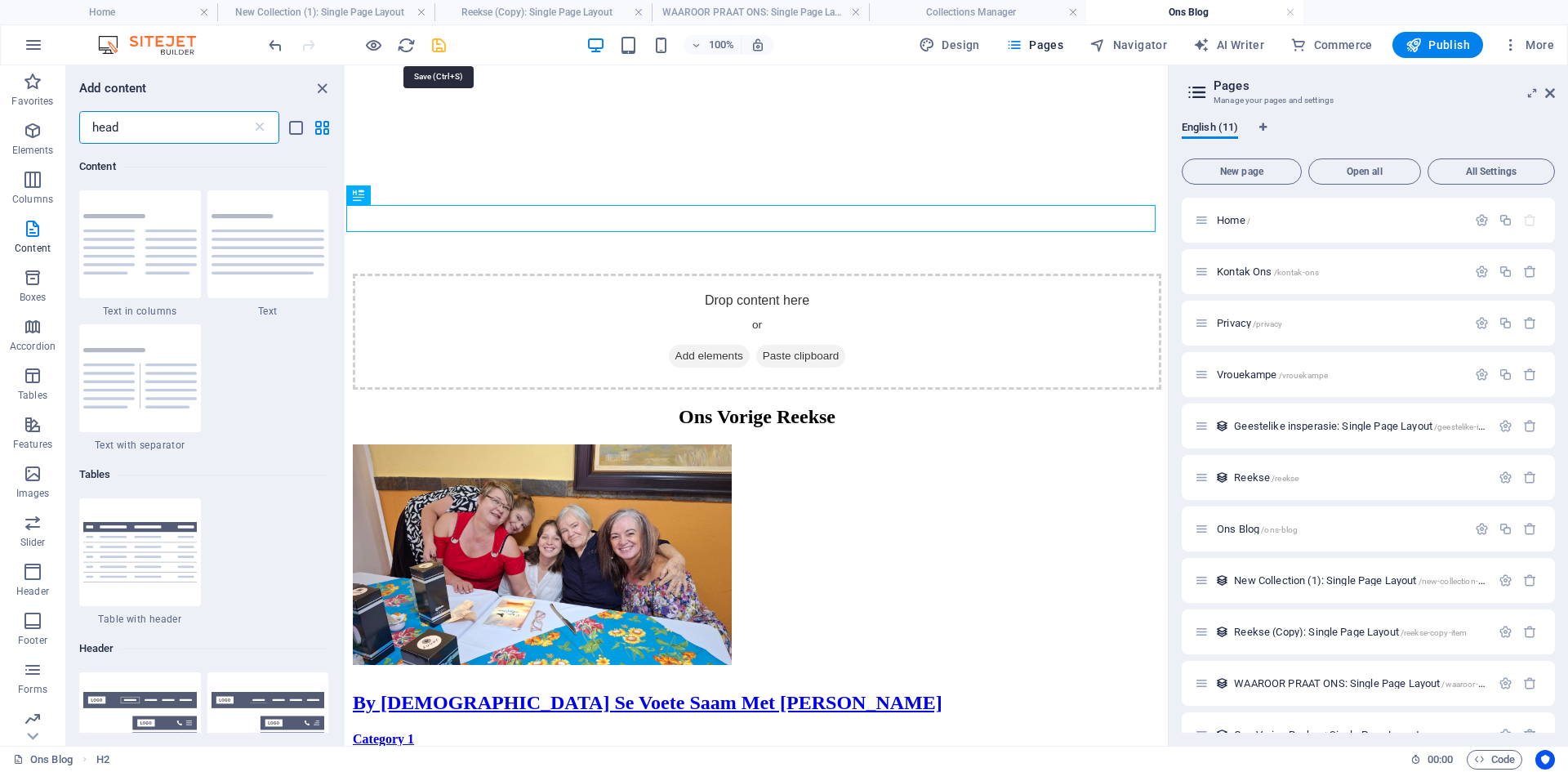
click at [438, 42] on icon "save" at bounding box center [439, 45] width 19 height 19
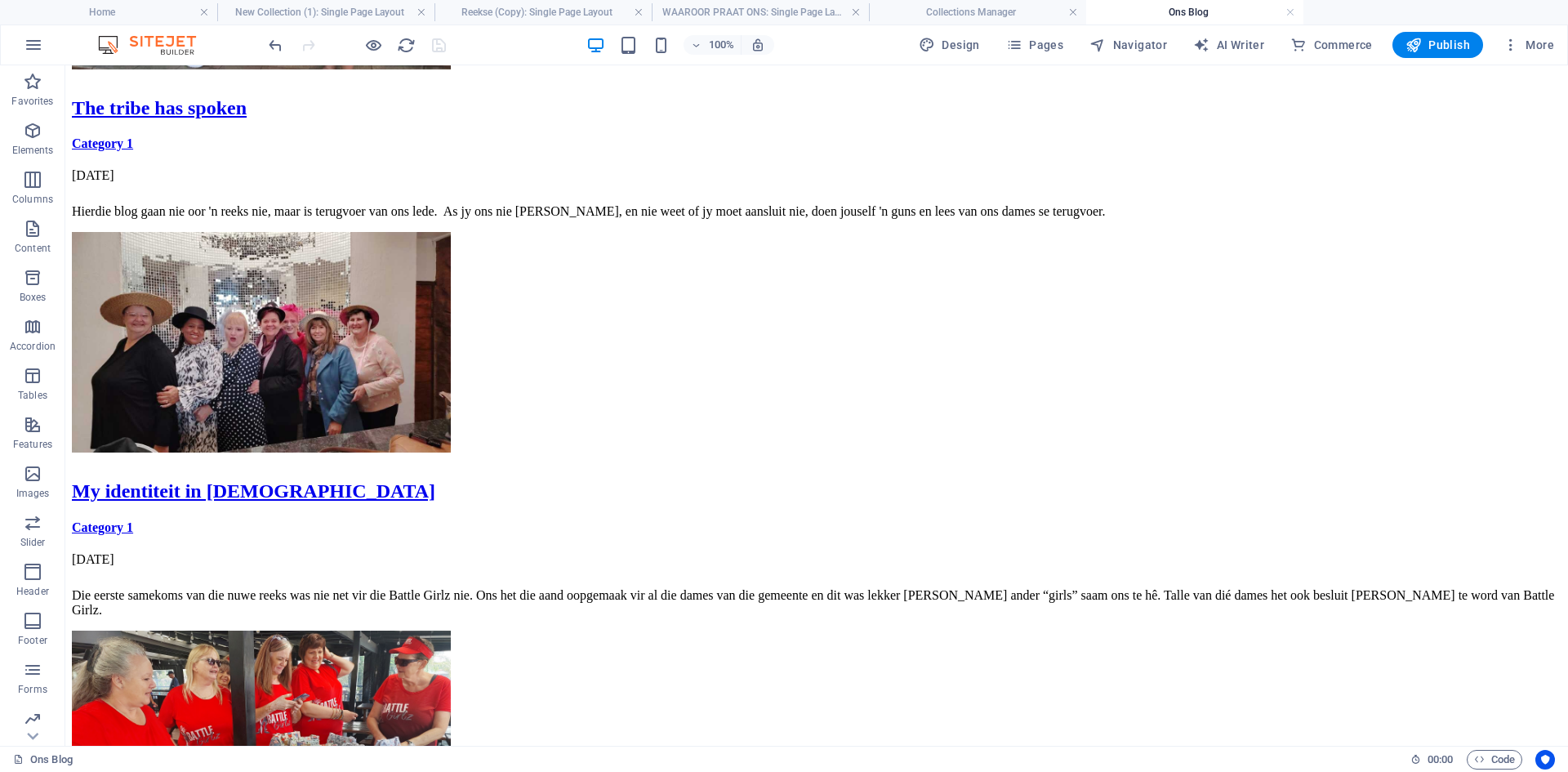
scroll to position [1200, 0]
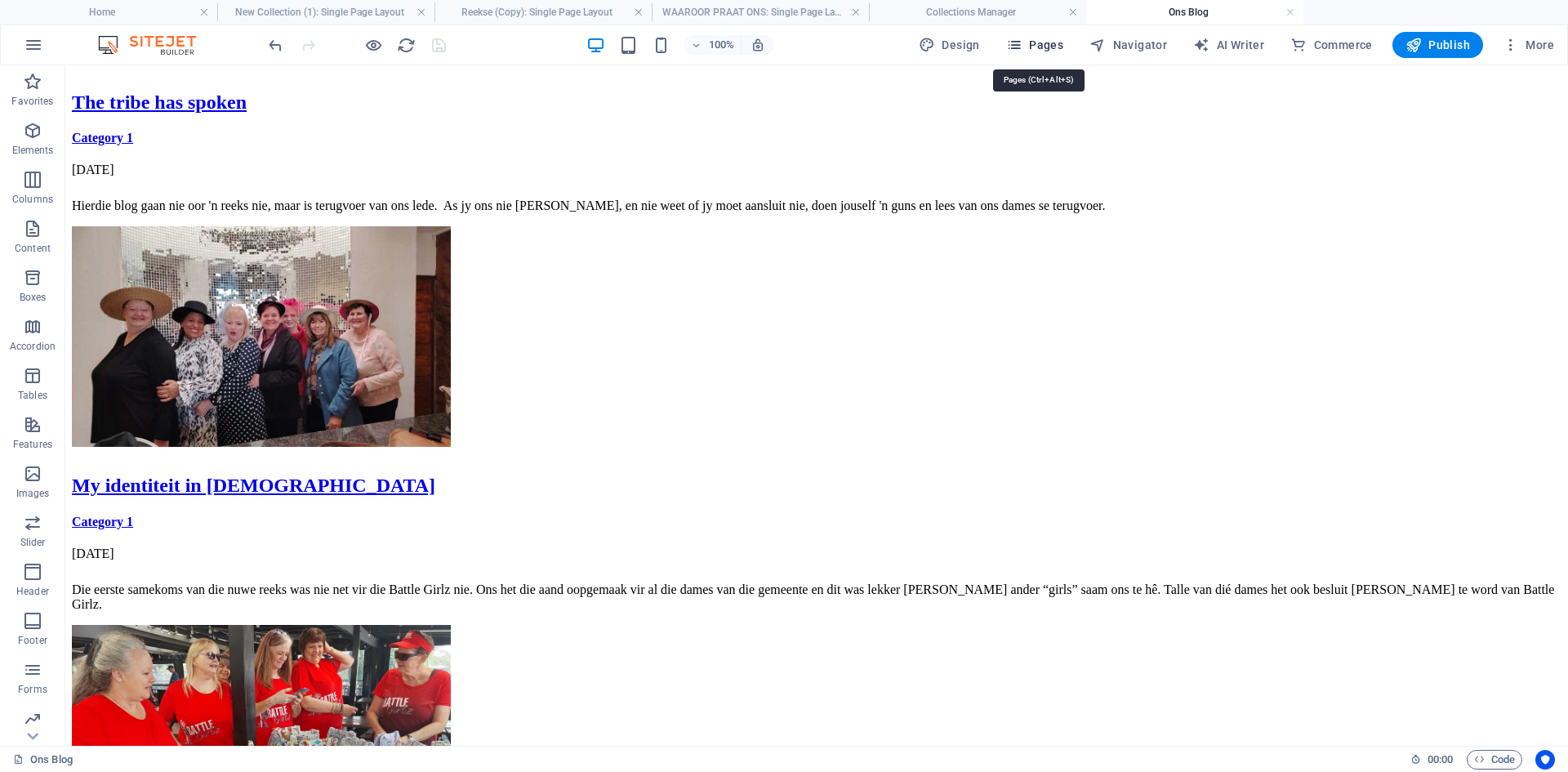
click at [1022, 45] on icon "button" at bounding box center [1014, 45] width 17 height 17
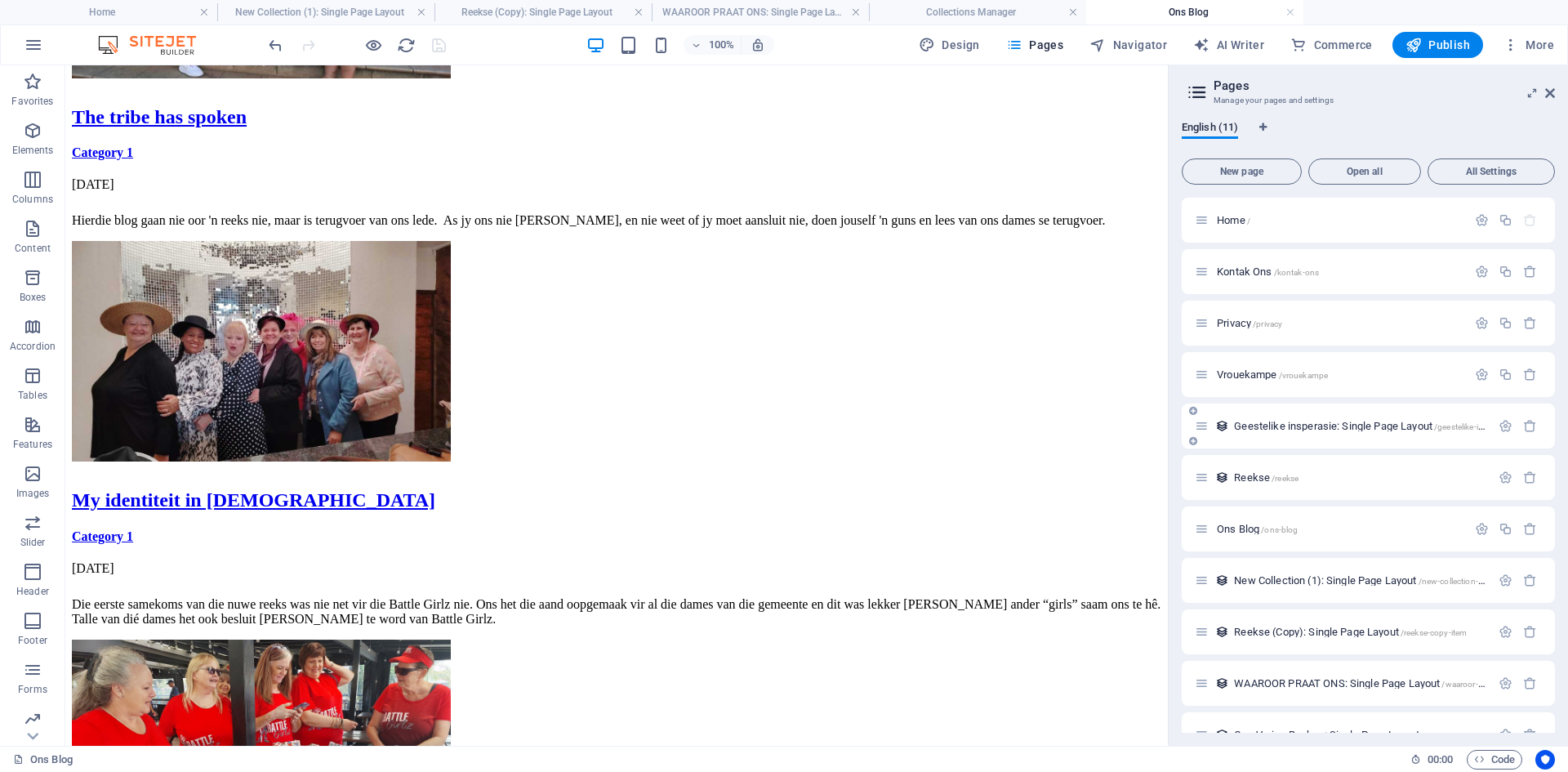
click at [1265, 430] on span "Geestelike insperasie: Single Page Layout /geestelike-insperasie-single-page-la…" at bounding box center [1409, 425] width 350 height 12
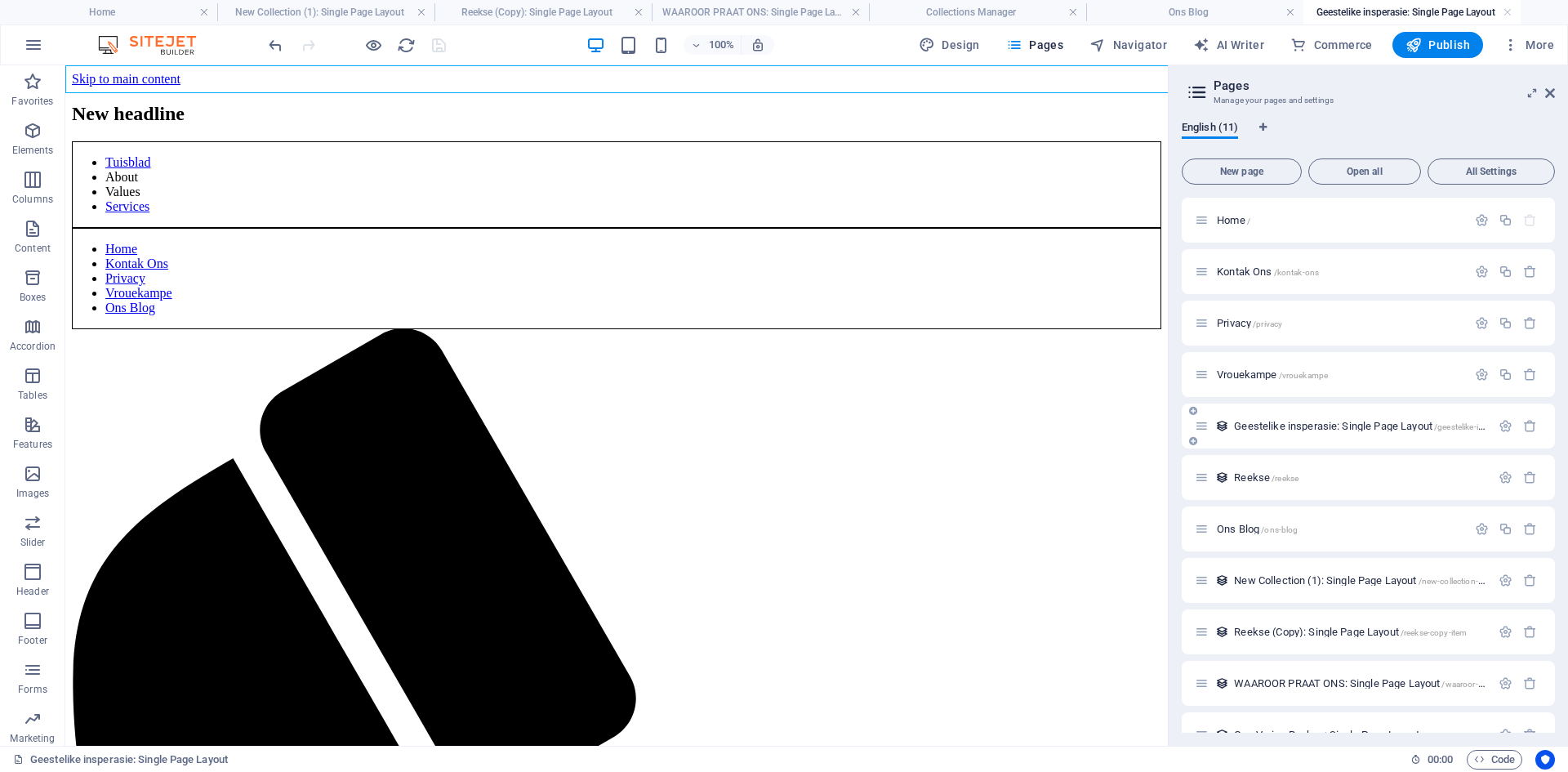
scroll to position [0, 0]
select select "686dd86e4c5dfb93ee00bc5a"
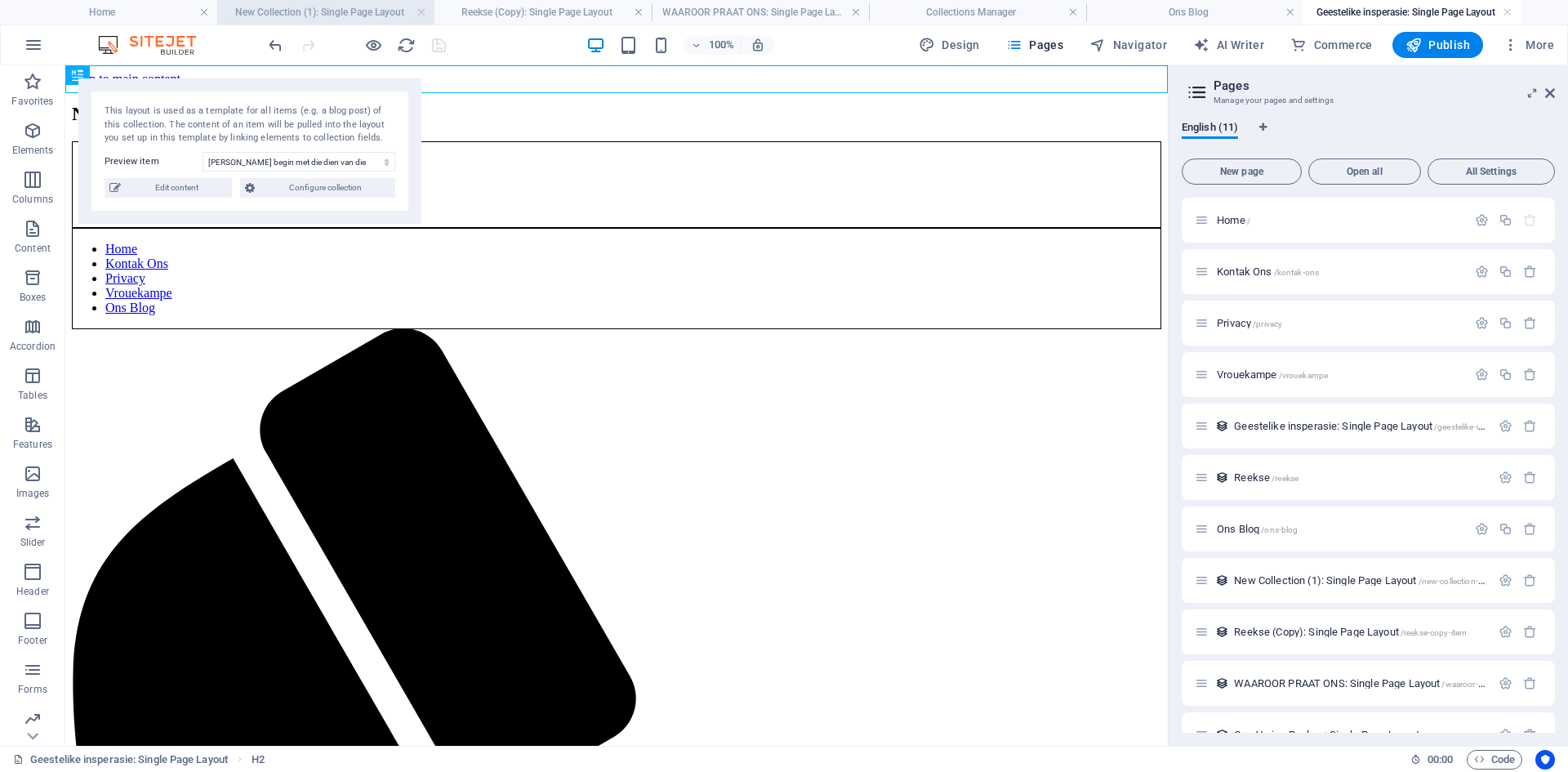
click at [287, 13] on h4 "New Collection (1): Single Page Layout" at bounding box center [326, 12] width 218 height 18
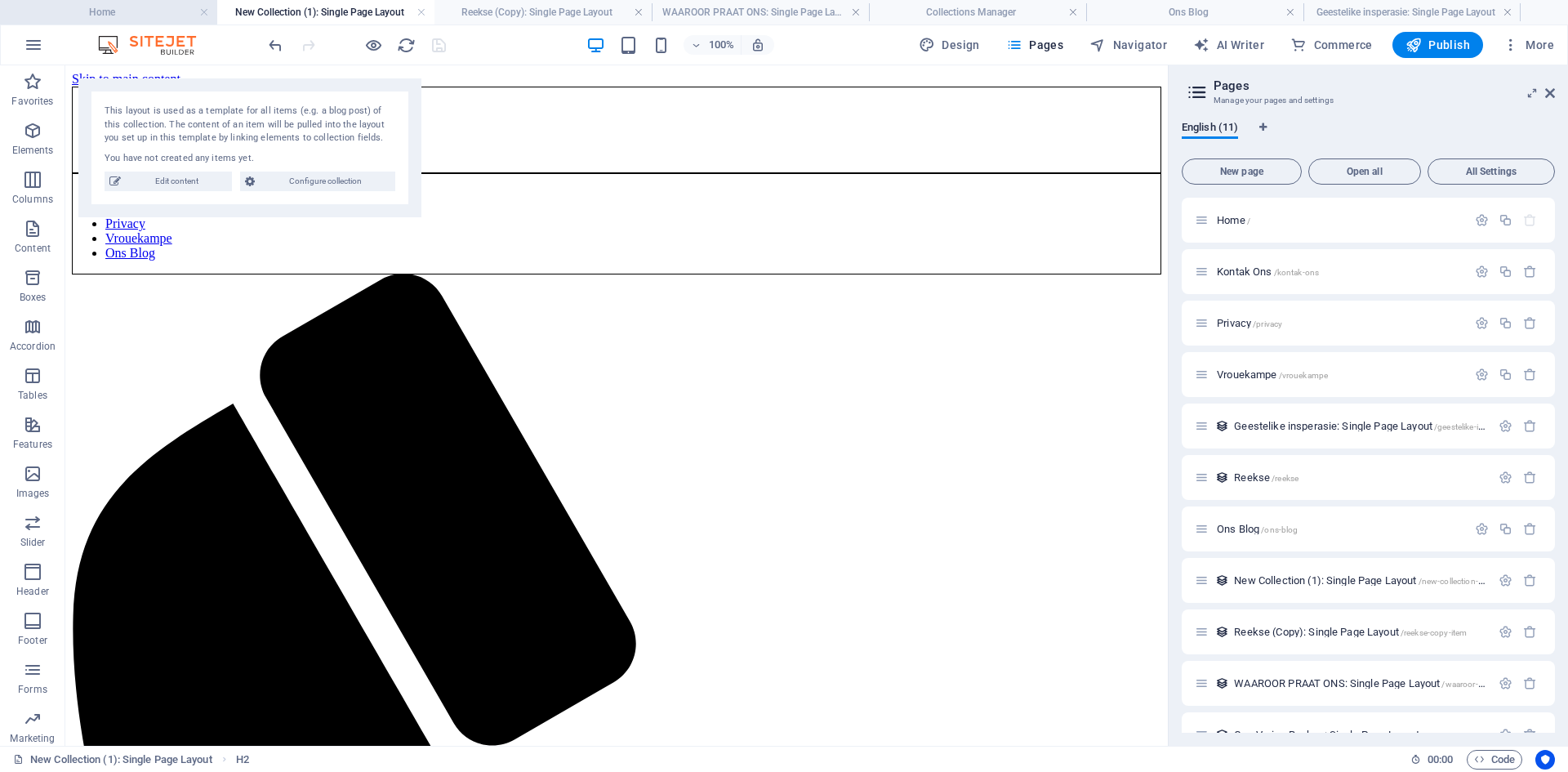
click at [162, 9] on h4 "Home" at bounding box center [109, 12] width 218 height 18
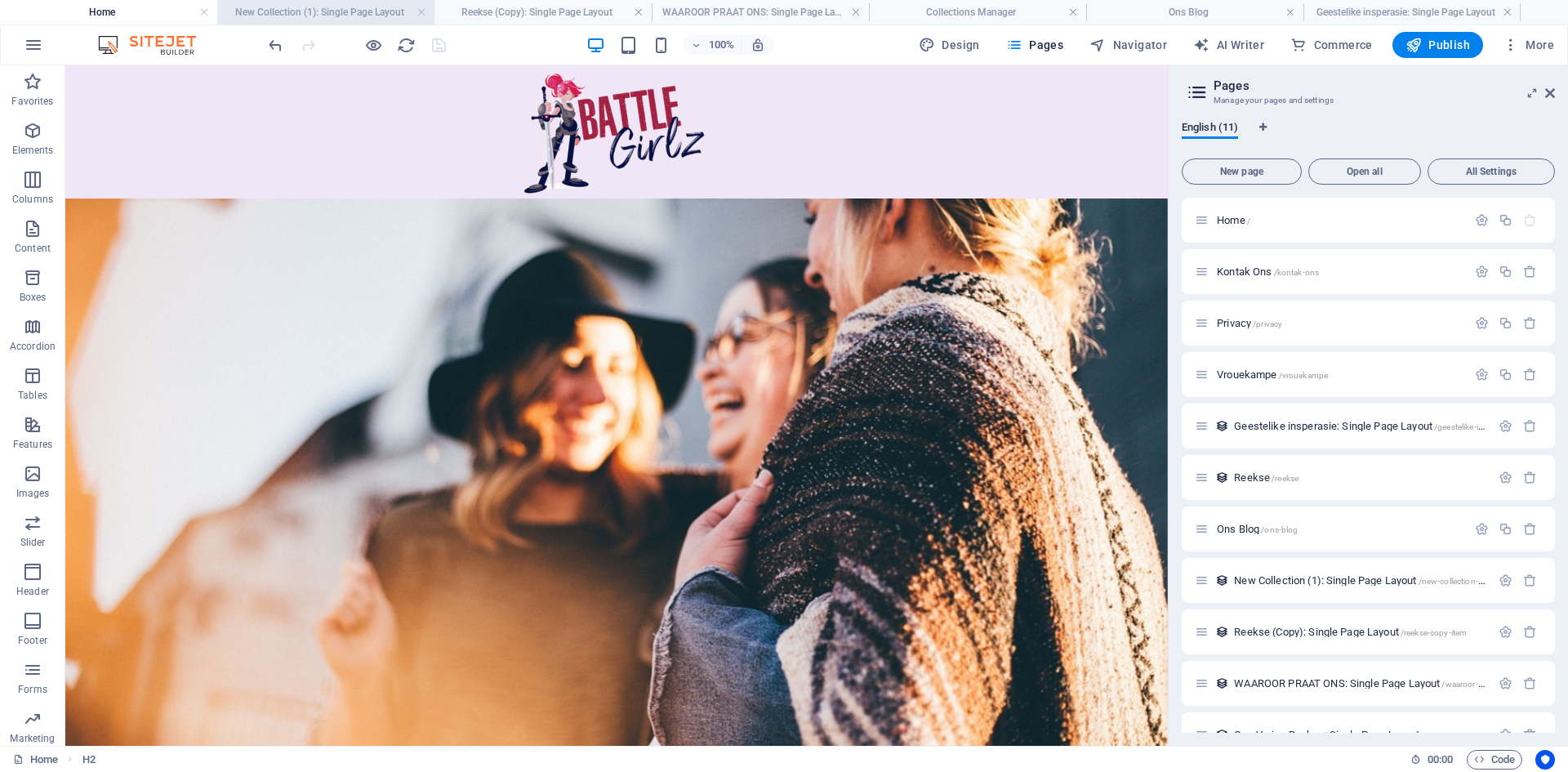
click at [269, 7] on h4 "New Collection (1): Single Page Layout" at bounding box center [326, 12] width 218 height 18
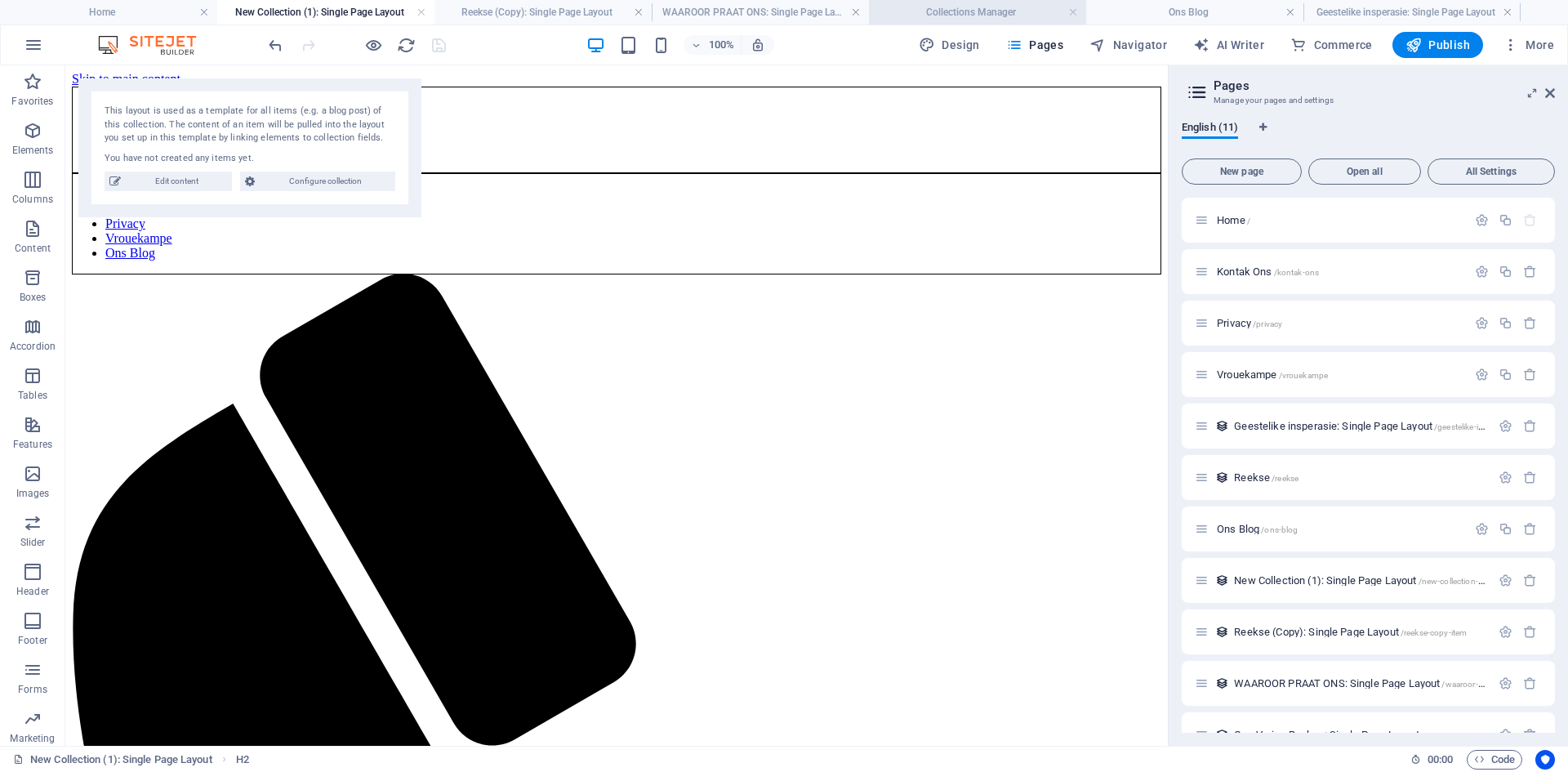
click at [901, 17] on h4 "Collections Manager" at bounding box center [978, 12] width 218 height 18
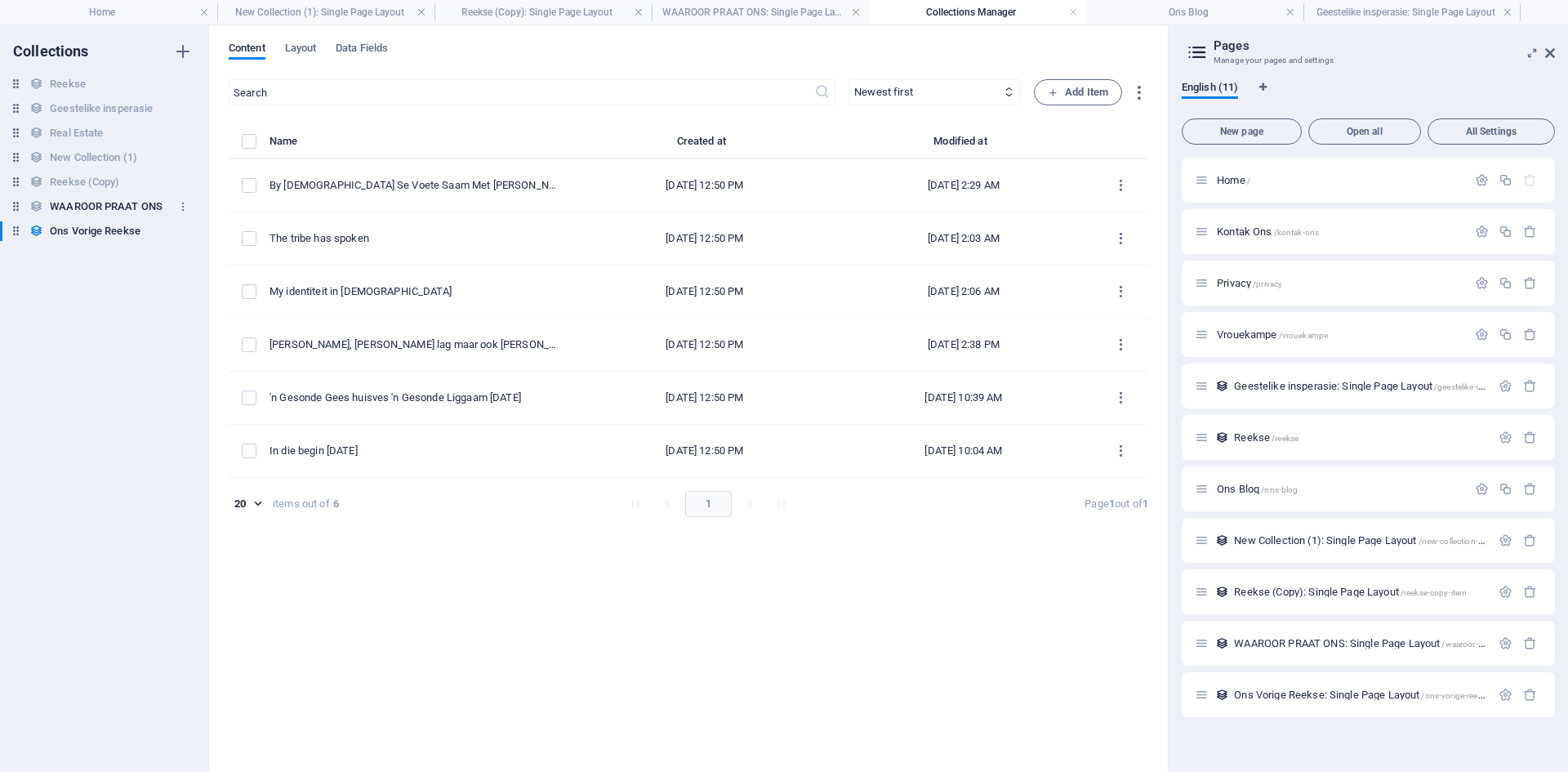
click at [98, 200] on h6 "WAAROOR PRAAT ONS" at bounding box center [106, 207] width 113 height 20
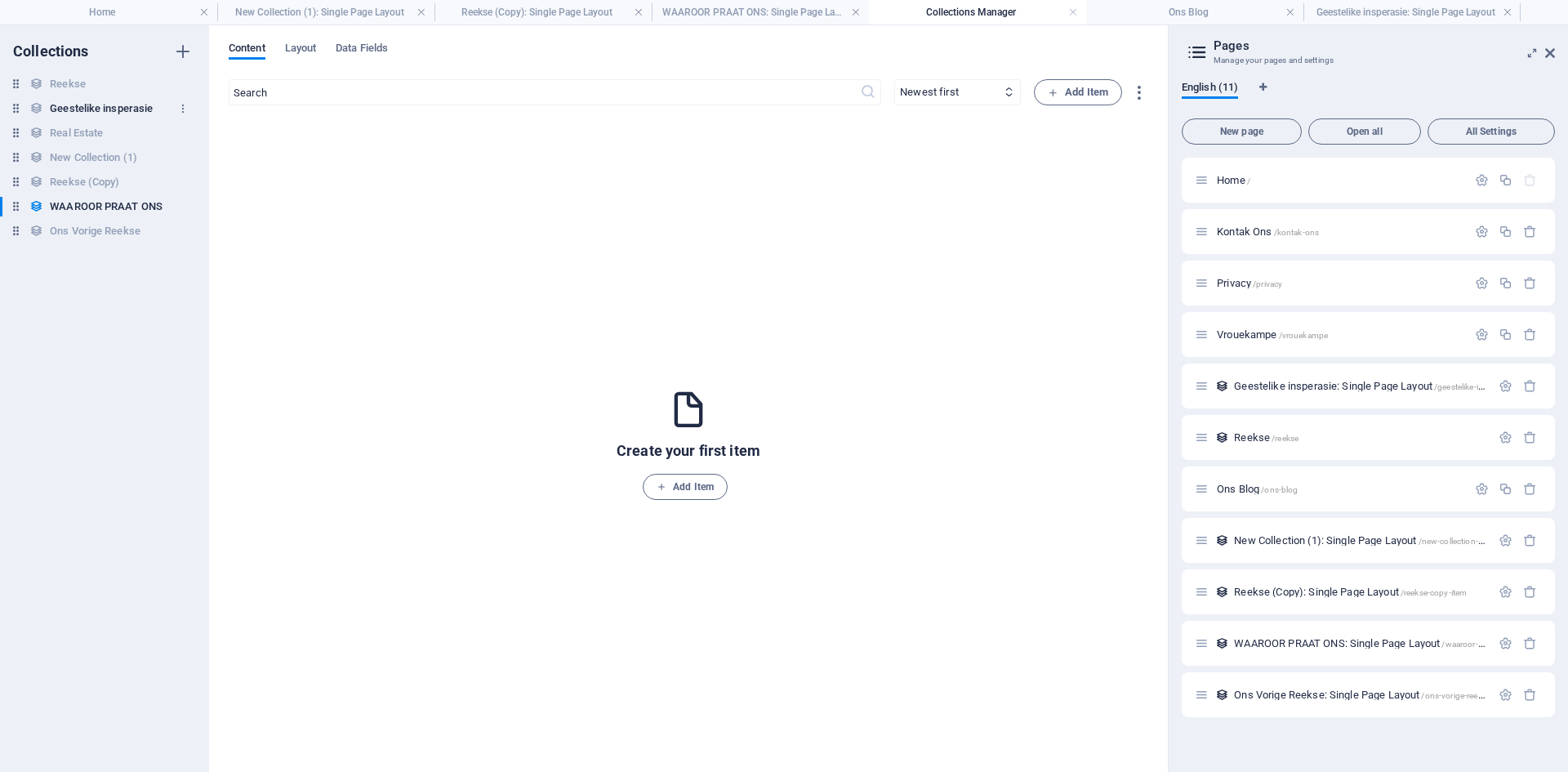
click at [84, 107] on h6 "Geestelike insperasie" at bounding box center [101, 109] width 103 height 20
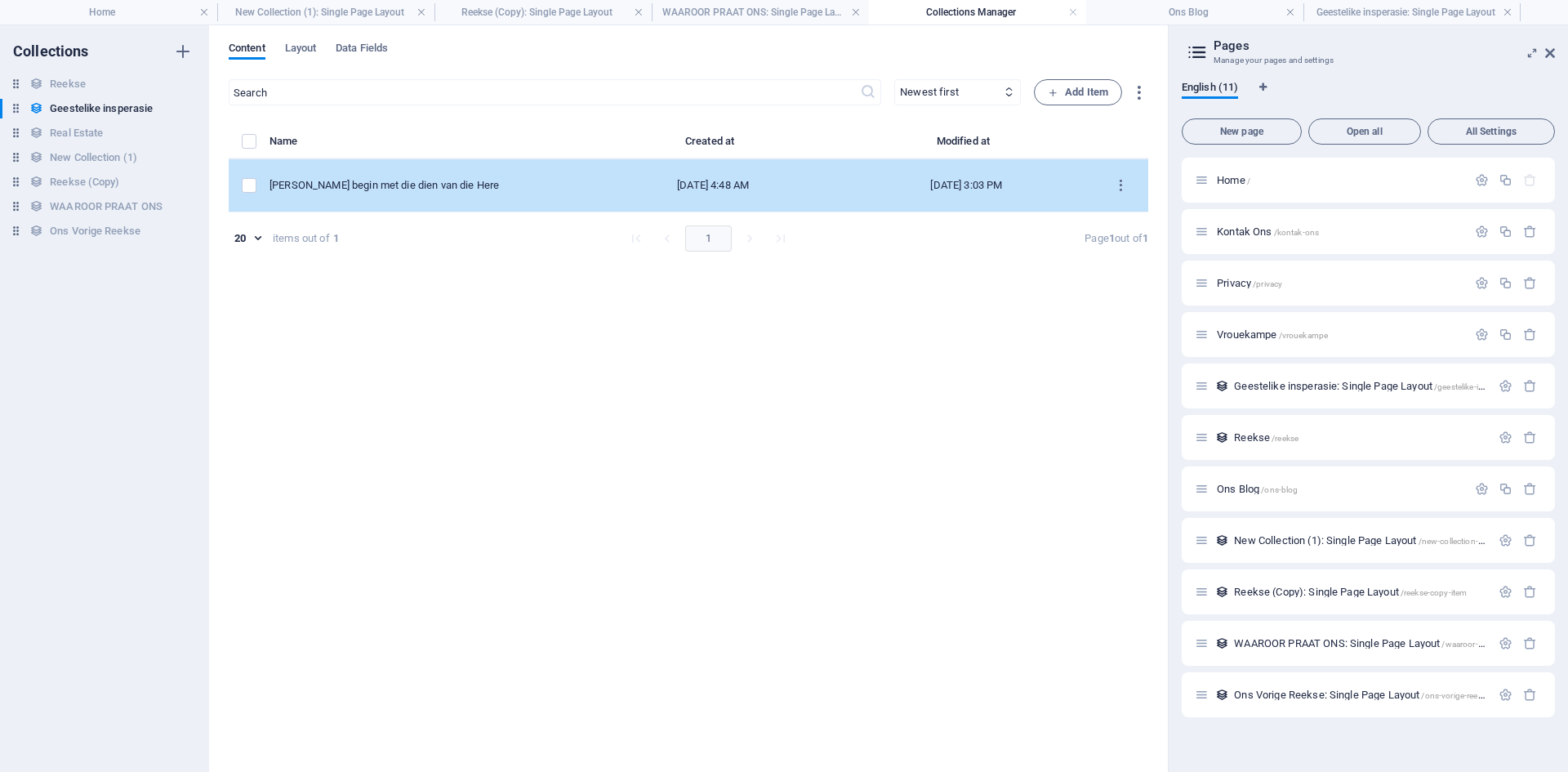
click at [376, 176] on td "[PERSON_NAME] begin met die dien van die Here" at bounding box center [428, 186] width 317 height 53
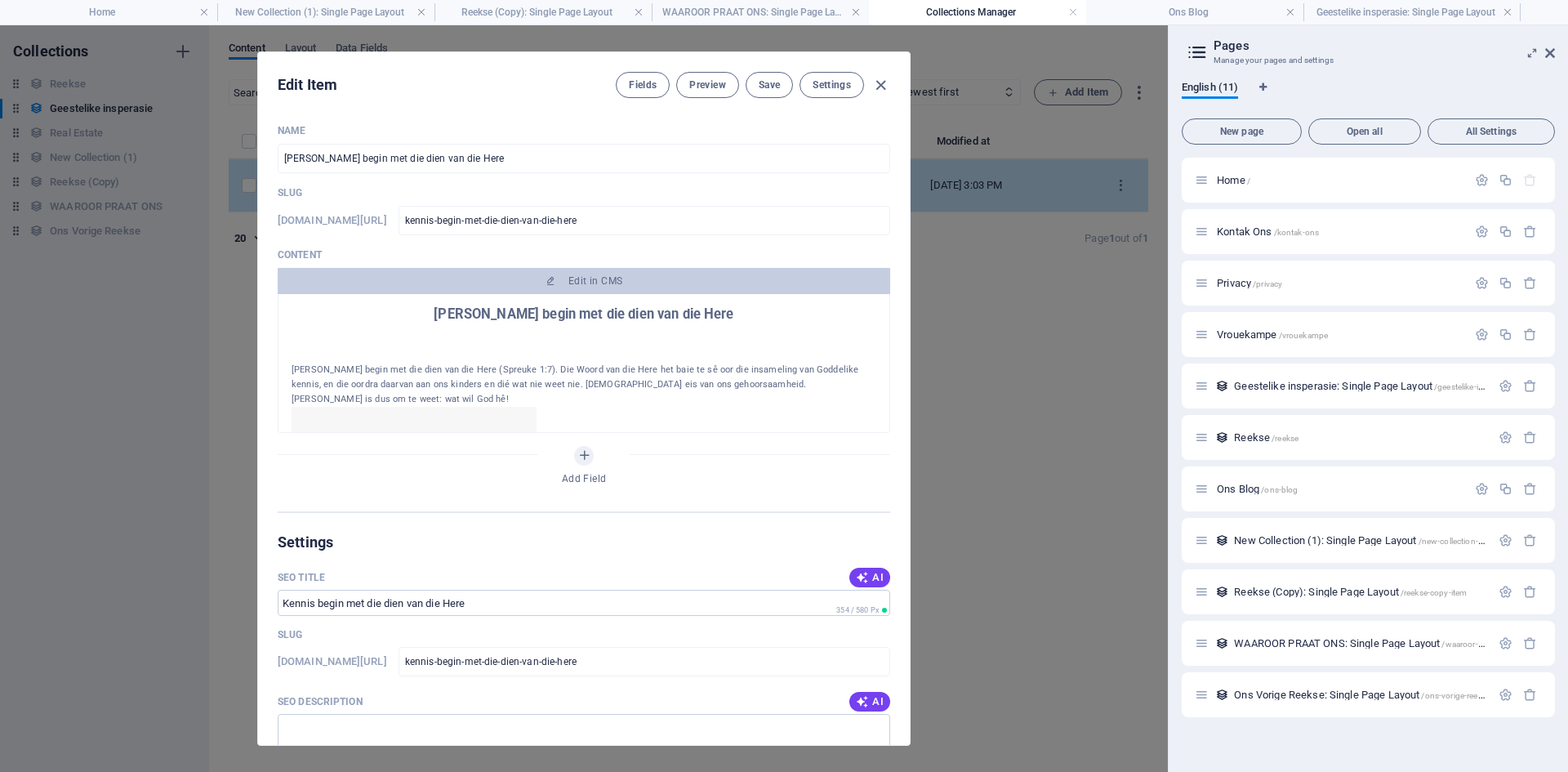
click at [376, 176] on div "Name [PERSON_NAME] begin met die dien van die Here ​ Slug [DOMAIN_NAME][URL] ke…" at bounding box center [583, 317] width 612 height 387
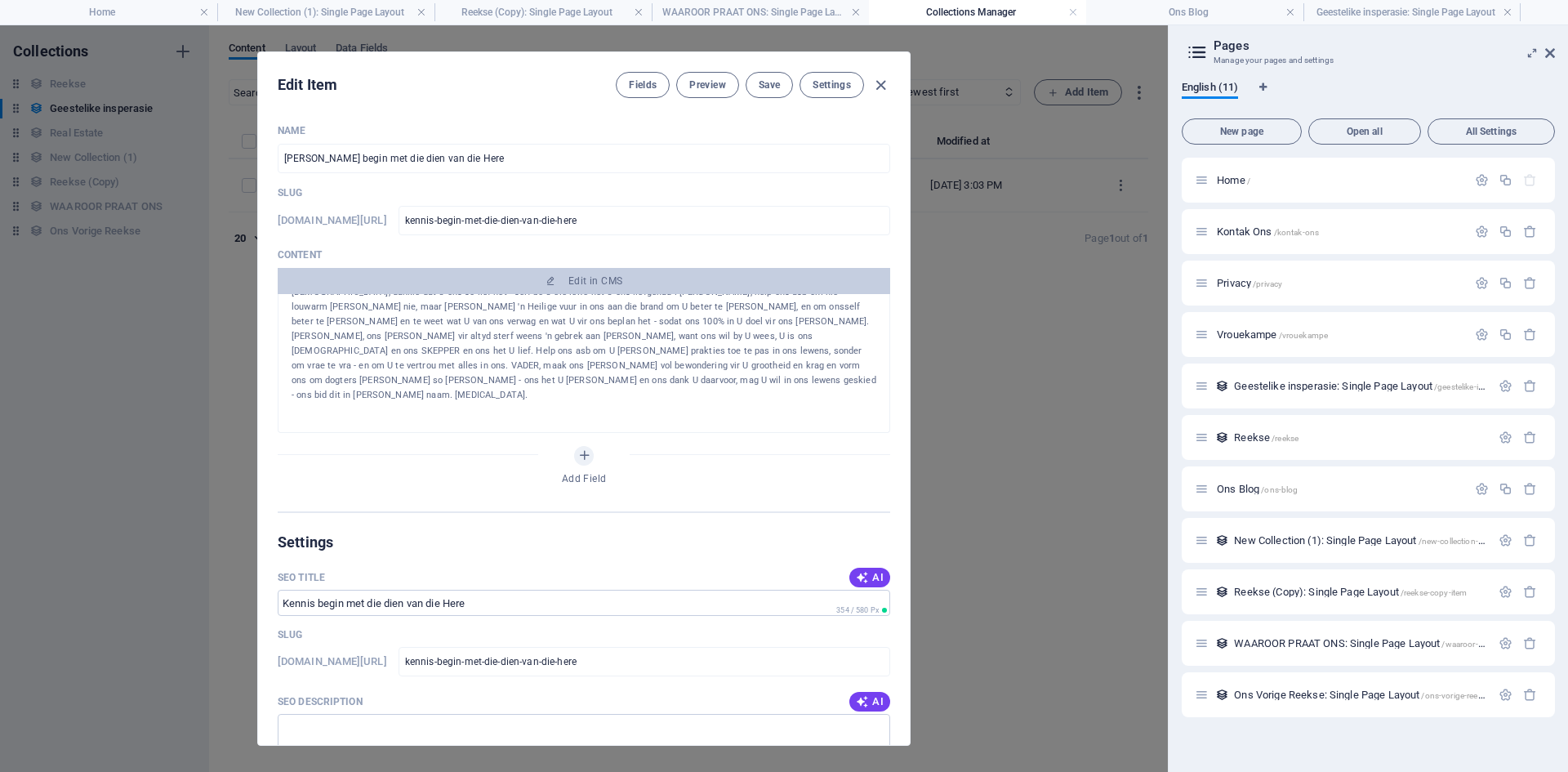
scroll to position [947, 0]
click at [558, 450] on h2 "Iets oor die skrywer van die blog: [PERSON_NAME] (SteynQ)" at bounding box center [584, 457] width 585 height 15
click at [619, 450] on h2 "Iets oor die skrywer van die blog: [PERSON_NAME] (SteynQ)" at bounding box center [584, 457] width 585 height 15
click at [614, 450] on h2 "Iets oor die skrywer van die blog: [PERSON_NAME] (SteynQ)" at bounding box center [584, 457] width 585 height 15
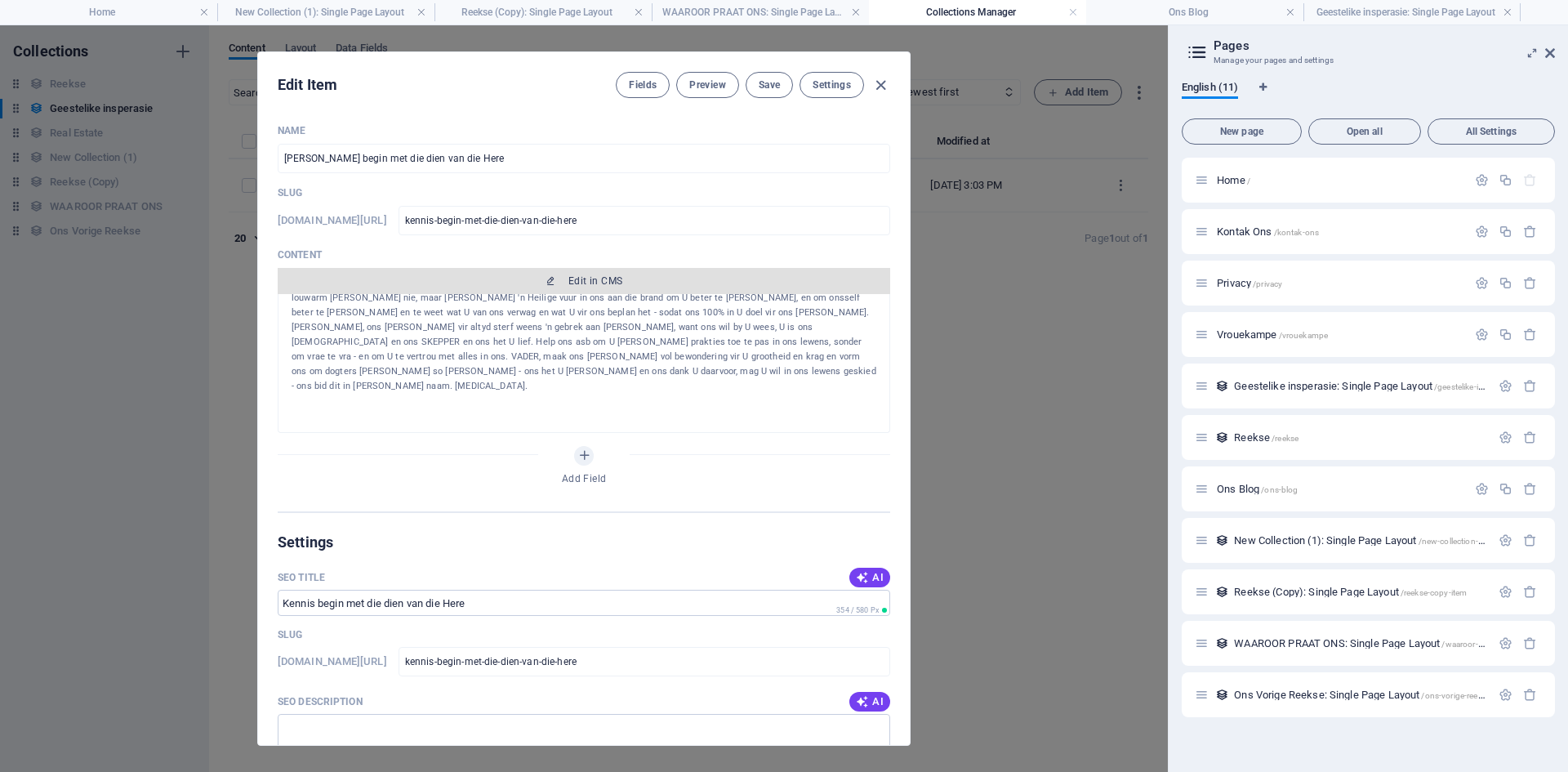
click at [593, 273] on button "Edit in CMS" at bounding box center [583, 281] width 612 height 26
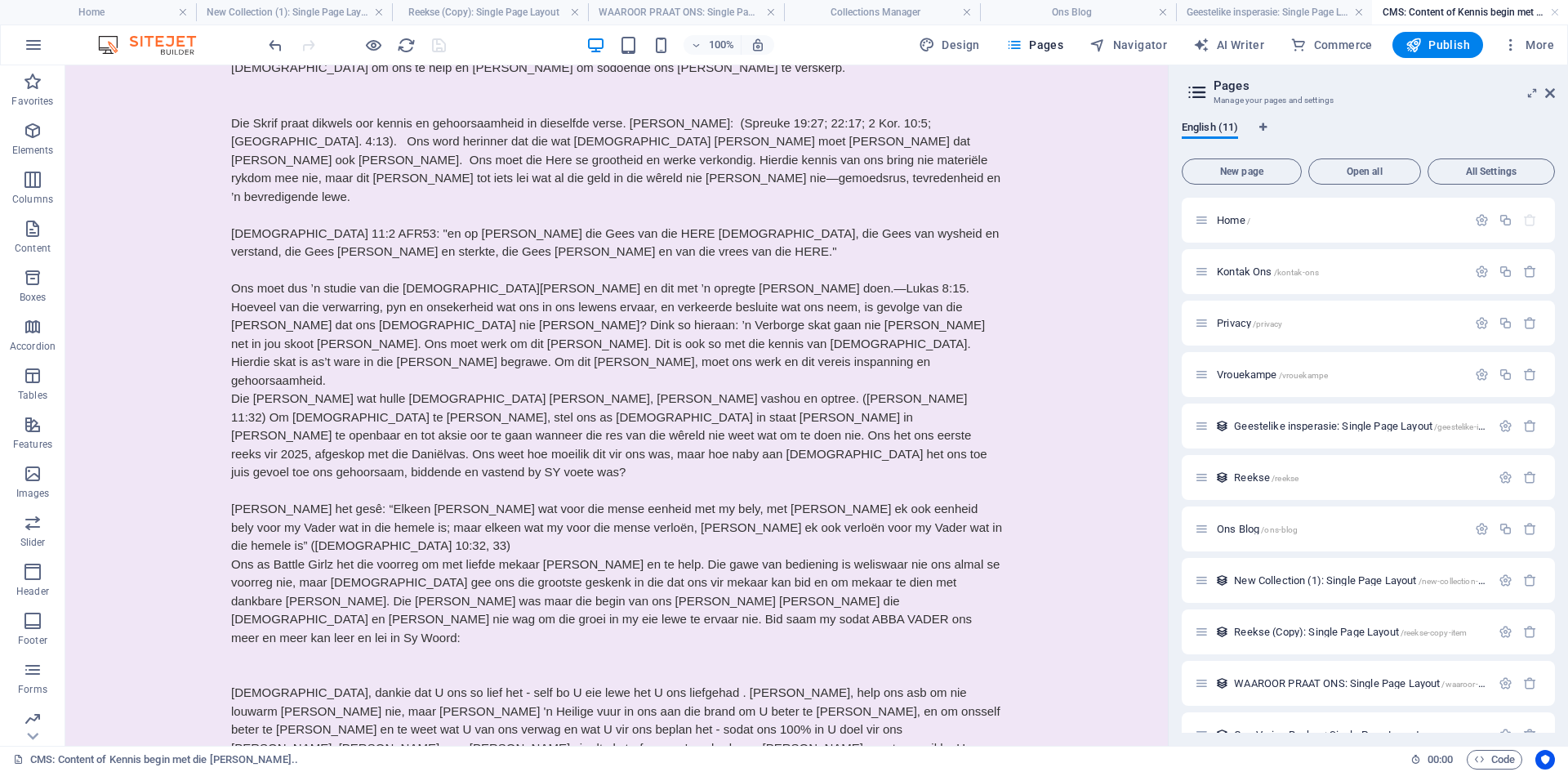
scroll to position [1012, 0]
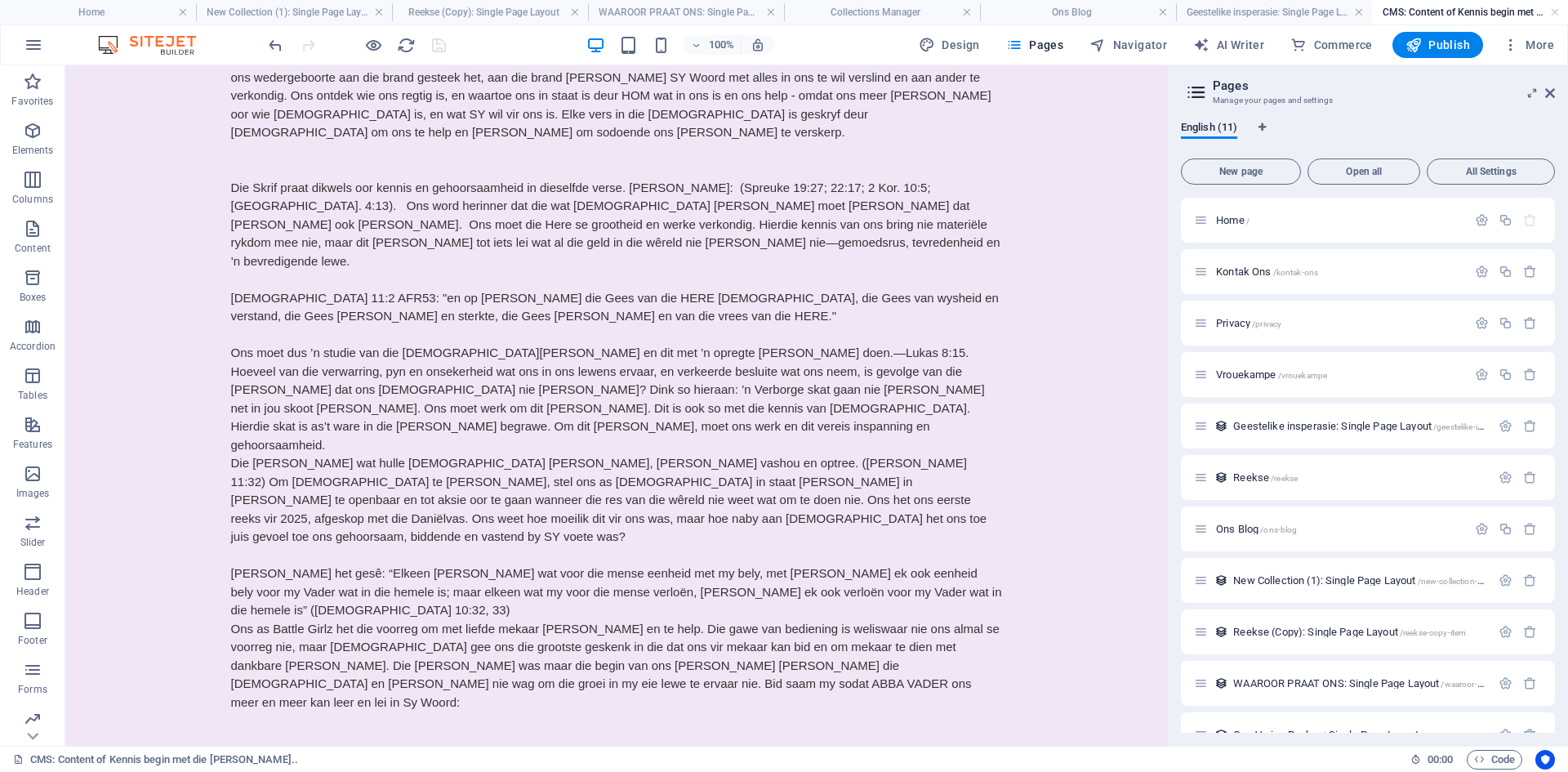
drag, startPoint x: 1169, startPoint y: 509, endPoint x: 1163, endPoint y: 358, distance: 151.1
click at [1163, 358] on div "Home New Collection (1): Single Page Layout Reekse (Copy): Single Page Layout W…" at bounding box center [784, 406] width 1568 height 681
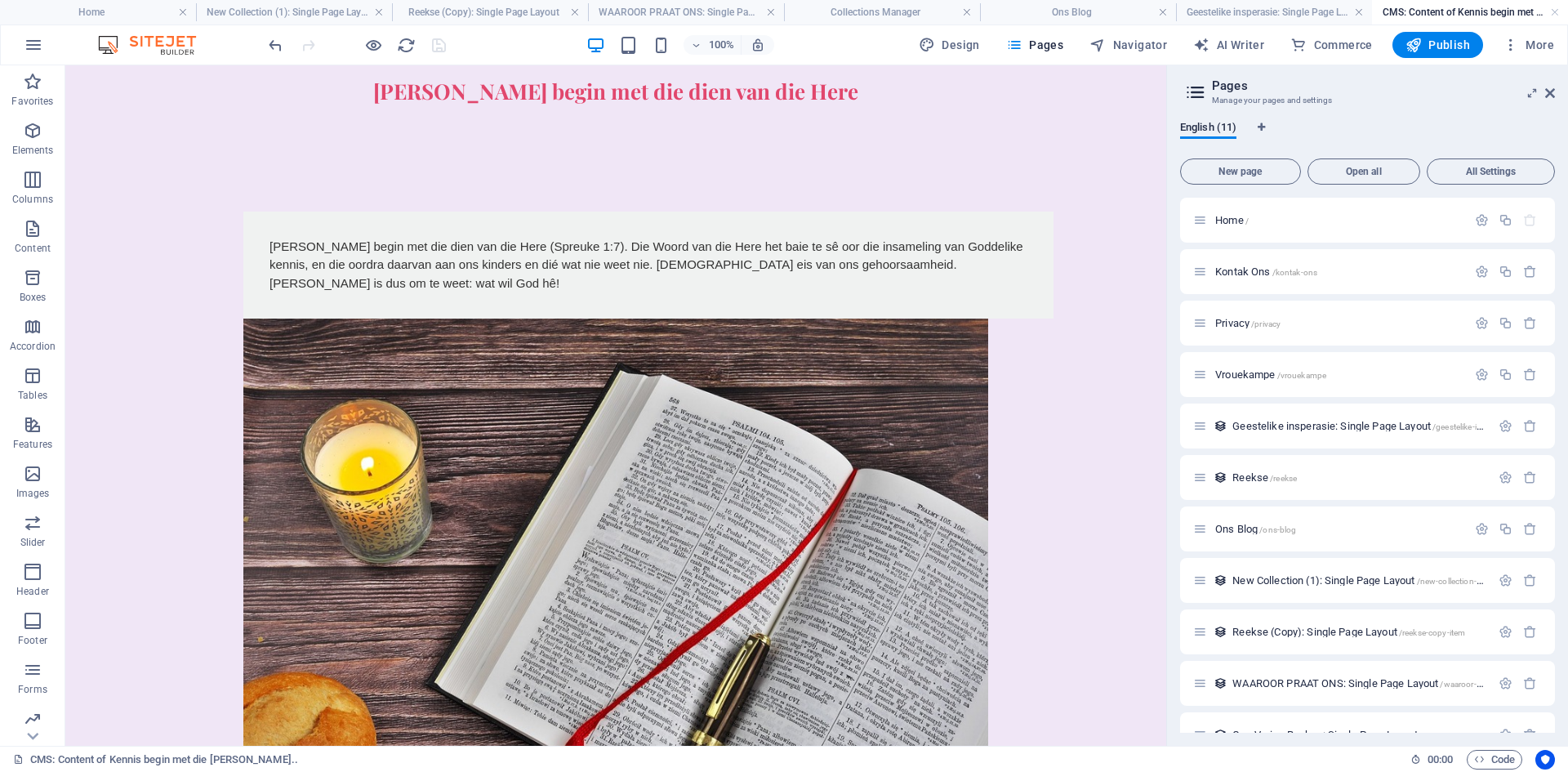
scroll to position [34, 0]
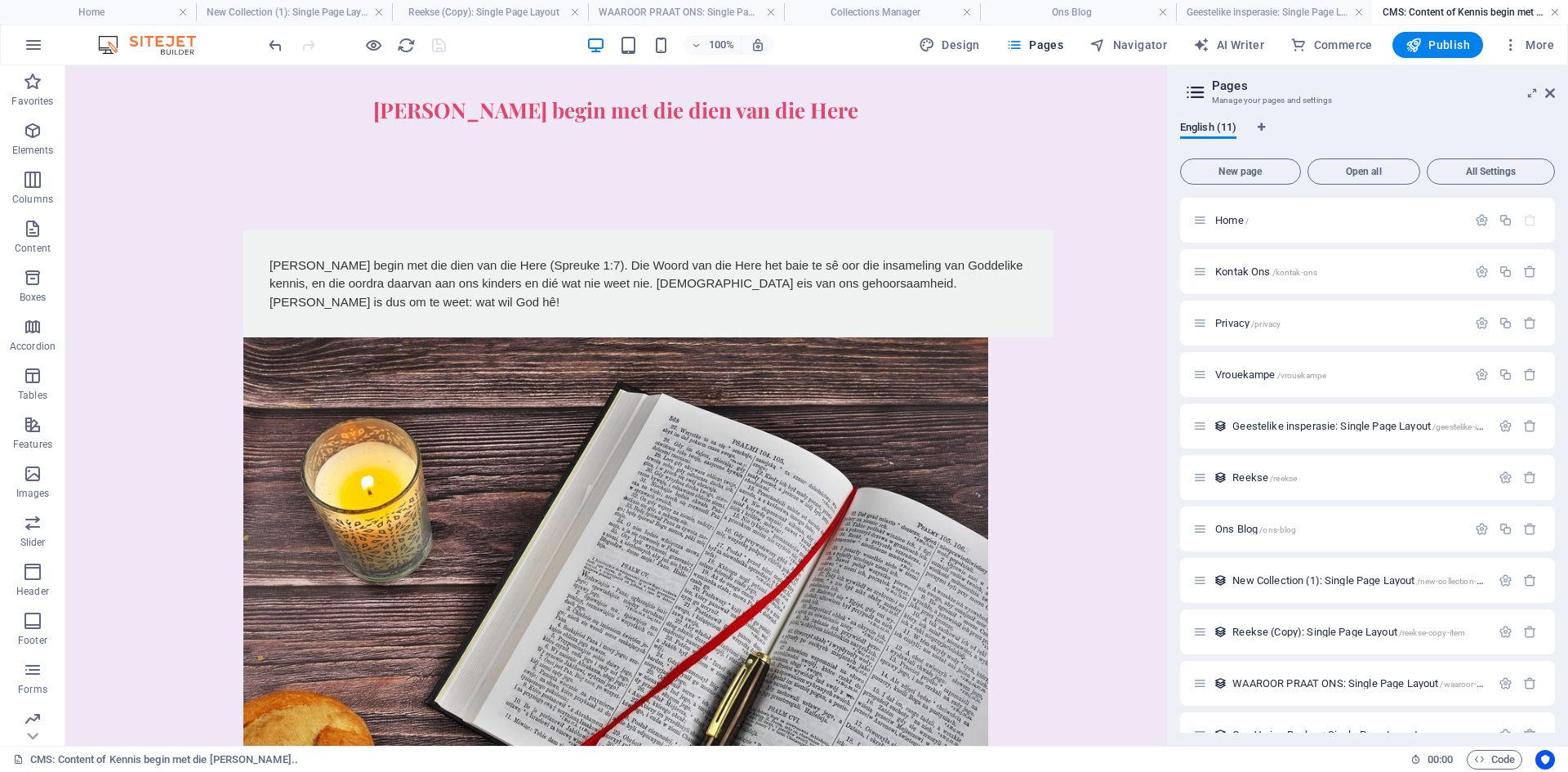
click at [1552, 12] on link at bounding box center [1555, 12] width 10 height 16
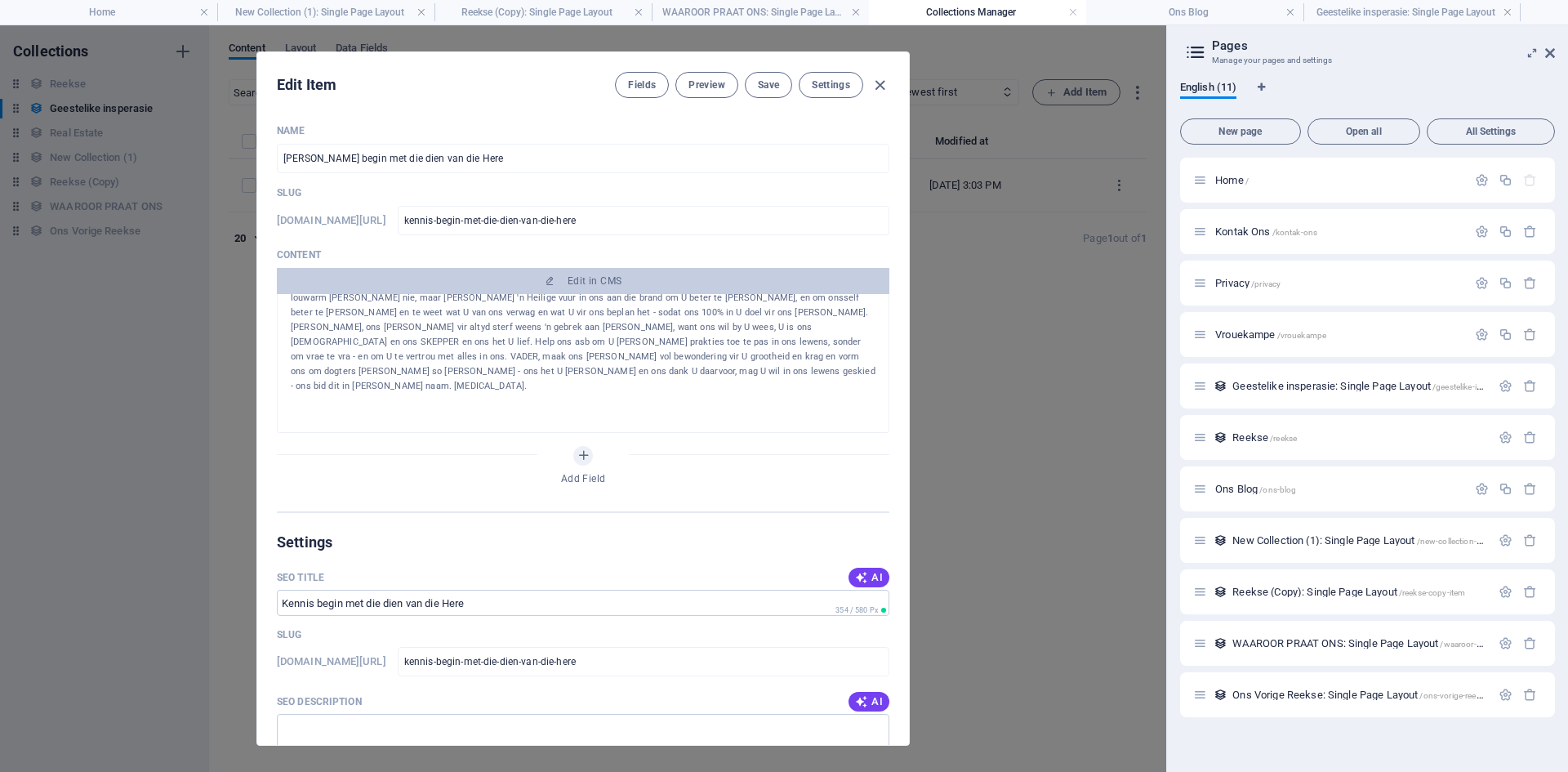
drag, startPoint x: 909, startPoint y: 376, endPoint x: 904, endPoint y: 471, distance: 95.1
click at [904, 471] on div "Edit Item Fields Preview Save Settings Name [PERSON_NAME] begin met die dien va…" at bounding box center [583, 399] width 654 height 695
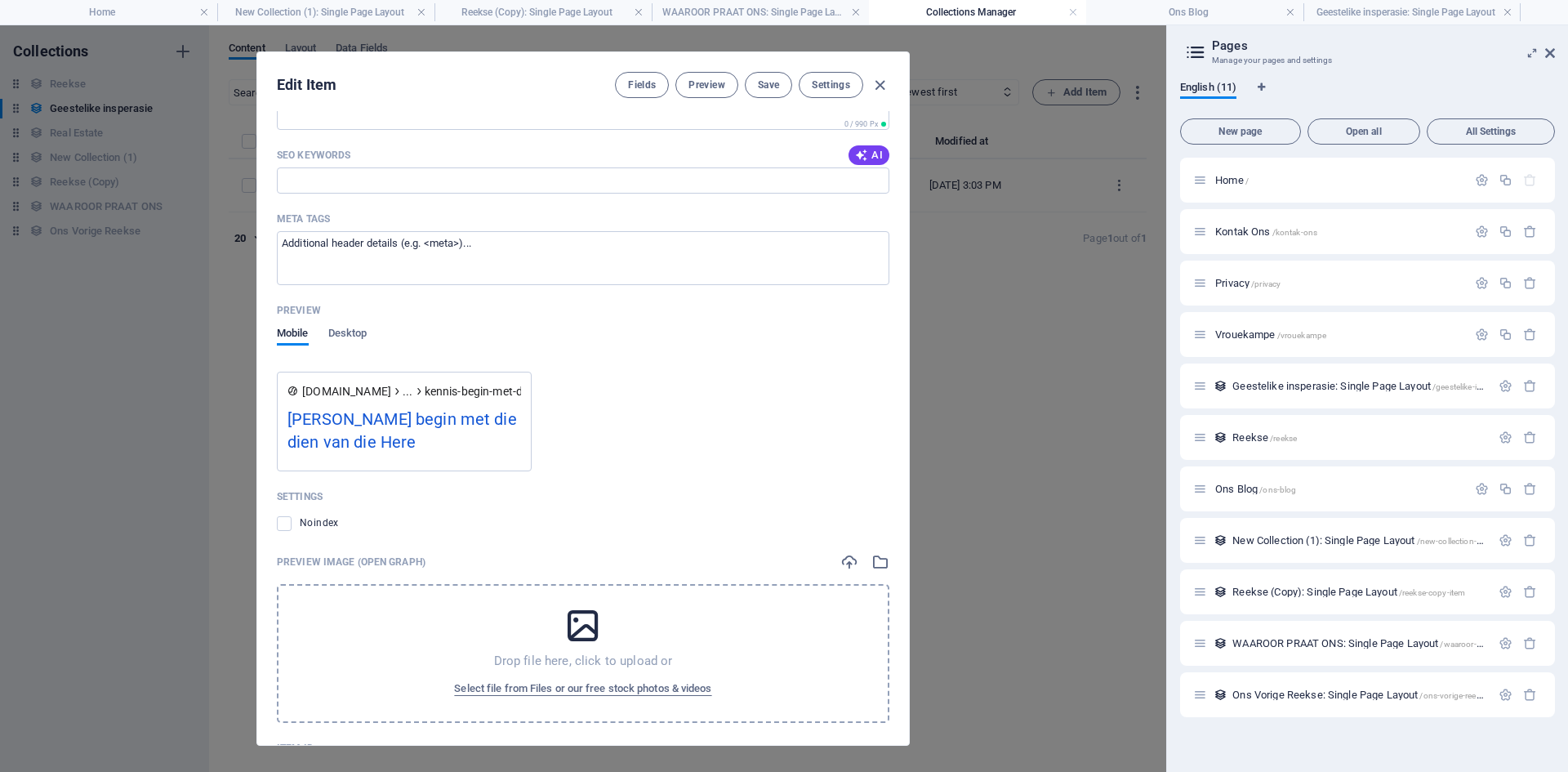
scroll to position [666, 0]
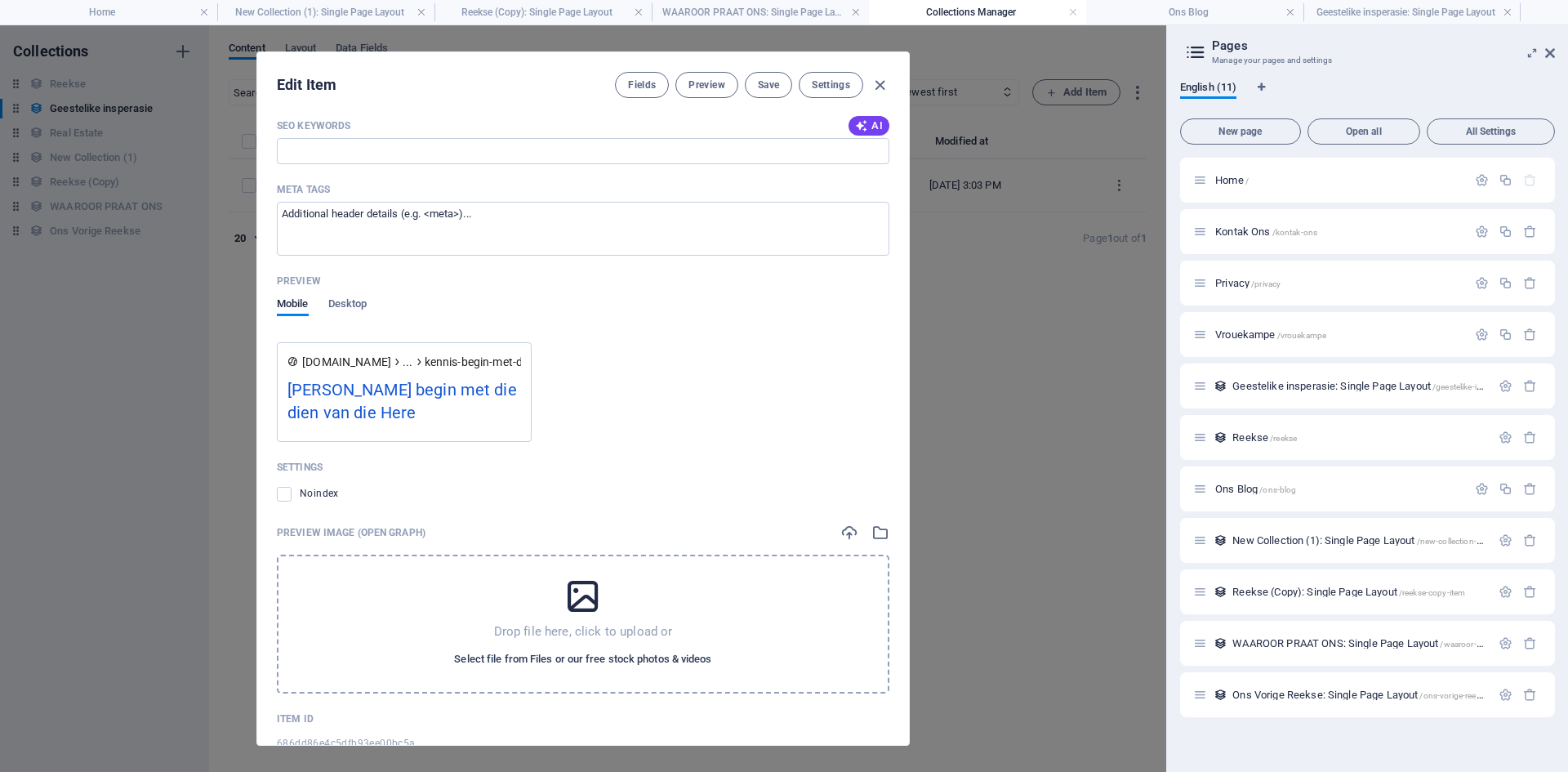
click at [581, 658] on span "Select file from Files or our free stock photos & videos" at bounding box center [583, 660] width 257 height 20
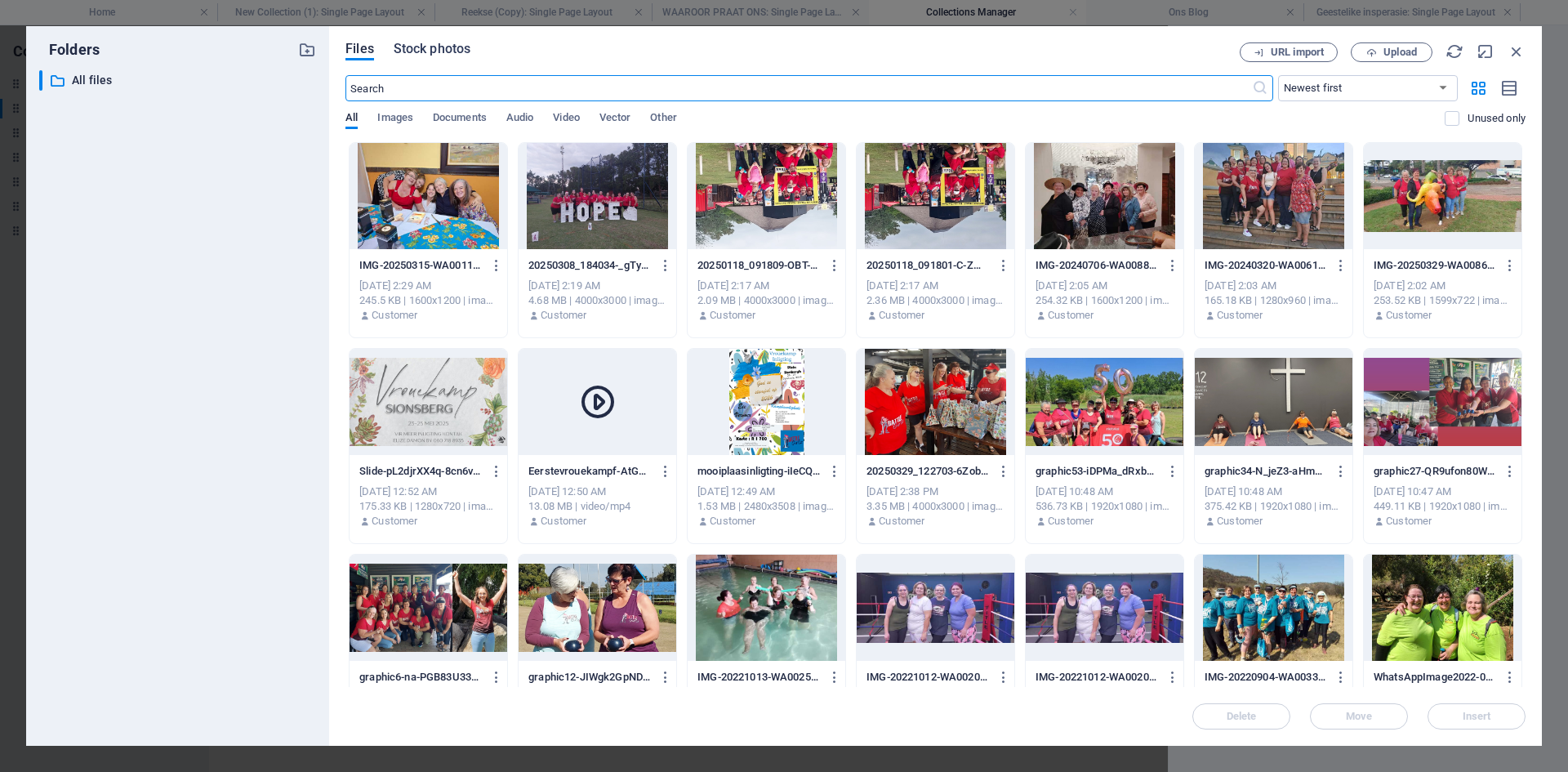
click at [416, 50] on span "Stock photos" at bounding box center [432, 49] width 76 height 20
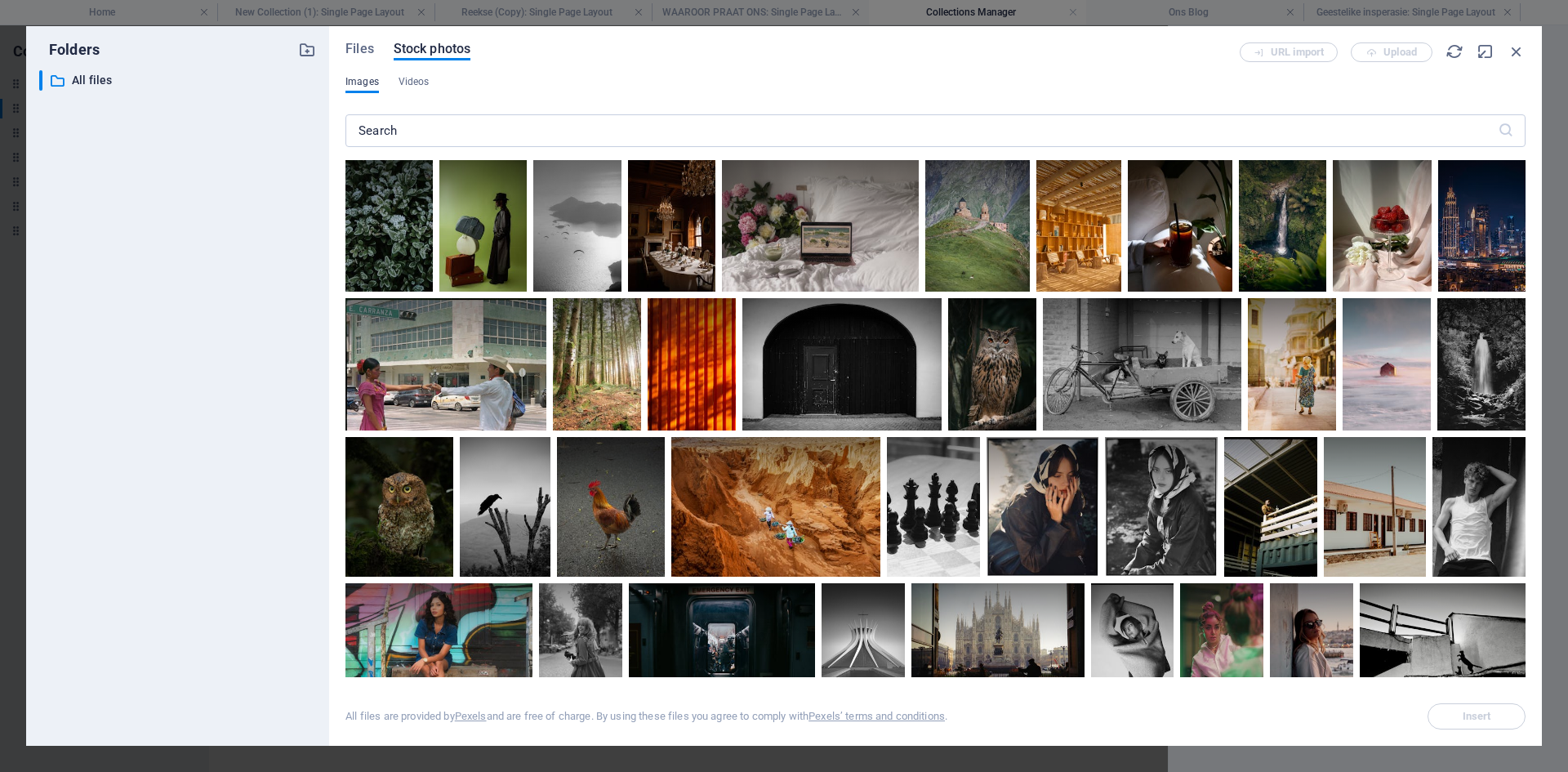
click at [360, 78] on span "Images" at bounding box center [362, 82] width 33 height 20
click at [374, 80] on span "Images" at bounding box center [362, 82] width 33 height 20
click at [362, 46] on span "Files" at bounding box center [360, 49] width 28 height 20
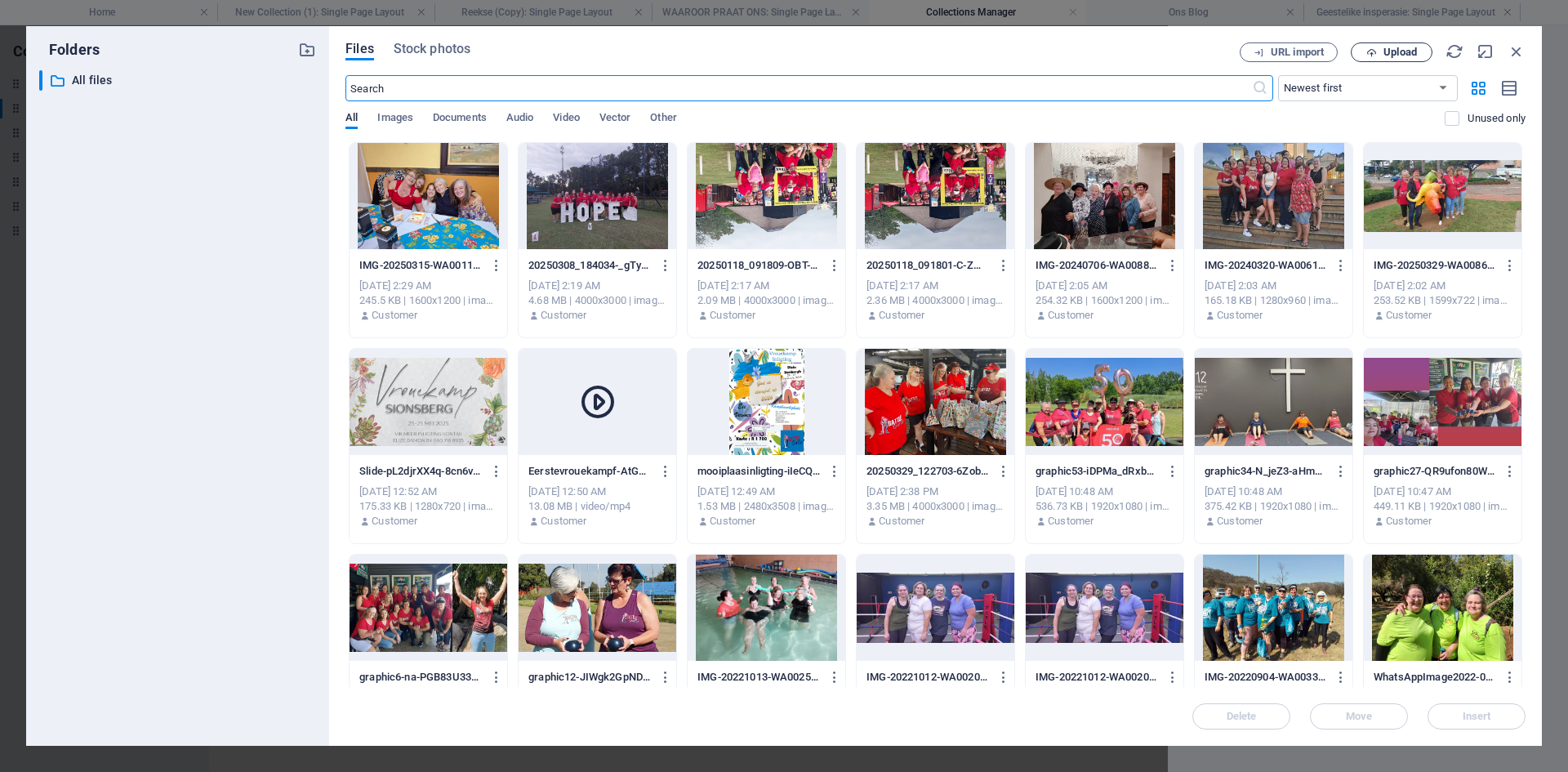
click at [1377, 49] on span "Upload" at bounding box center [1391, 52] width 67 height 11
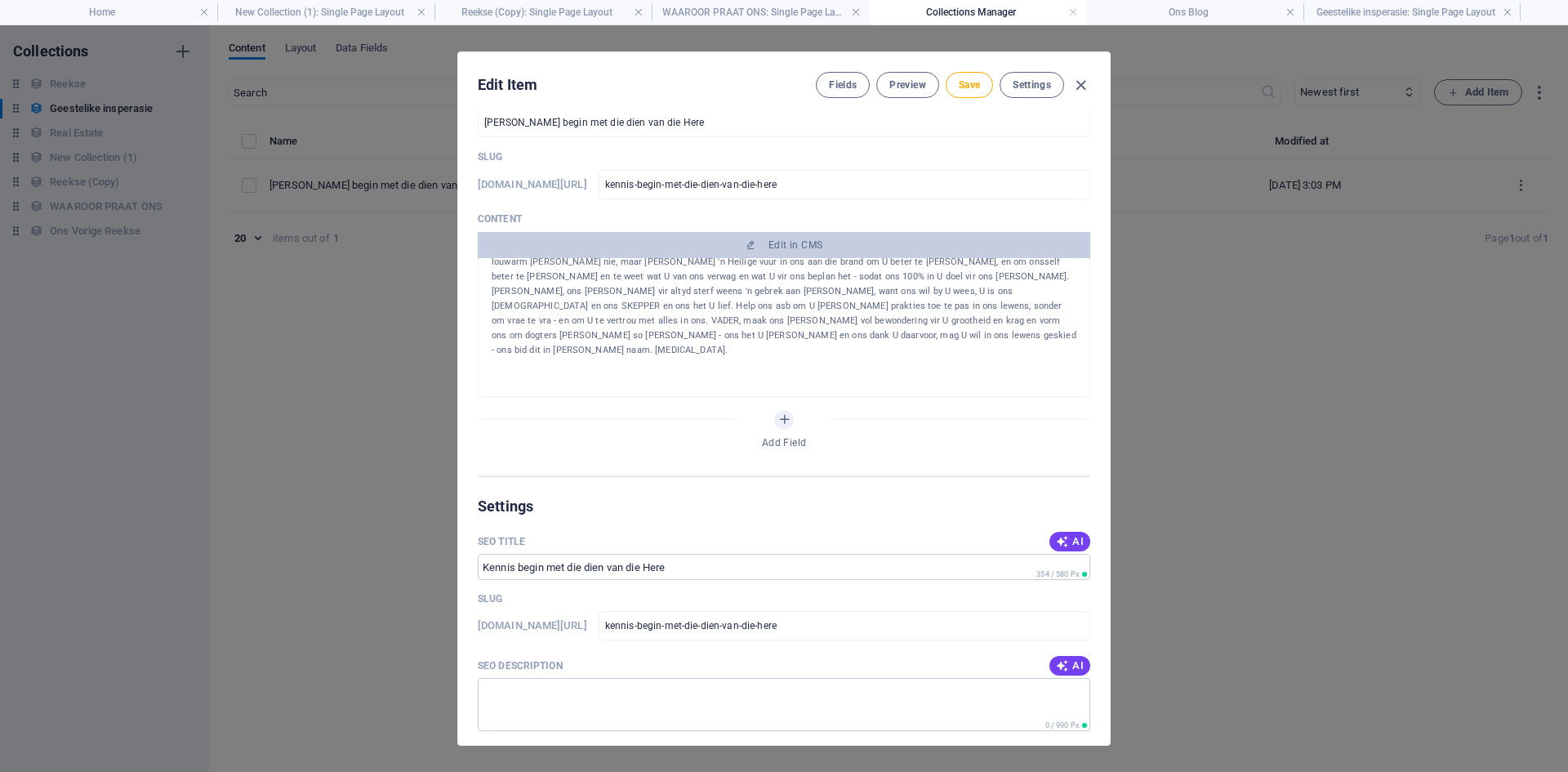
scroll to position [0, 0]
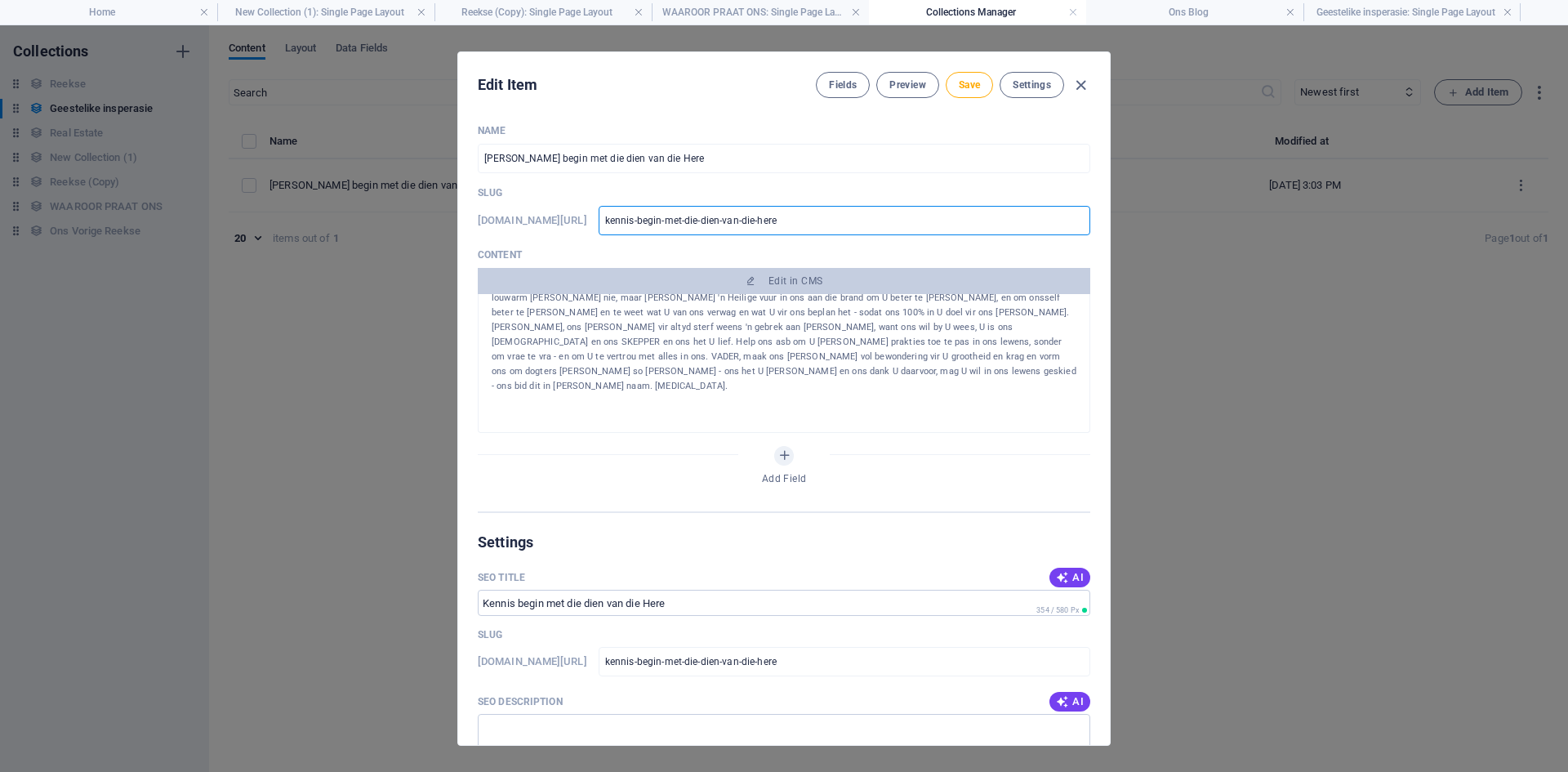
click at [978, 221] on input "kennis-begin-met-die-dien-van-die-here" at bounding box center [845, 220] width 492 height 29
type input "kennis-begin-met-die-dien-van-die-her"
type input "kennis-begin-met-die-dien-van-die-he"
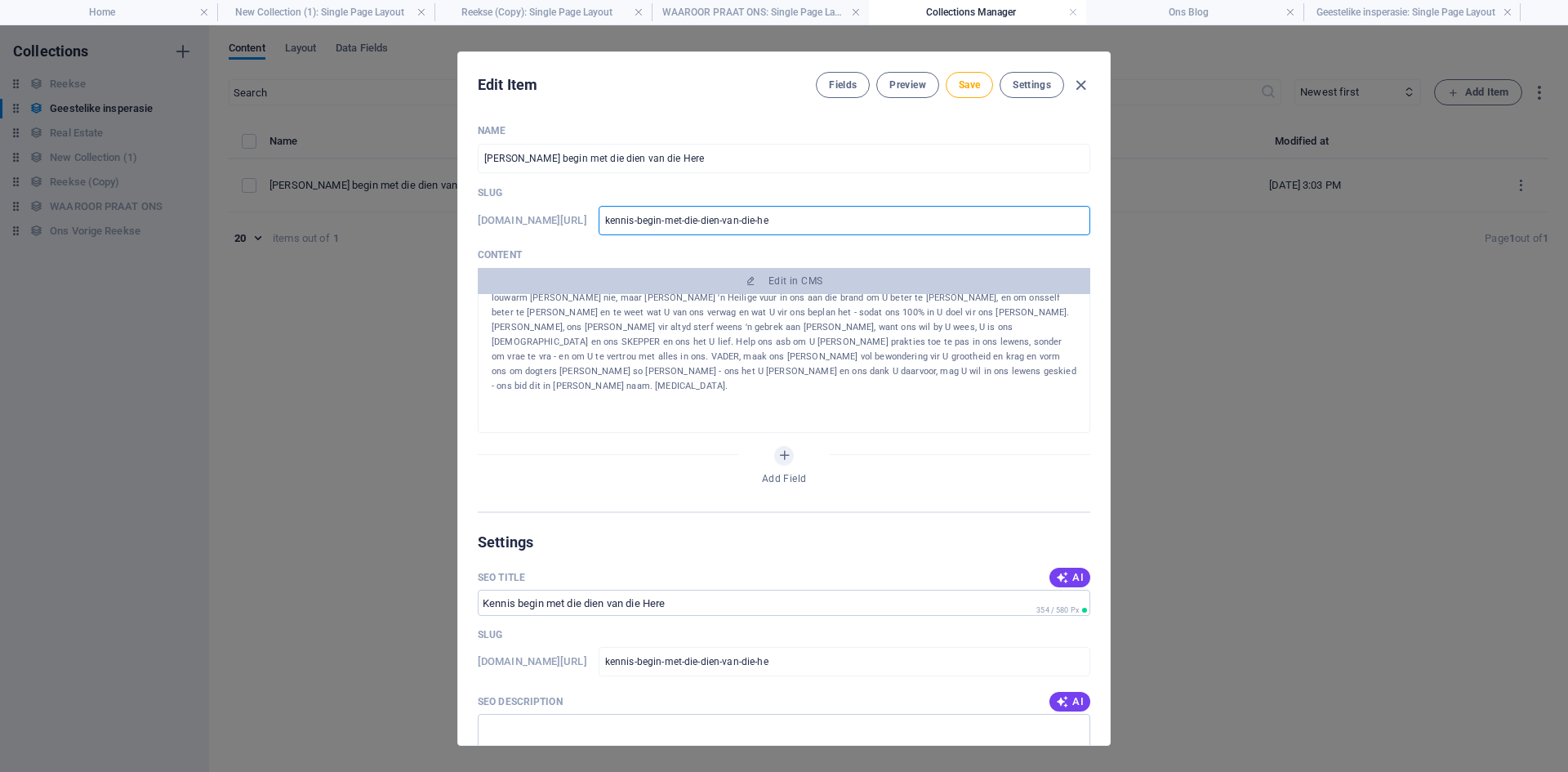
type input "kennis-begin-met-die-dien-van-die-h"
type input "kennis-begin-met-die-dien-van-die-"
type input "kennis-begin-met-die-dien-van-die"
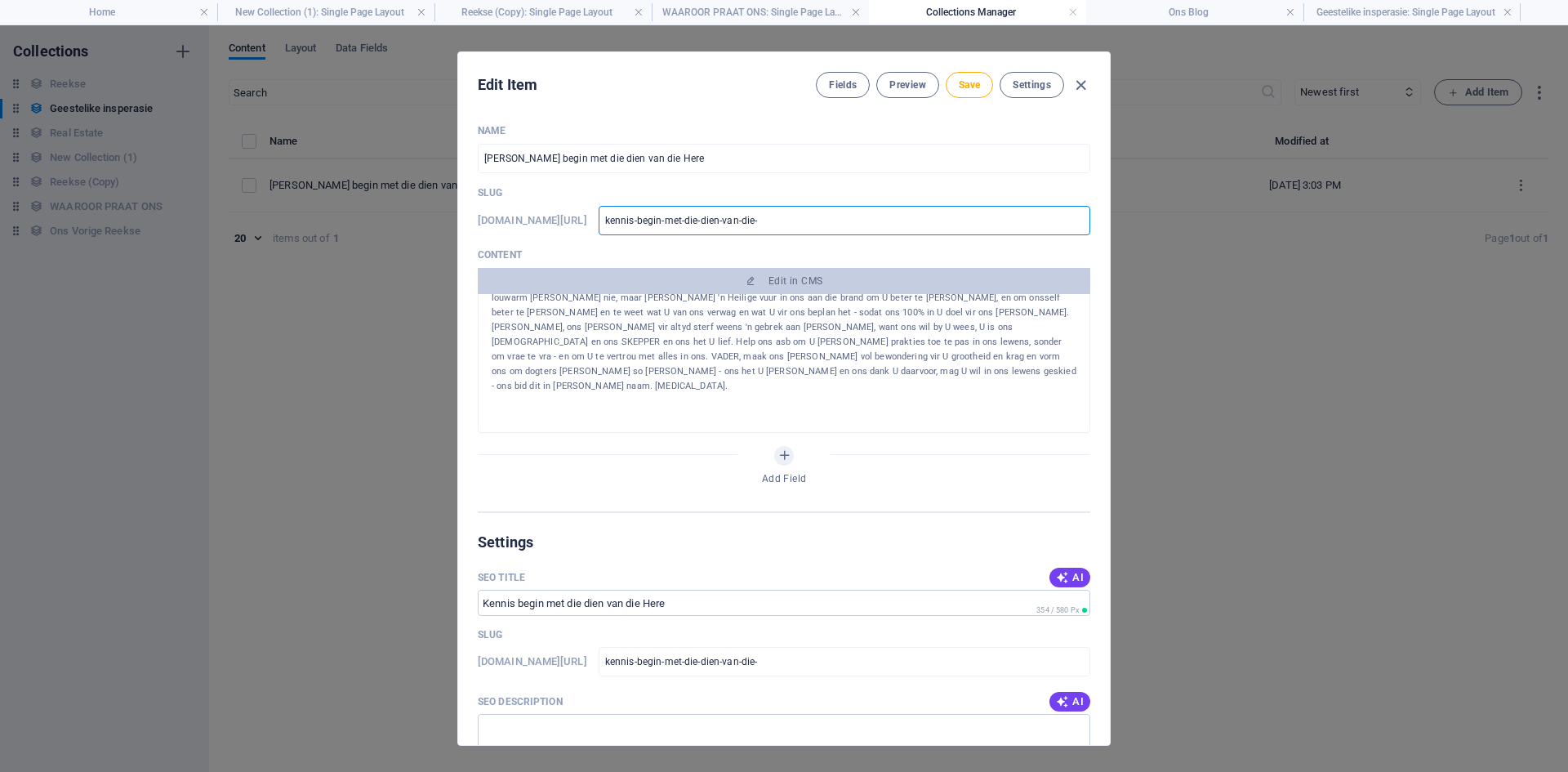
type input "kennis-begin-met-die-dien-van-die"
type input "kennis-begin-met-die-dien-van-di"
type input "kennis-begin-met-die-dien-van-d"
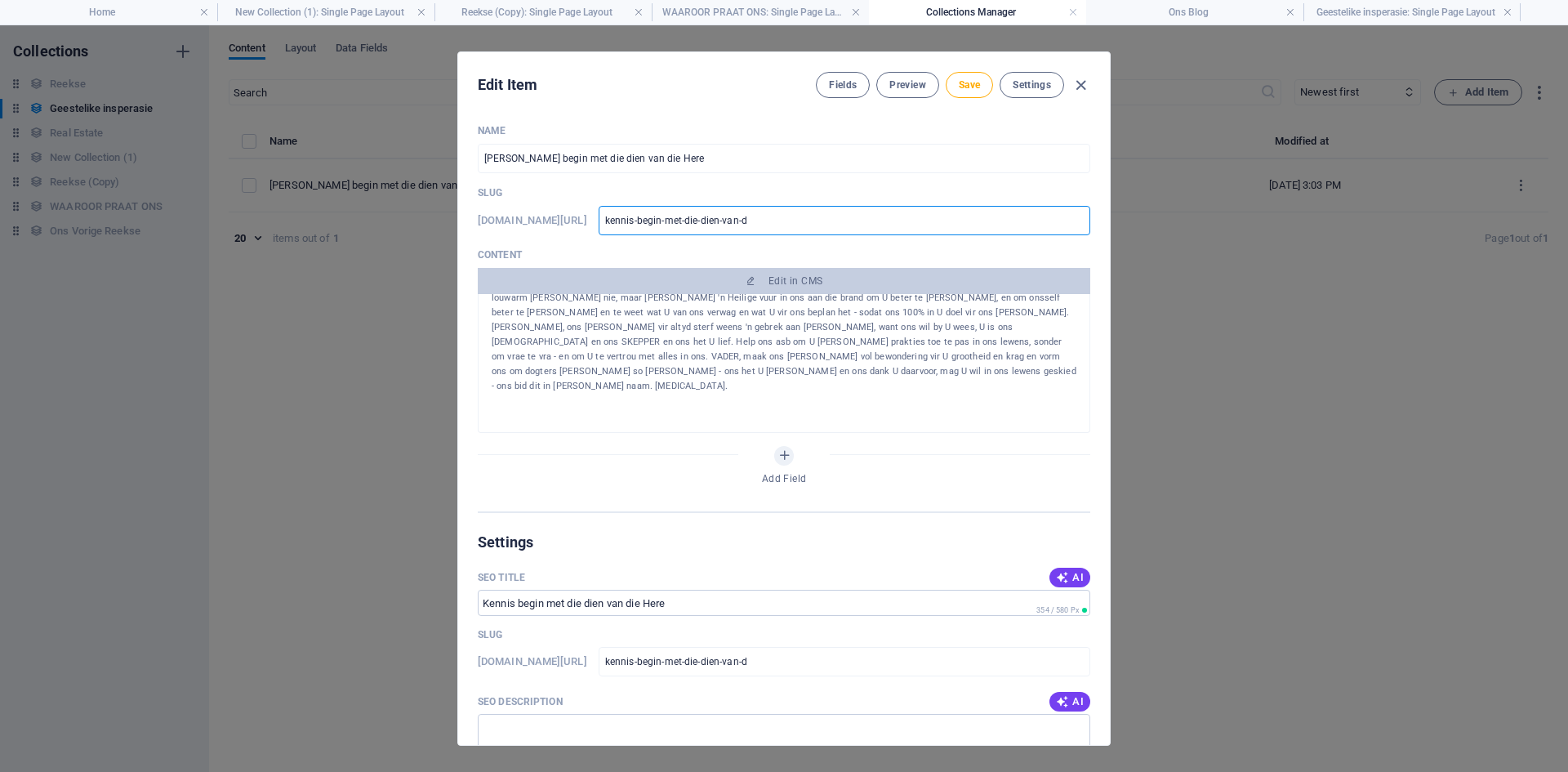
type input "kennis-begin-met-die-dien-van-"
type input "kennis-begin-met-die-dien-van"
type input "kennis-begin-met-die-dien-va"
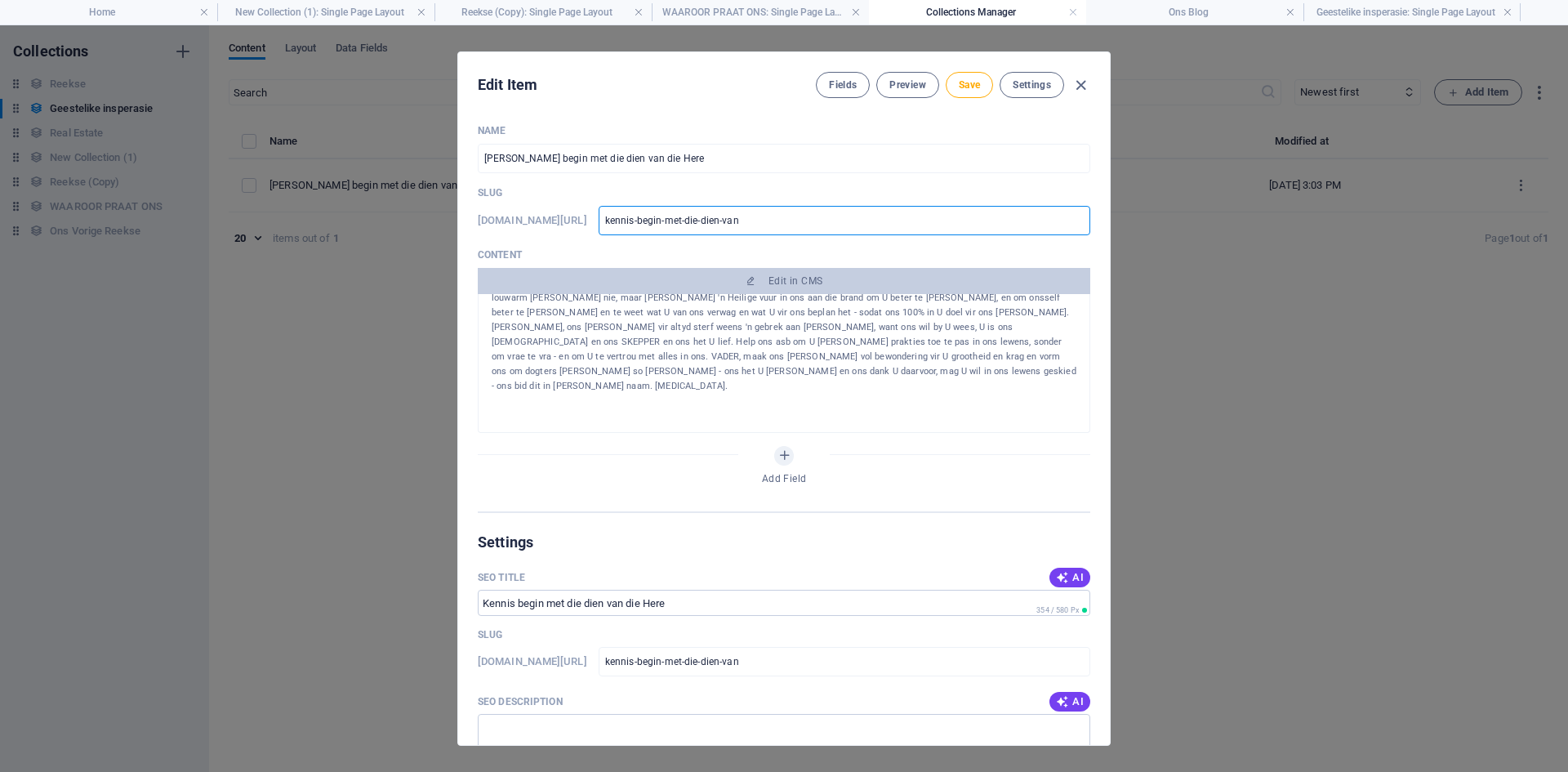
type input "kennis-begin-met-die-dien-va"
type input "kennis-begin-met-die-dien-v"
type input "kennis-begin-met-die-dien-"
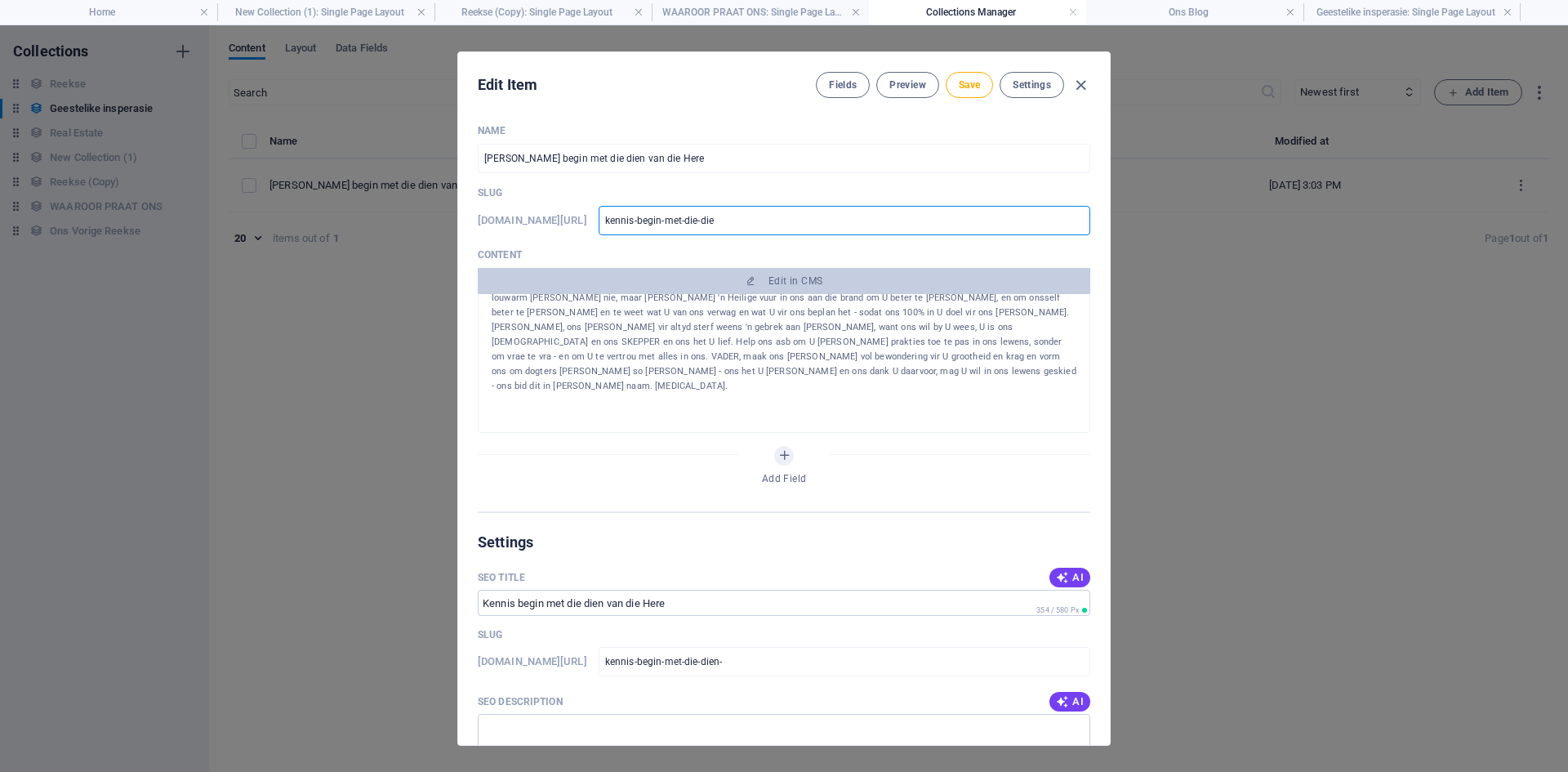
type input "kennis-begin-met-die-di"
type input "kennis-begin-met-die"
type input "kennis-begin-met-di"
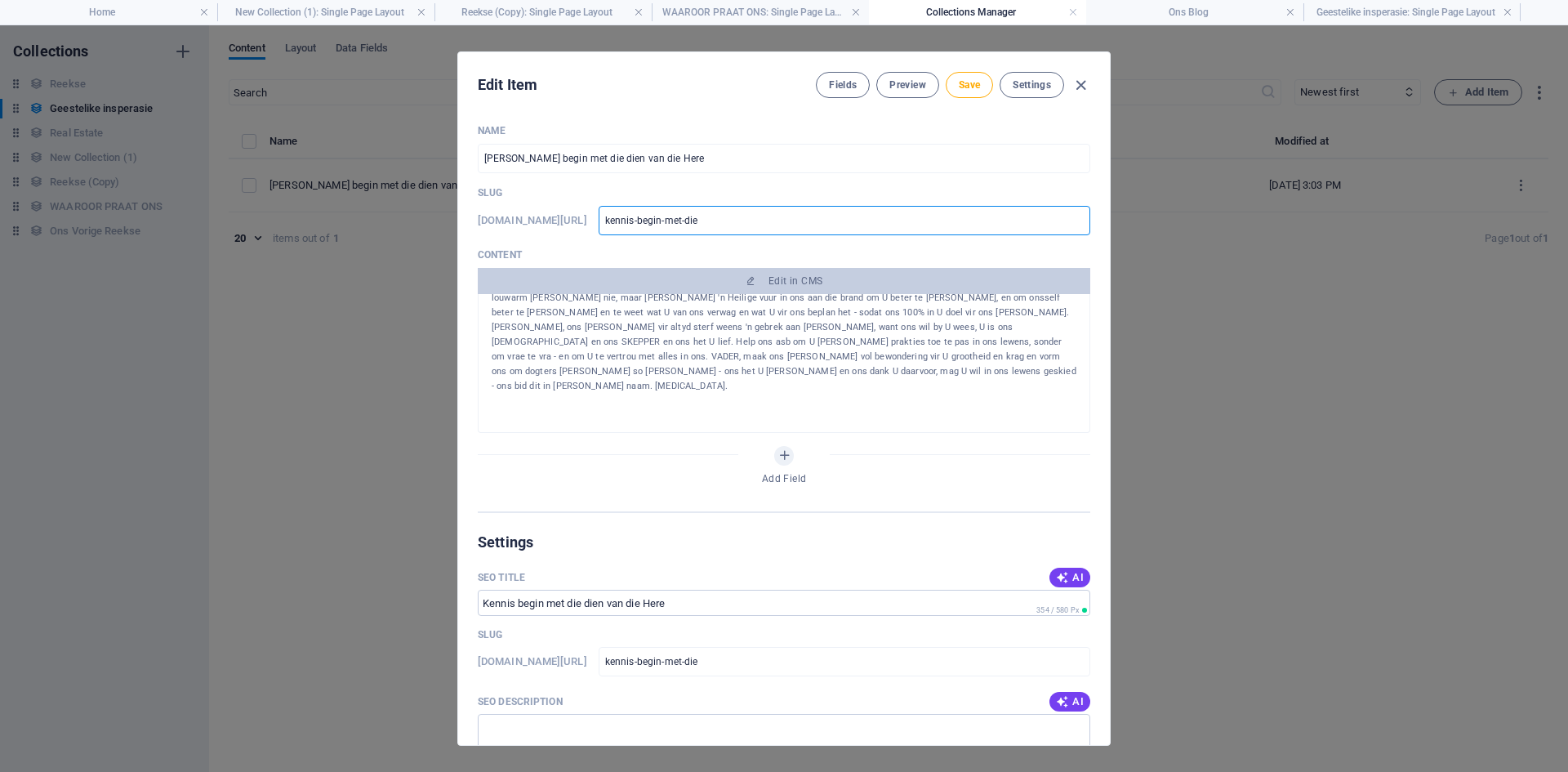
type input "kennis-begin-met-di"
type input "kennis-begin-met-d"
type input "kennis-begin-met-"
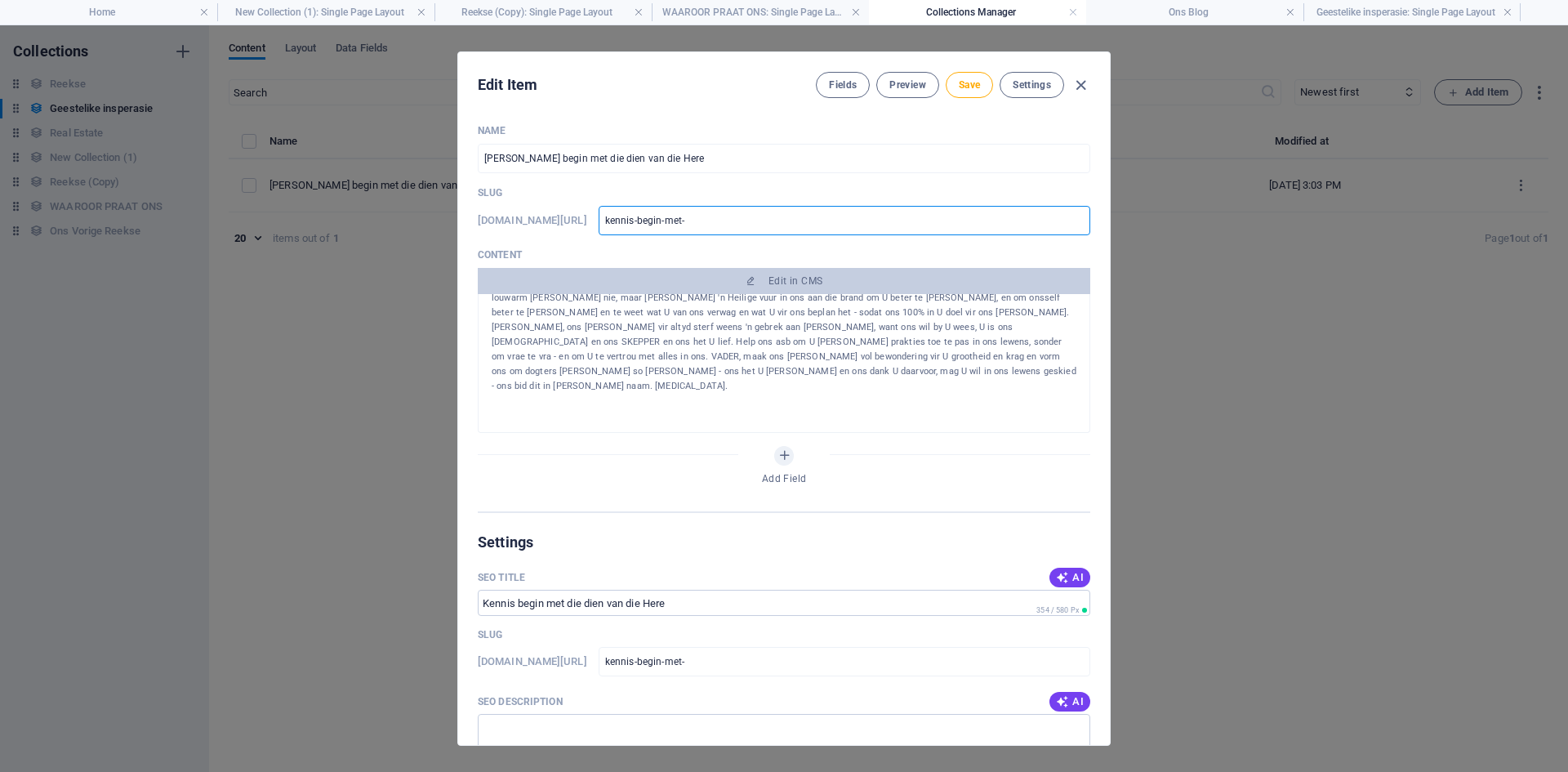
type input "kennis-begin-met"
type input "kennis-begin-me"
type input "kennis-begin-m"
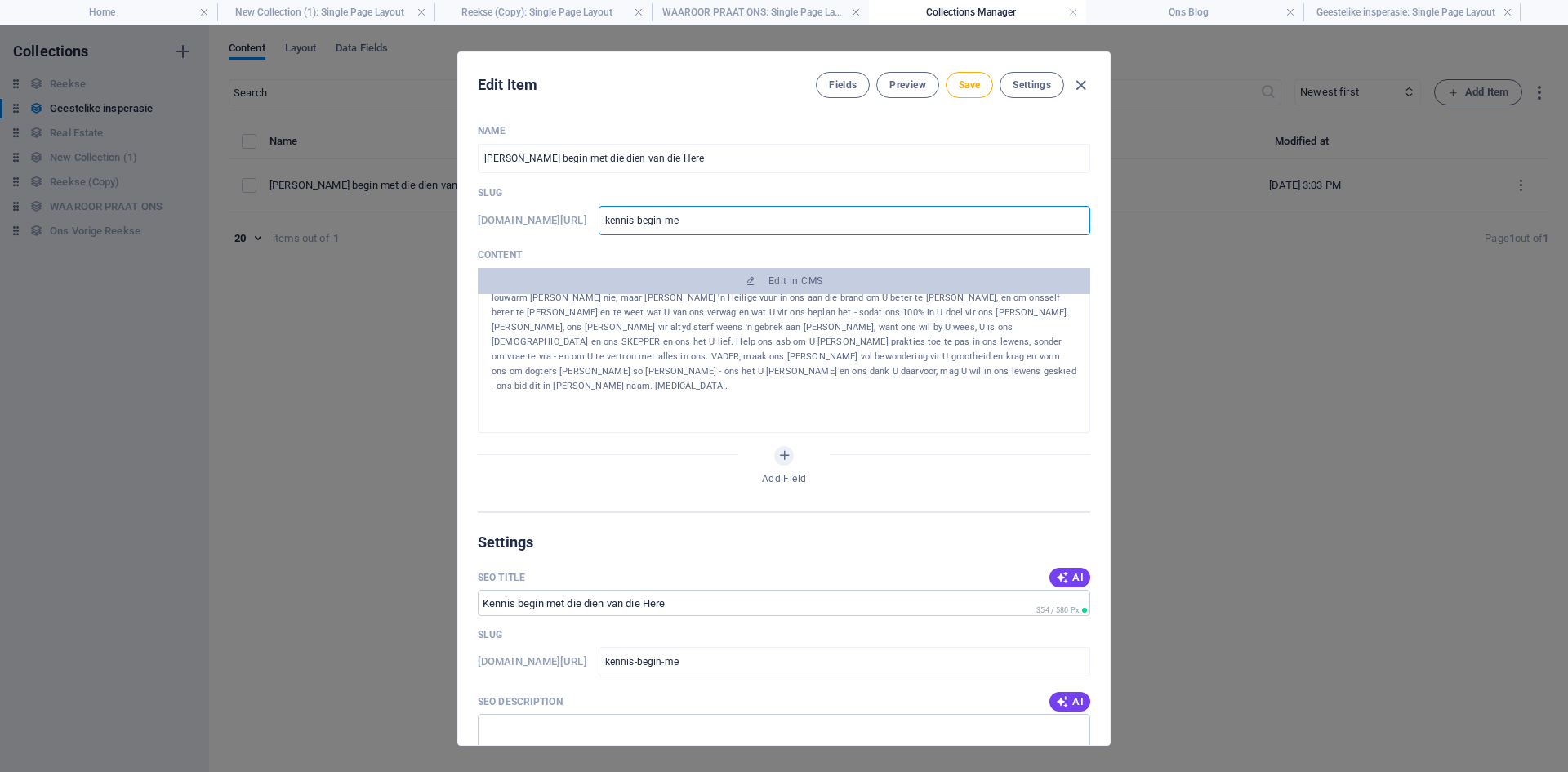
type input "kennis-begin-m"
type input "kennis-begin-"
type input "kennis-begin"
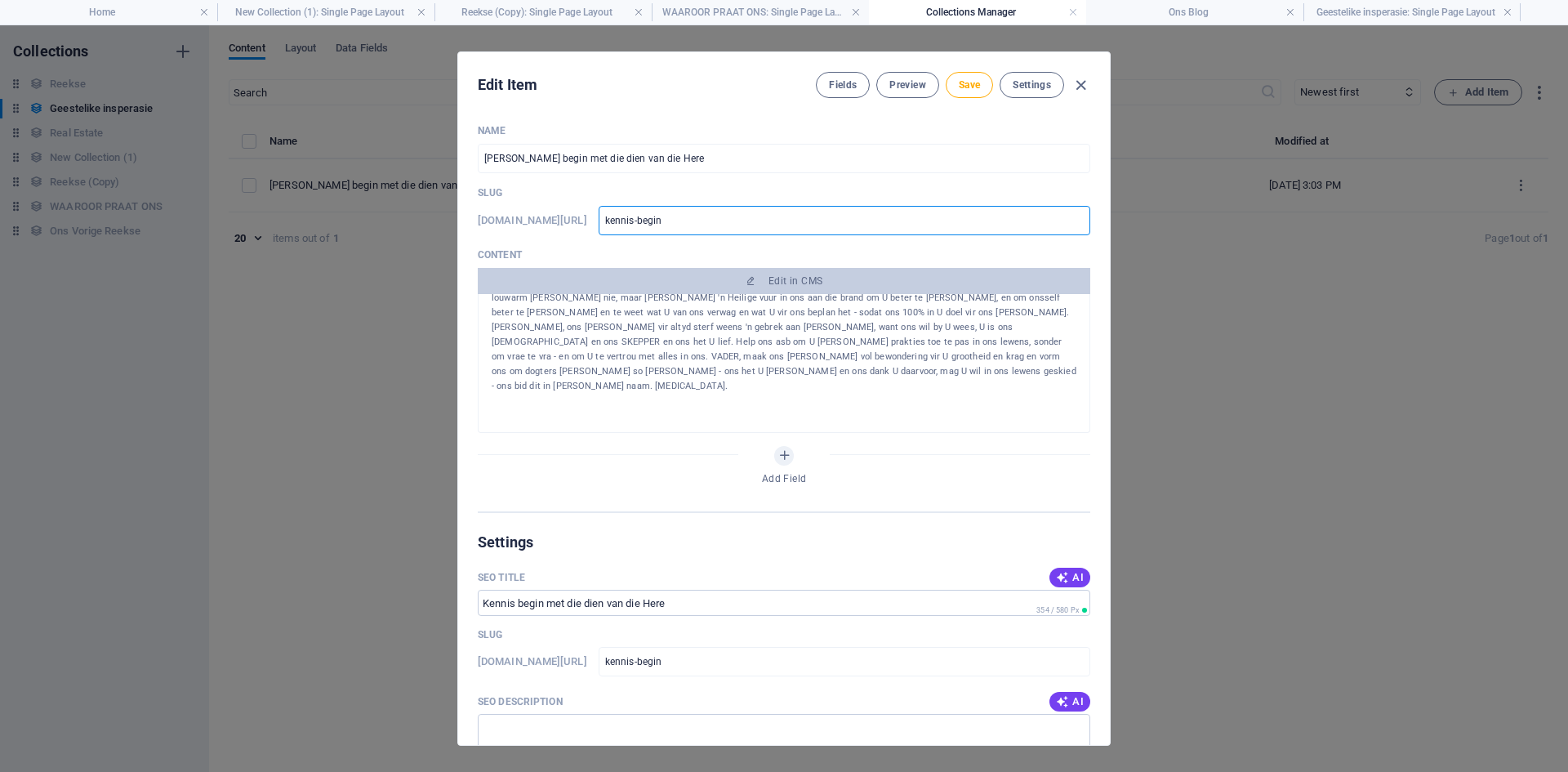
type input "kennis-begi"
type input "kennis-beg"
type input "kennis-be"
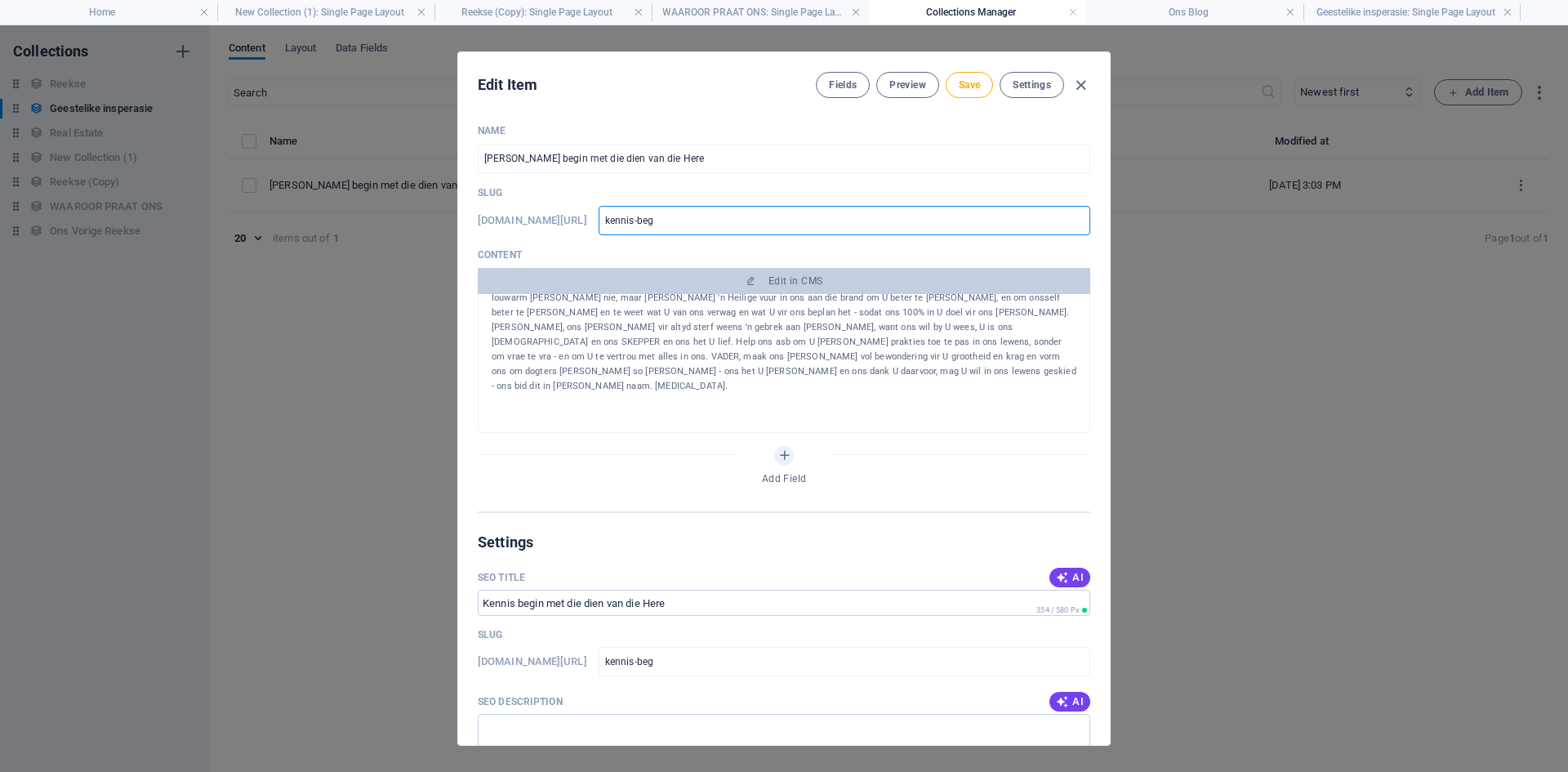
type input "kennis-be"
type input "kennis-b"
type input "kennis-"
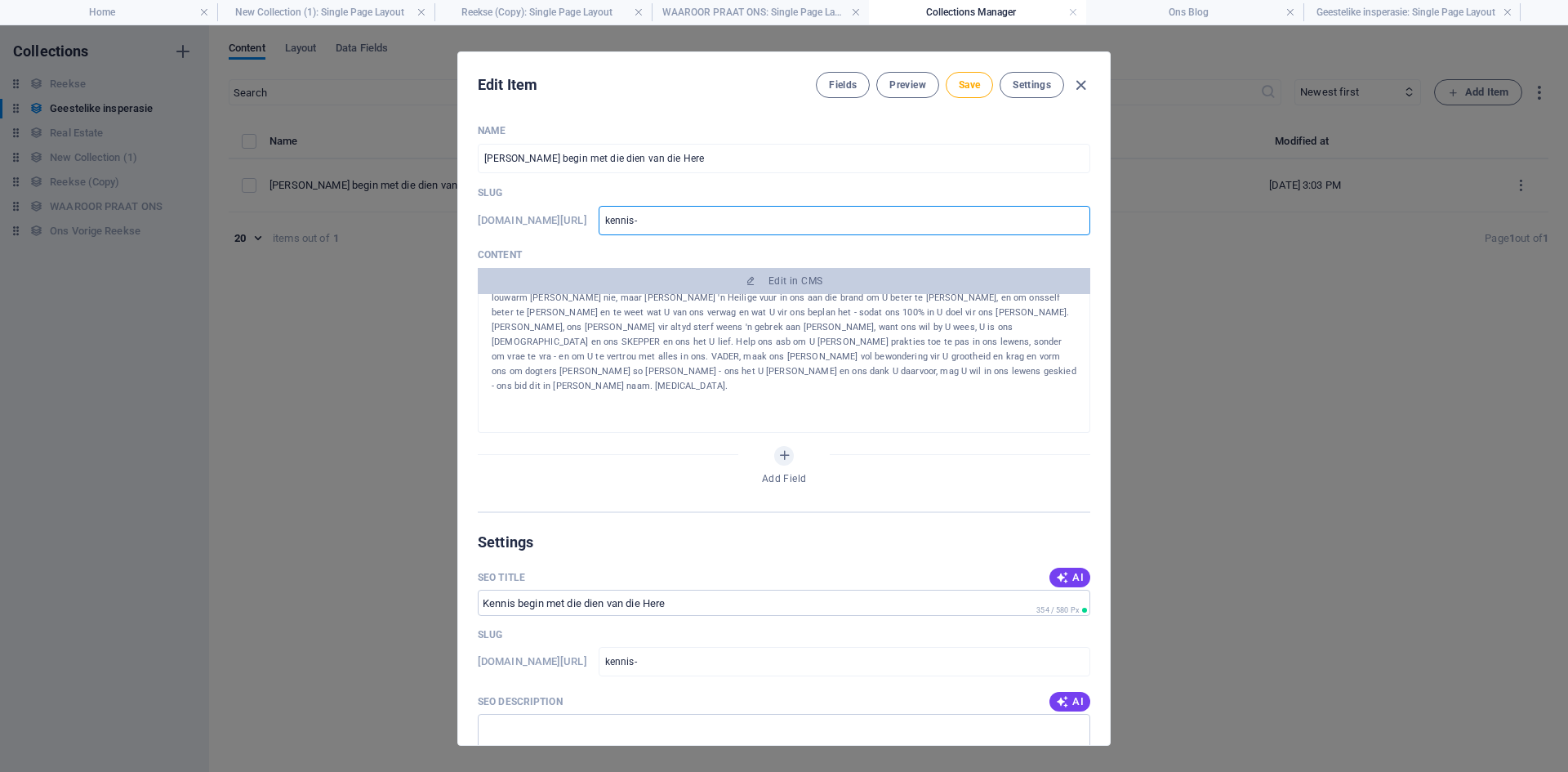
type input "kennis"
click at [978, 465] on div at bounding box center [784, 548] width 585 height 169
click at [968, 87] on span "Save" at bounding box center [969, 85] width 22 height 13
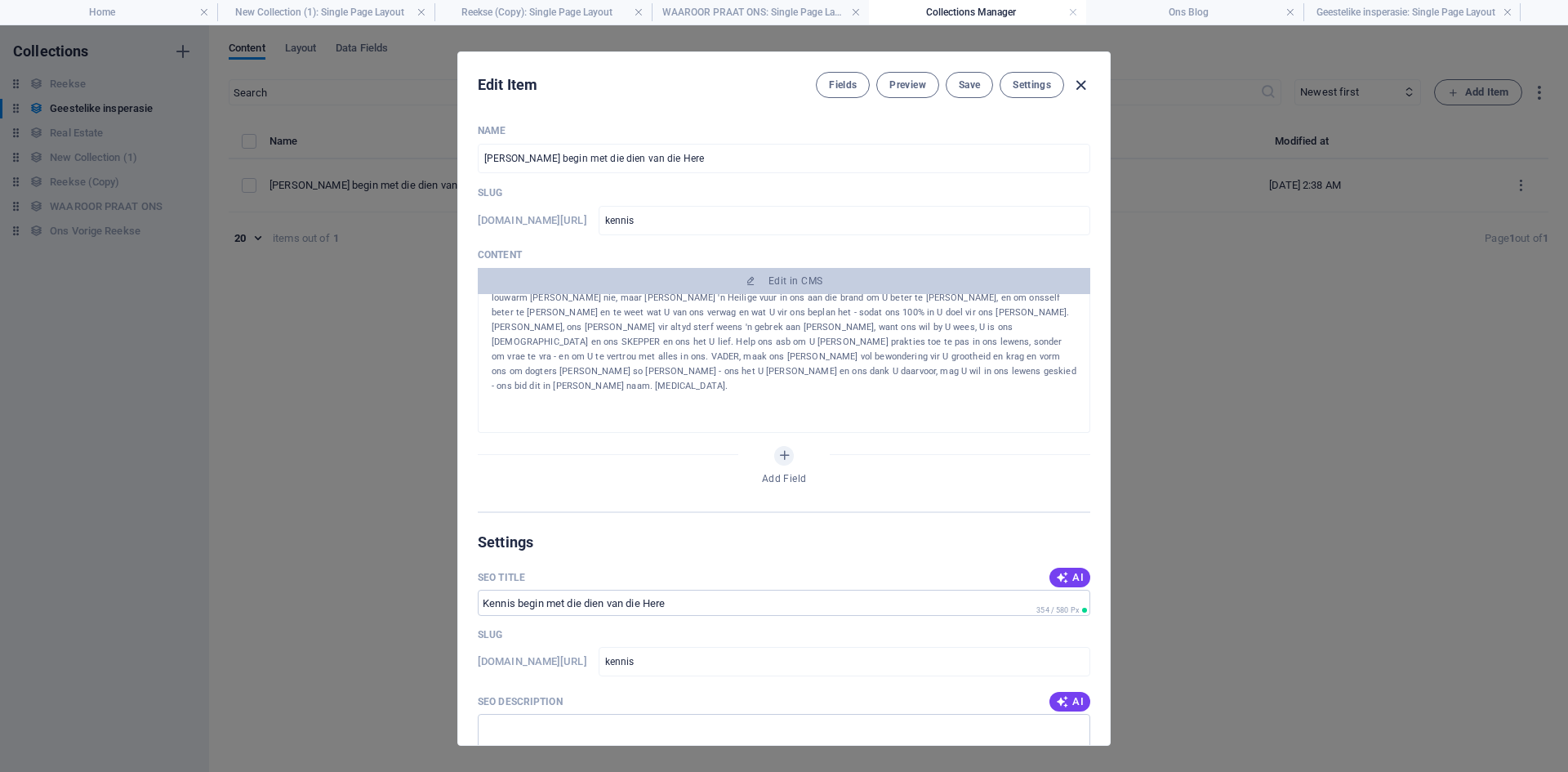
click at [1080, 83] on icon "button" at bounding box center [1080, 85] width 19 height 19
type input "kennis"
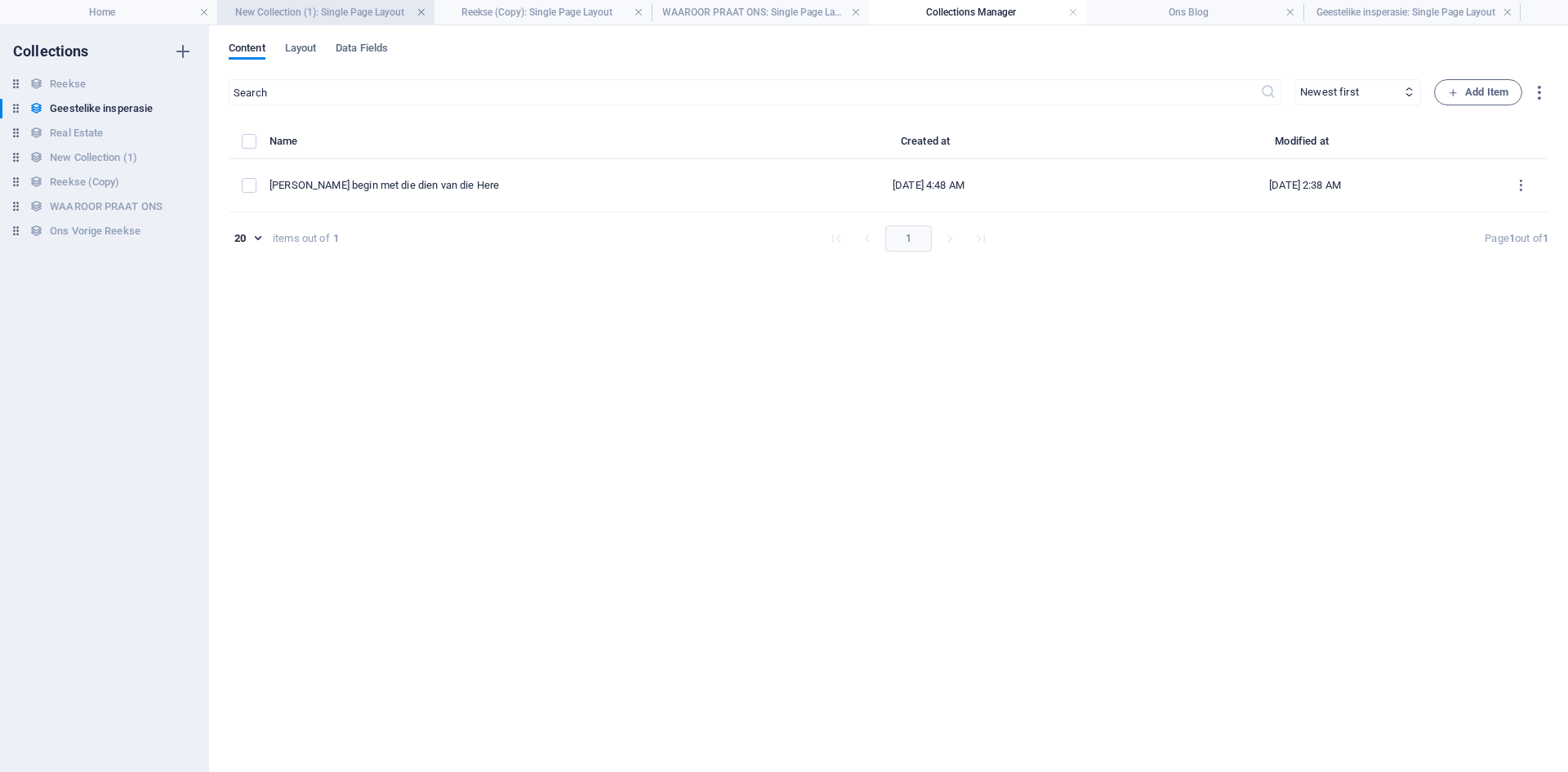
click at [421, 11] on link at bounding box center [421, 12] width 10 height 16
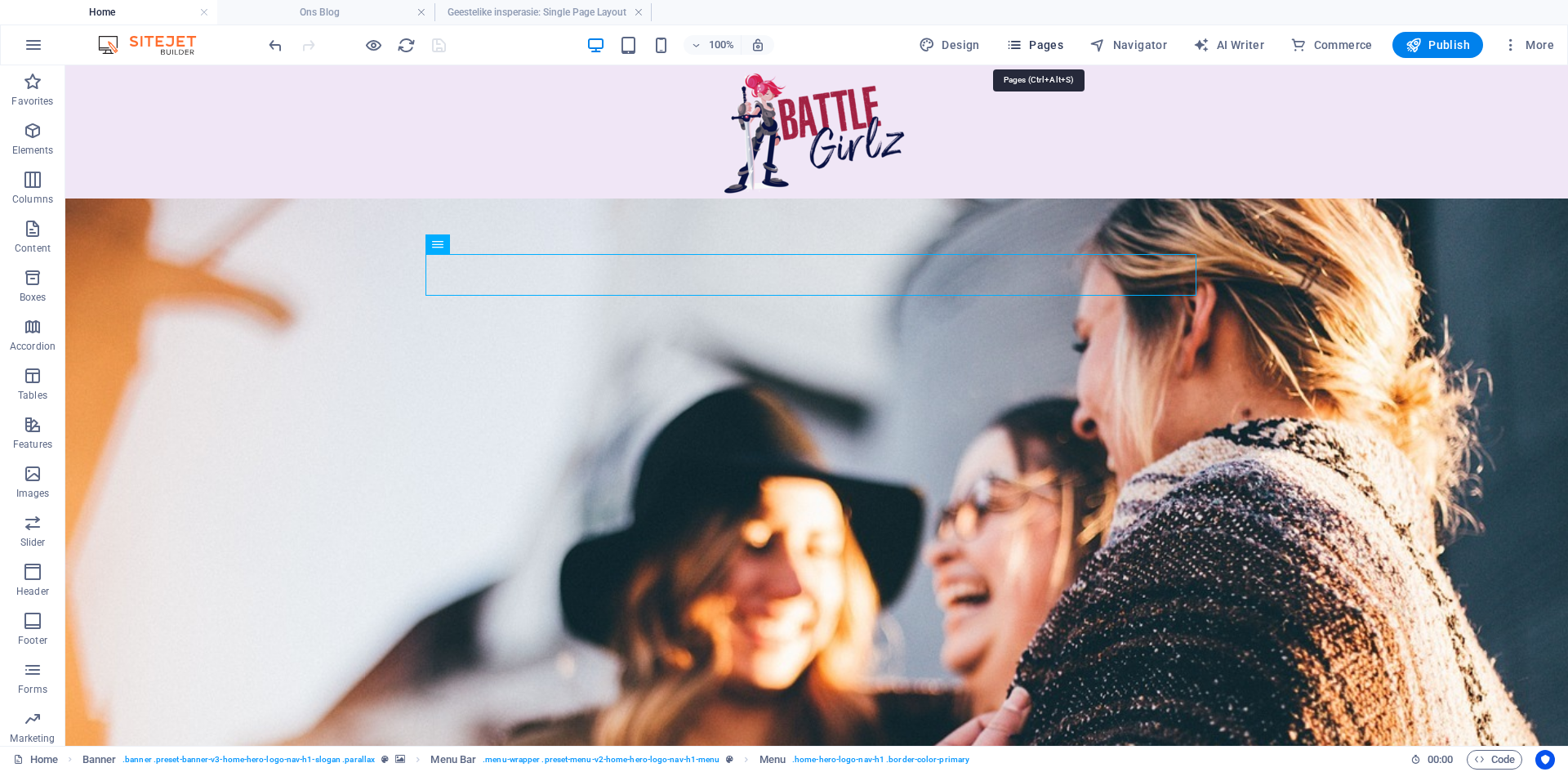
click at [1041, 47] on span "Pages" at bounding box center [1034, 45] width 57 height 17
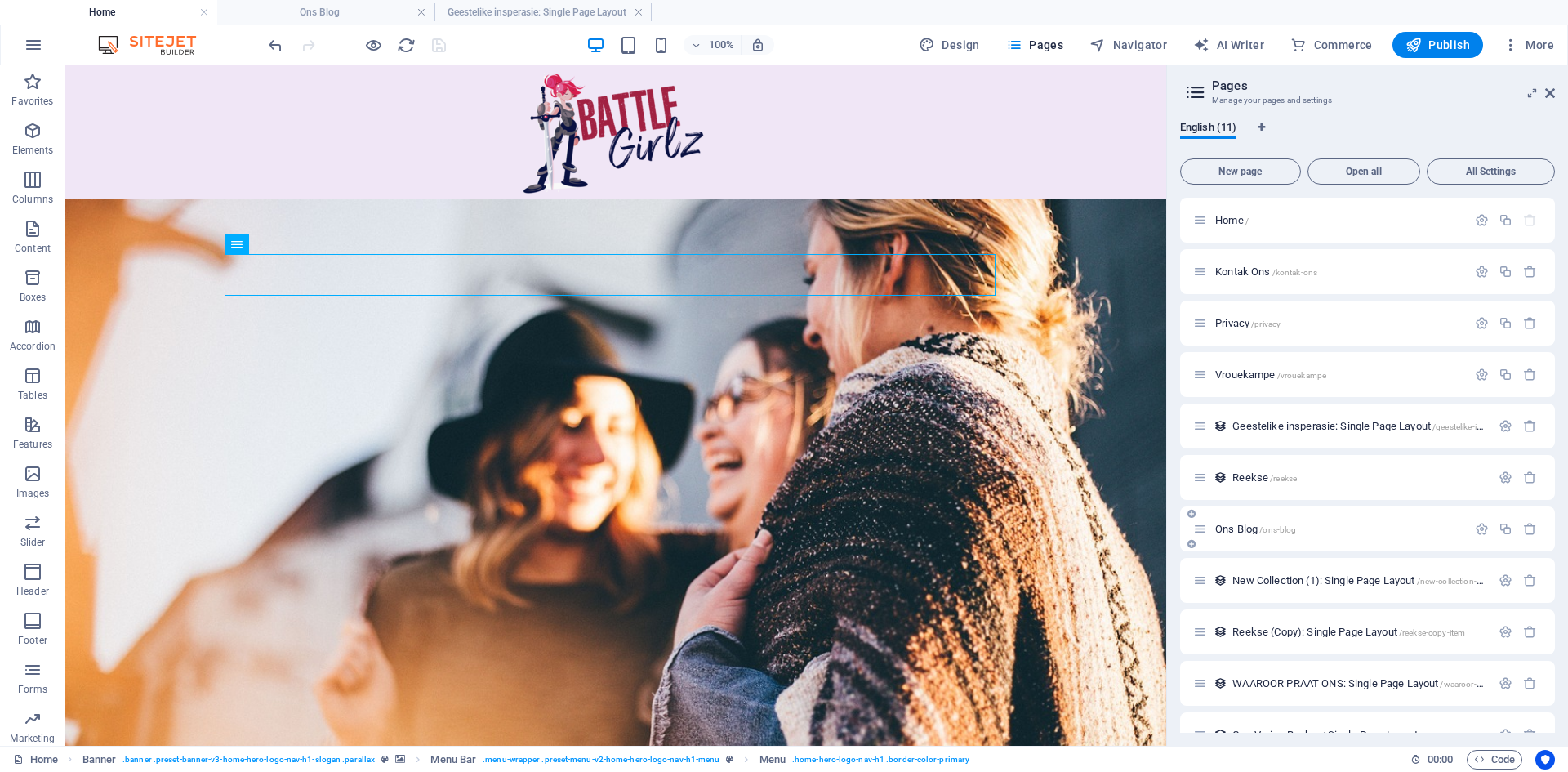
click at [1286, 531] on span "/ons-blog" at bounding box center [1277, 529] width 37 height 9
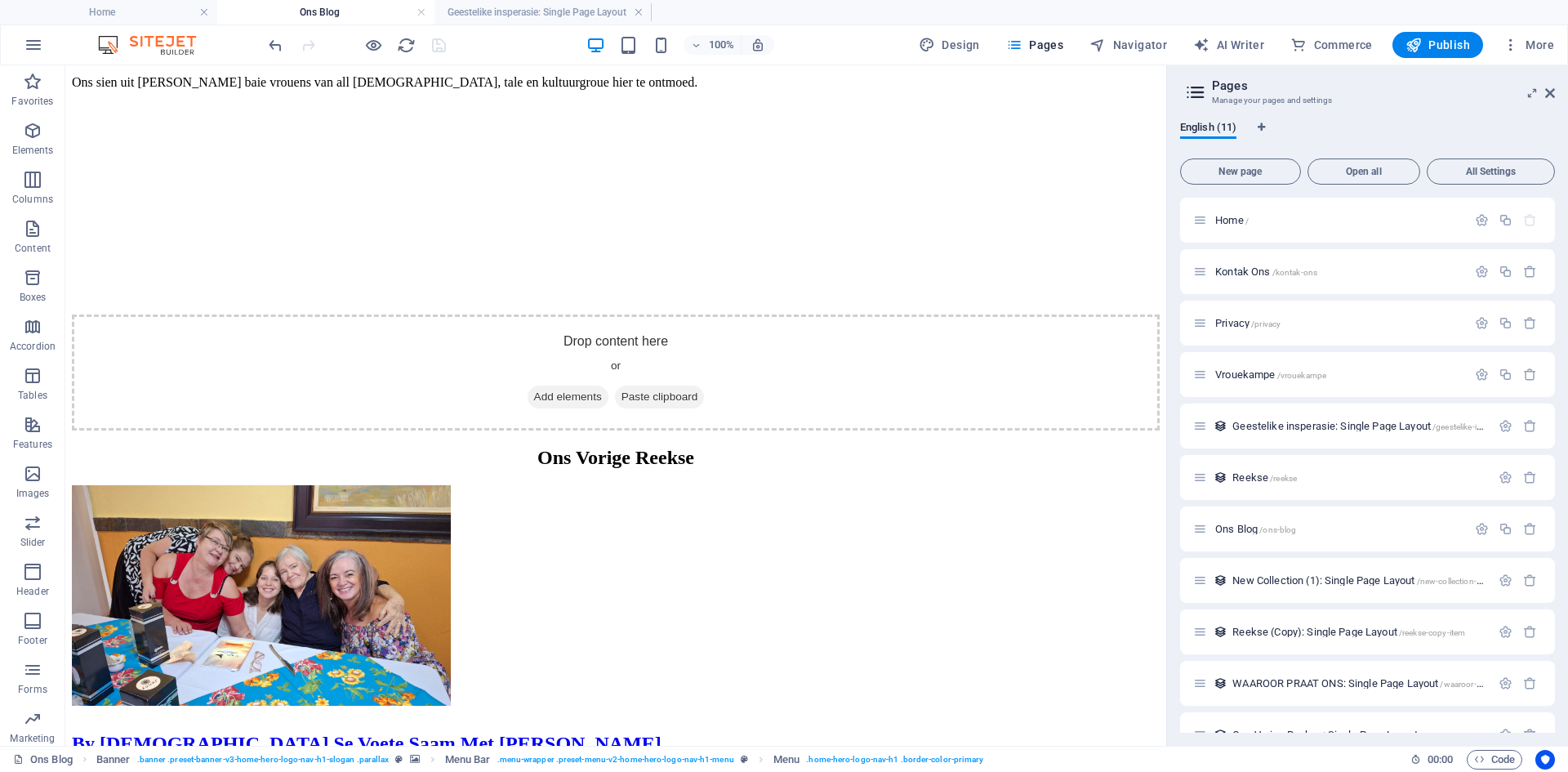
scroll to position [200, 0]
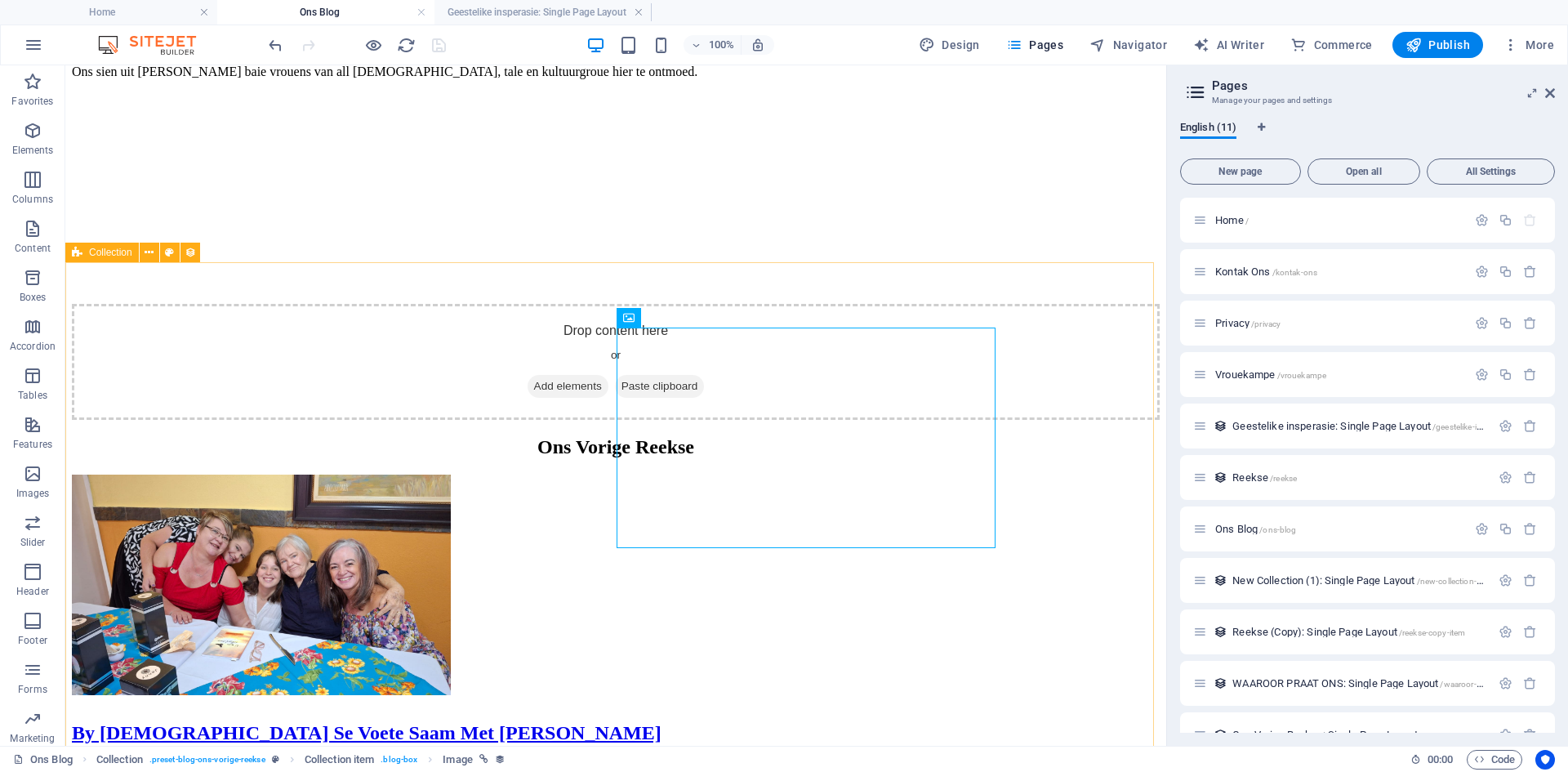
click at [102, 253] on span "Collection" at bounding box center [110, 253] width 43 height 10
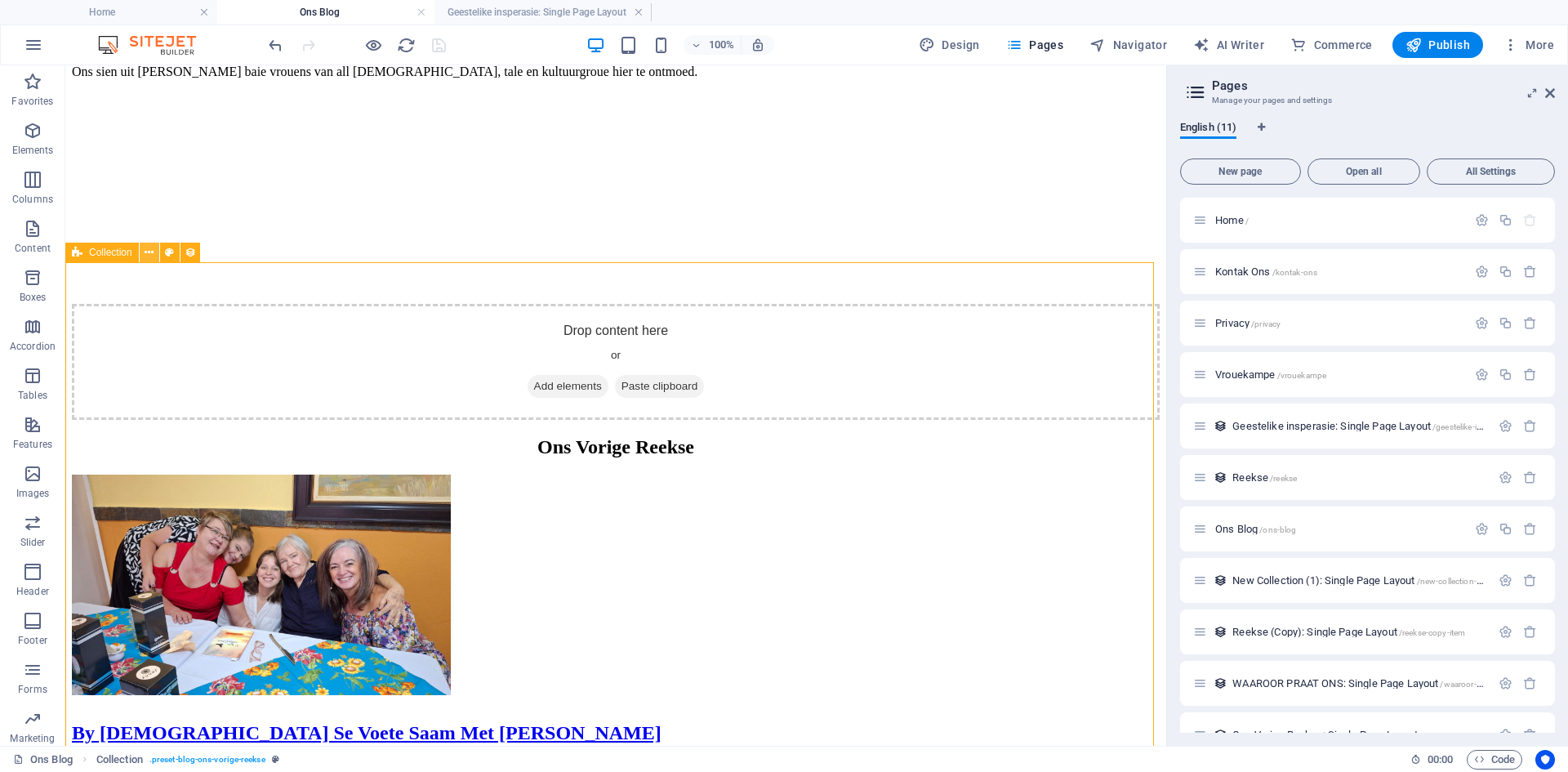
click at [152, 253] on icon at bounding box center [149, 253] width 9 height 17
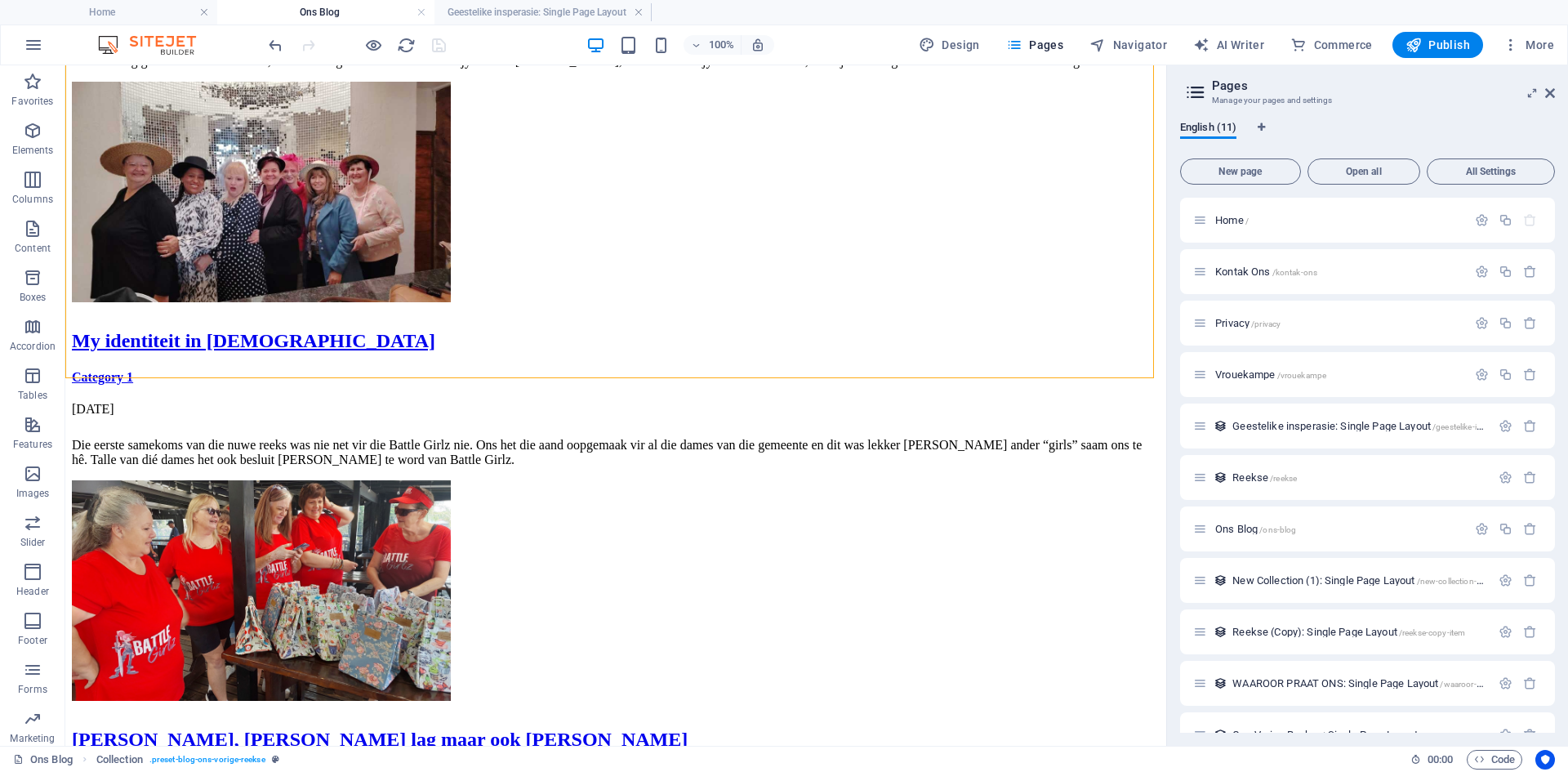
scroll to position [1368, 0]
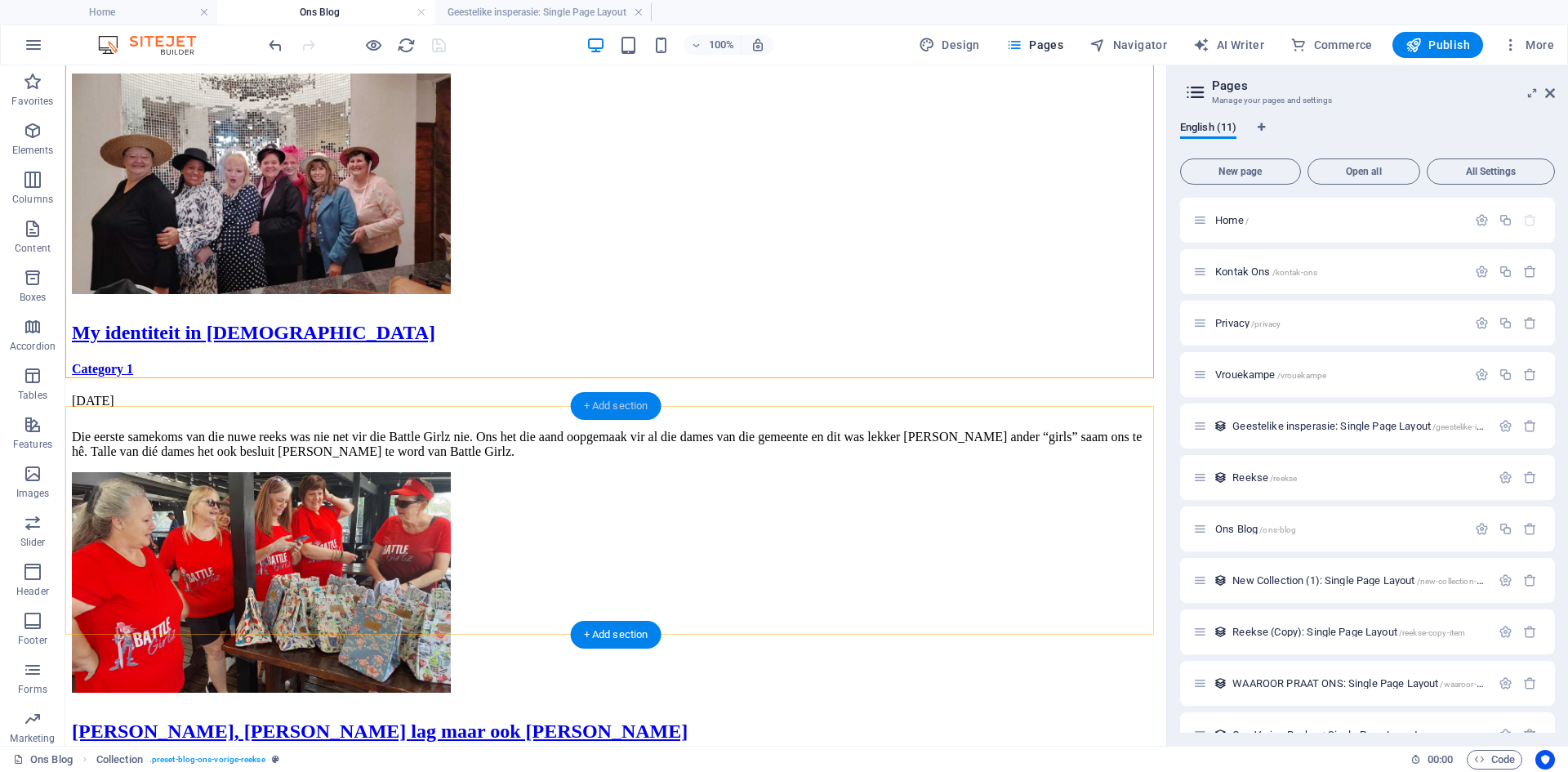
click at [630, 416] on div "+ Add section" at bounding box center [615, 406] width 91 height 27
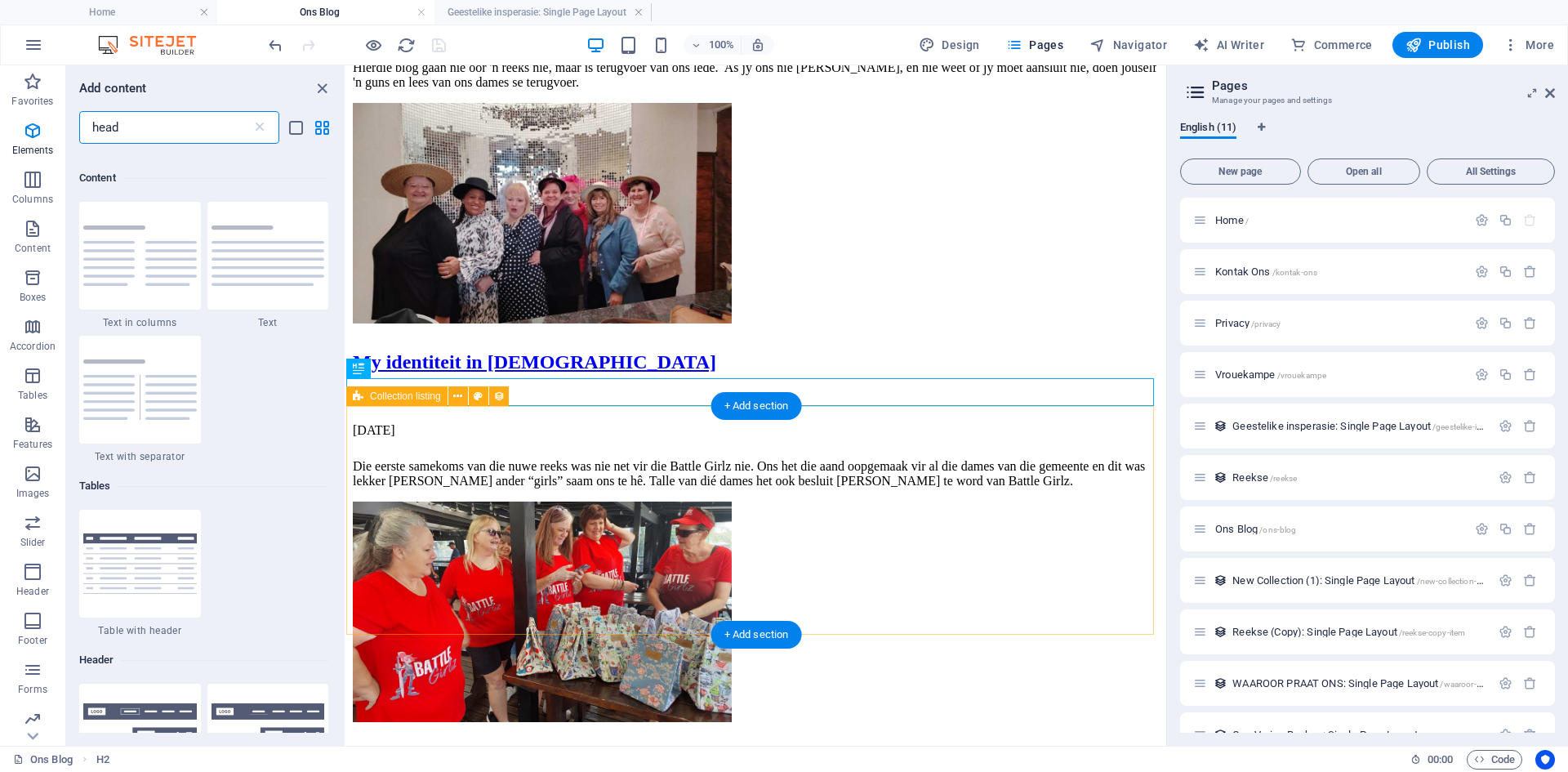
scroll to position [299, 0]
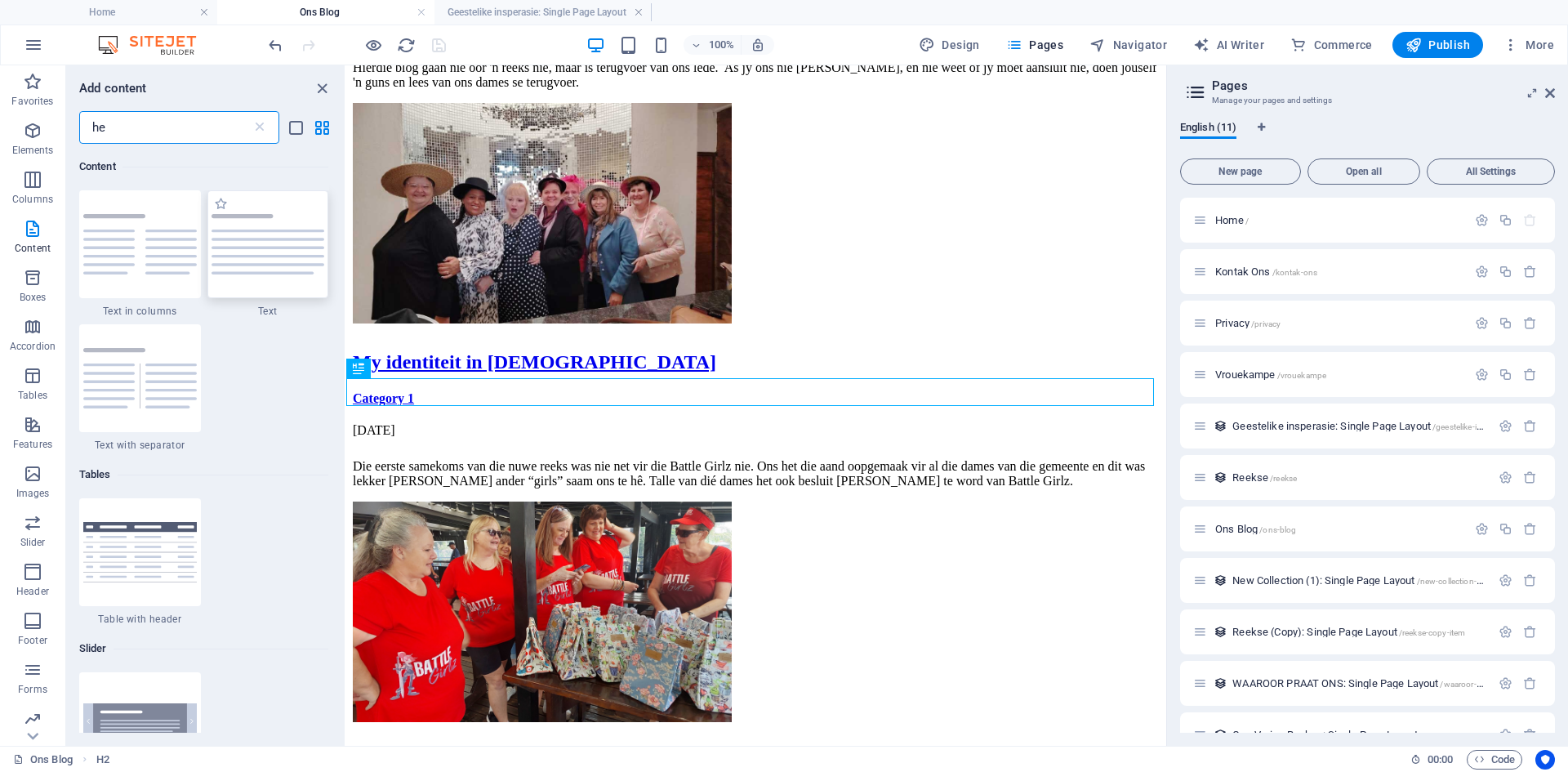
type input "h"
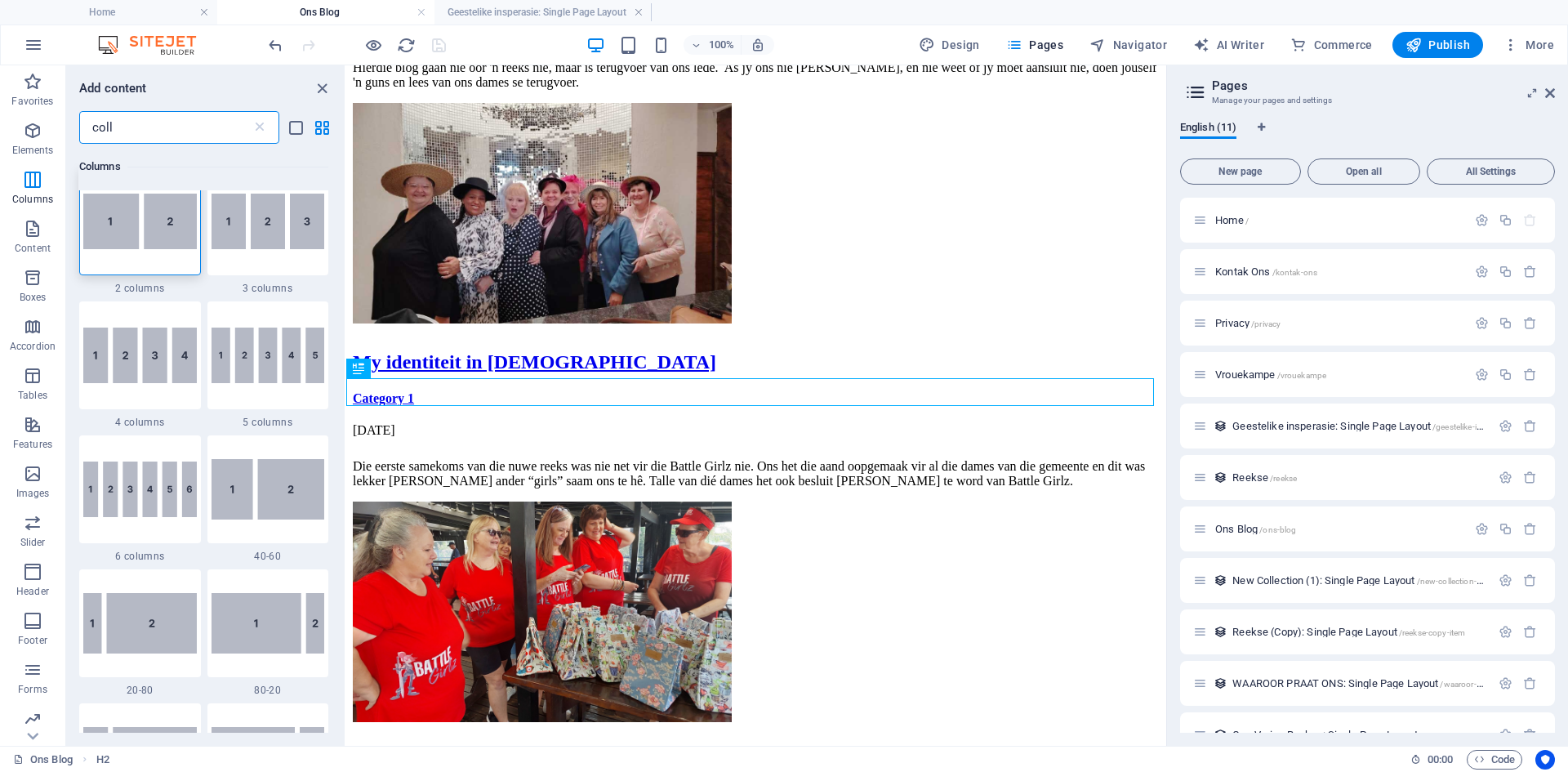
scroll to position [0, 0]
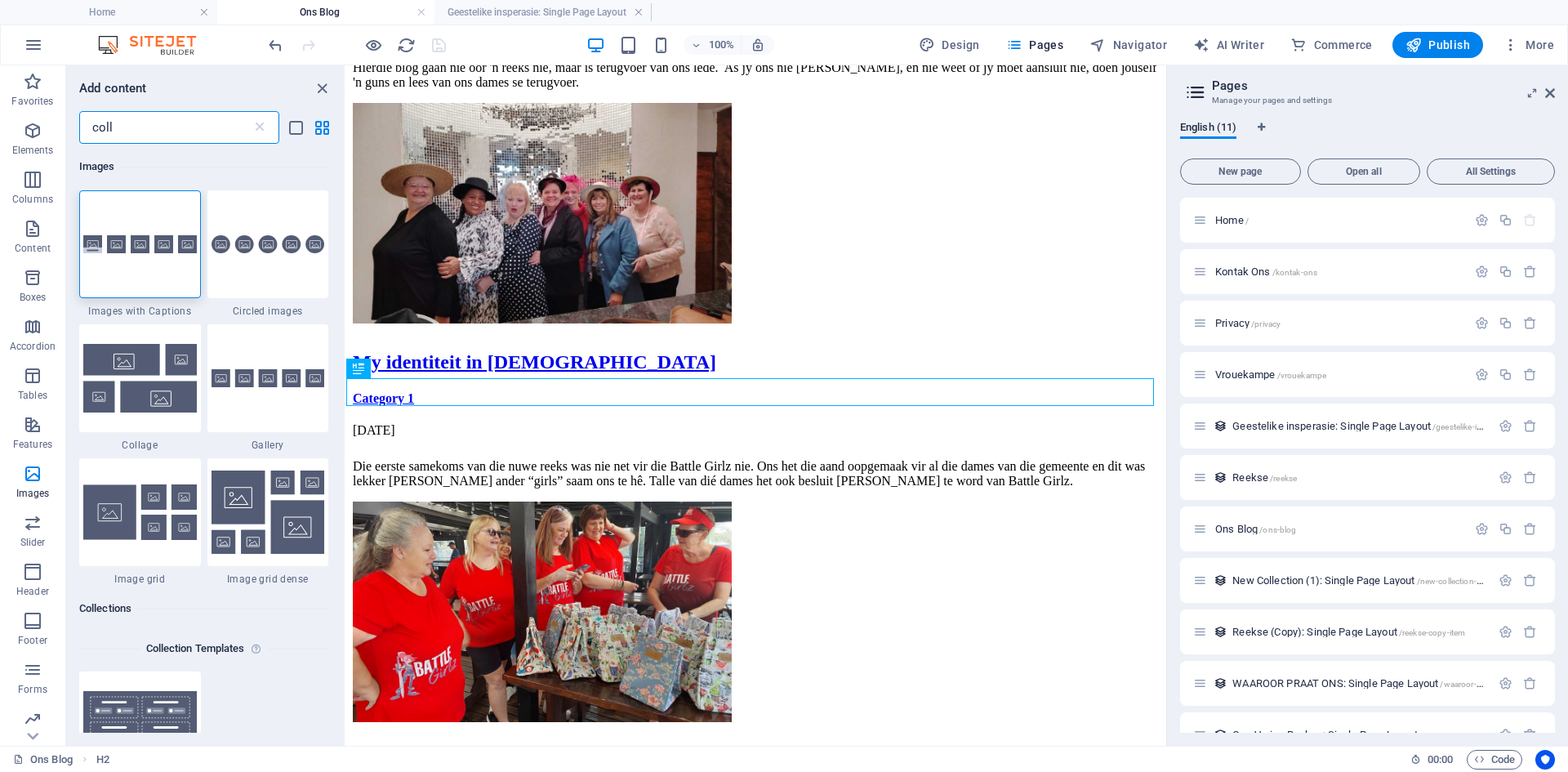
type input "coll"
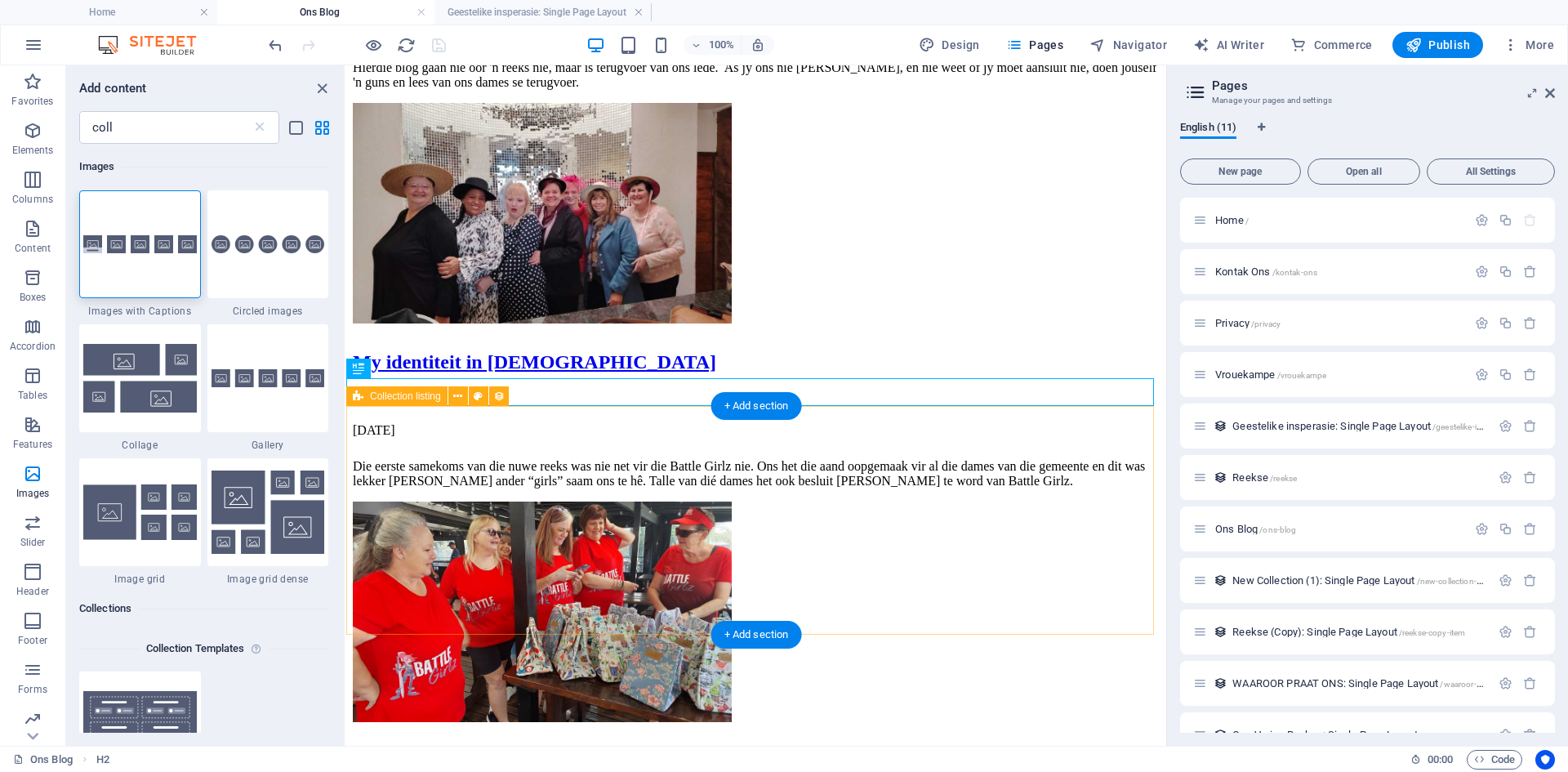
drag, startPoint x: 687, startPoint y: 429, endPoint x: 365, endPoint y: 440, distance: 322.2
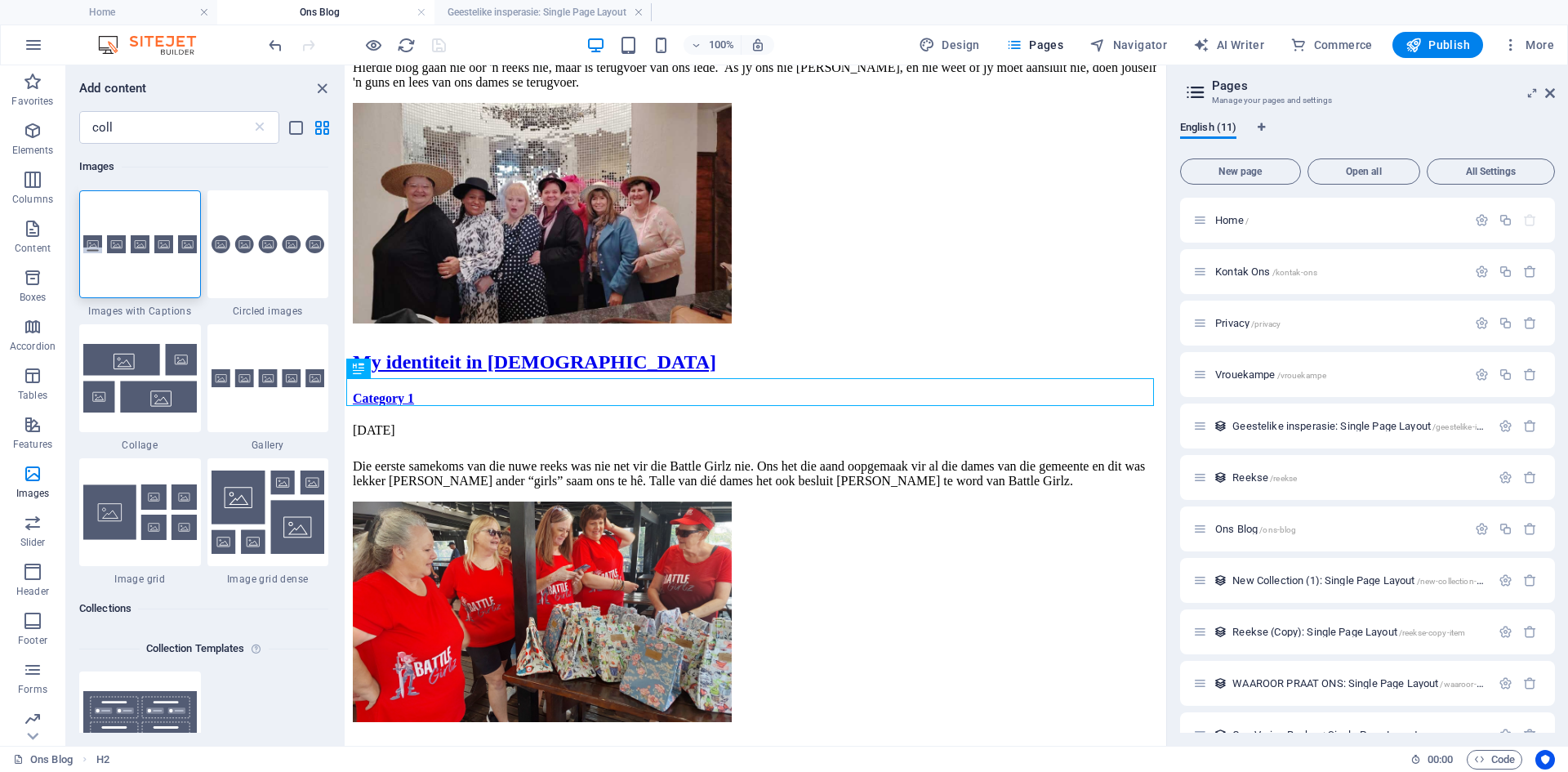
drag, startPoint x: 340, startPoint y: 367, endPoint x: 341, endPoint y: 425, distance: 58.0
click at [341, 425] on div "Images 1 Star Images with Captions 1 Star Circled images 1 Star Collage 1 Star …" at bounding box center [205, 438] width 278 height 589
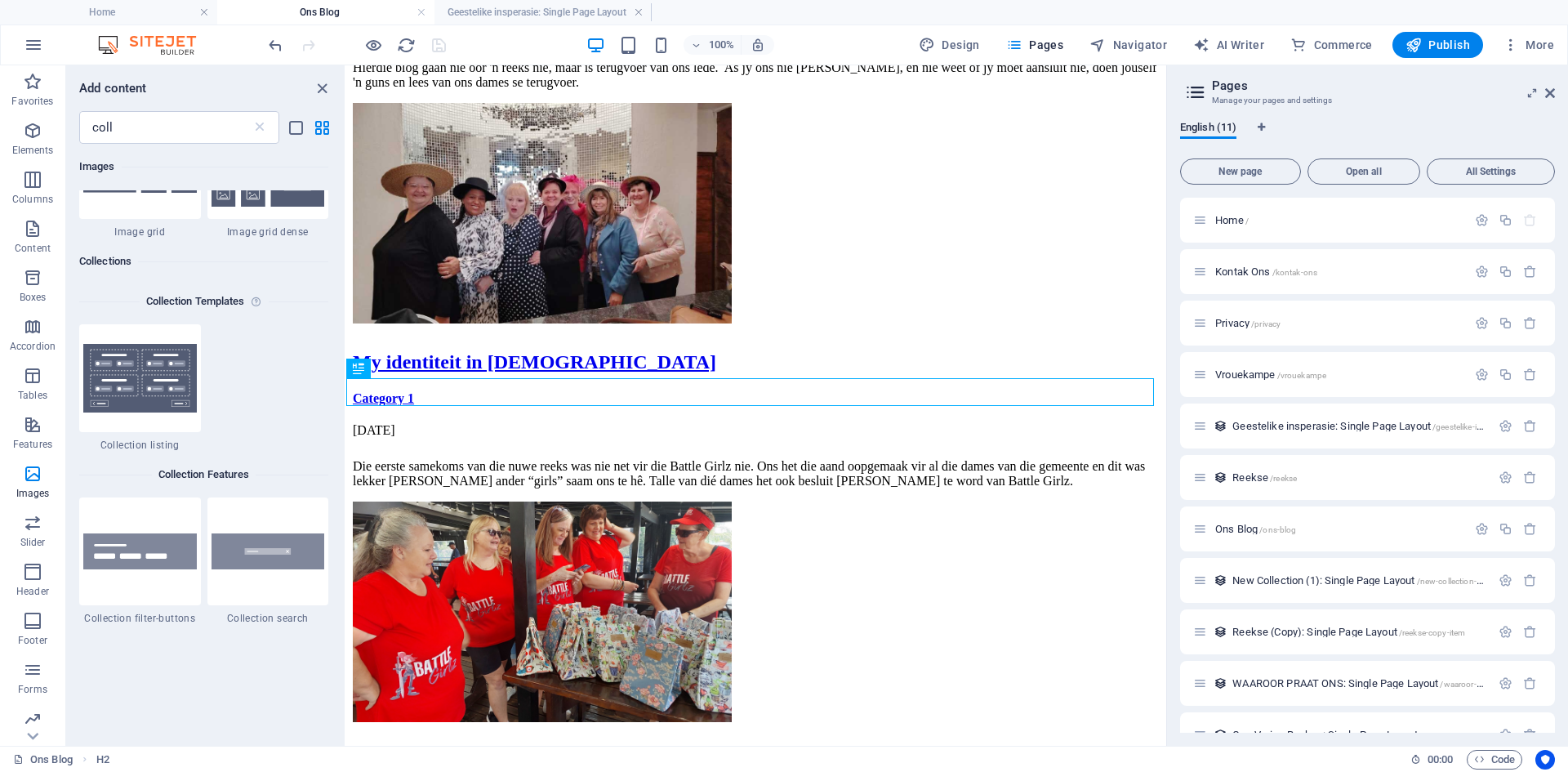
scroll to position [356, 0]
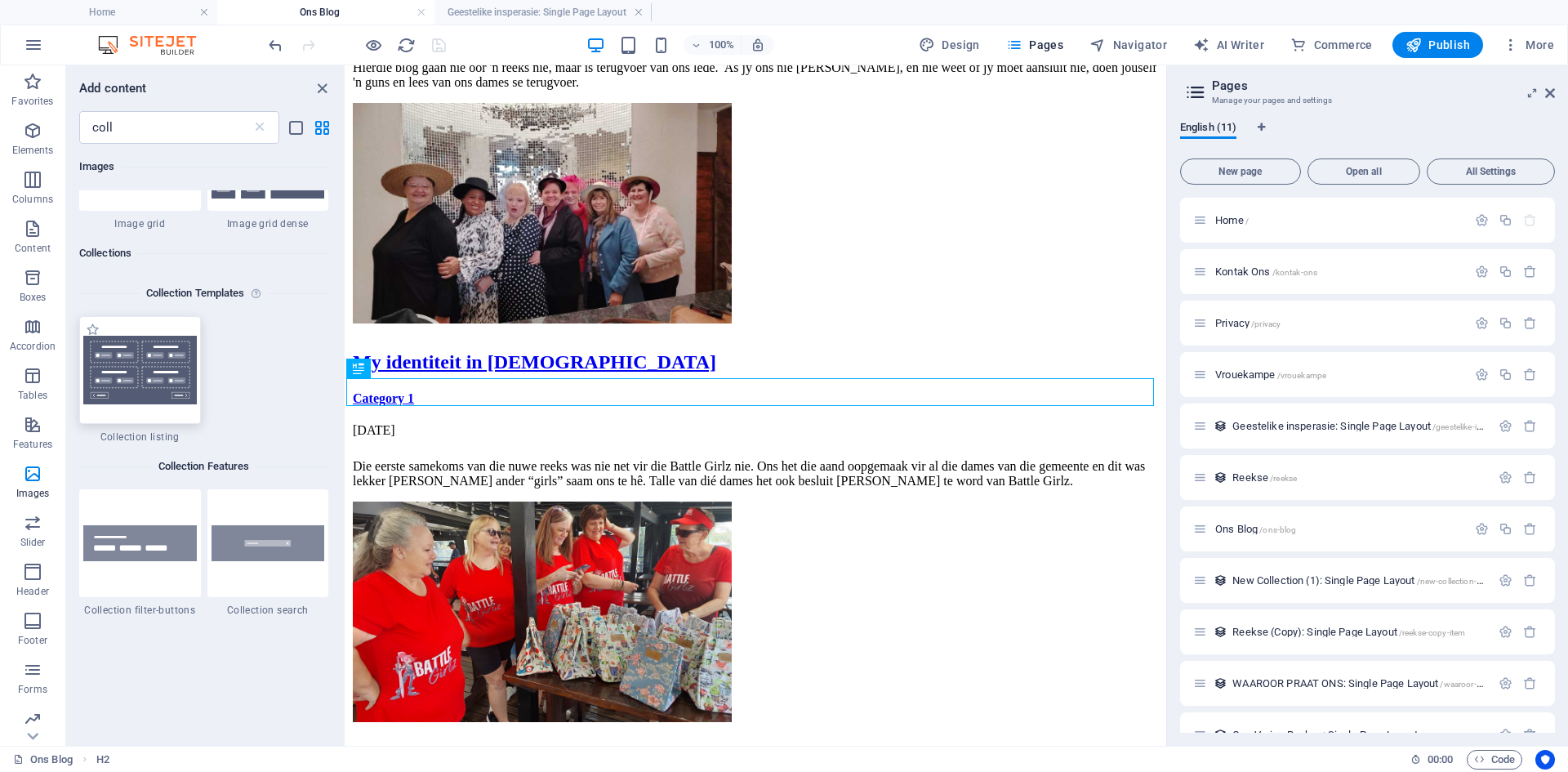
click at [136, 359] on img at bounding box center [140, 370] width 114 height 69
select select
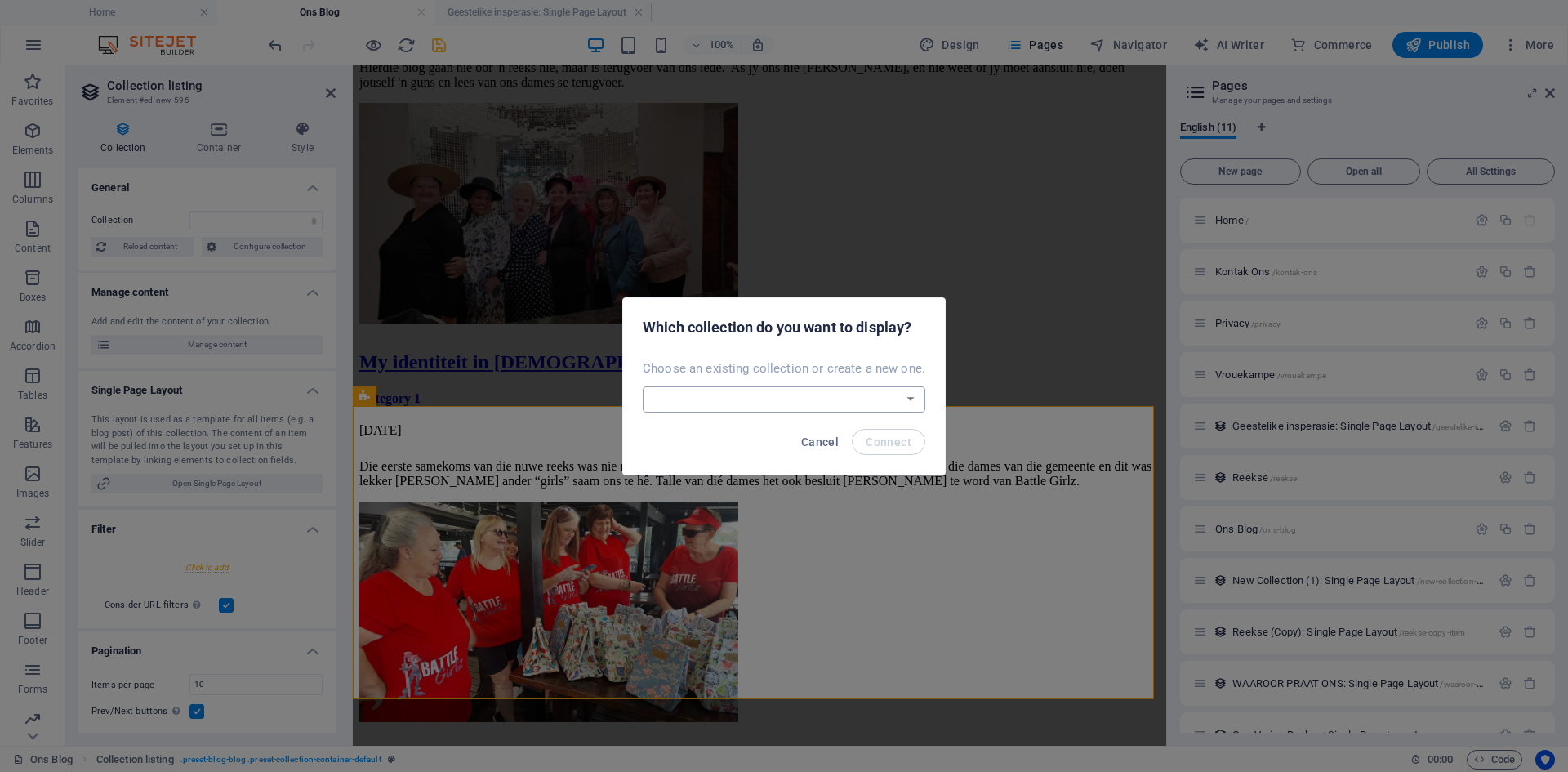
click at [907, 403] on select "Geestelike insperasie New Collection (1) Ons Vorige Reekse Real Estate Reekse R…" at bounding box center [784, 399] width 282 height 26
select select "6863e354aa08127e28008cca"
click at [644, 386] on select "Geestelike insperasie New Collection (1) Ons Vorige Reekse Real Estate Reekse R…" at bounding box center [784, 399] width 282 height 26
click at [882, 445] on span "Connect" at bounding box center [888, 442] width 46 height 13
select select "6863e354aa08127e28008cca"
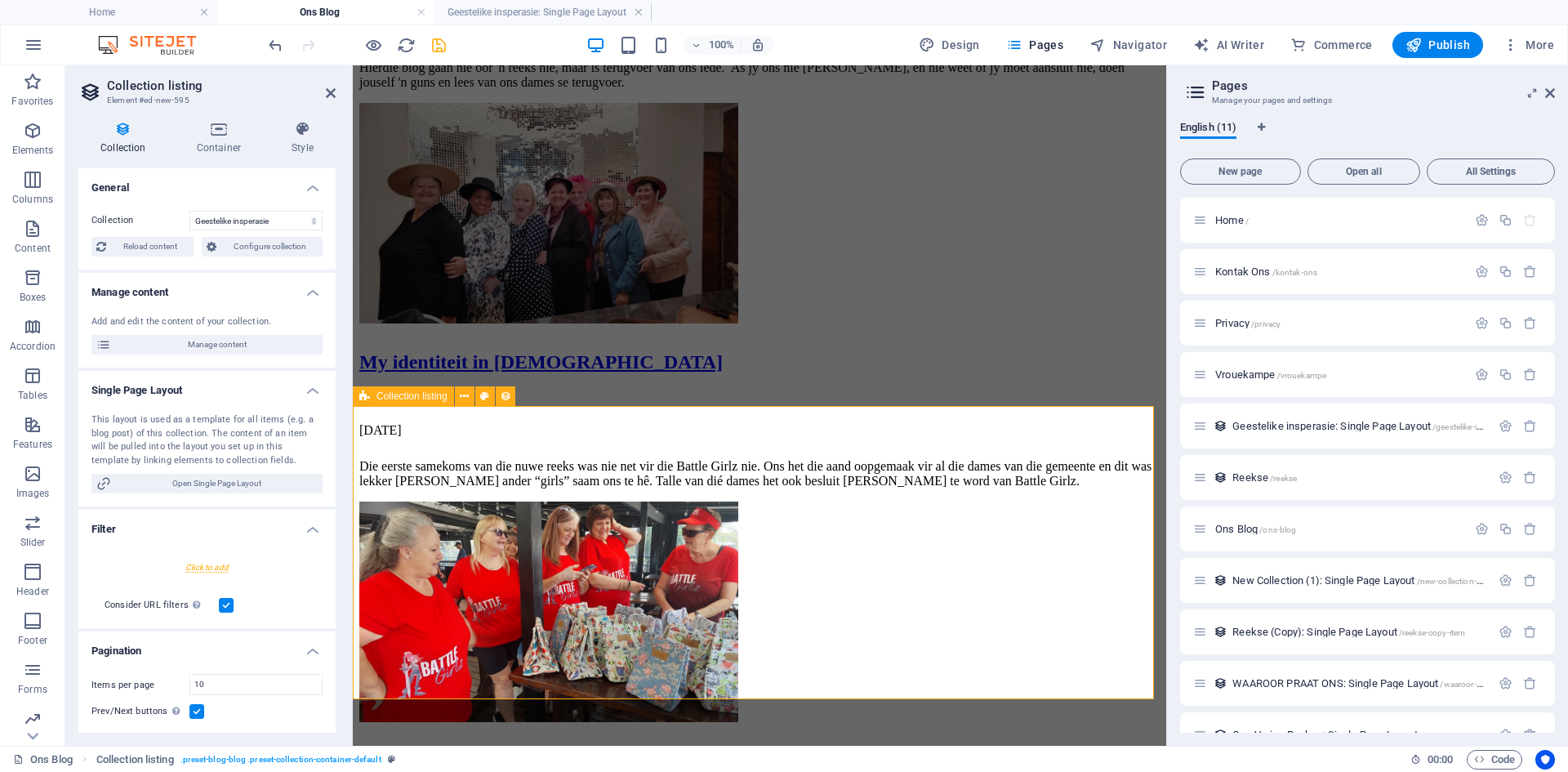
select select "createdAt_DESC"
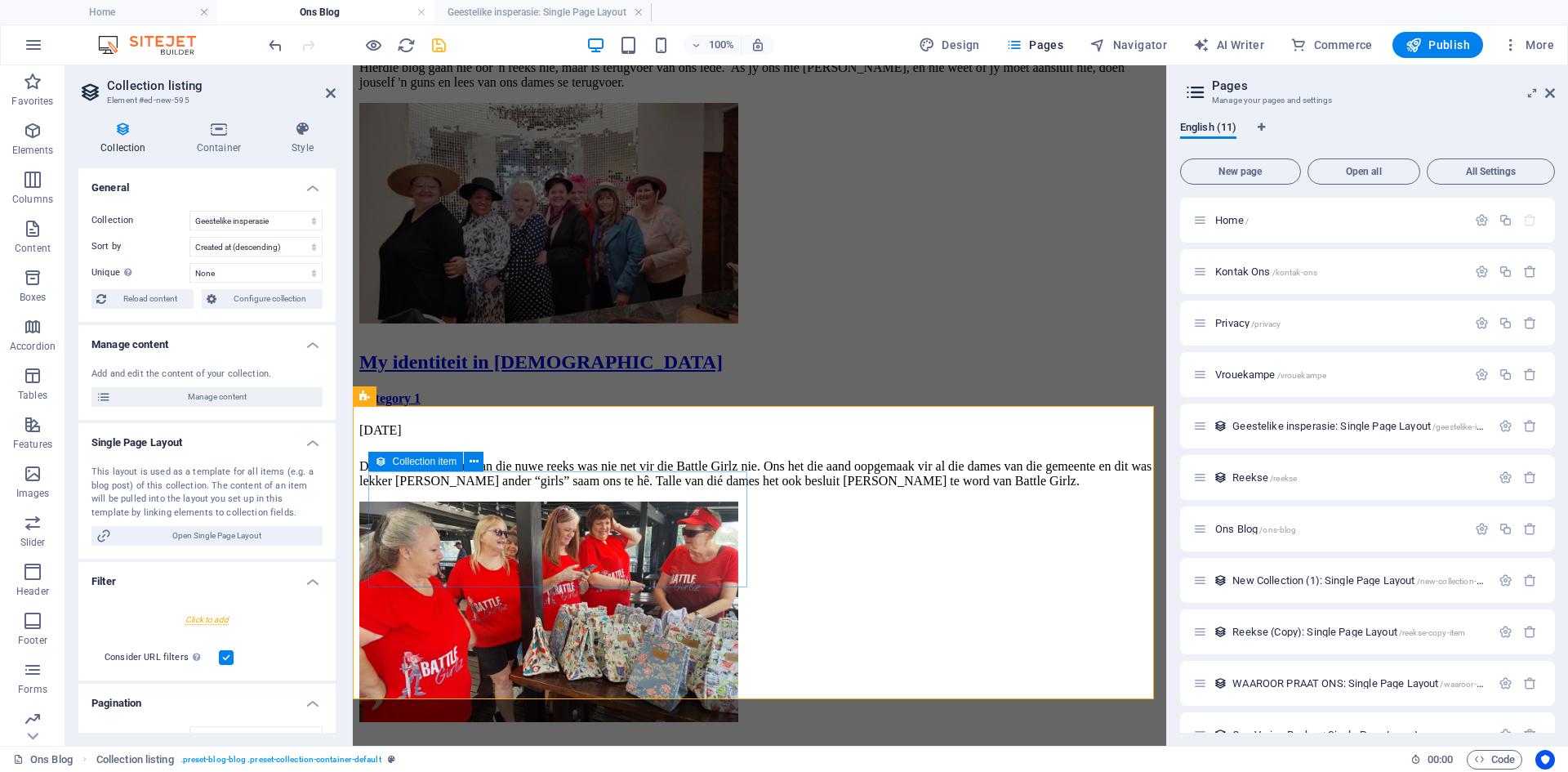
click at [464, 394] on icon at bounding box center [464, 396] width 9 height 17
click at [463, 401] on icon at bounding box center [464, 396] width 9 height 17
click at [484, 396] on icon at bounding box center [484, 396] width 9 height 17
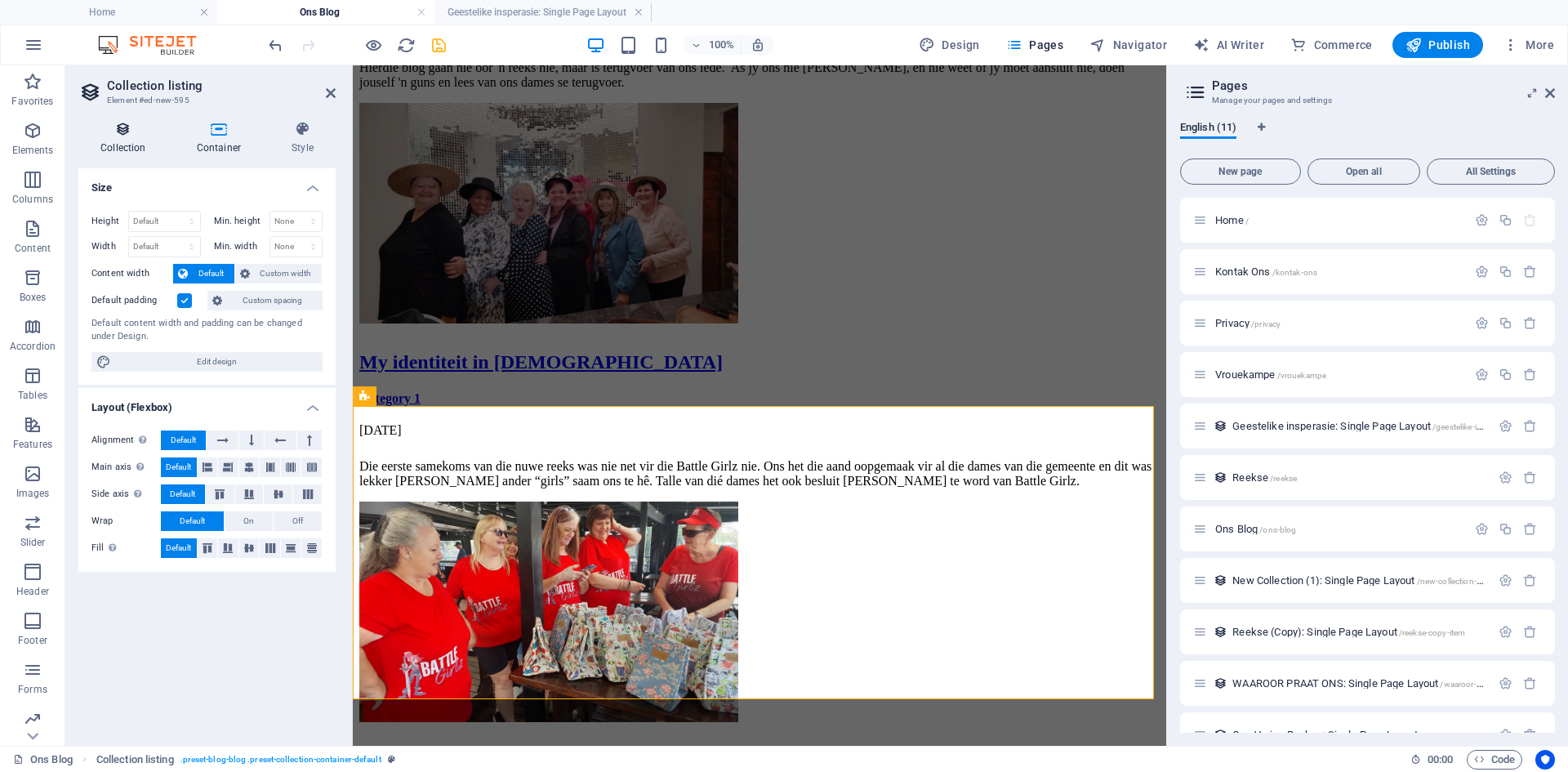
click at [115, 127] on icon at bounding box center [123, 130] width 90 height 17
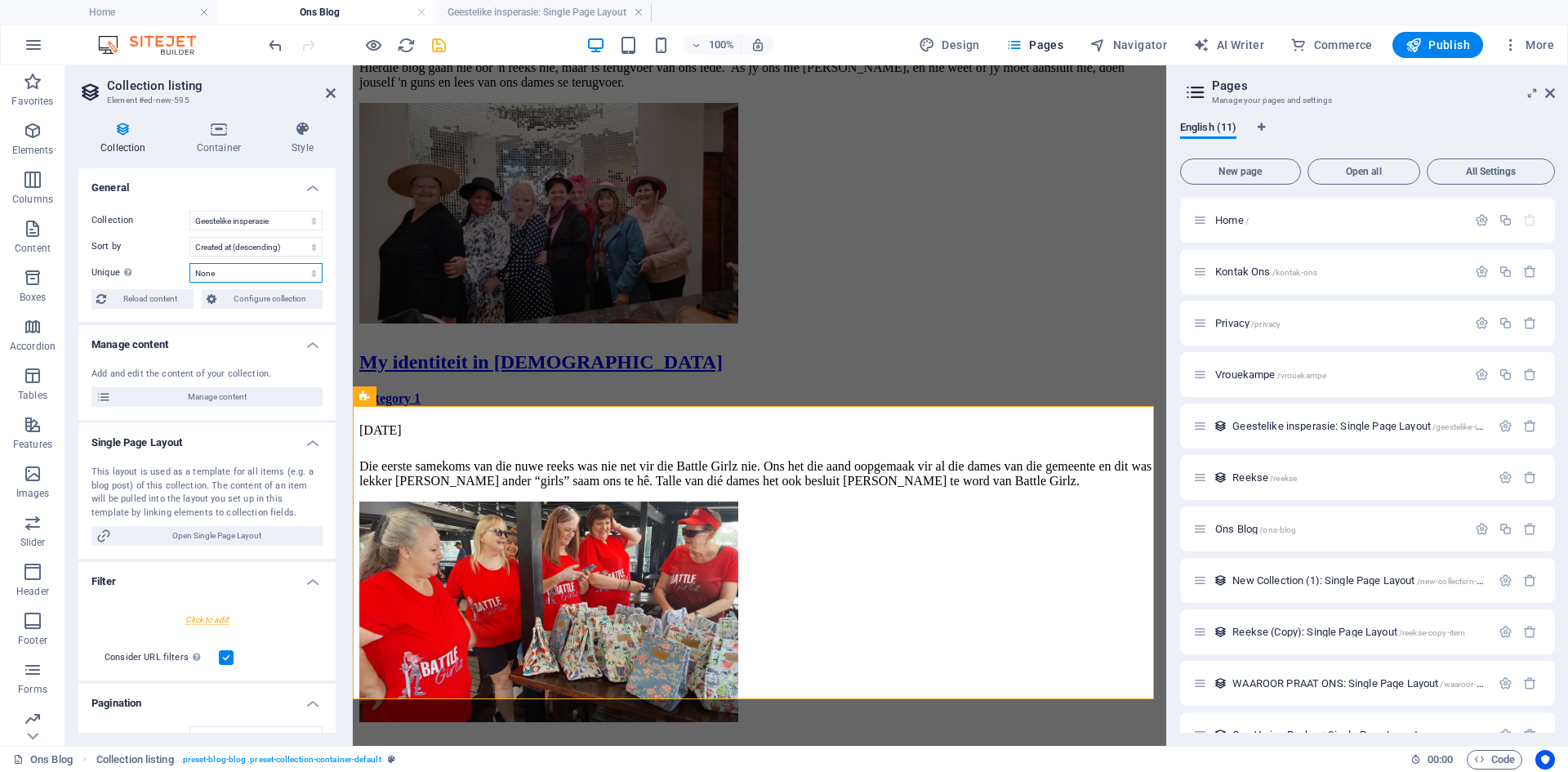
click at [204, 273] on select "None Name Slug Content" at bounding box center [256, 273] width 133 height 20
select select "columns.slug"
click at [189, 263] on select "None Name Slug Content" at bounding box center [256, 273] width 133 height 20
click at [182, 393] on span "Manage content" at bounding box center [217, 397] width 202 height 20
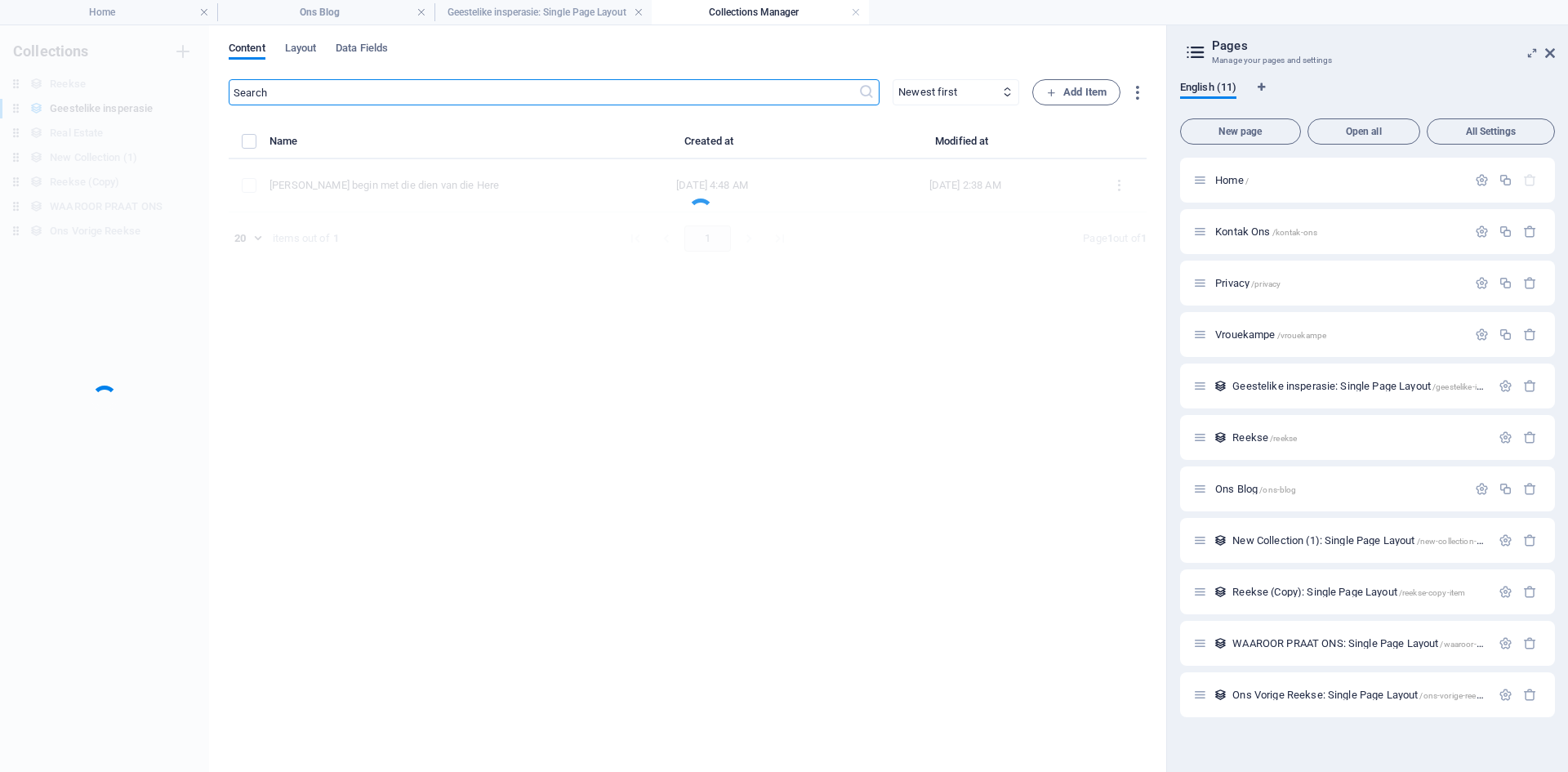
scroll to position [0, 0]
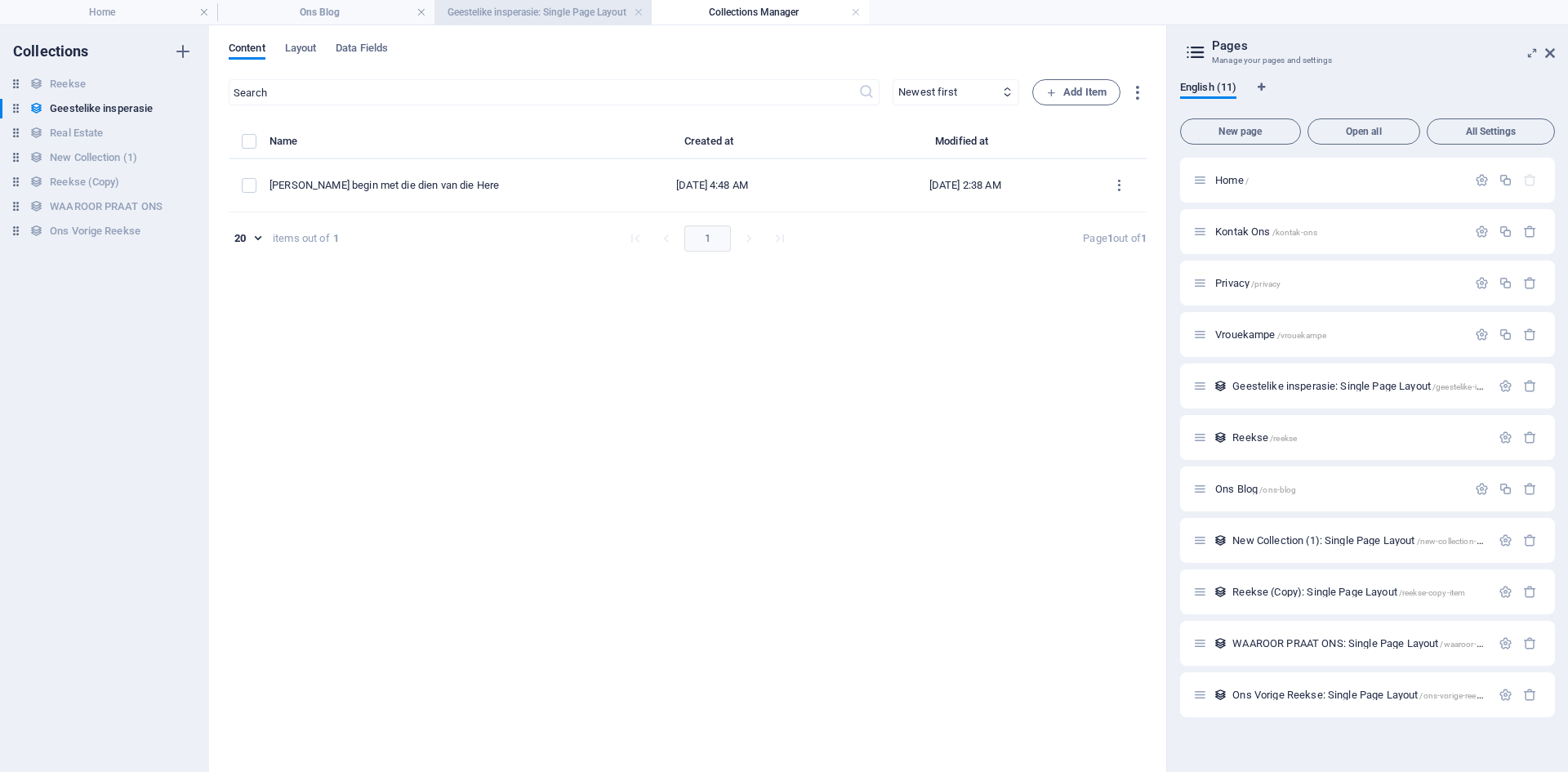
click at [507, 20] on h4 "Geestelike insperasie: Single Page Layout" at bounding box center [543, 12] width 218 height 18
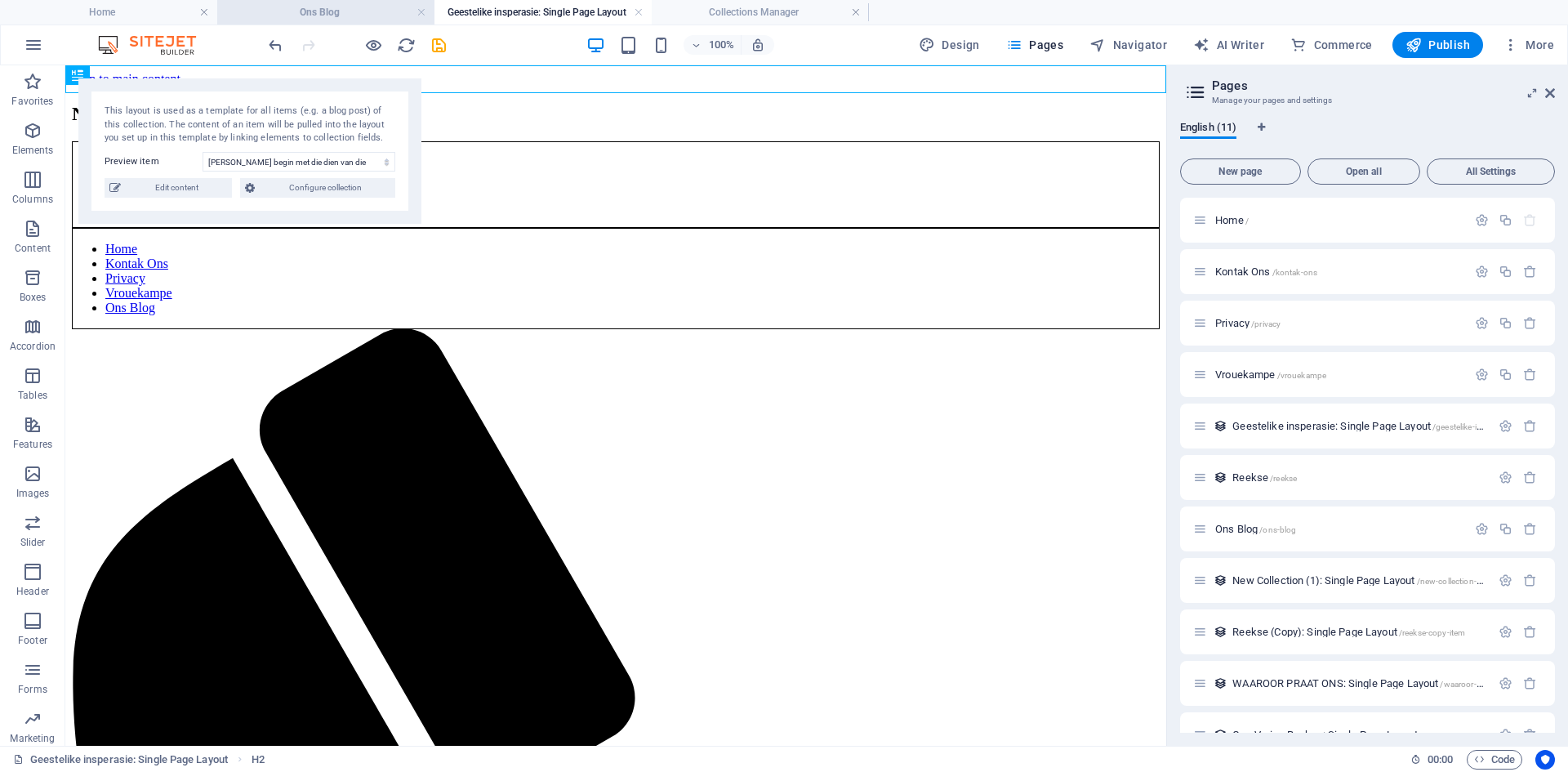
click at [383, 5] on h4 "Ons Blog" at bounding box center [326, 12] width 218 height 18
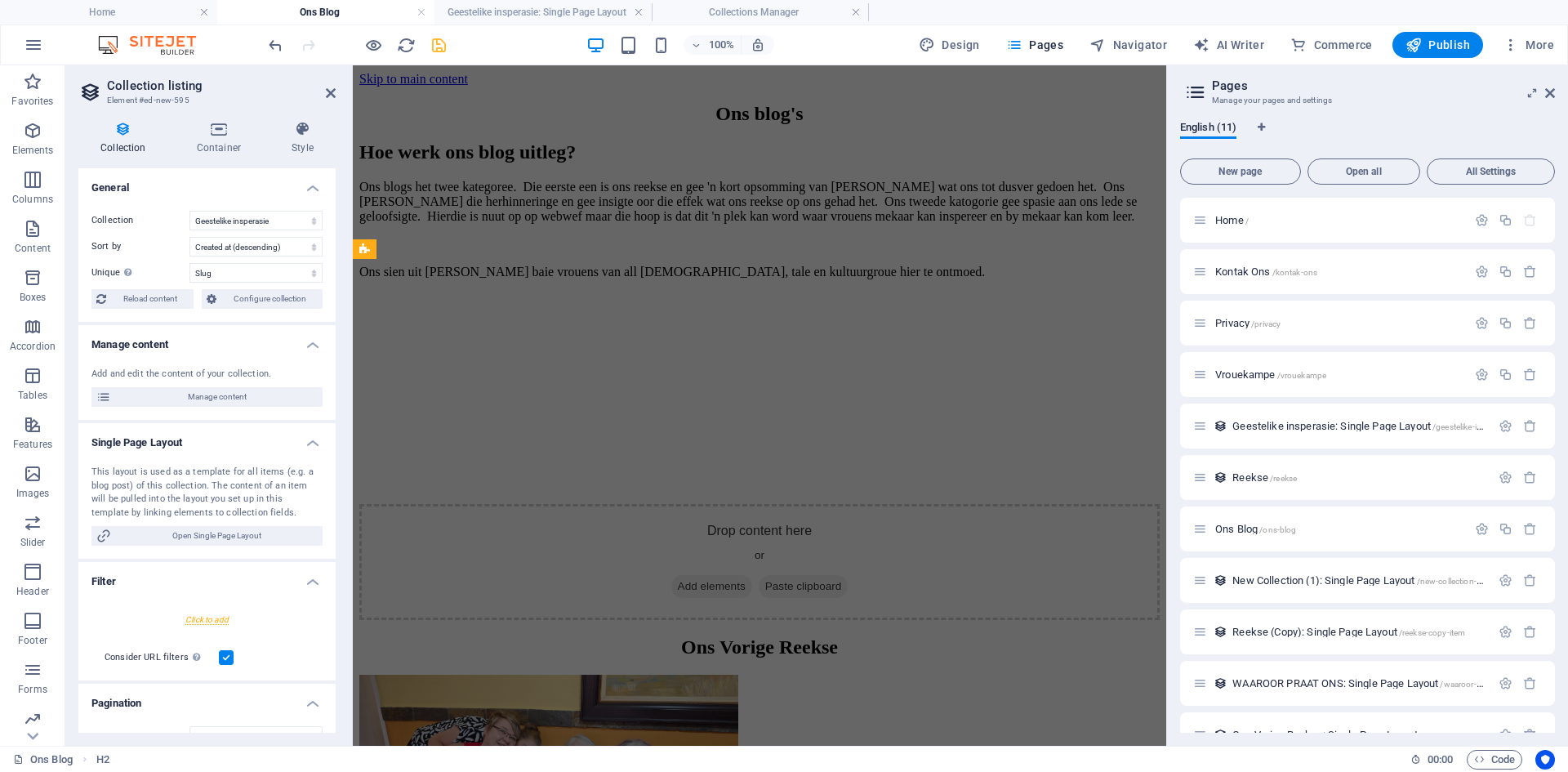
scroll to position [1368, 0]
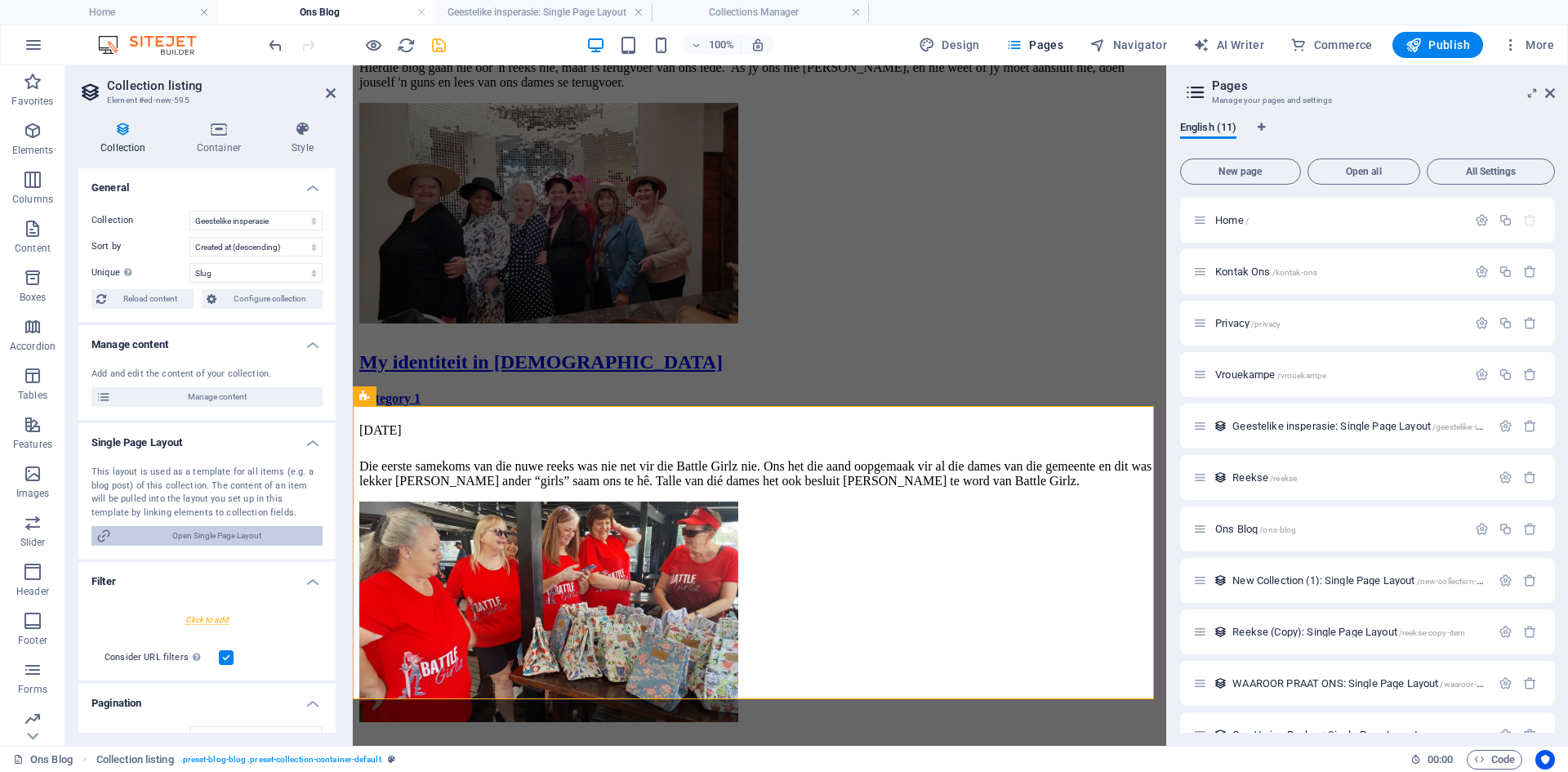
click at [188, 538] on span "Open Single Page Layout" at bounding box center [217, 536] width 202 height 20
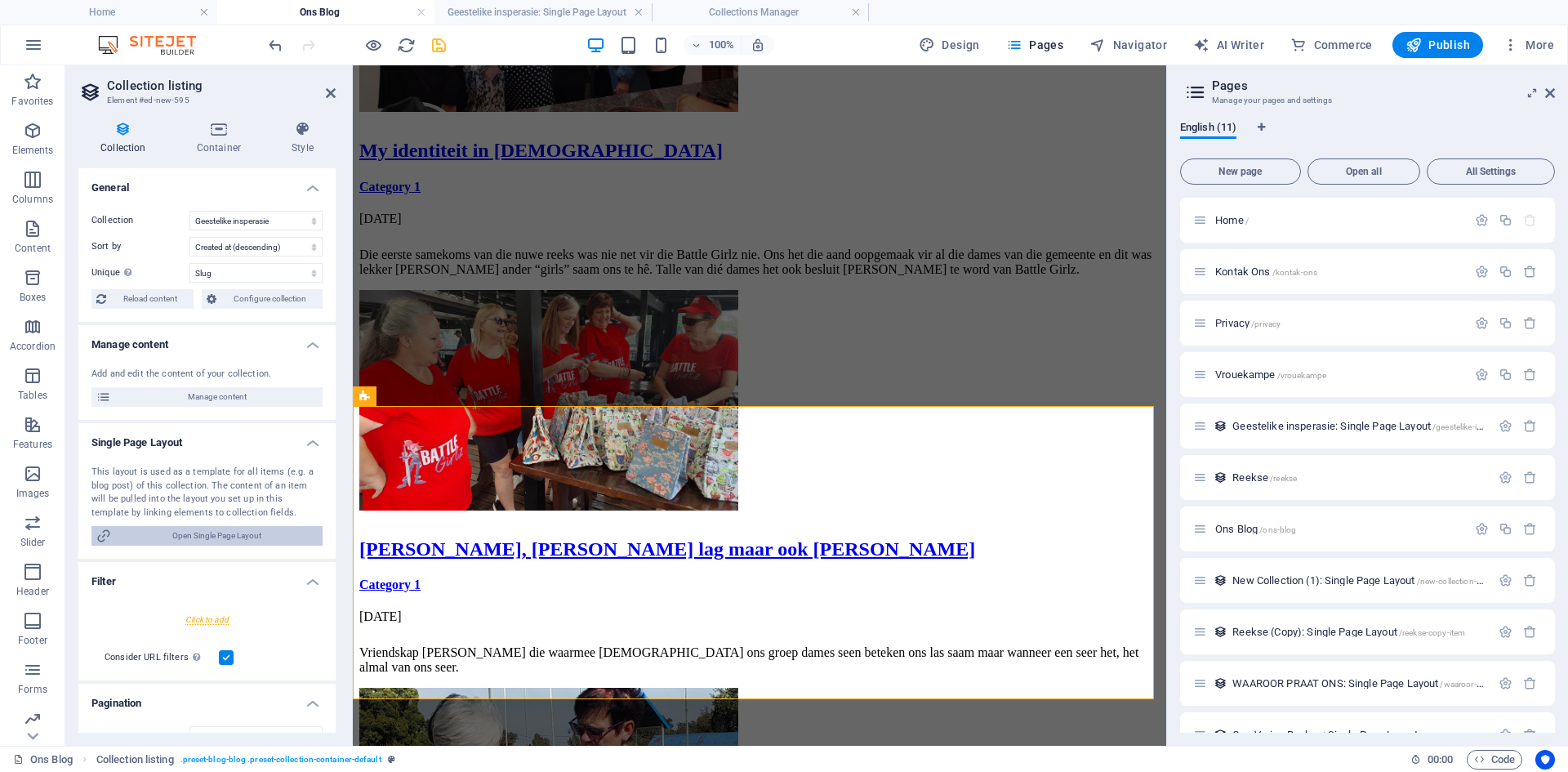
scroll to position [0, 0]
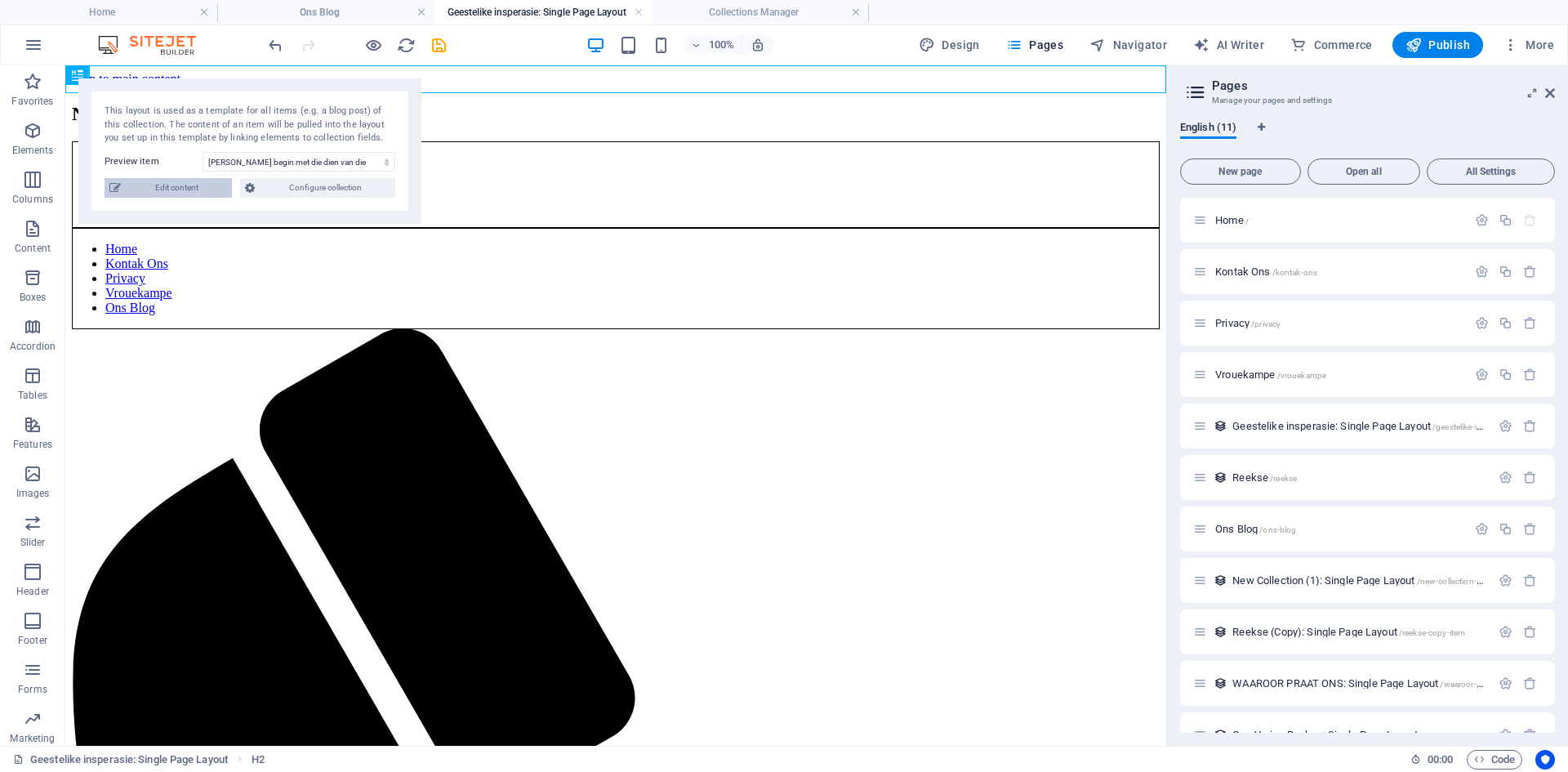
click at [192, 195] on span "Edit content" at bounding box center [176, 188] width 101 height 20
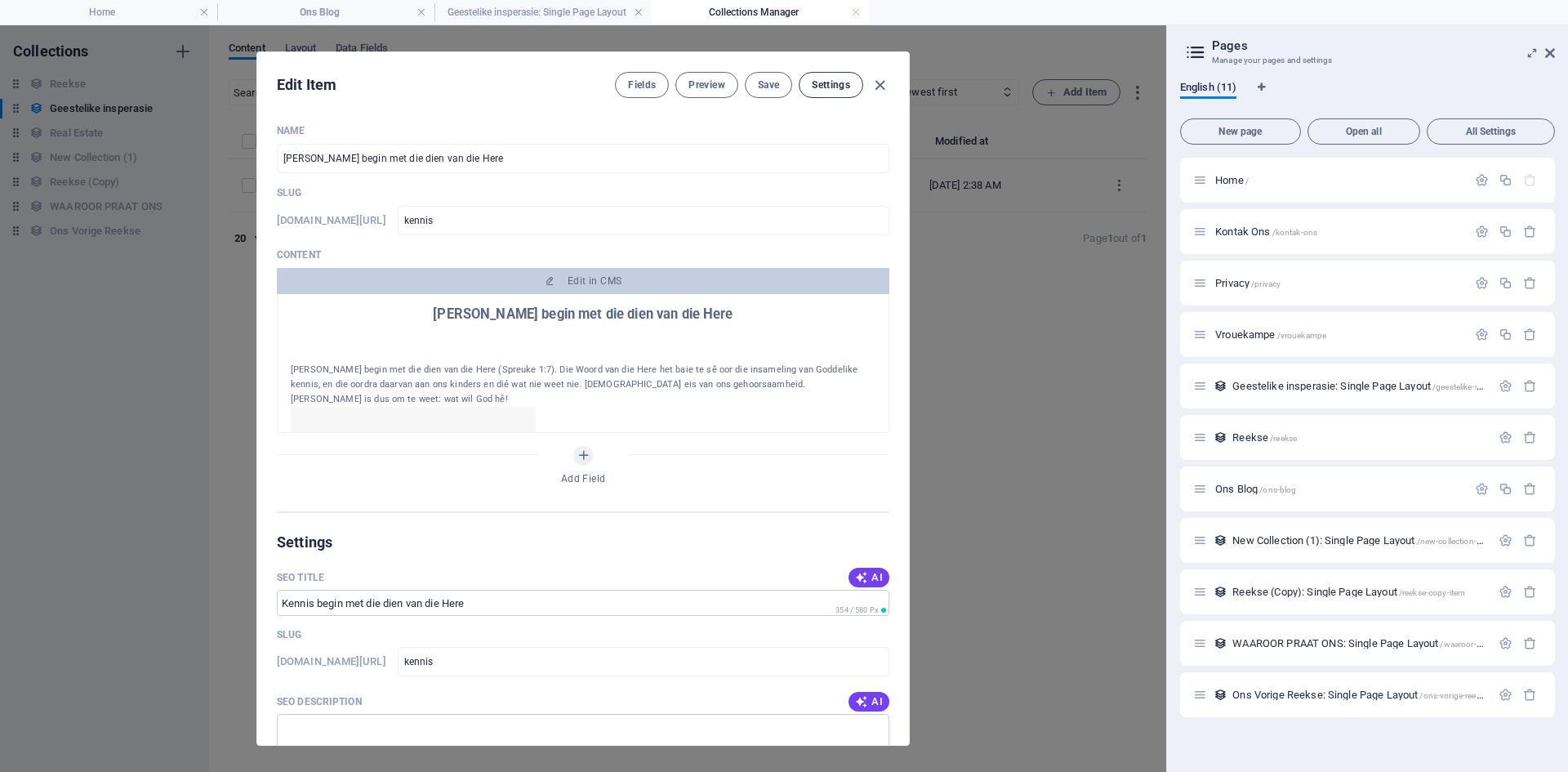
click at [826, 79] on span "Settings" at bounding box center [831, 85] width 38 height 13
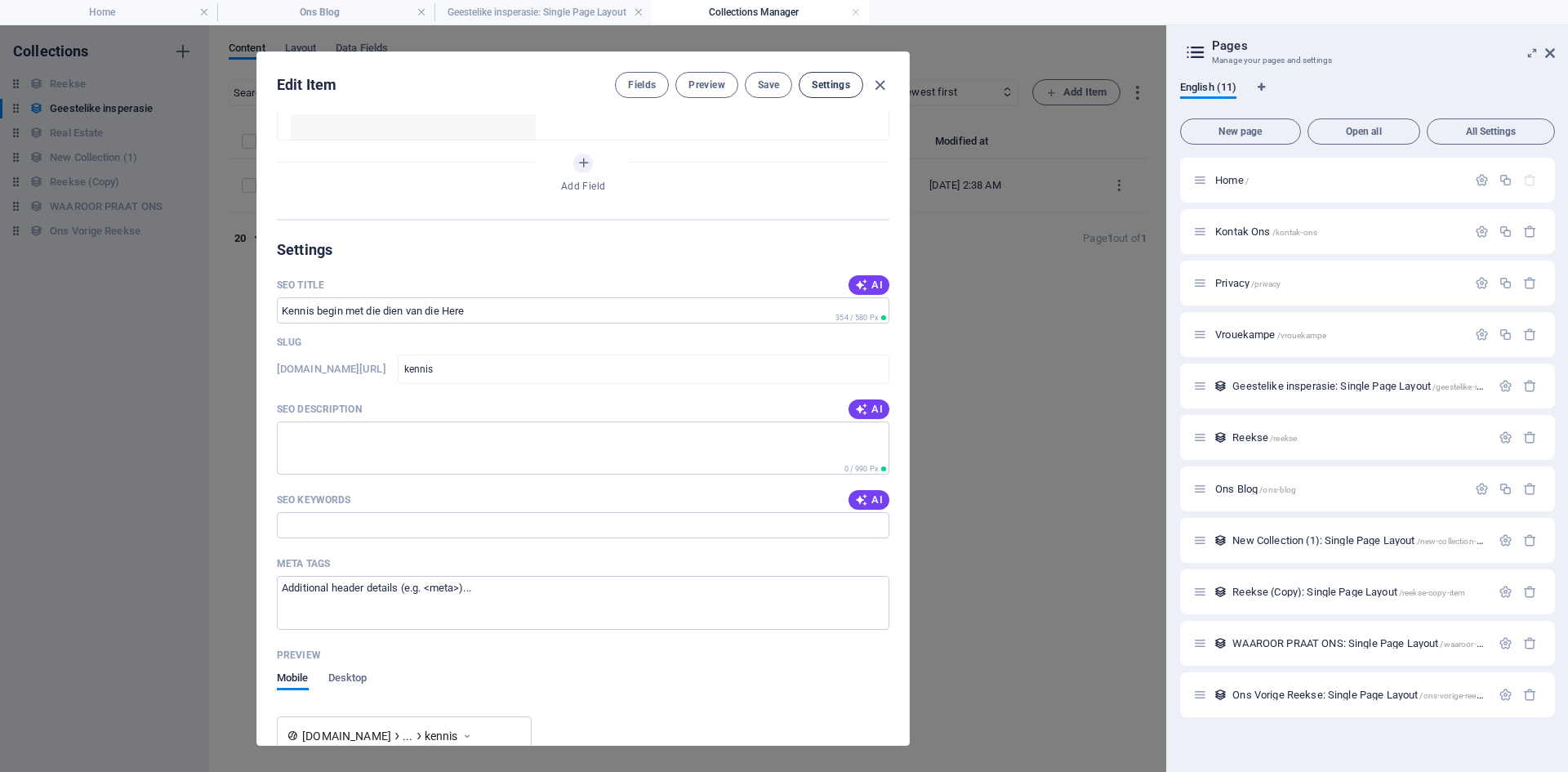
scroll to position [421, 0]
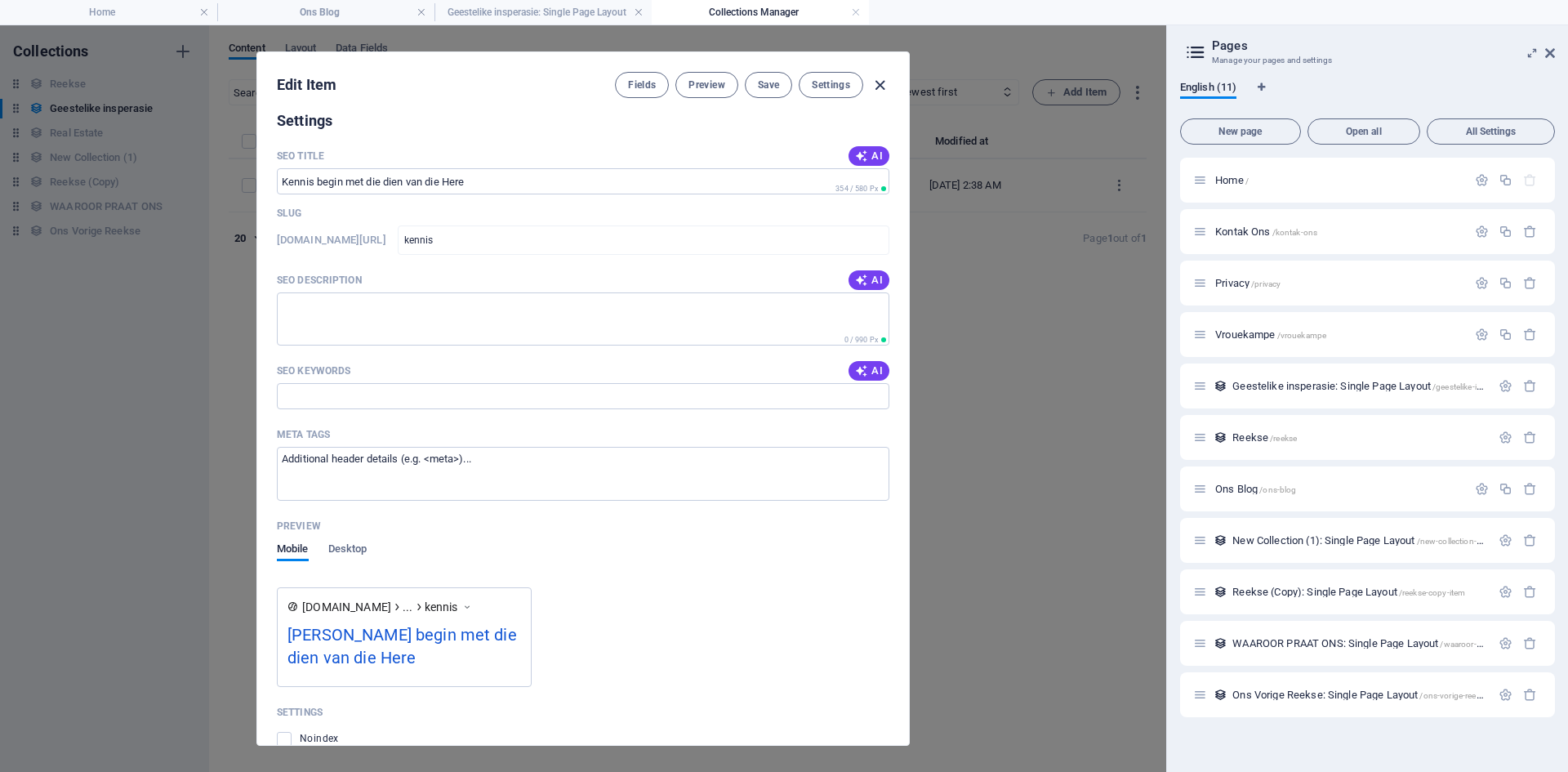
click at [881, 83] on icon "button" at bounding box center [880, 85] width 19 height 19
type input "kennis"
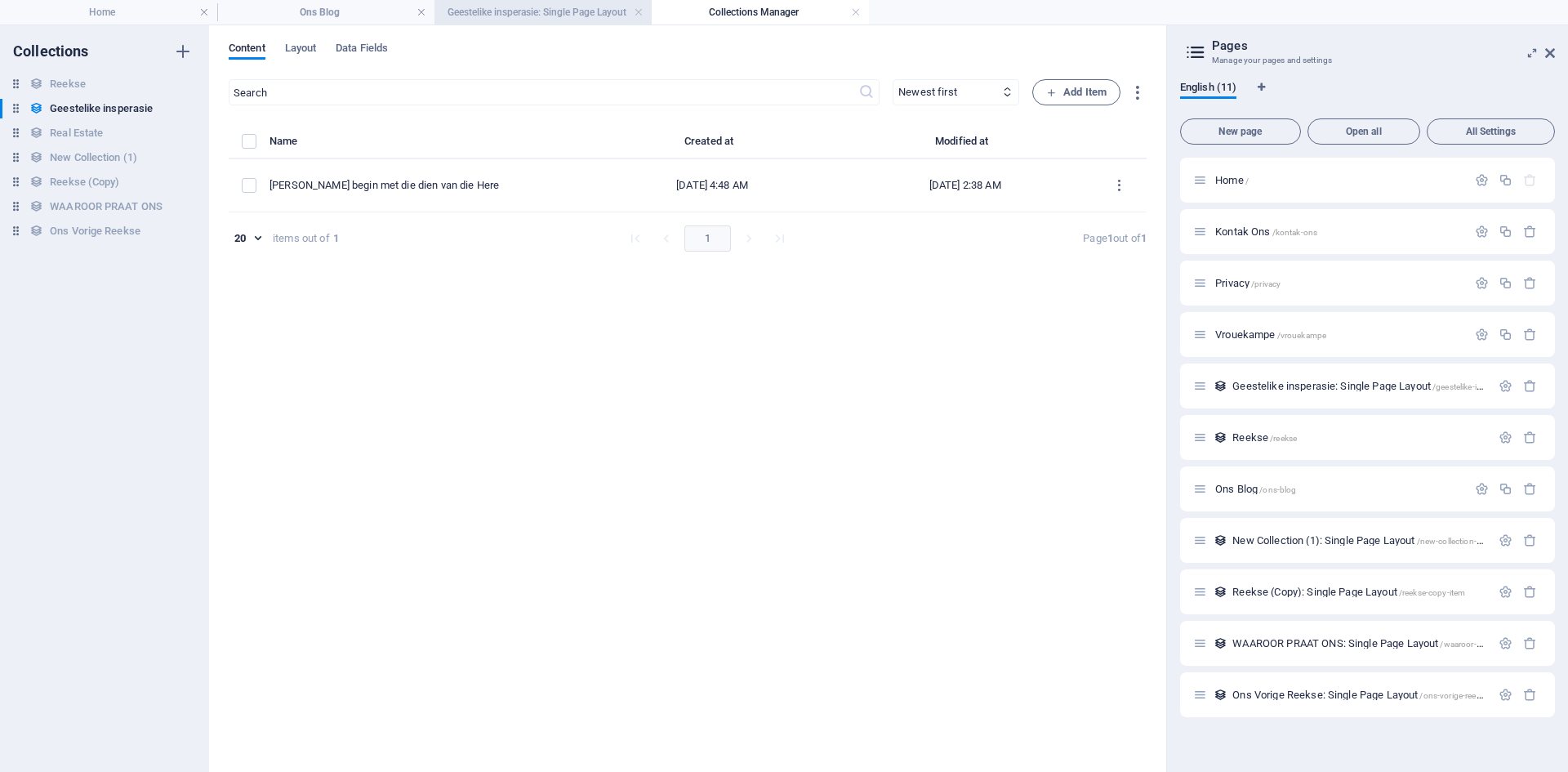
click at [517, 7] on h4 "Geestelike insperasie: Single Page Layout" at bounding box center [543, 12] width 218 height 18
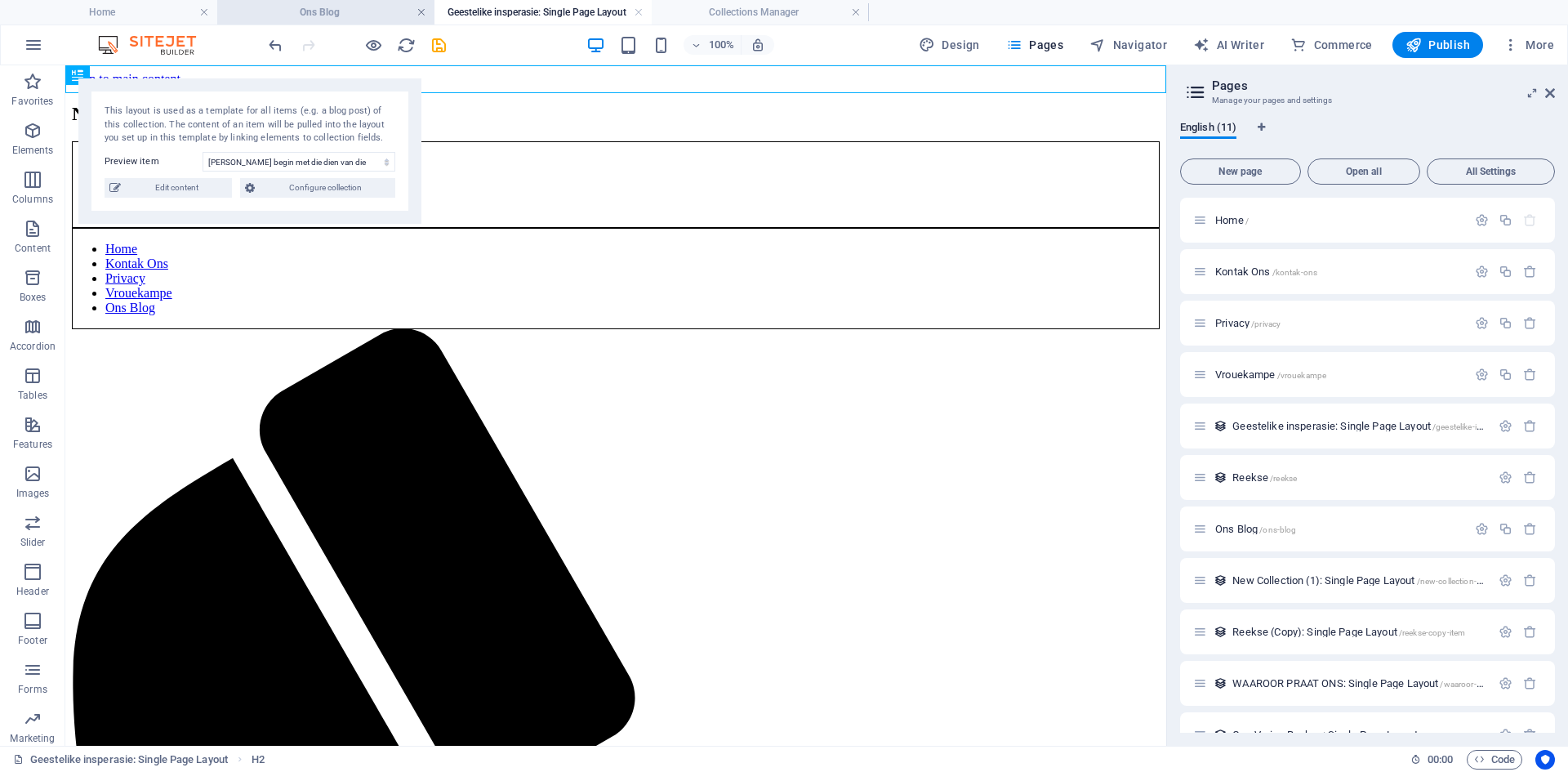
click at [419, 8] on link at bounding box center [421, 12] width 10 height 16
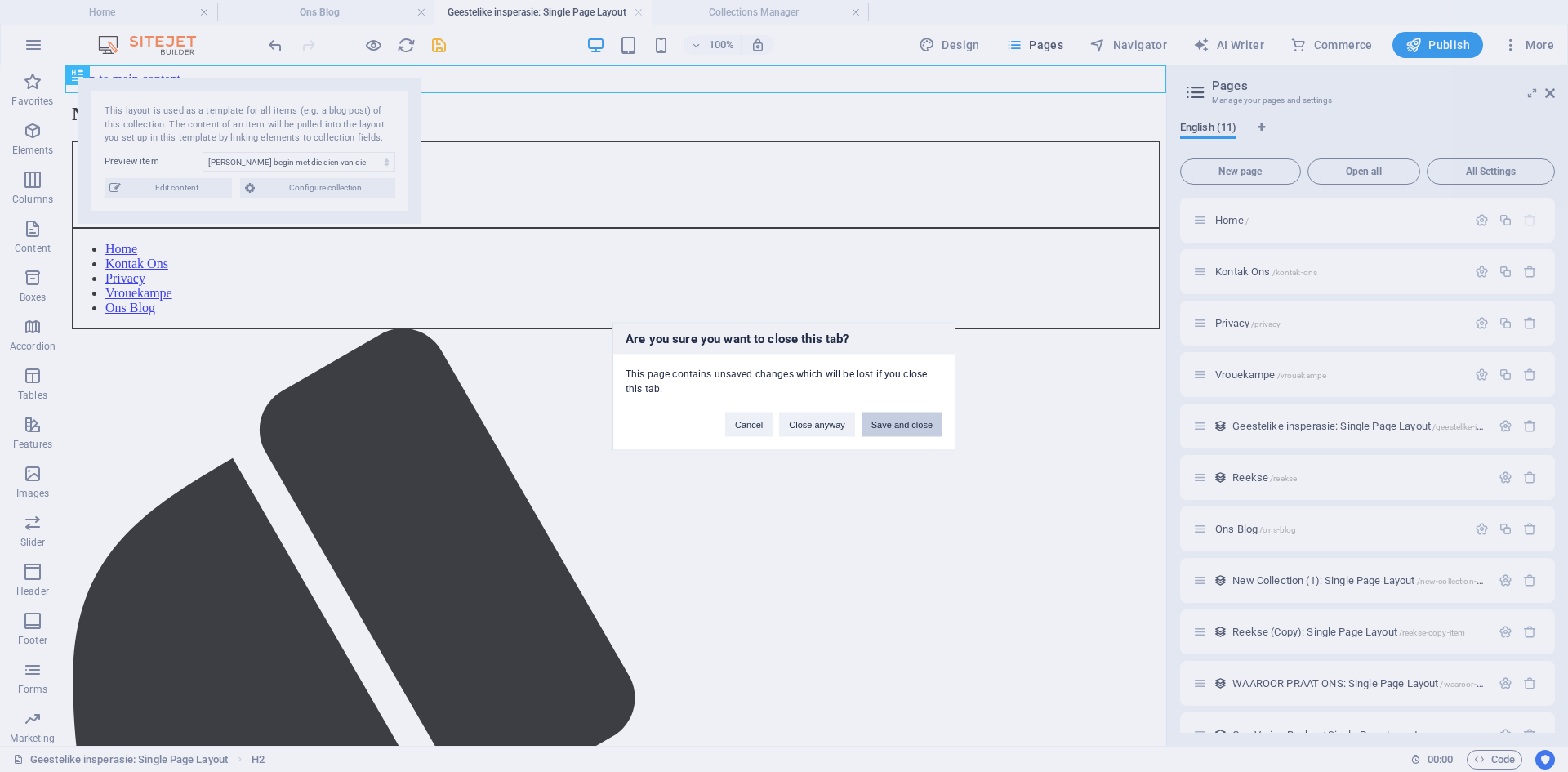
click at [868, 428] on button "Save and close" at bounding box center [901, 424] width 81 height 24
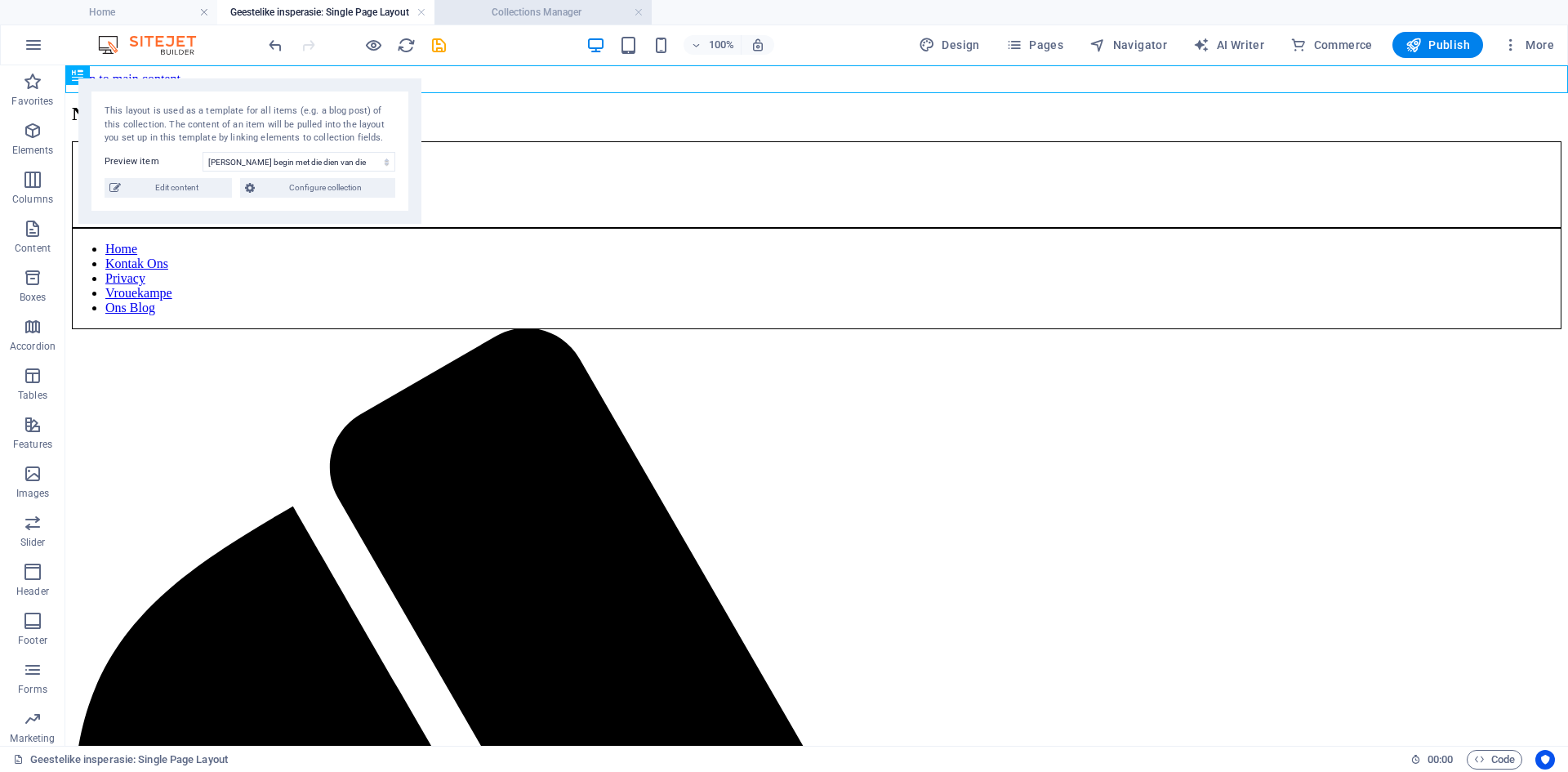
click at [476, 11] on h4 "Collections Manager" at bounding box center [543, 12] width 218 height 18
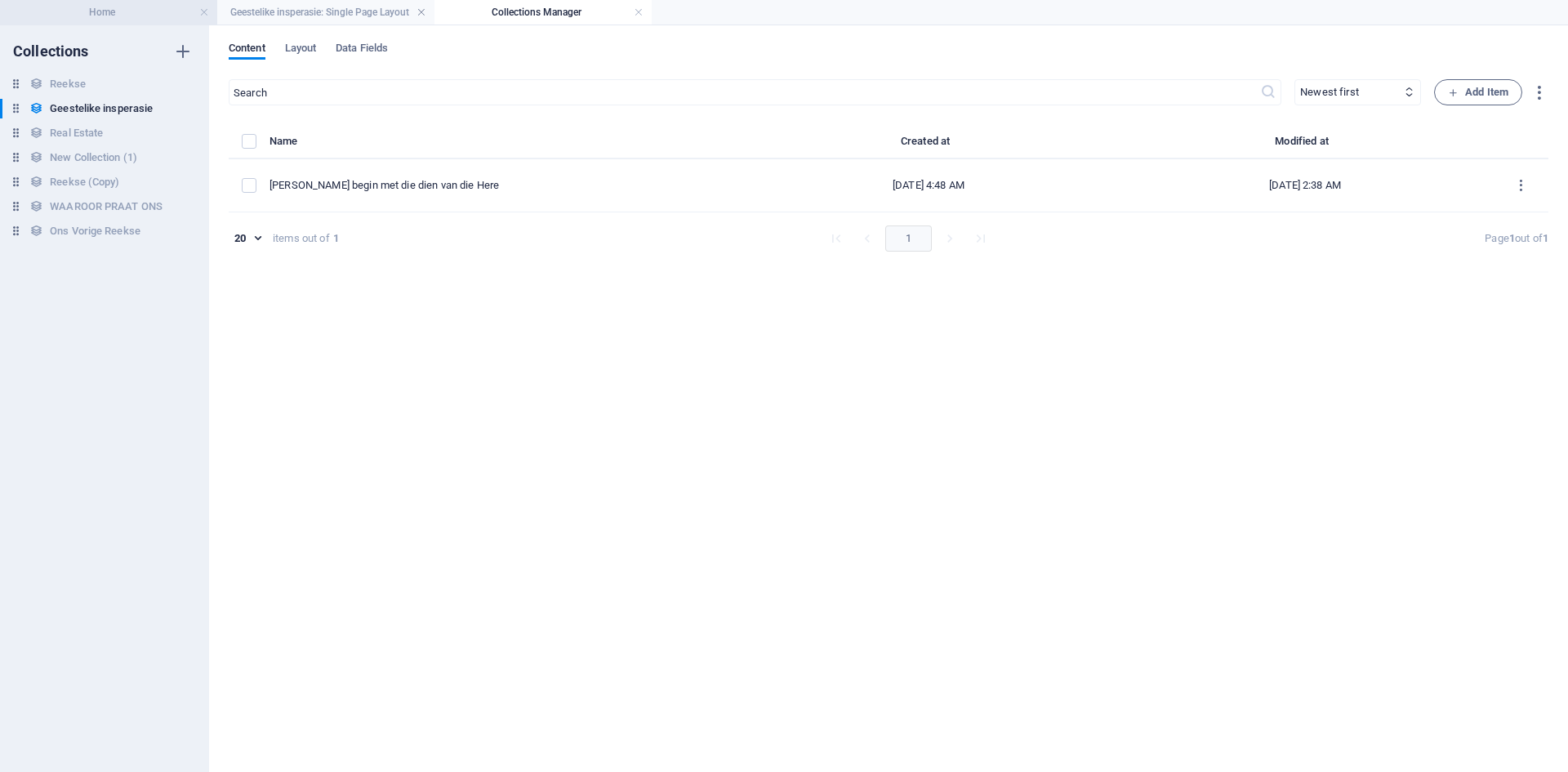
click at [140, 9] on h4 "Home" at bounding box center [109, 12] width 218 height 18
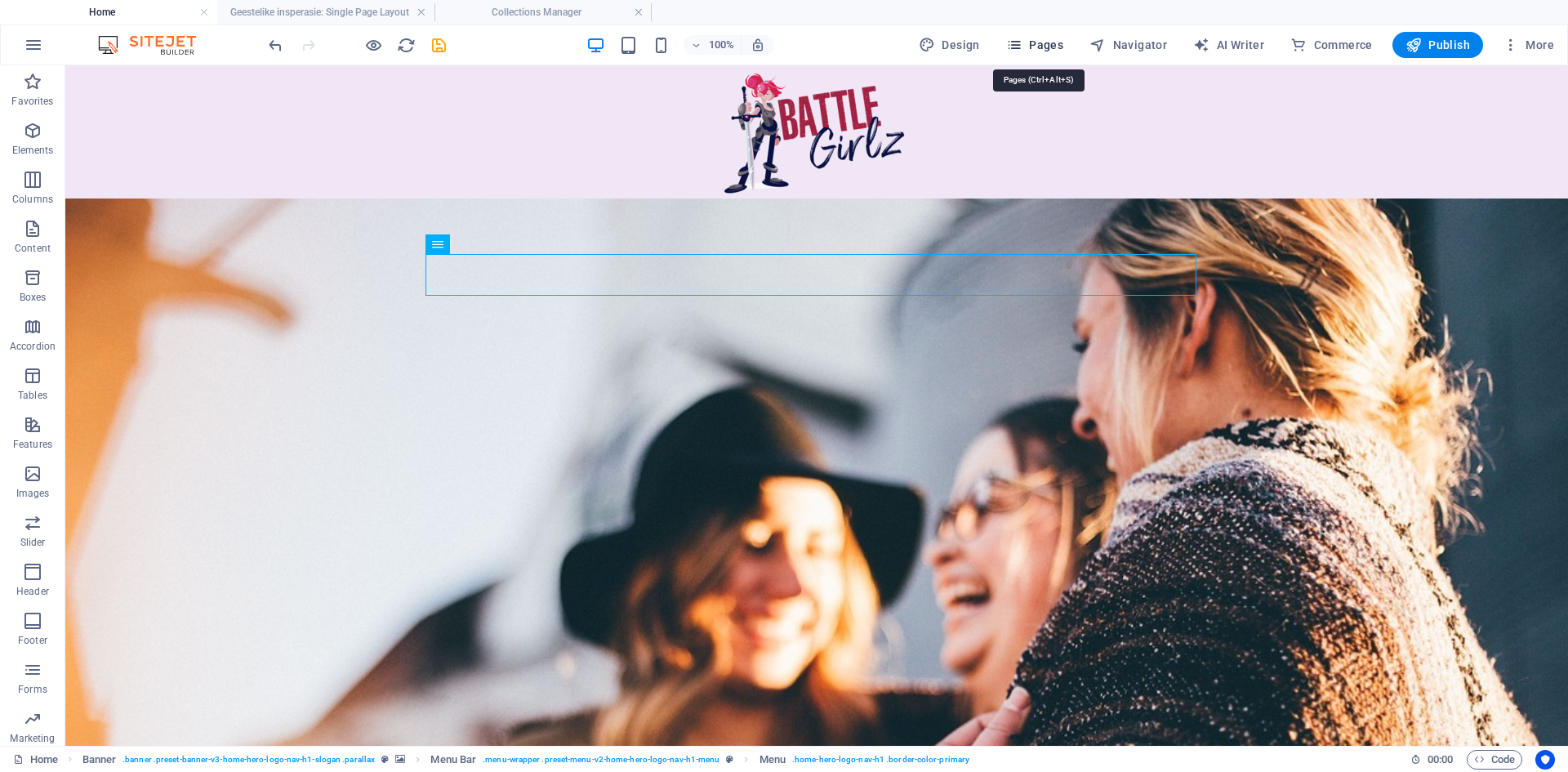
click at [1031, 48] on span "Pages" at bounding box center [1034, 45] width 57 height 17
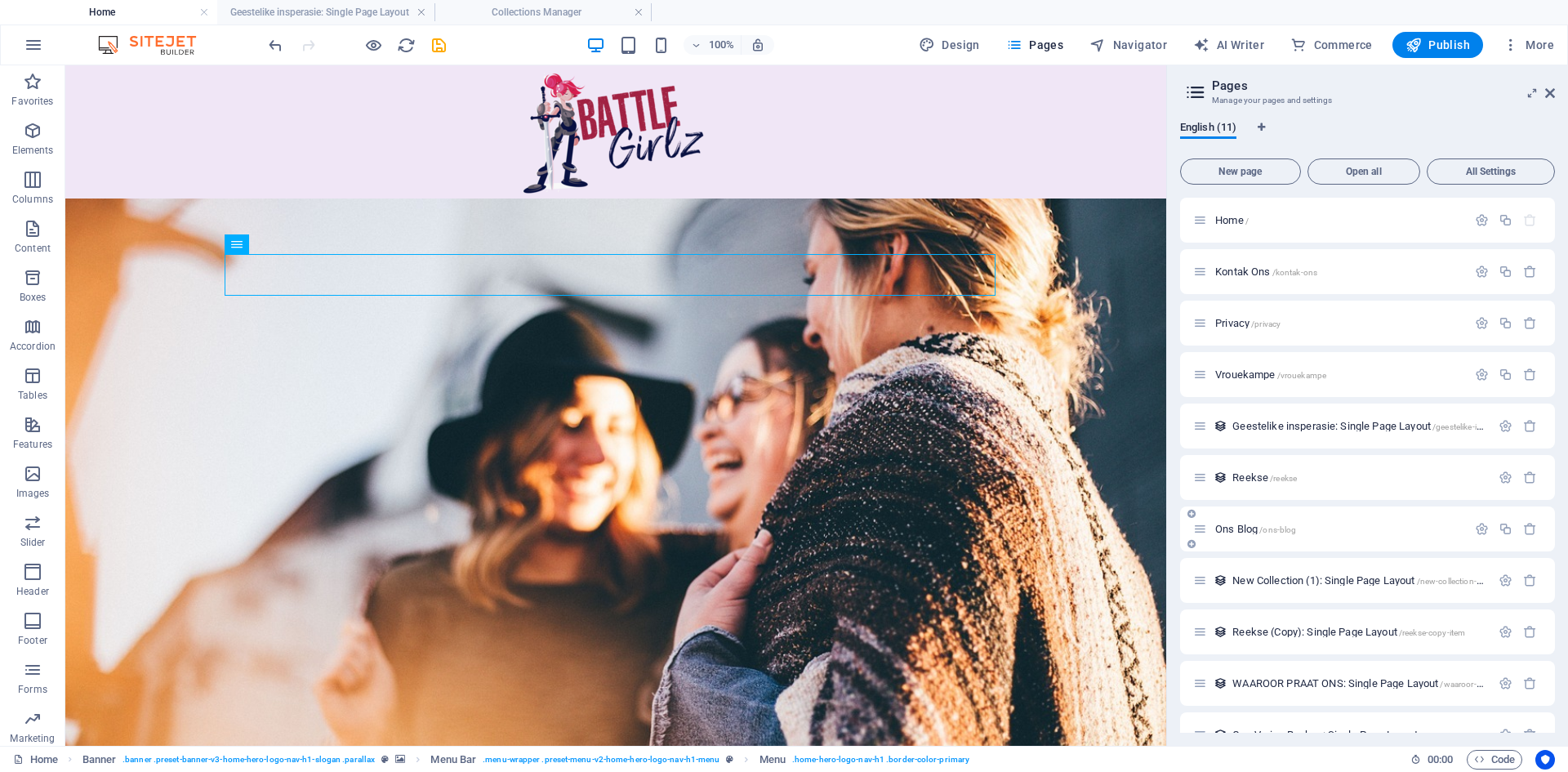
click at [1233, 516] on div "Ons Blog /ons-blog" at bounding box center [1367, 529] width 375 height 45
click at [1236, 524] on span "Ons Blog /ons-blog" at bounding box center [1255, 529] width 81 height 12
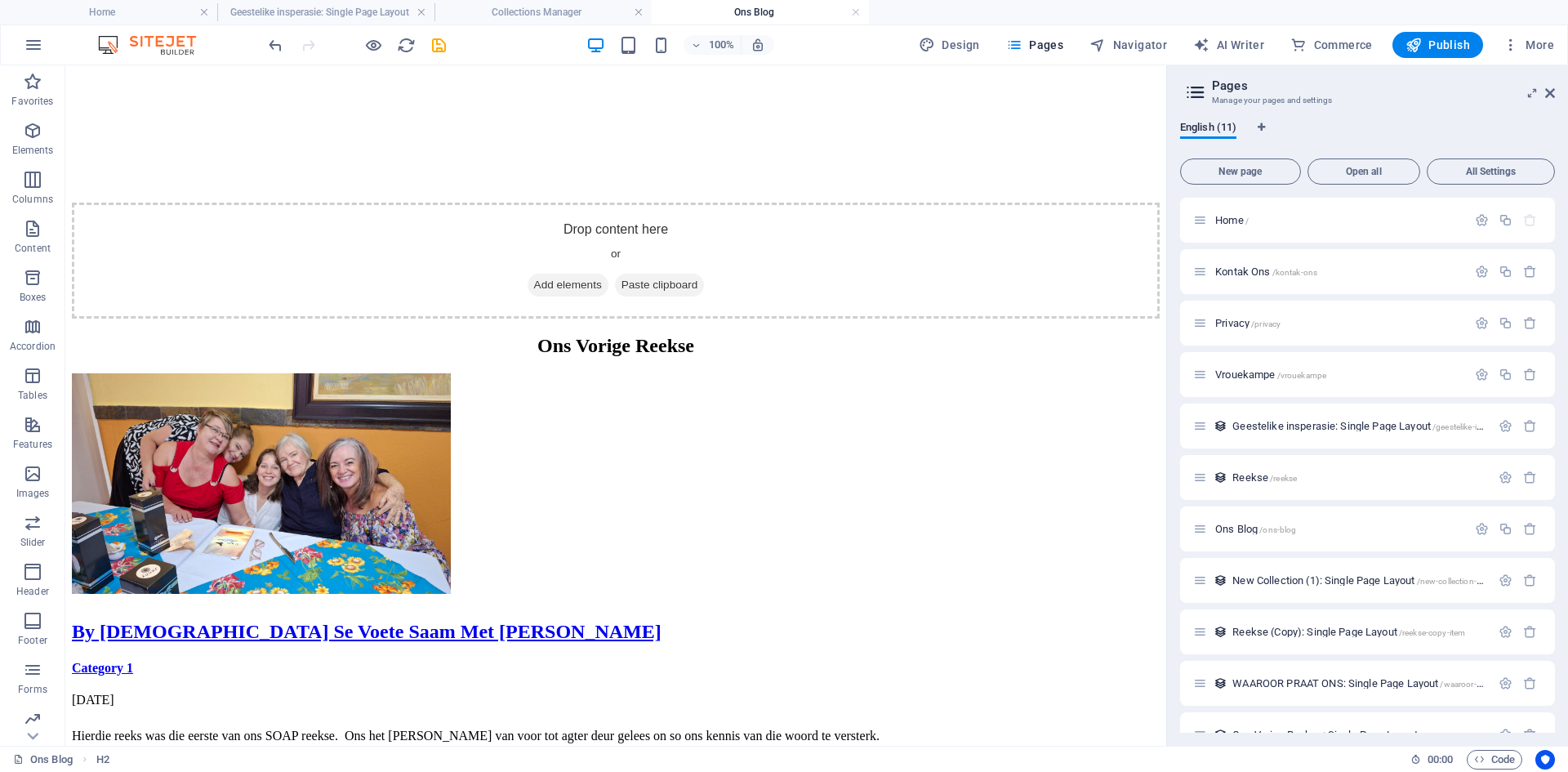
scroll to position [343, 0]
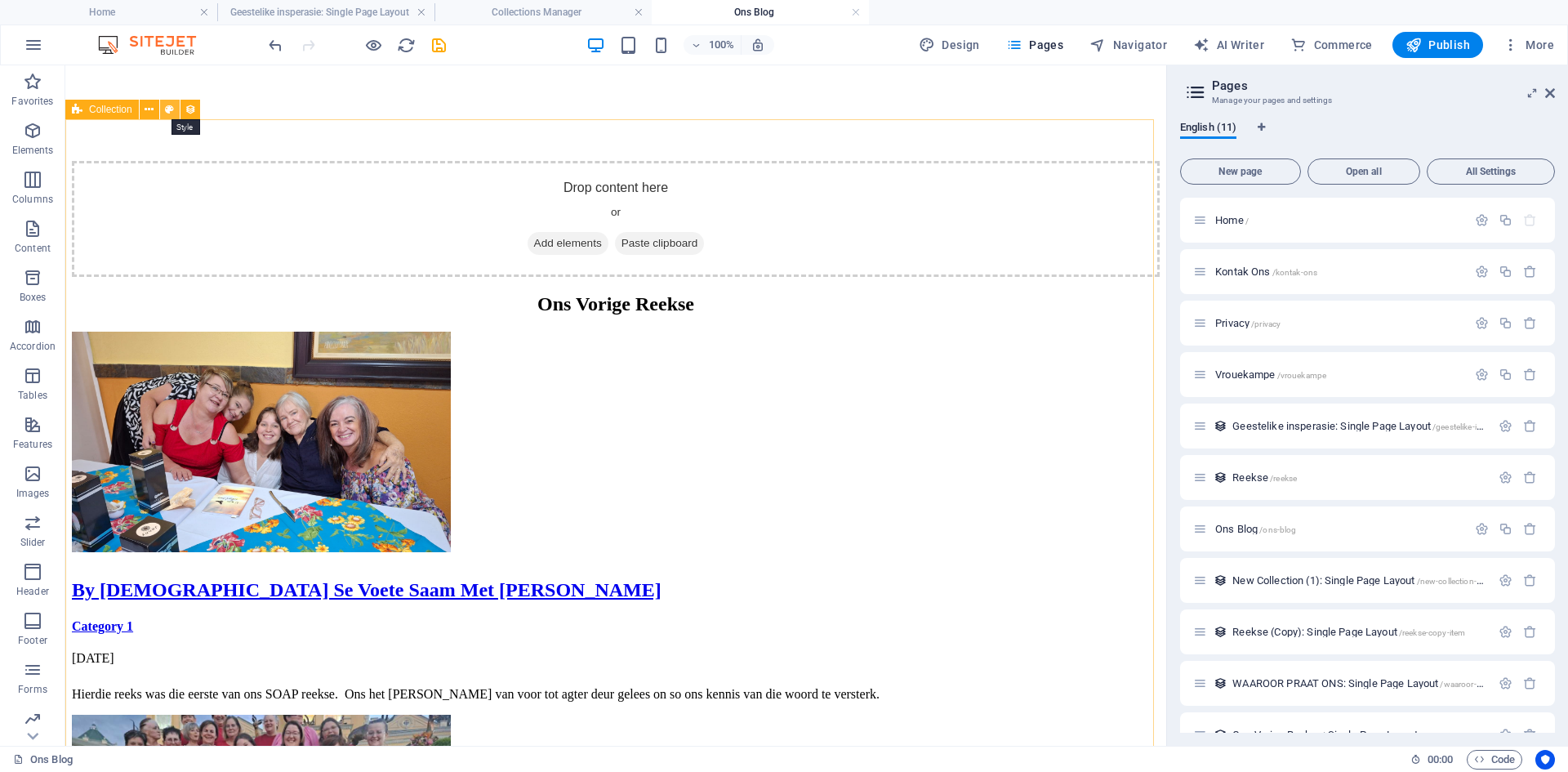
click at [171, 114] on icon at bounding box center [169, 110] width 9 height 17
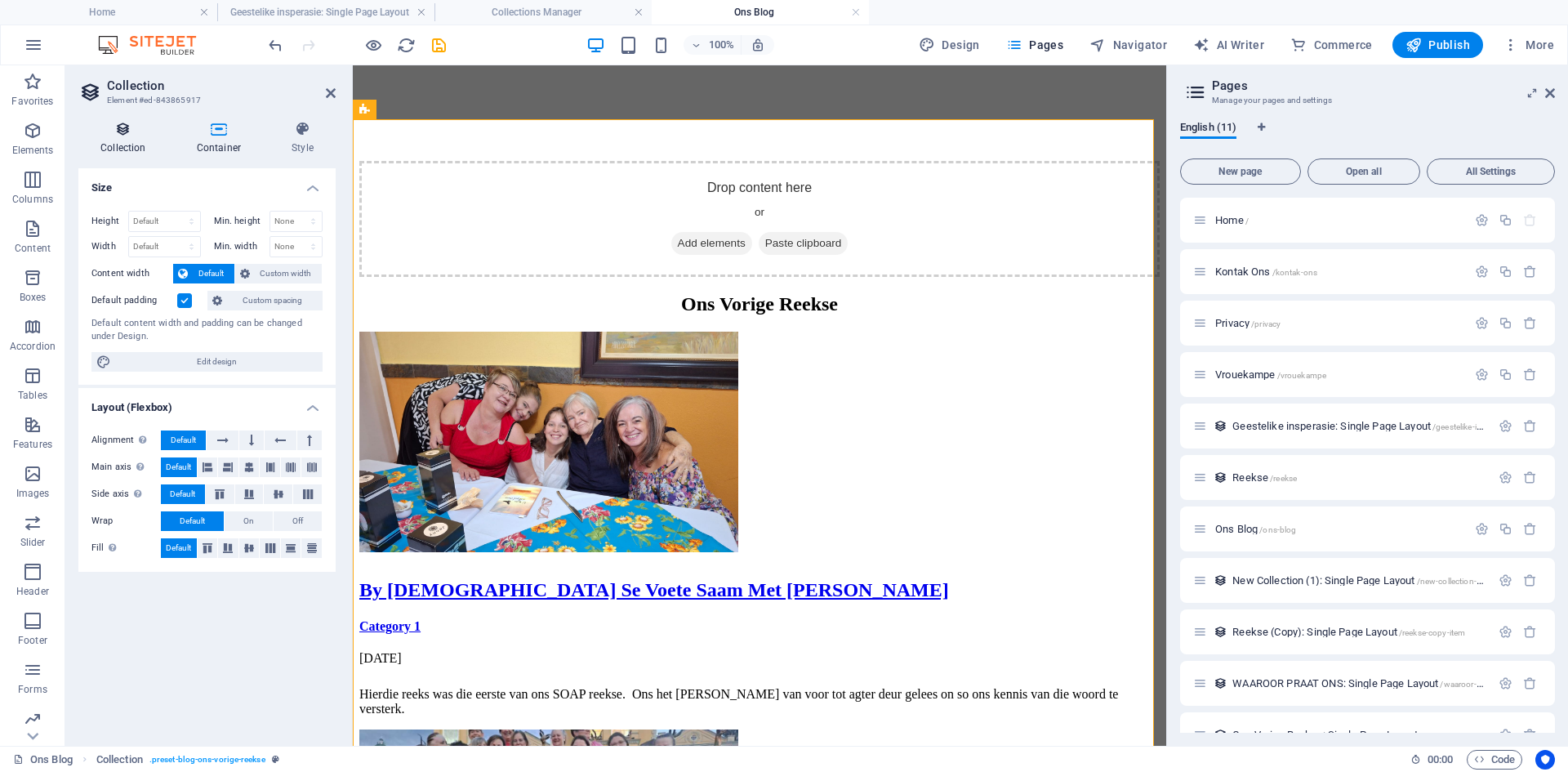
click at [125, 131] on icon at bounding box center [123, 130] width 90 height 17
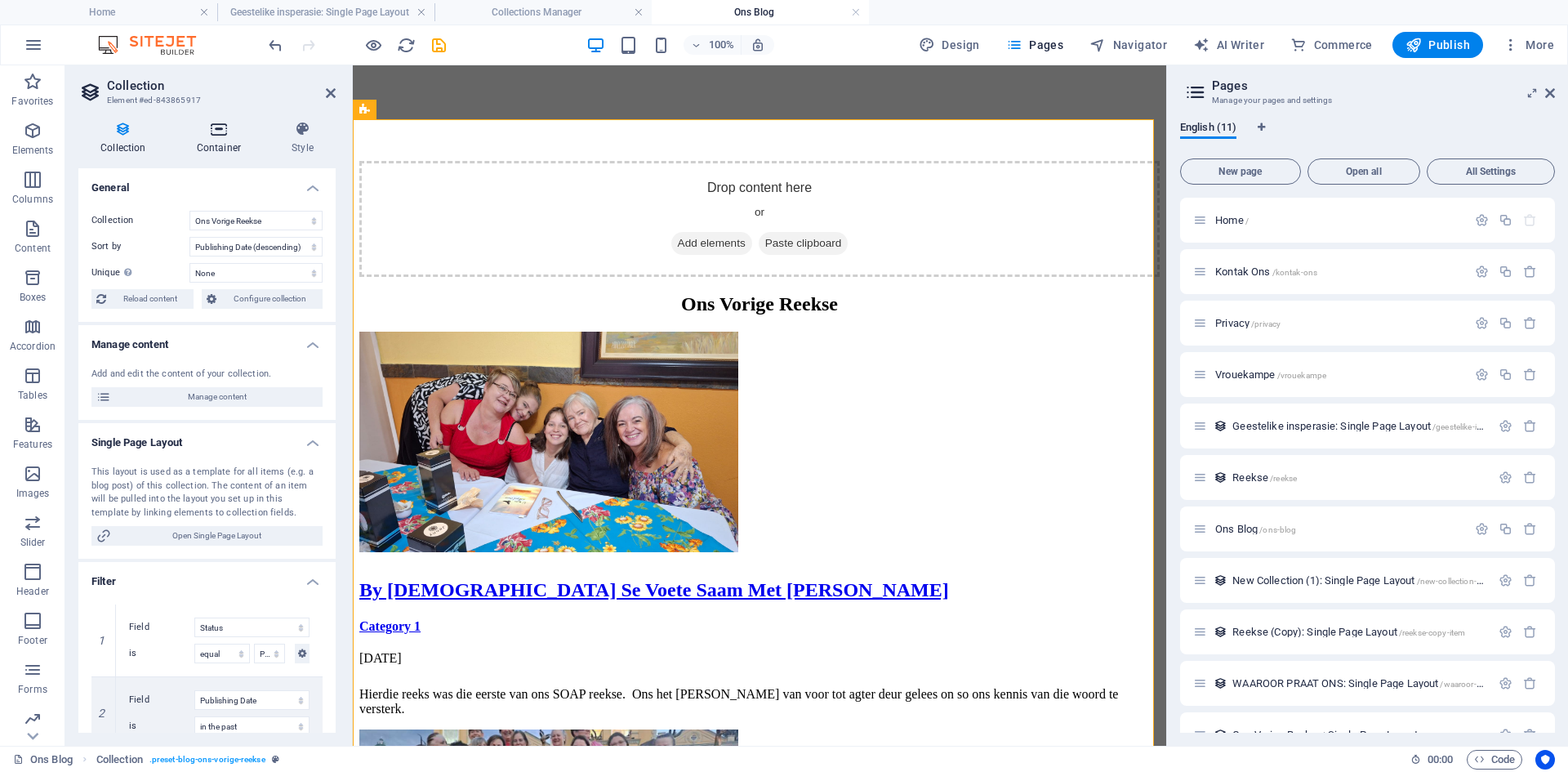
click at [226, 140] on h4 "Container" at bounding box center [222, 138] width 95 height 34
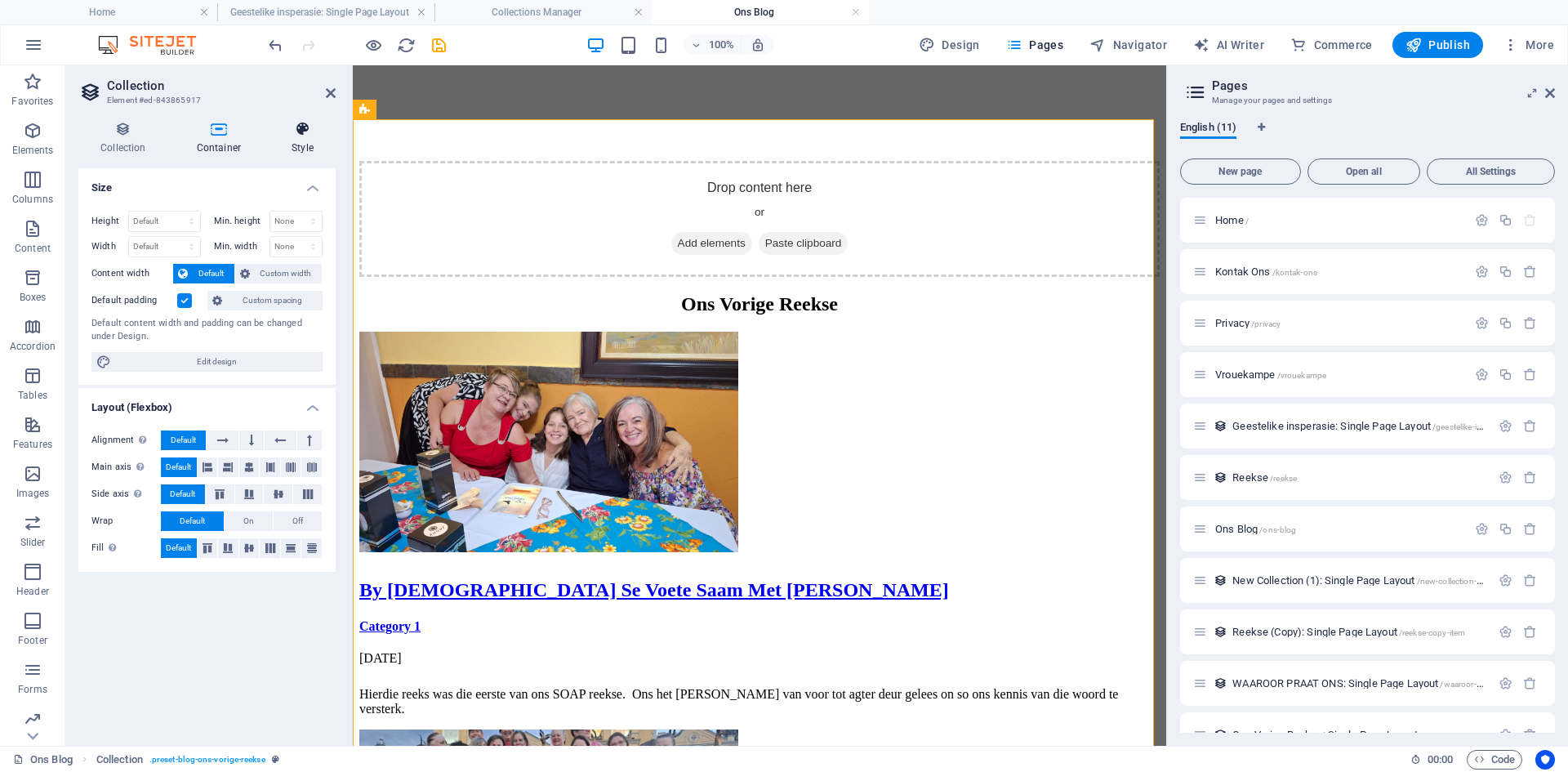
click at [298, 150] on h4 "Style" at bounding box center [302, 138] width 66 height 34
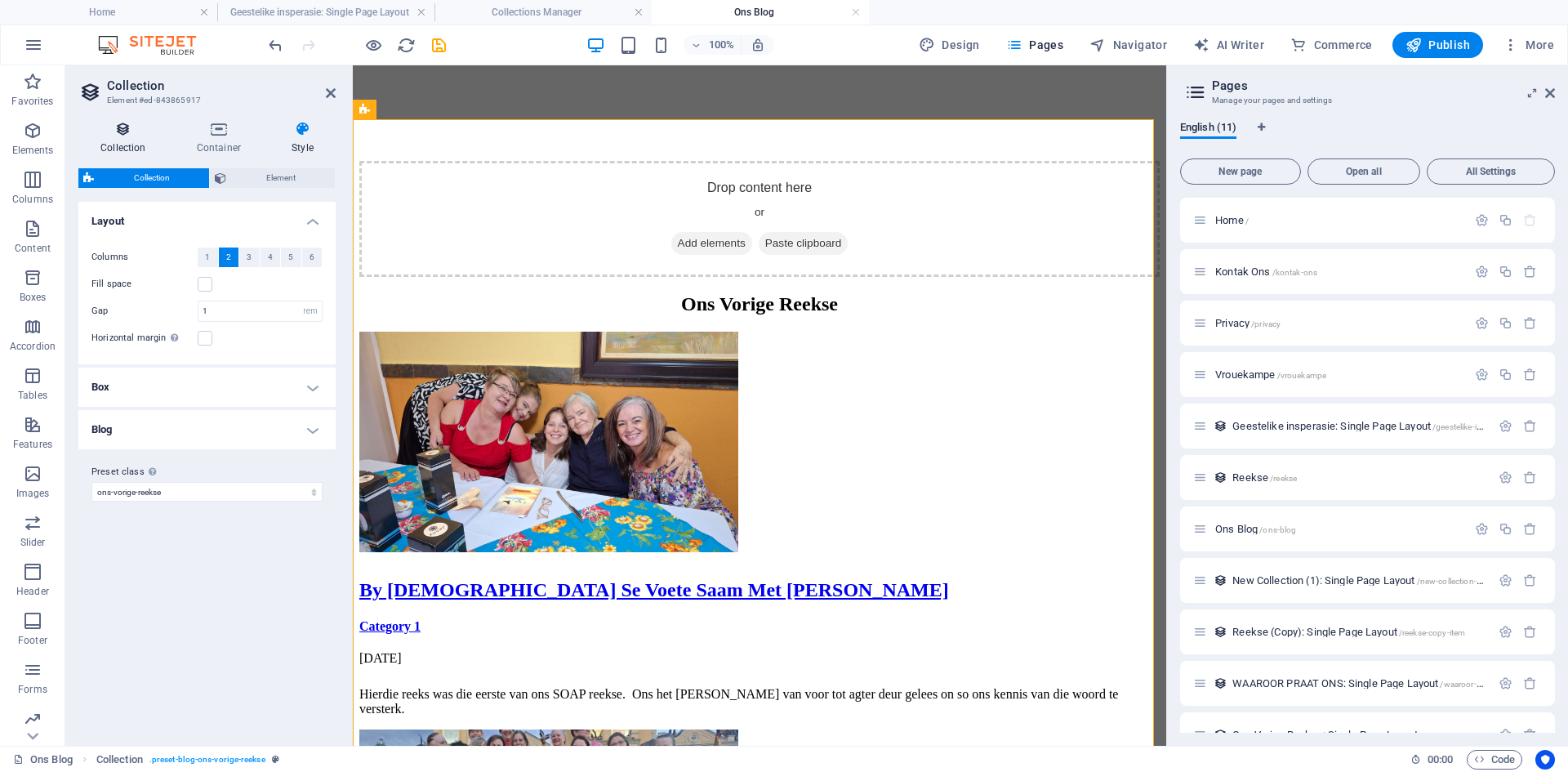
click at [110, 145] on h4 "Collection" at bounding box center [126, 138] width 96 height 34
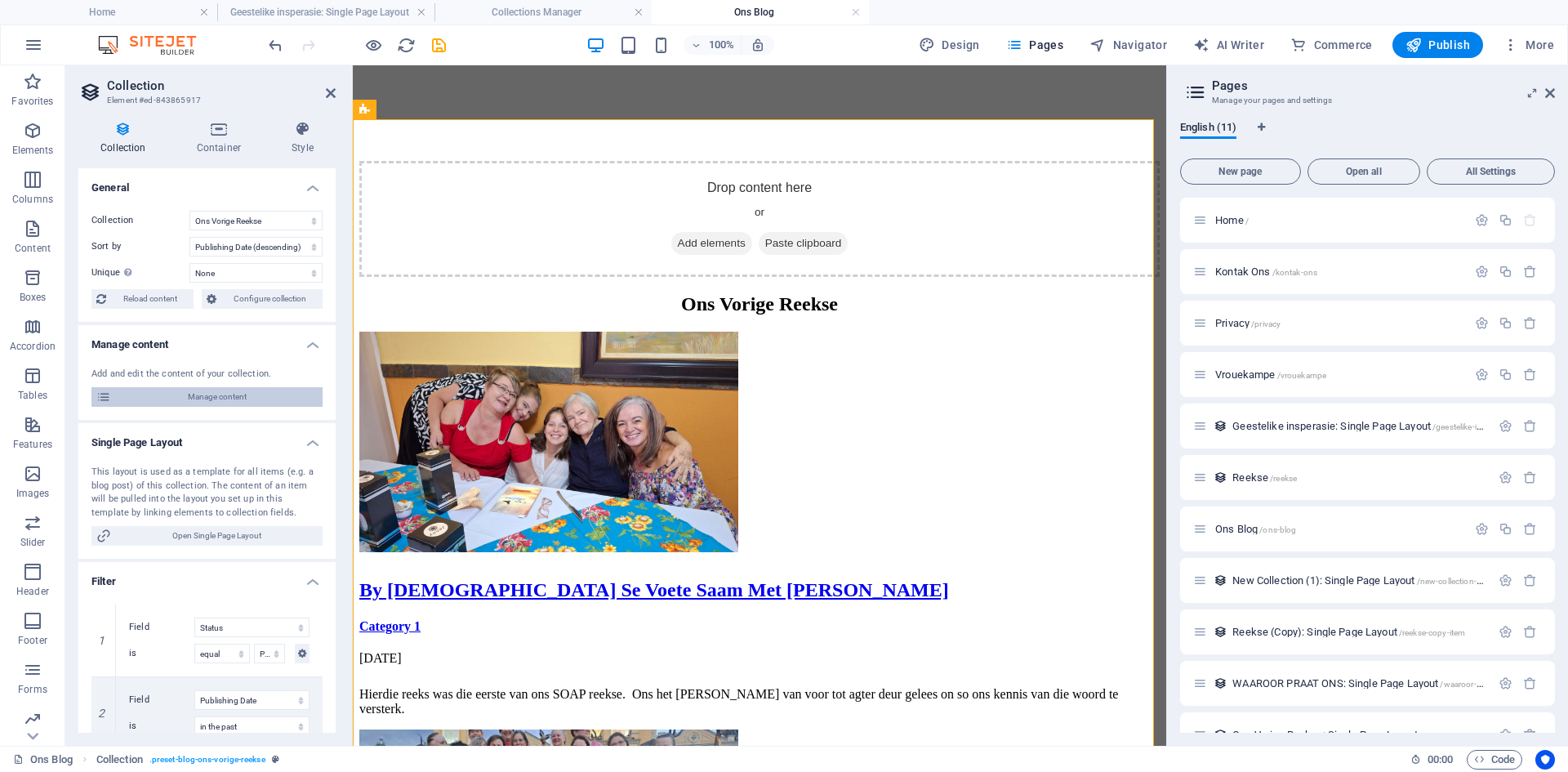
click at [139, 400] on span "Manage content" at bounding box center [217, 397] width 202 height 20
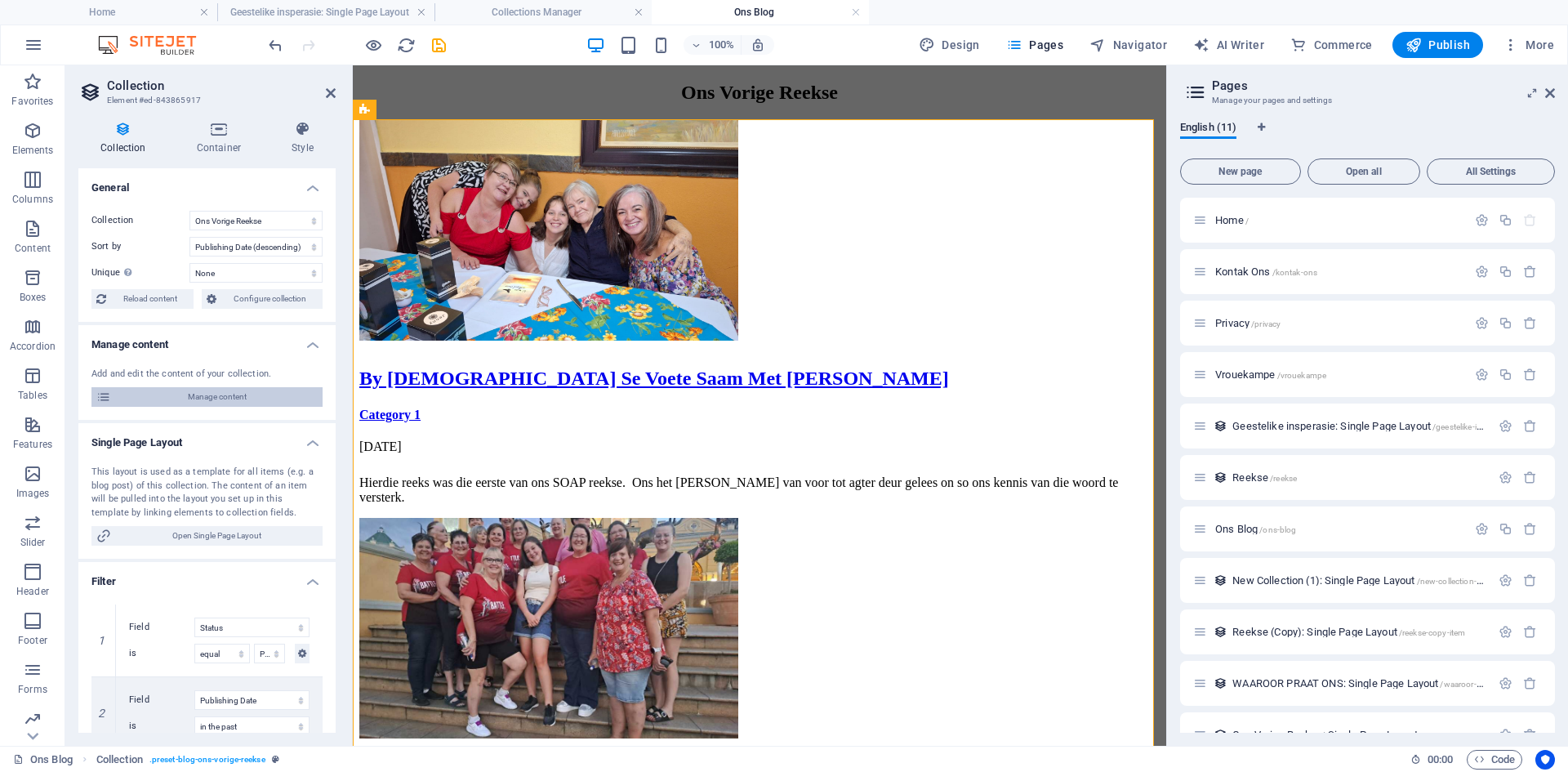
scroll to position [0, 0]
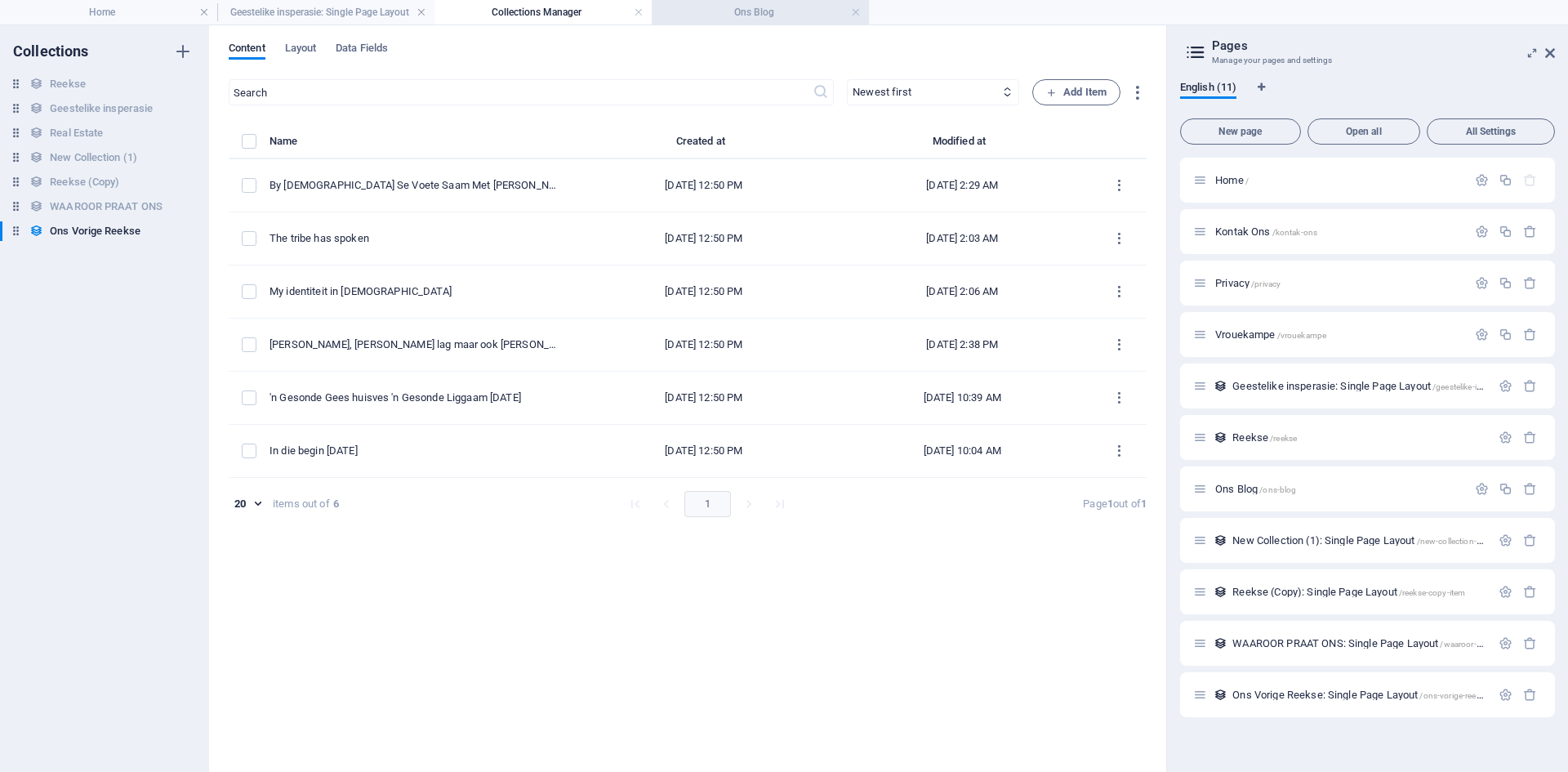
click at [688, 6] on h4 "Ons Blog" at bounding box center [761, 12] width 218 height 18
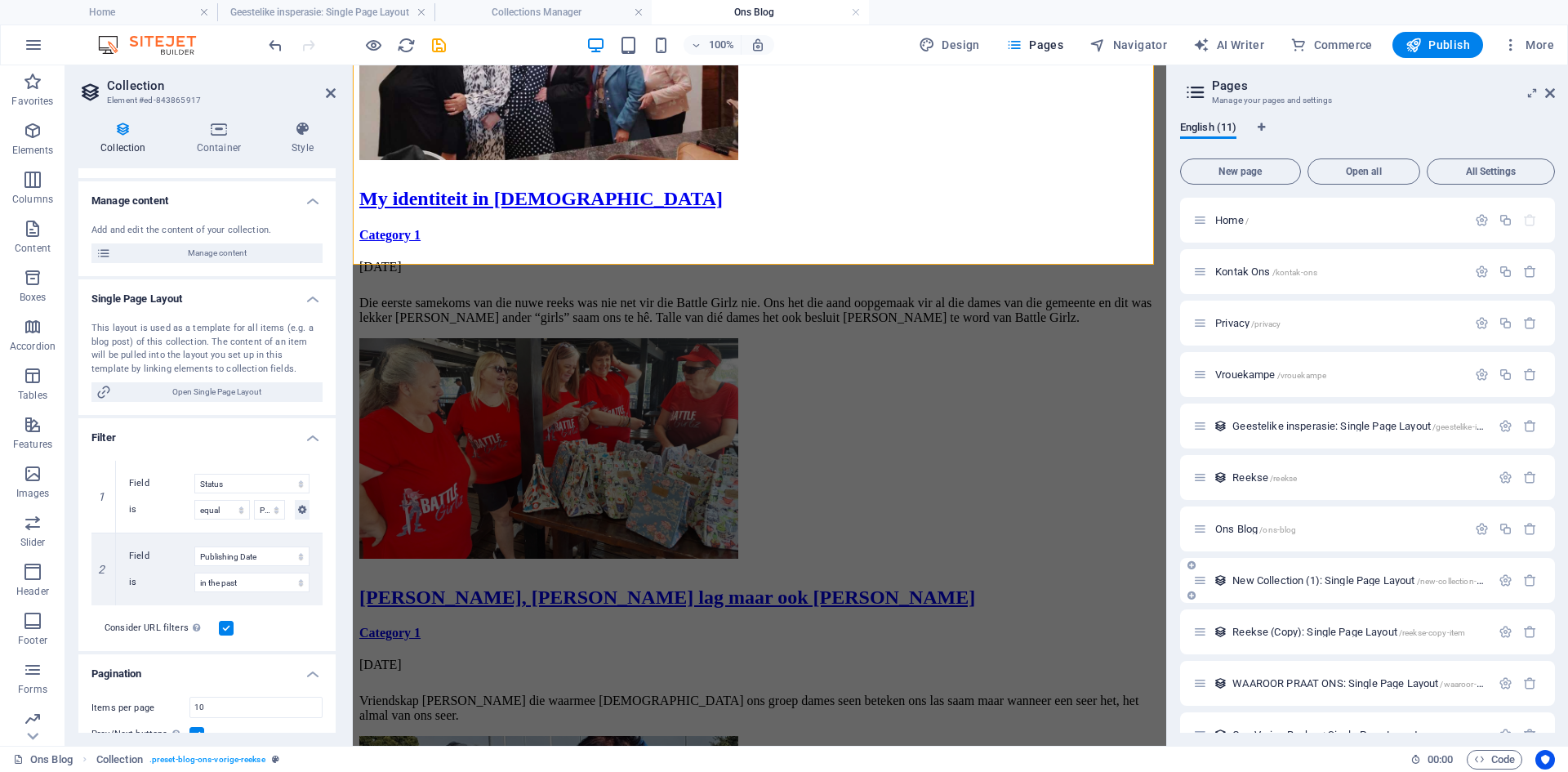
scroll to position [1541, 0]
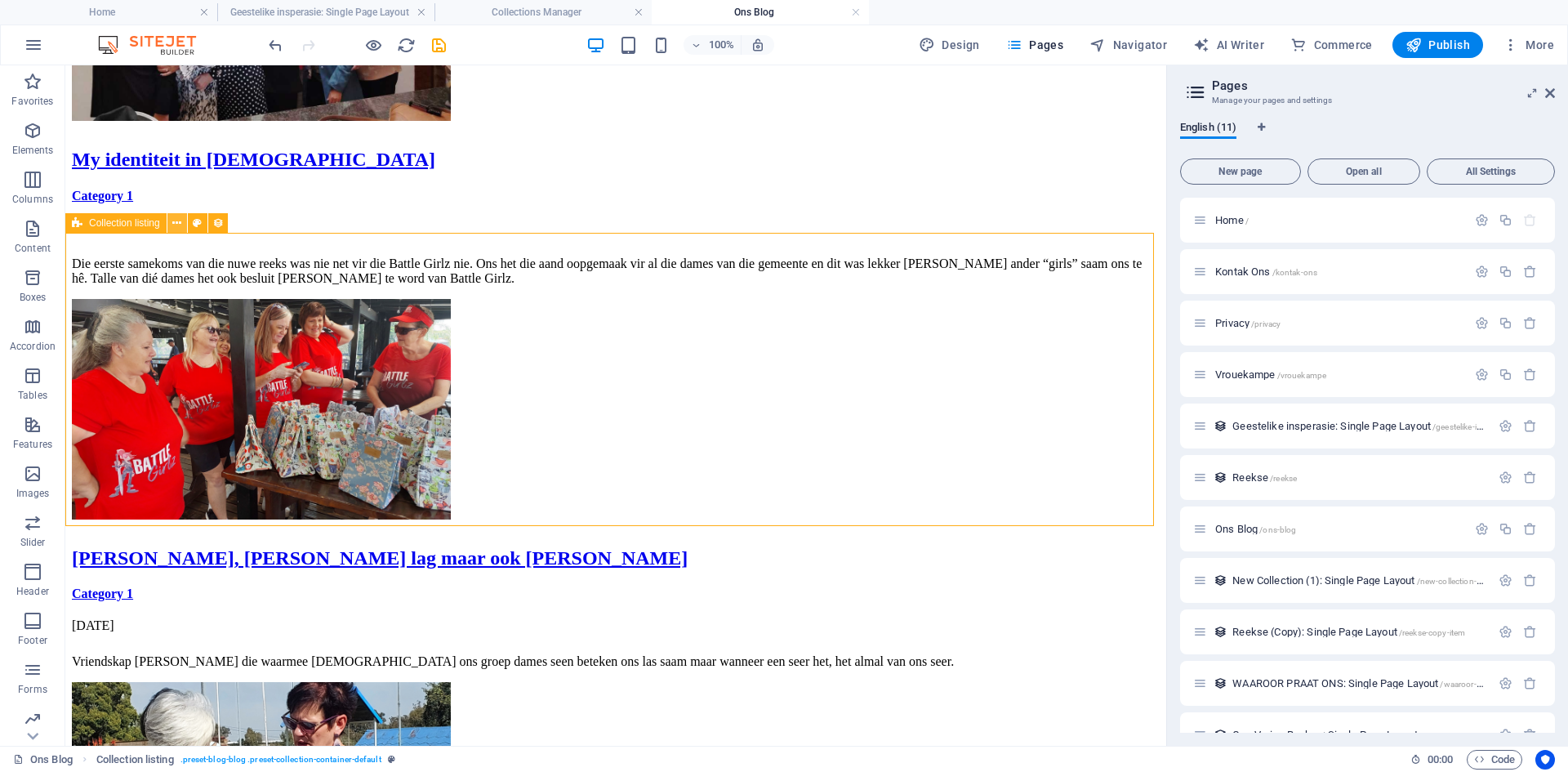
click at [174, 227] on icon at bounding box center [176, 224] width 9 height 17
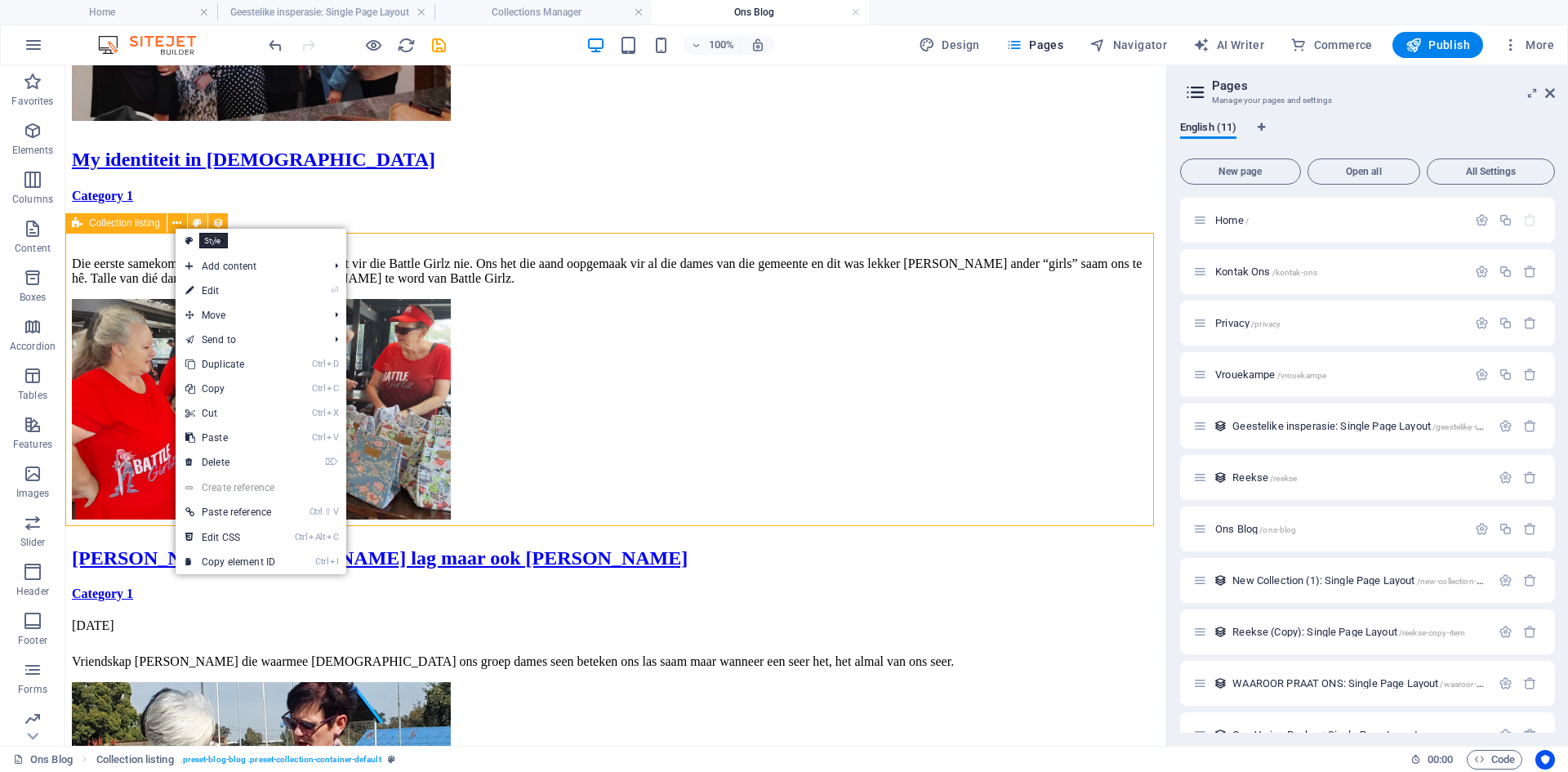
click at [198, 217] on icon at bounding box center [197, 224] width 9 height 17
select select "createdAt_DESC"
select select "columns.slug"
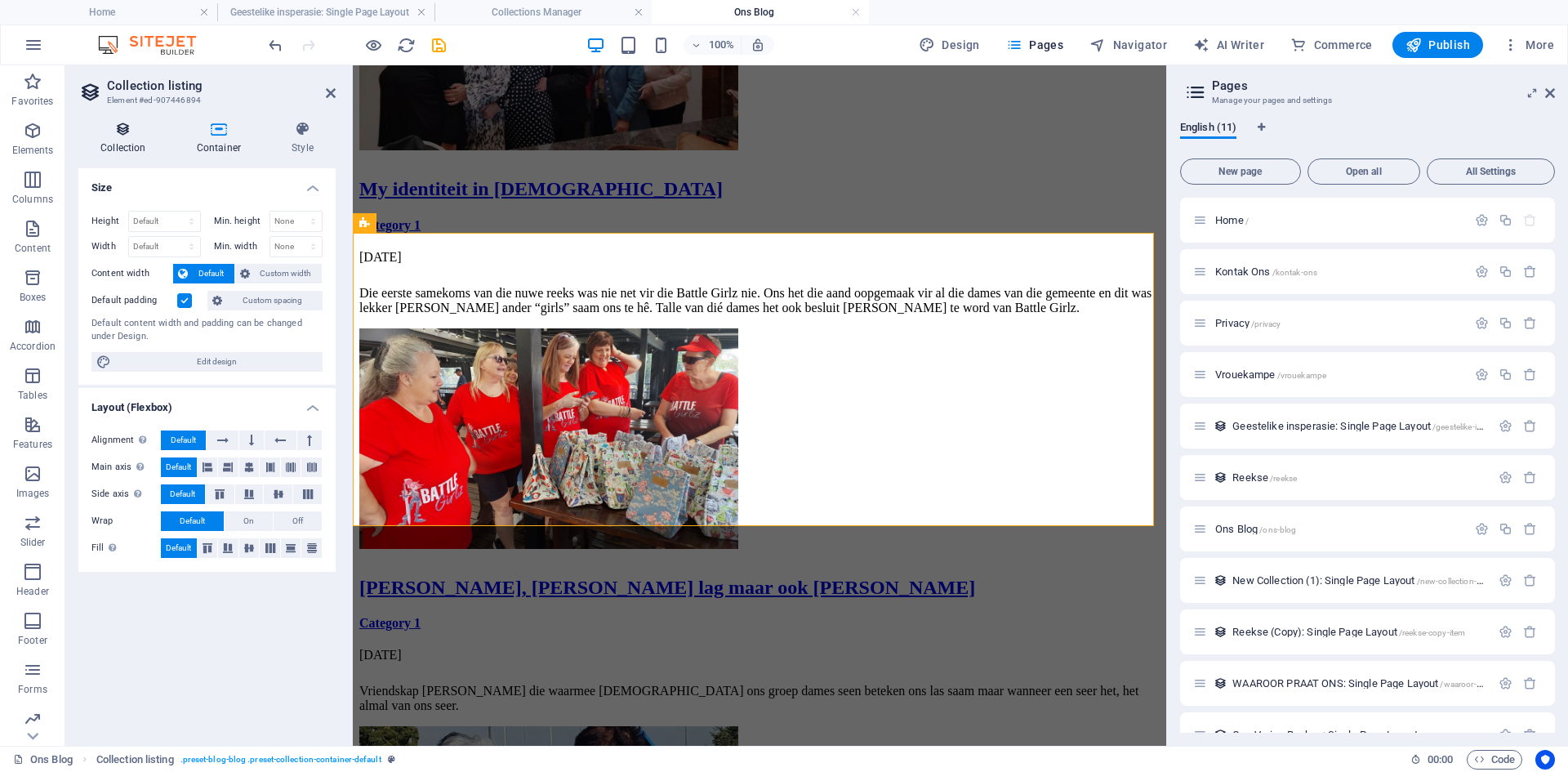
click at [130, 134] on icon at bounding box center [123, 130] width 90 height 17
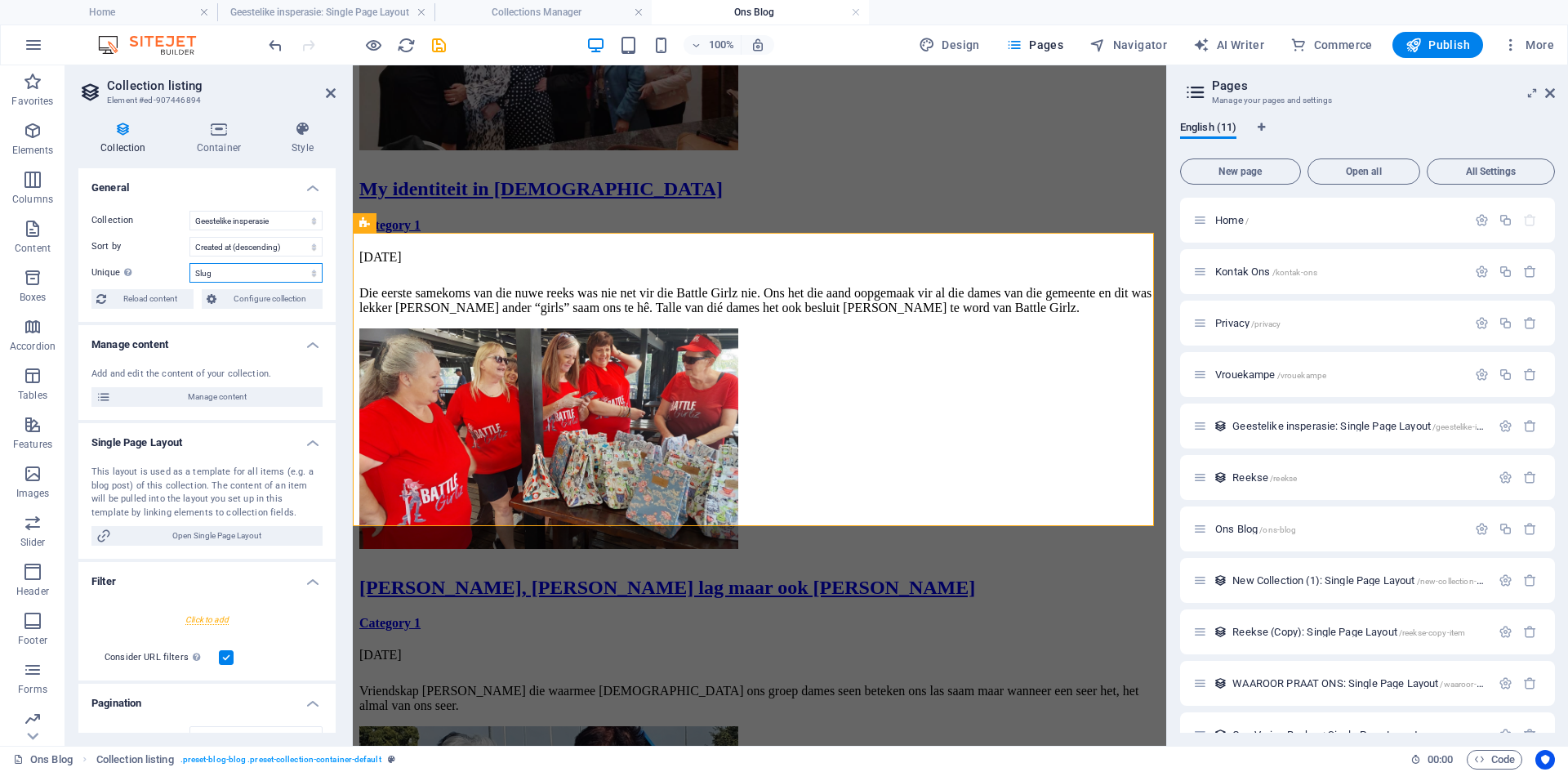
click at [247, 272] on select "None Name Slug Content" at bounding box center [256, 273] width 133 height 20
select select
click at [189, 263] on select "None Name Slug Content" at bounding box center [256, 273] width 133 height 20
click at [169, 298] on span "Reload content" at bounding box center [149, 299] width 77 height 20
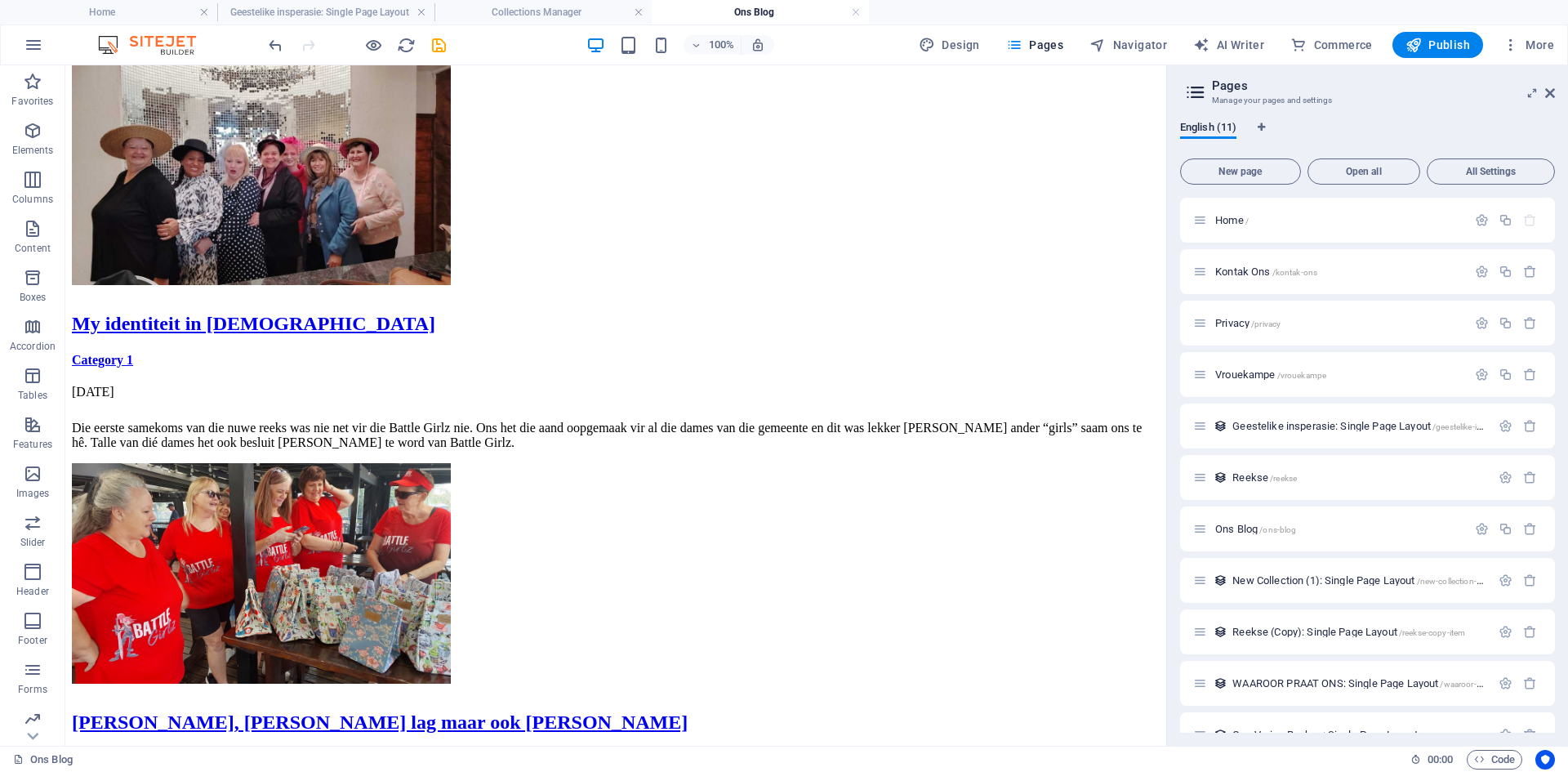
scroll to position [1381, 0]
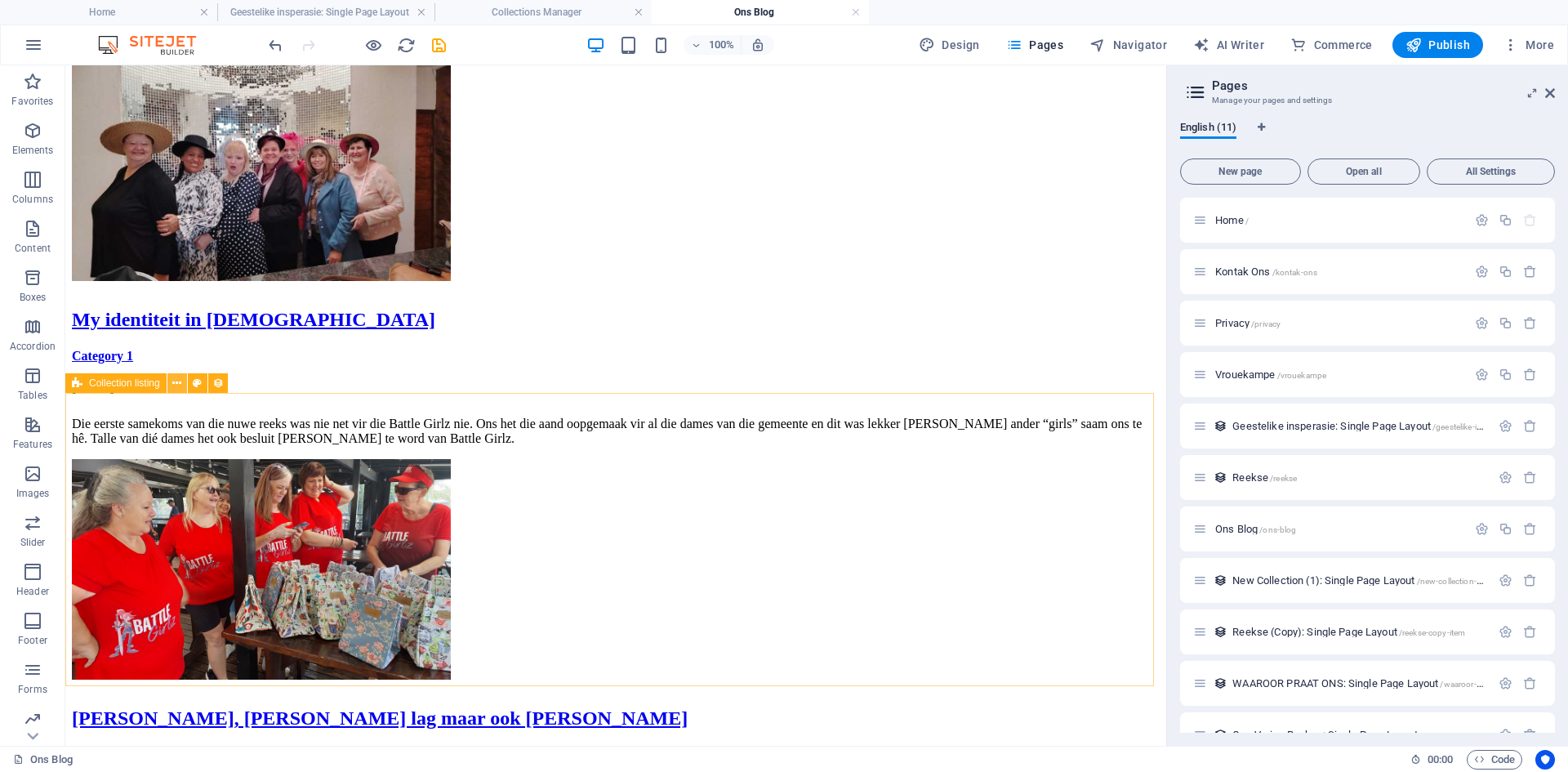
click at [171, 386] on button at bounding box center [178, 383] width 20 height 20
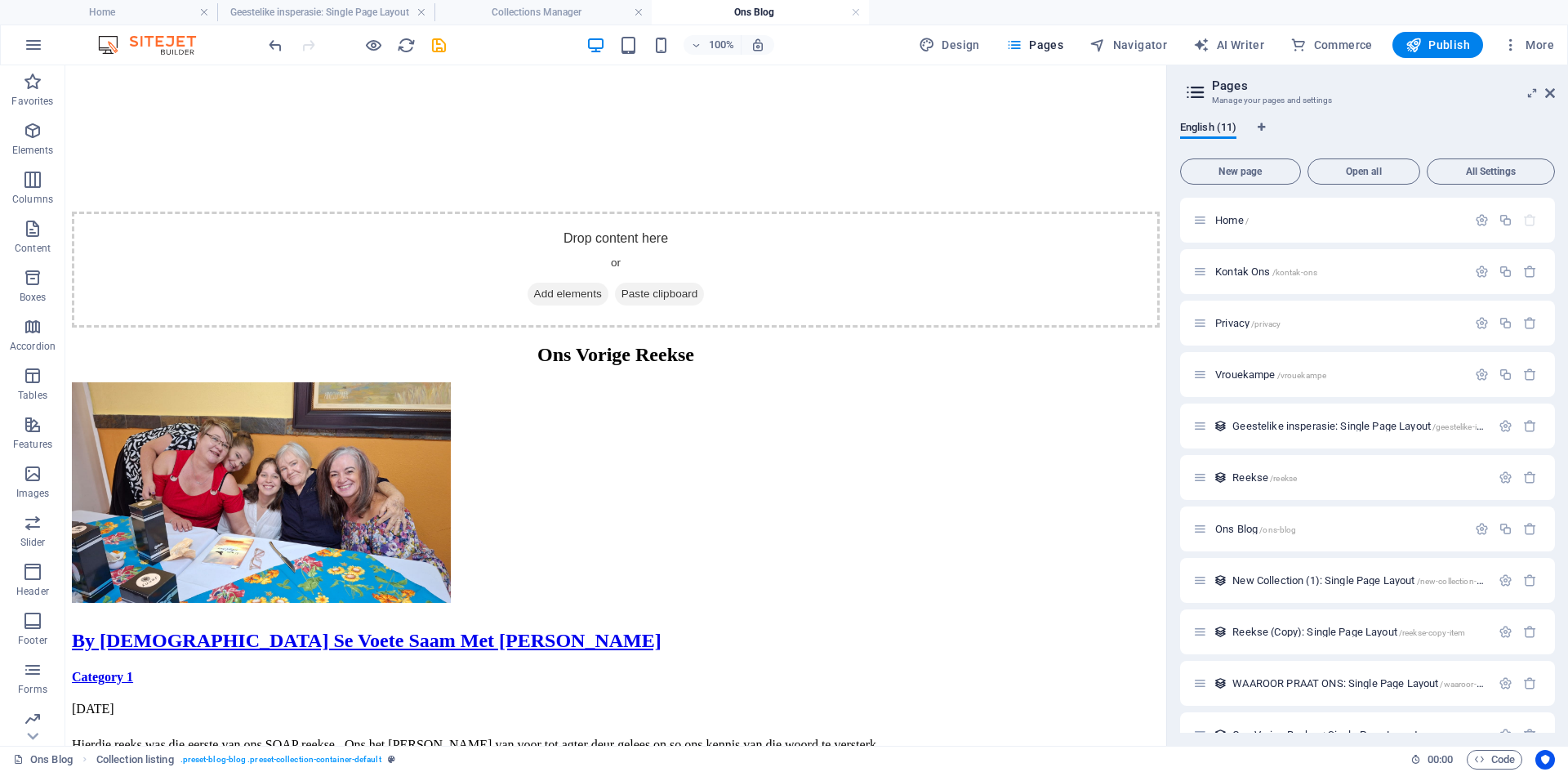
scroll to position [289, 0]
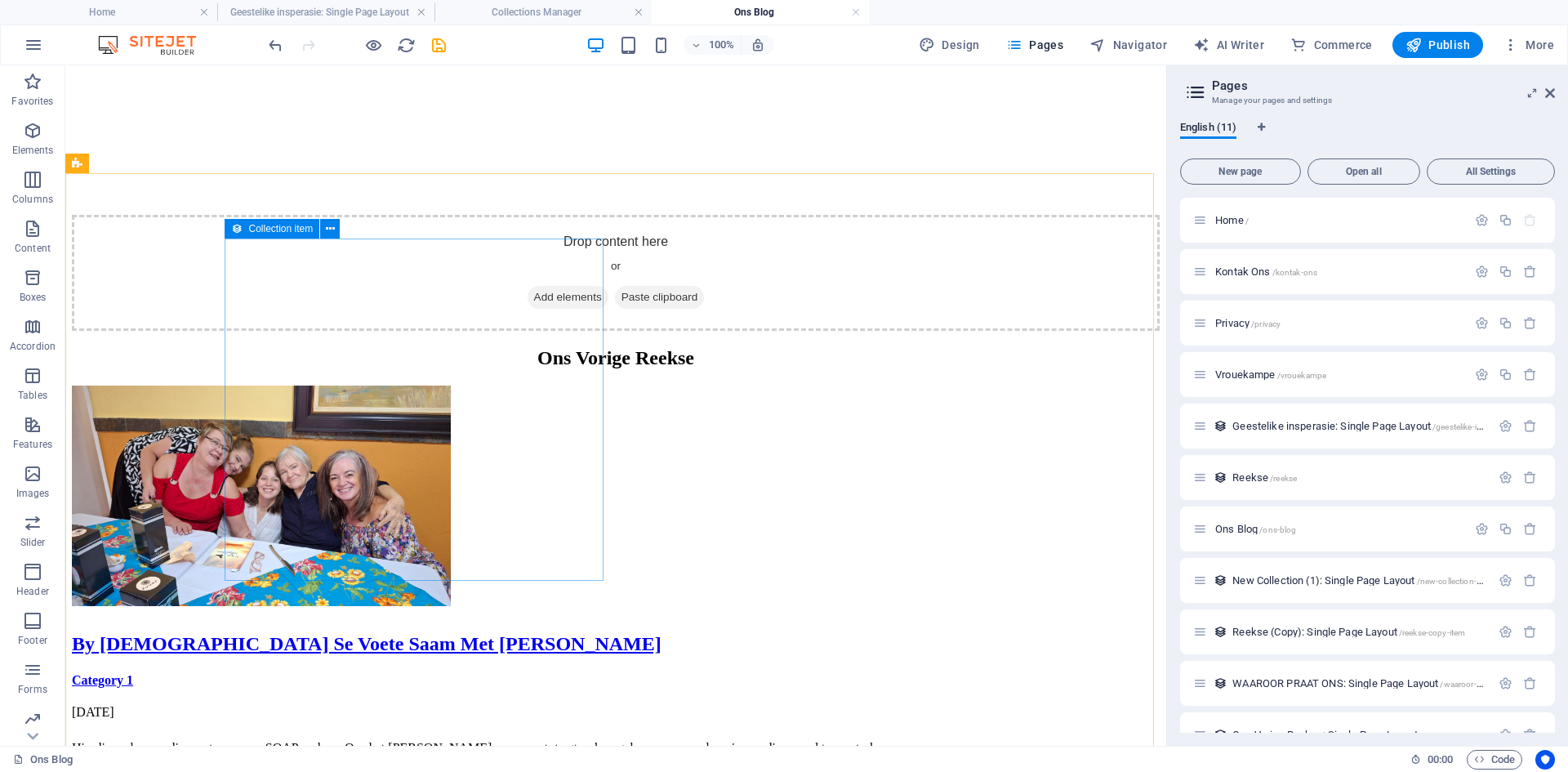
click at [268, 229] on span "Collection item" at bounding box center [282, 229] width 65 height 10
click at [326, 235] on icon at bounding box center [330, 229] width 9 height 17
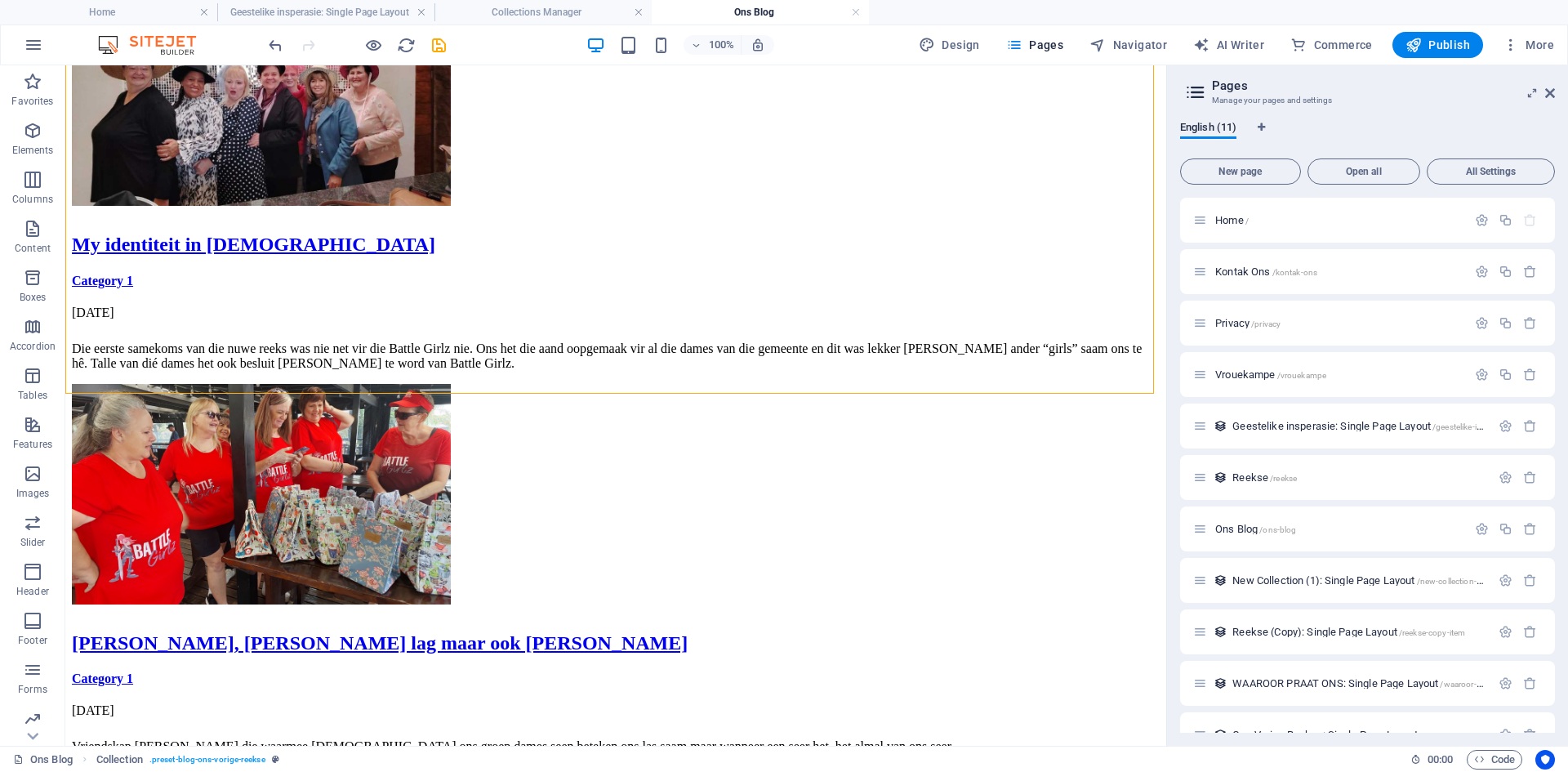
scroll to position [1466, 0]
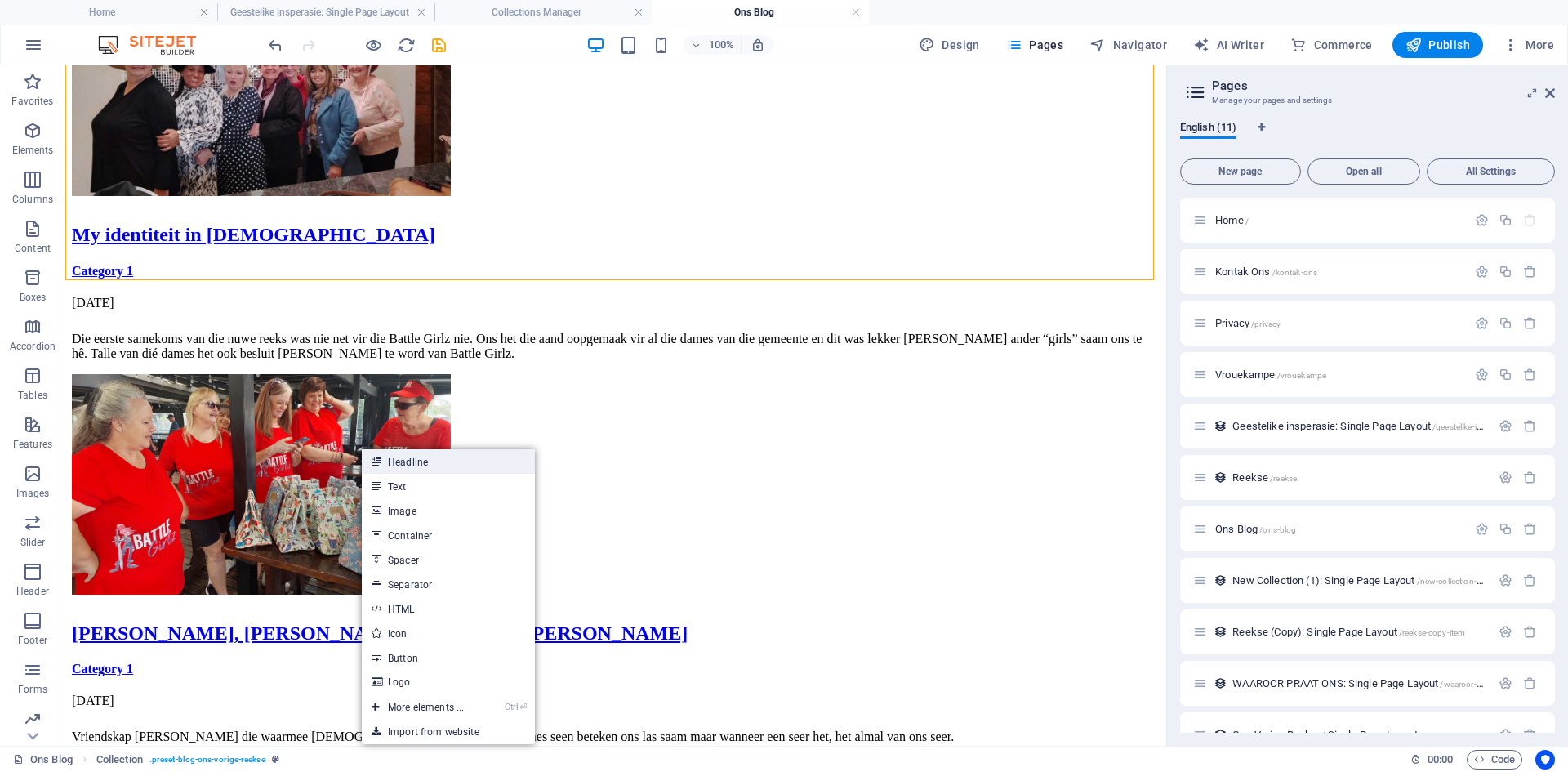
click at [410, 460] on link "Headline" at bounding box center [448, 461] width 173 height 24
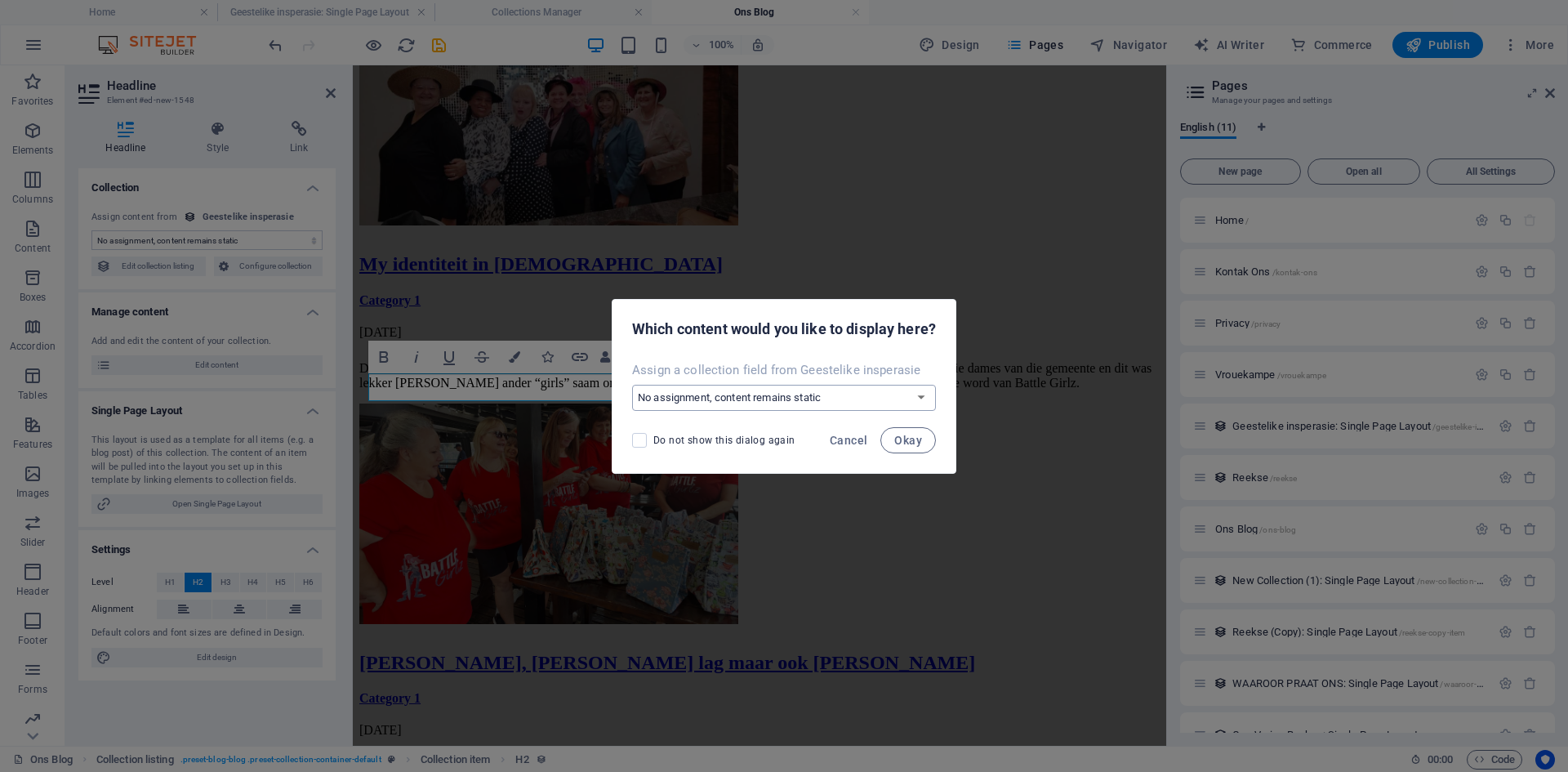
click at [924, 400] on select "No assignment, content remains static Create a new field Created at (Date) Upda…" at bounding box center [784, 397] width 304 height 26
select select "name"
click at [632, 385] on select "No assignment, content remains static Create a new field Created at (Date) Upda…" at bounding box center [784, 397] width 304 height 26
click at [899, 435] on span "Okay" at bounding box center [908, 440] width 27 height 13
select select "name"
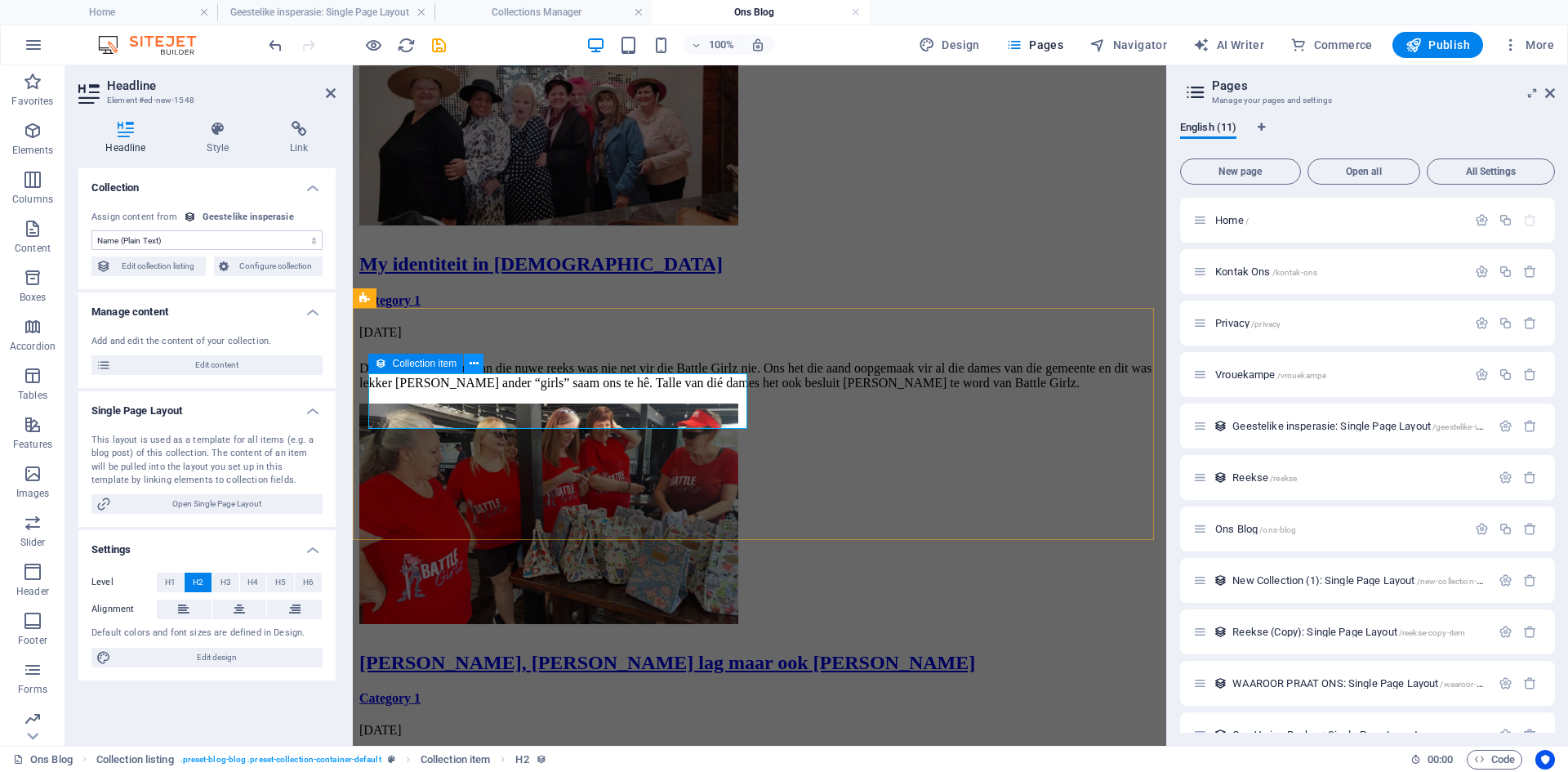
click at [469, 363] on icon at bounding box center [473, 364] width 9 height 17
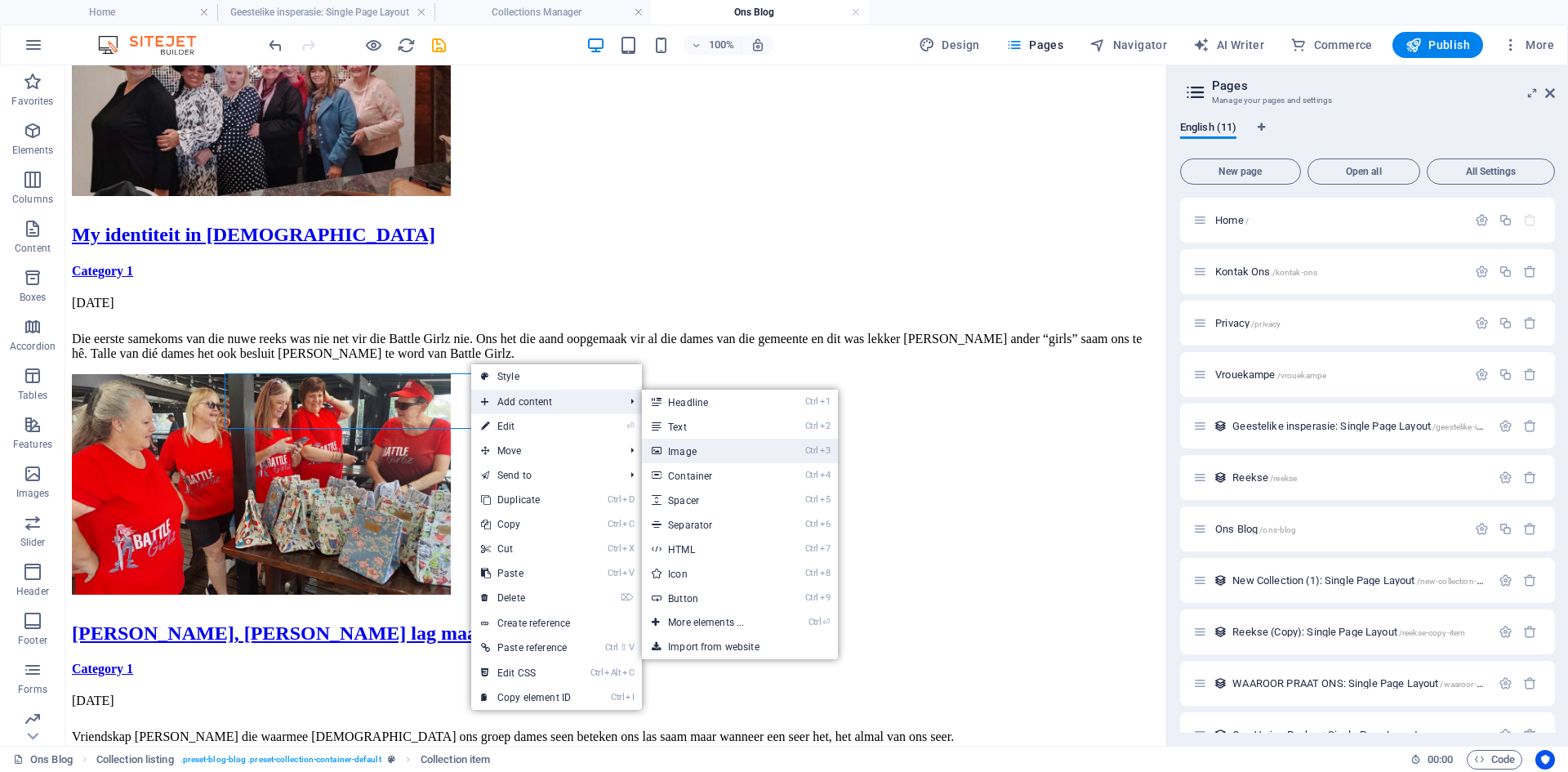
click at [678, 443] on link "Ctrl 3 Image" at bounding box center [709, 450] width 135 height 24
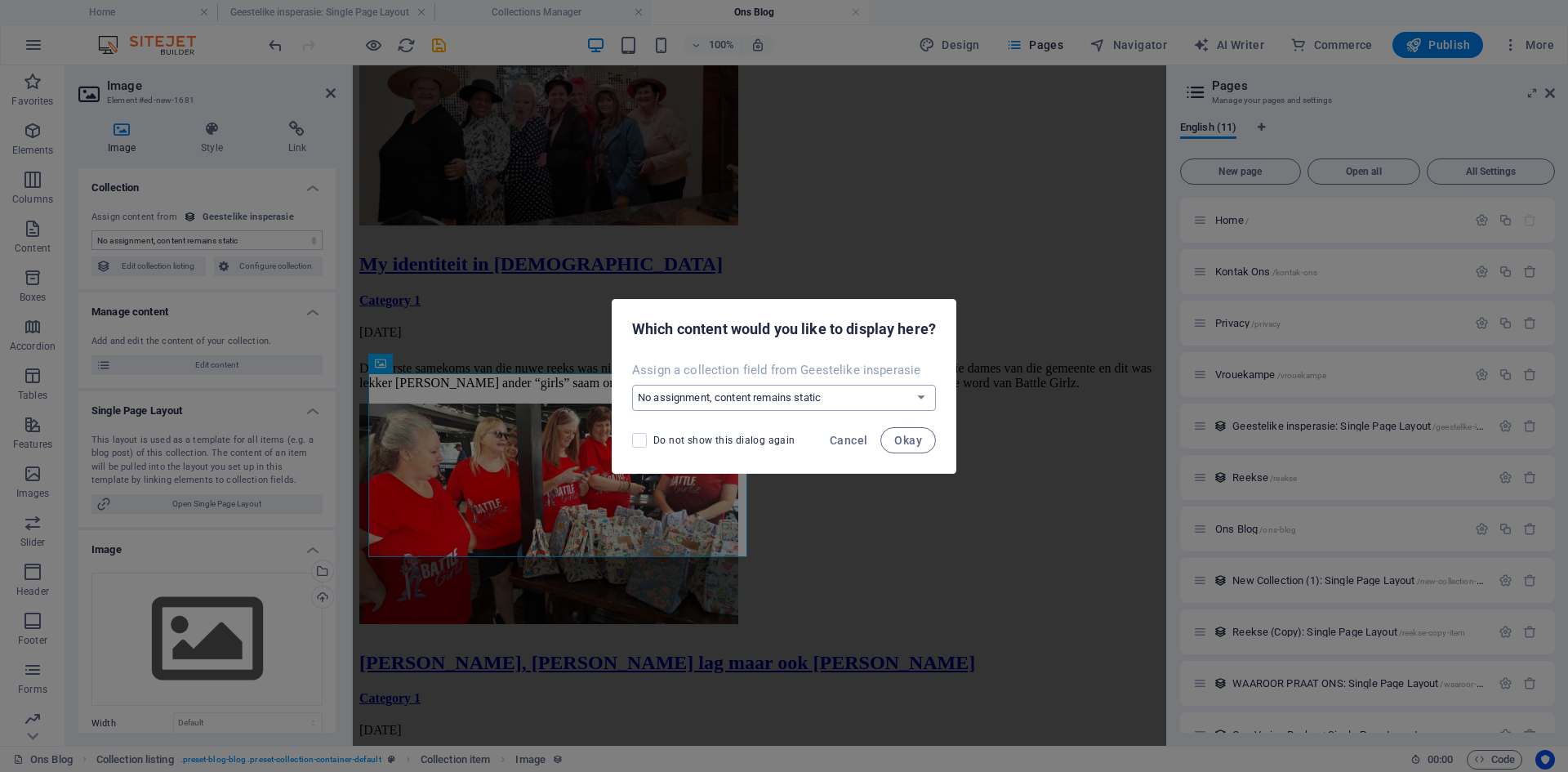
click at [685, 399] on select "No assignment, content remains static Create a new field Created at (Date) Upda…" at bounding box center [784, 397] width 304 height 26
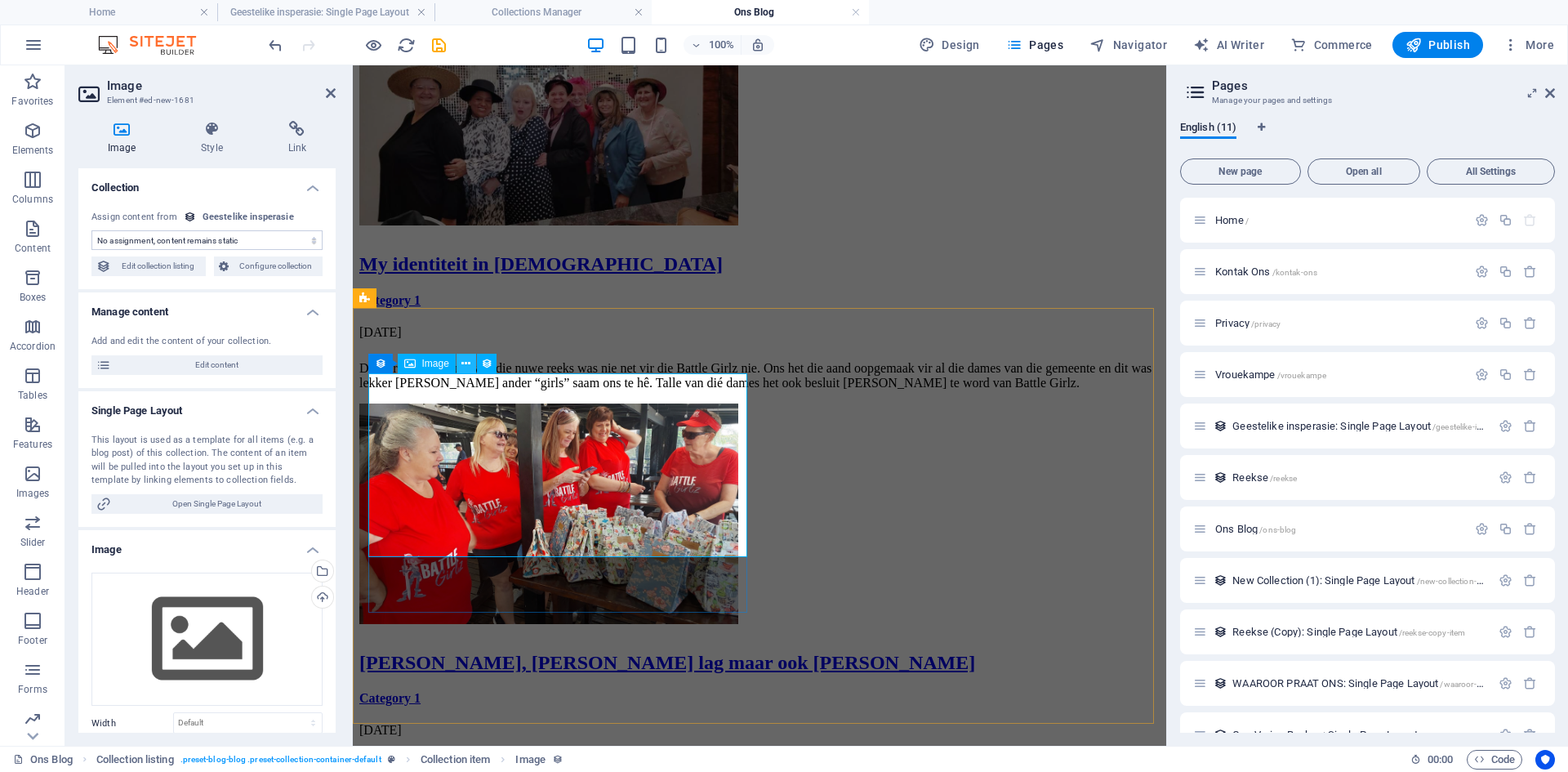
click at [468, 365] on icon at bounding box center [466, 364] width 9 height 17
click at [464, 361] on icon at bounding box center [466, 364] width 9 height 17
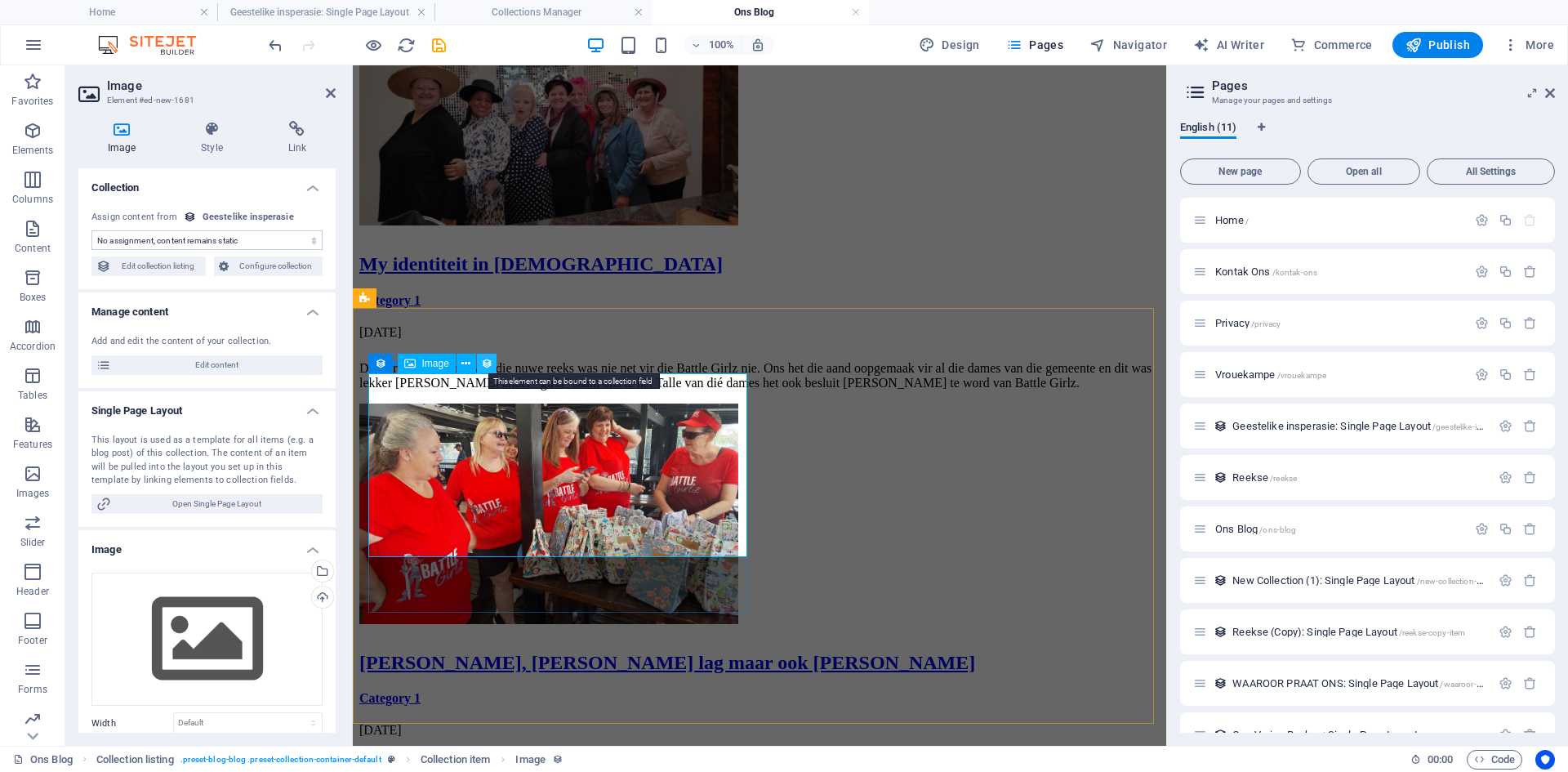
click at [488, 362] on icon at bounding box center [487, 364] width 12 height 17
click at [231, 243] on select "No assignment, content remains static Created at (Date) Updated at (Date) Name …" at bounding box center [207, 240] width 231 height 20
click at [181, 618] on div "Drag files here, click to choose files or select files from Files or our free s…" at bounding box center [207, 639] width 231 height 134
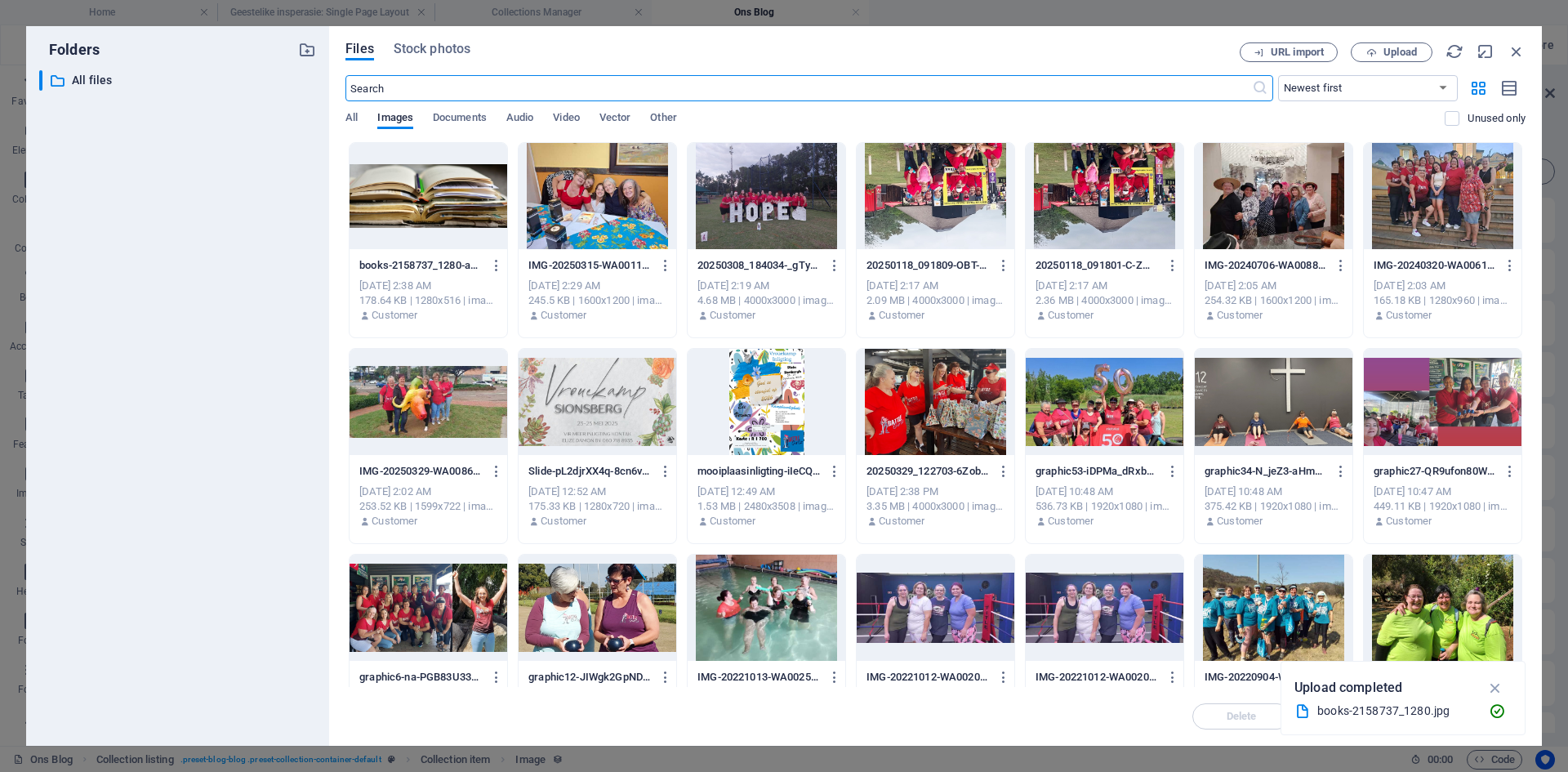
scroll to position [1270, 0]
click at [410, 191] on div at bounding box center [429, 196] width 158 height 106
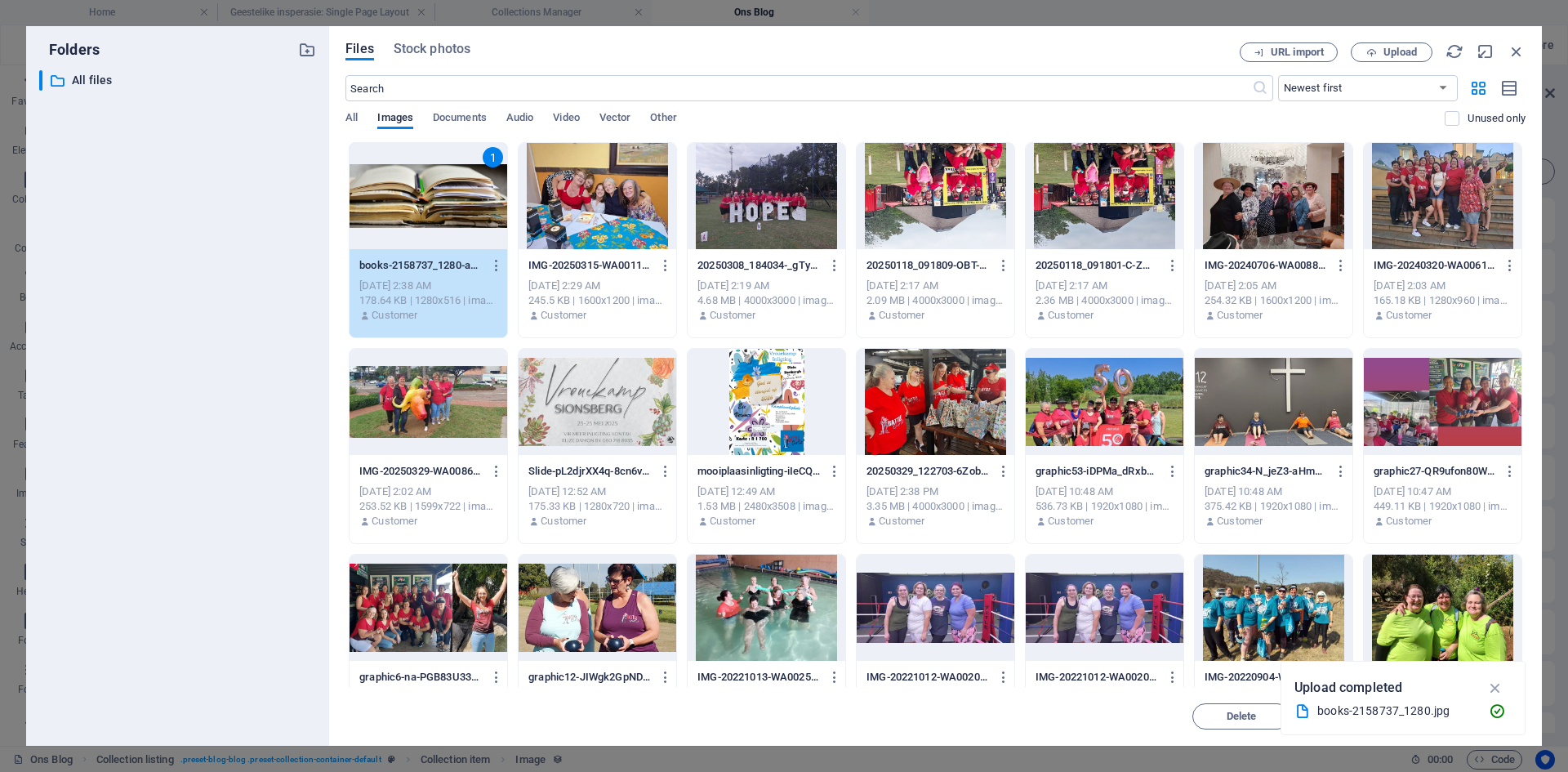
click at [410, 191] on div "1" at bounding box center [429, 196] width 158 height 106
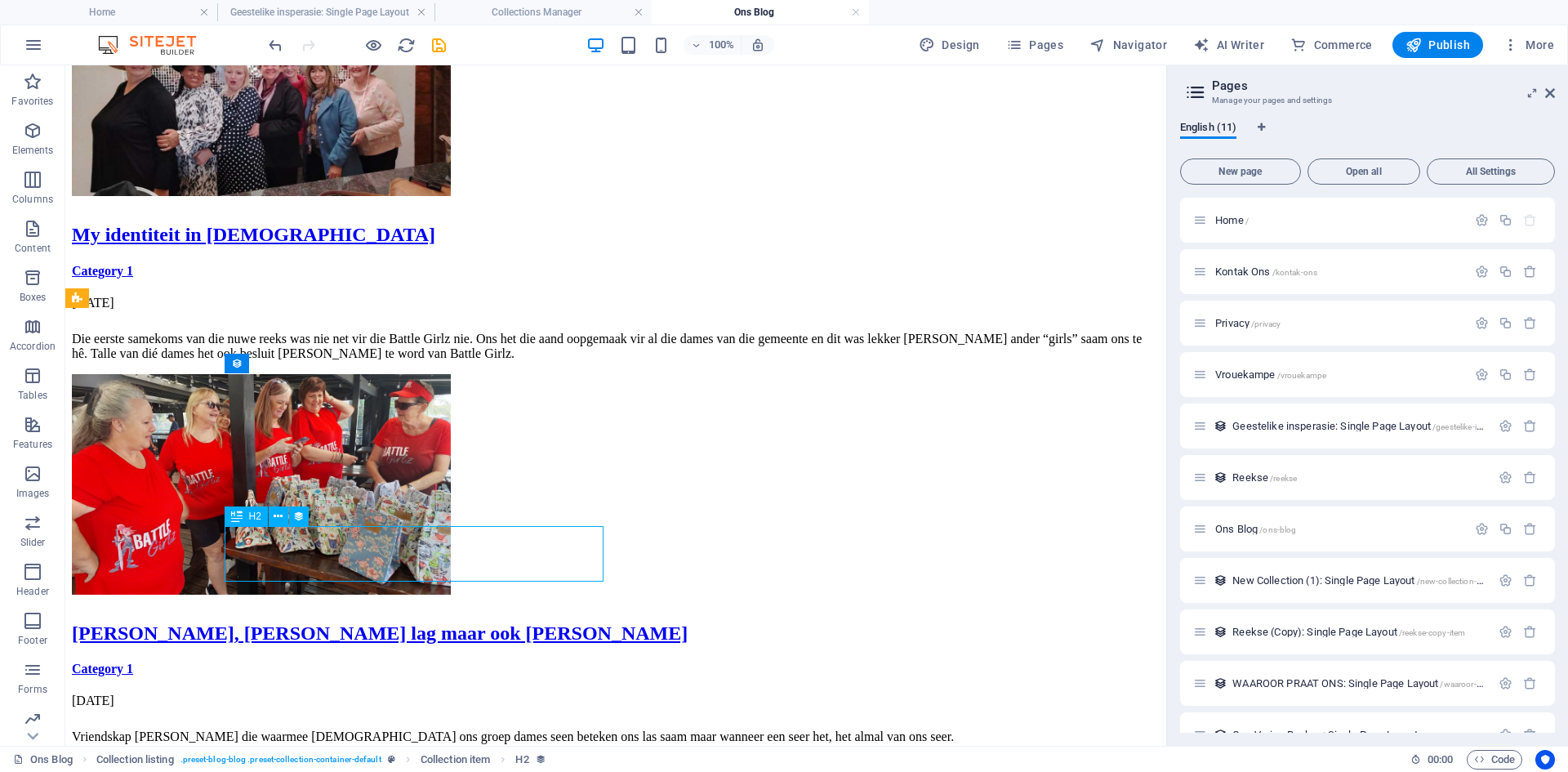
select select "name"
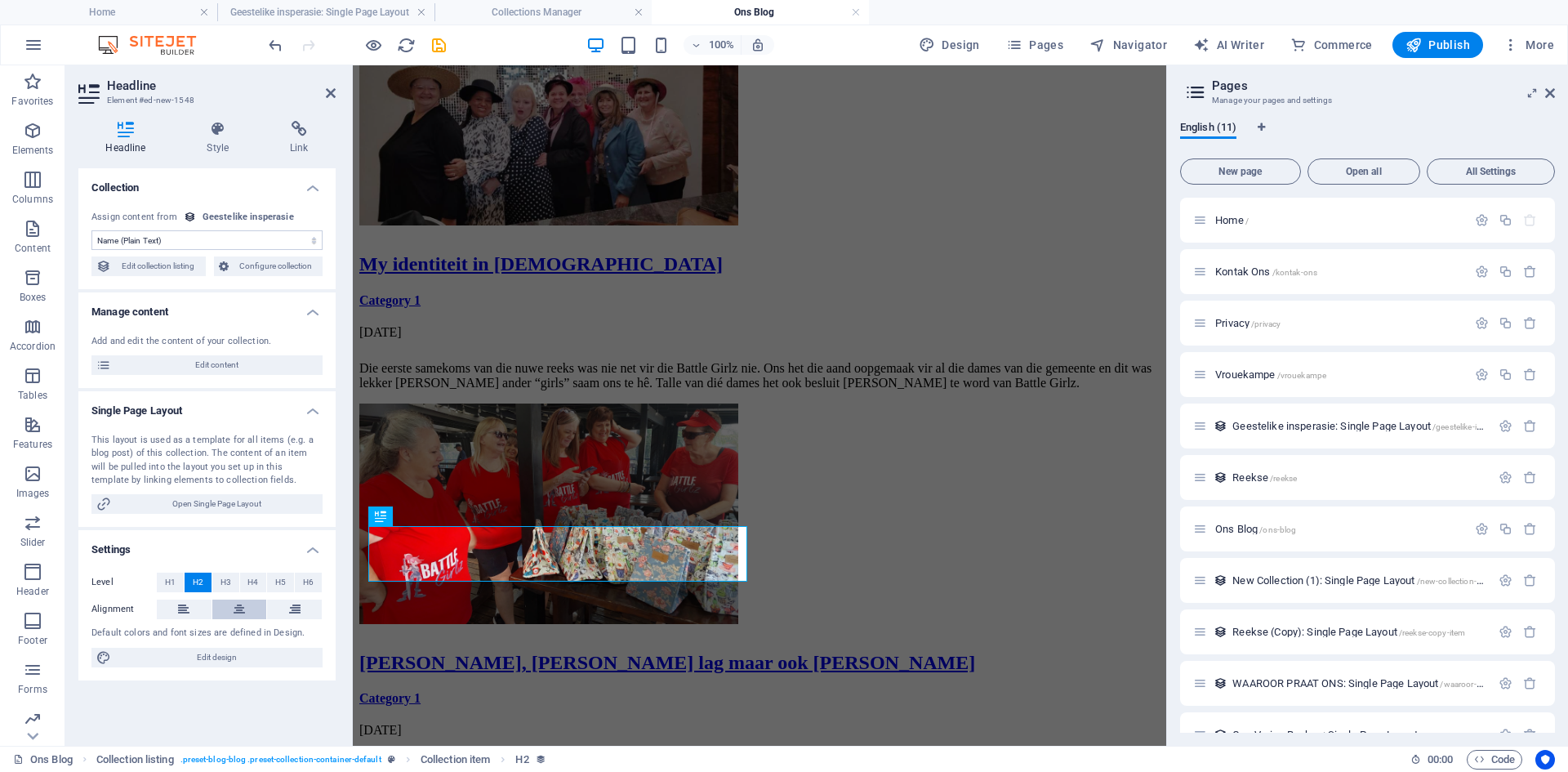
click at [238, 602] on icon at bounding box center [239, 610] width 12 height 20
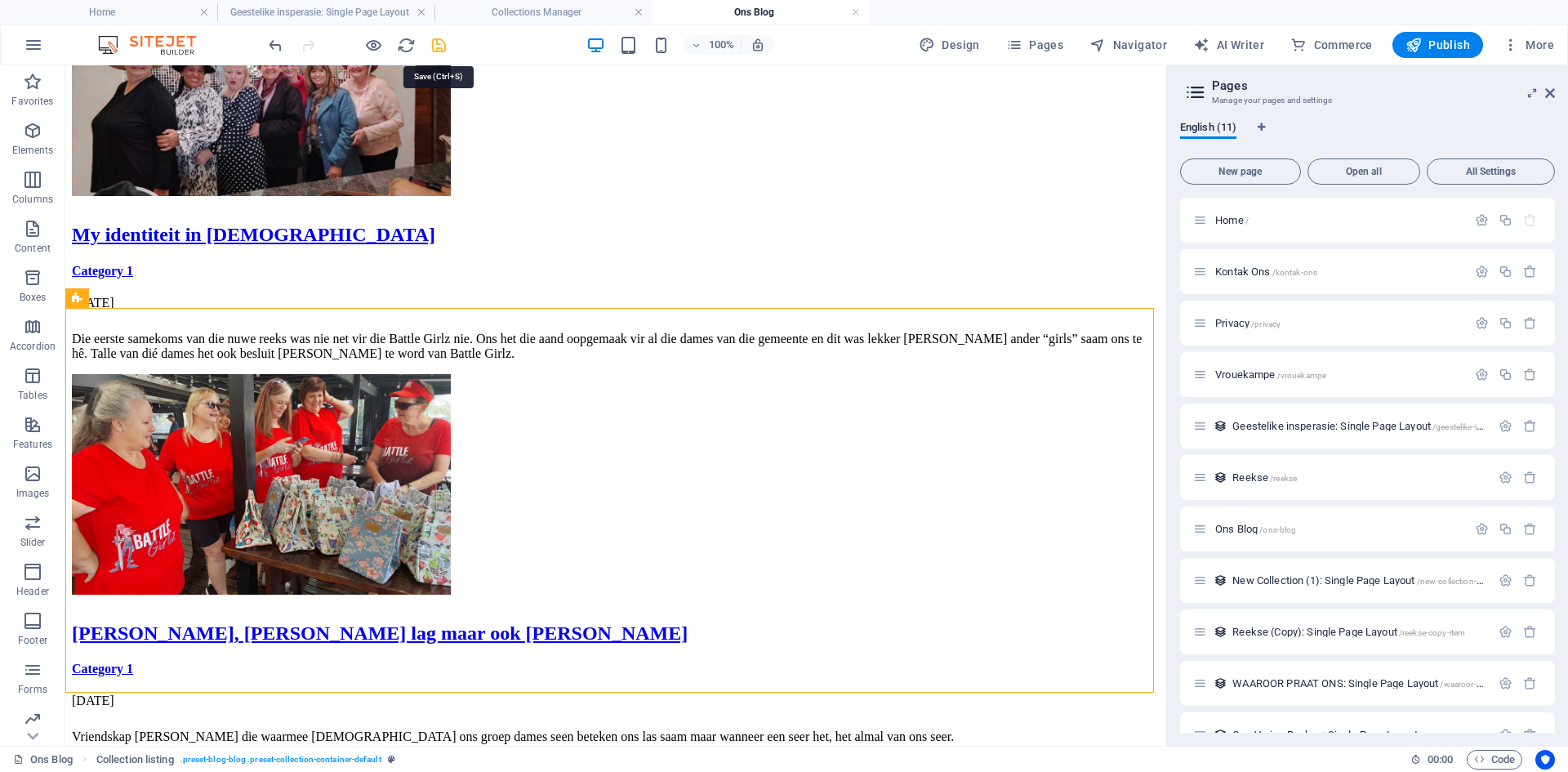
click at [437, 45] on icon "save" at bounding box center [439, 45] width 19 height 19
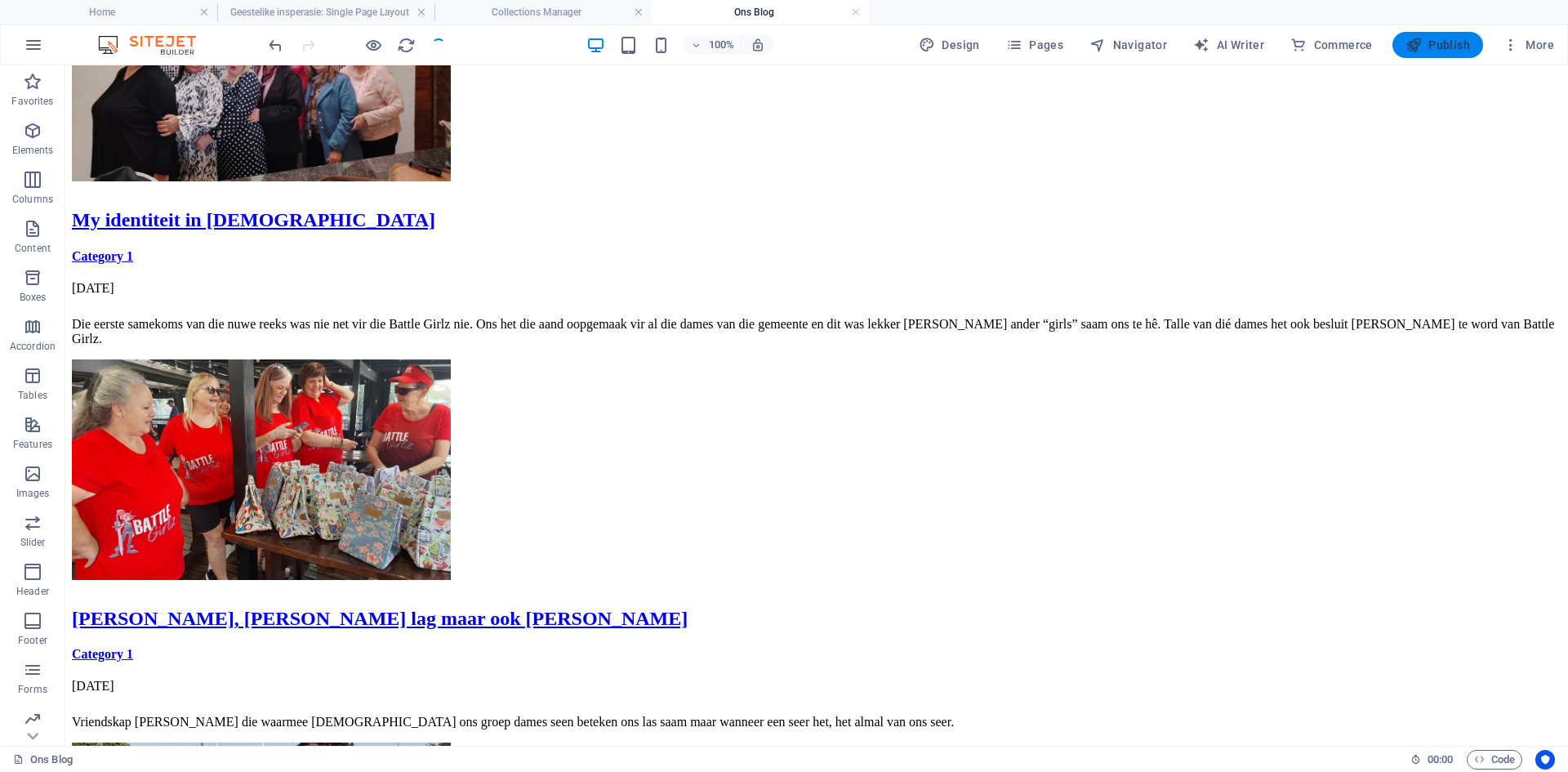
click at [1454, 38] on span "Publish" at bounding box center [1438, 45] width 65 height 17
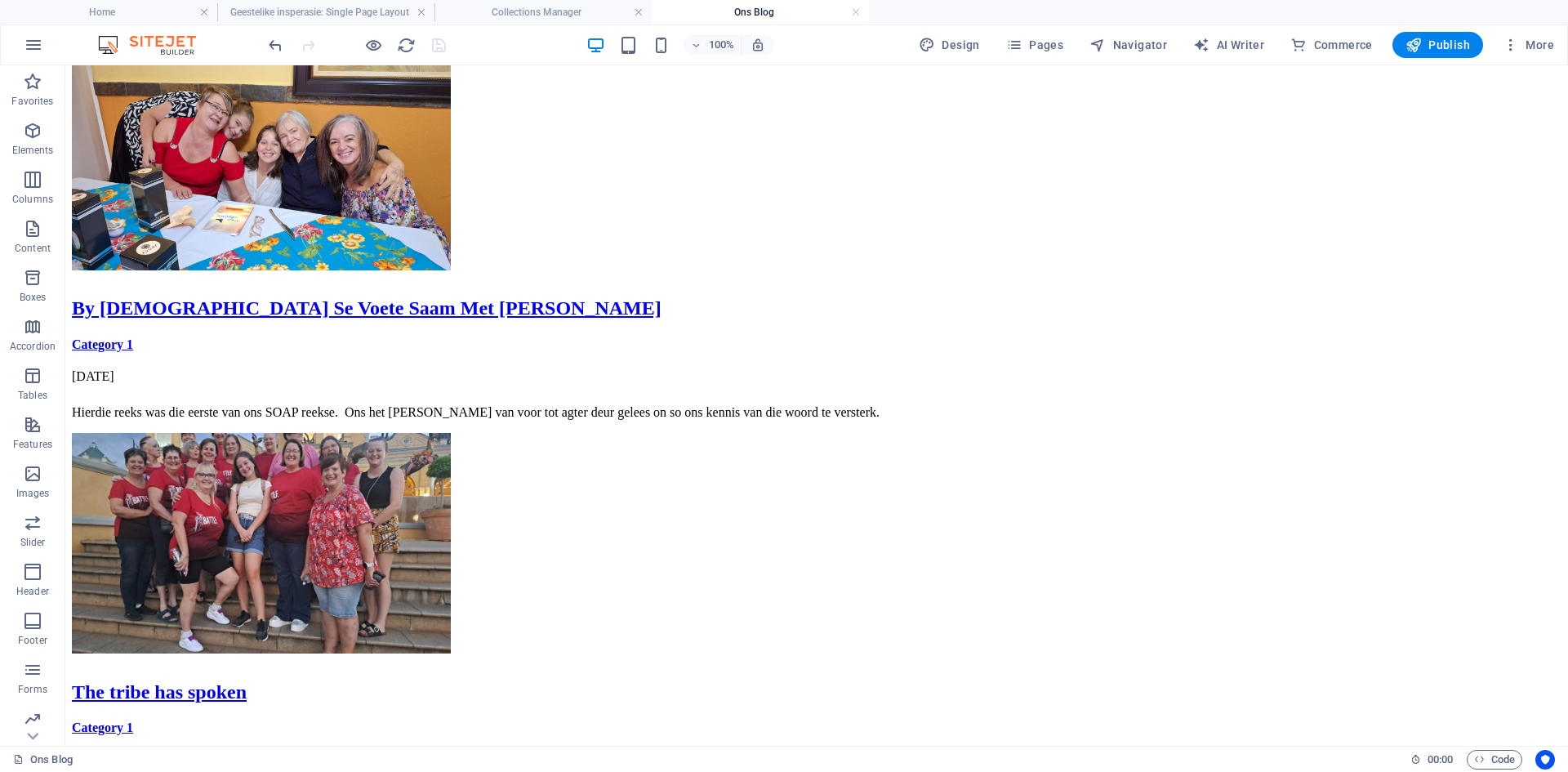
scroll to position [588, 0]
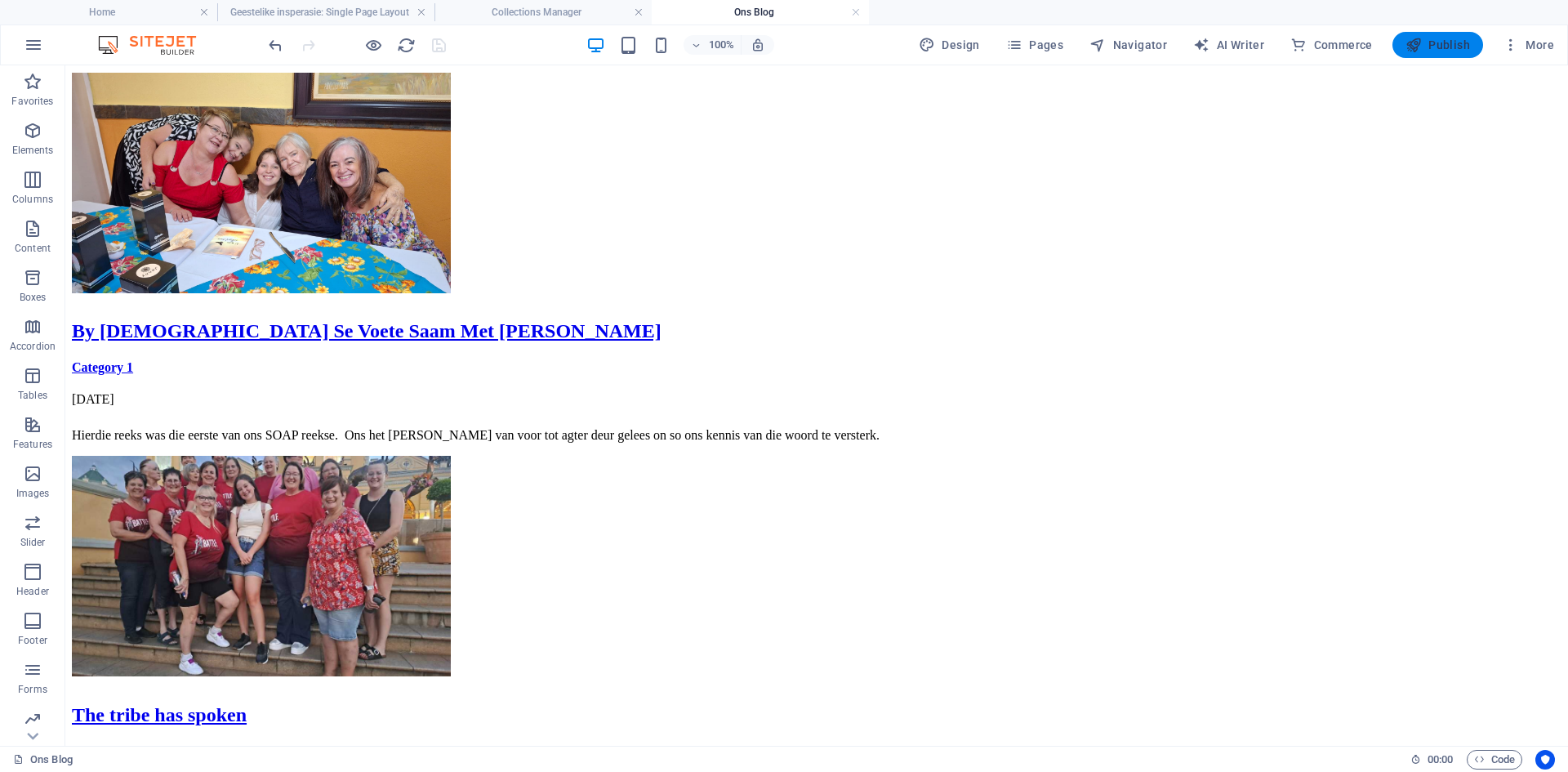
click at [1434, 40] on span "Publish" at bounding box center [1438, 45] width 65 height 17
click at [439, 47] on div at bounding box center [357, 44] width 183 height 26
click at [1422, 42] on icon "button" at bounding box center [1414, 45] width 17 height 17
